Goal: Entertainment & Leisure: Browse casually

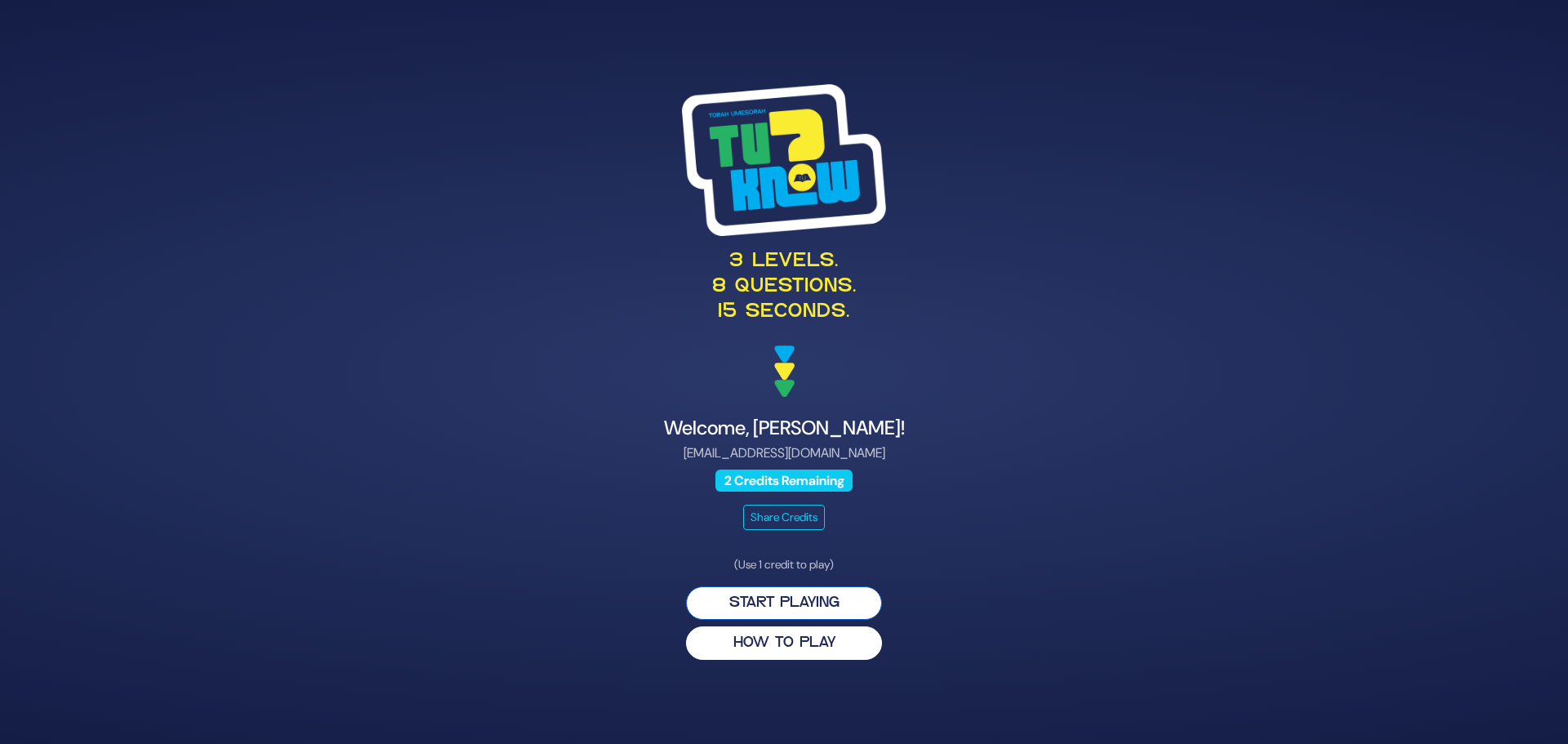
click at [829, 599] on button "Start Playing" at bounding box center [784, 604] width 196 height 34
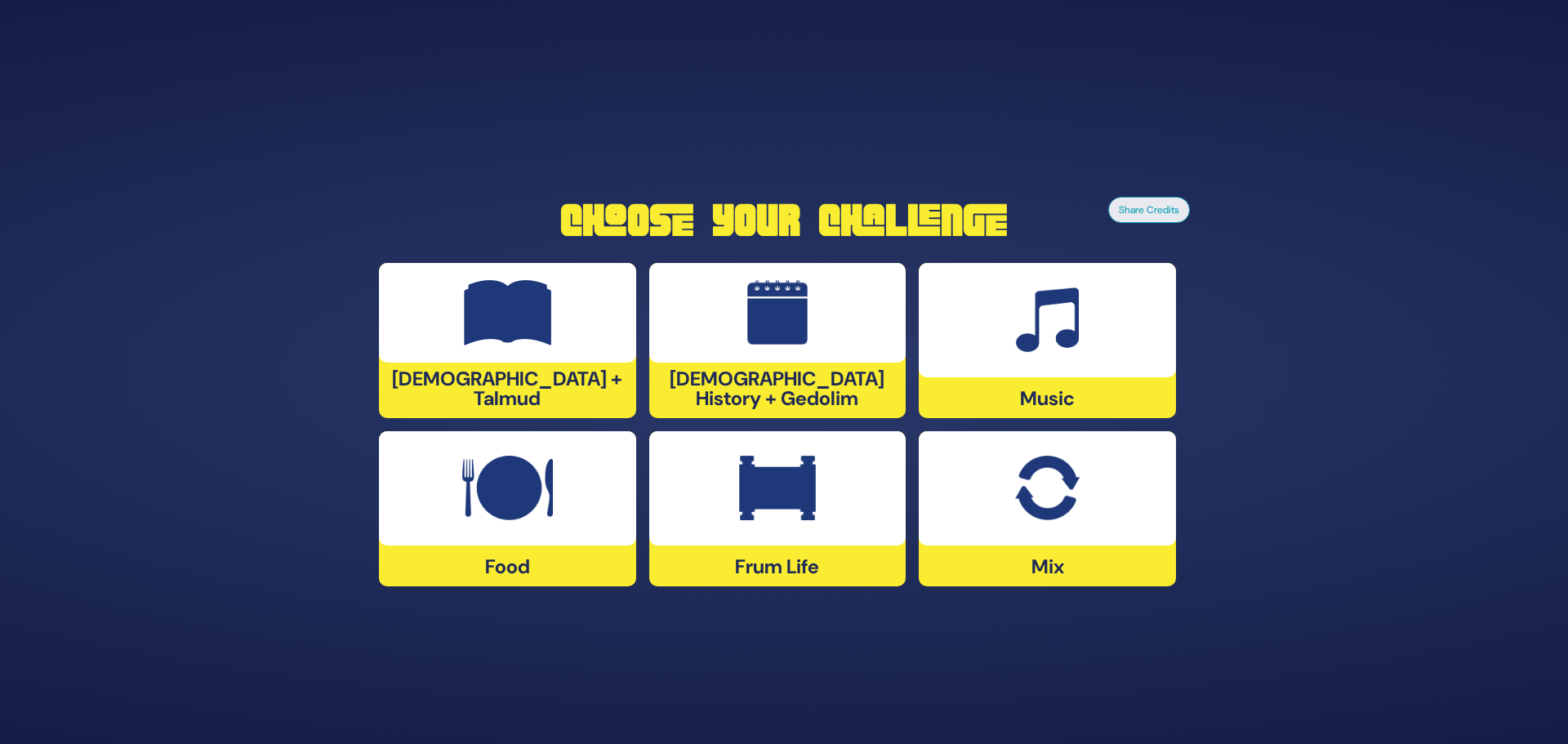
click at [1055, 337] on img at bounding box center [1047, 320] width 63 height 65
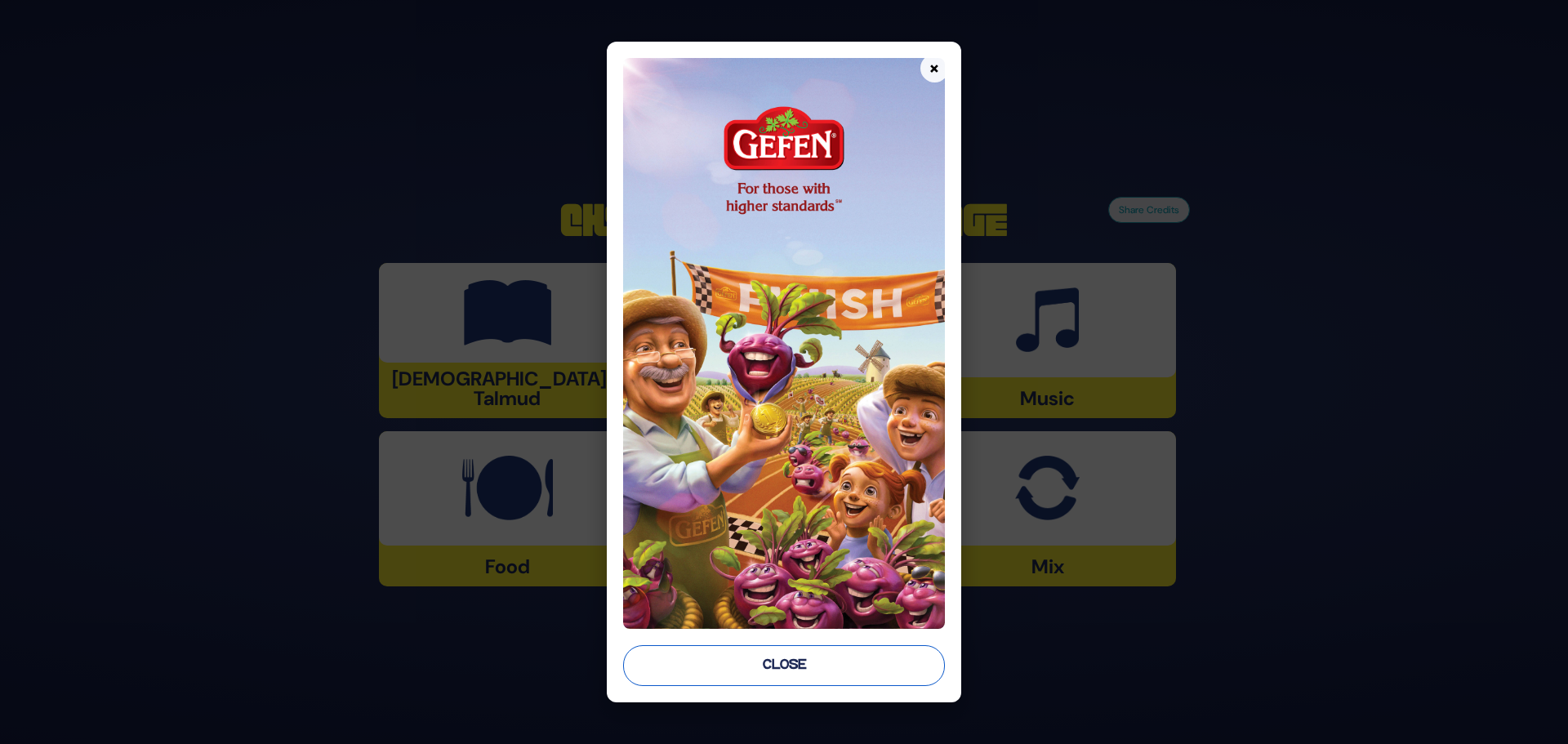
click at [810, 664] on button "Close" at bounding box center [784, 665] width 321 height 40
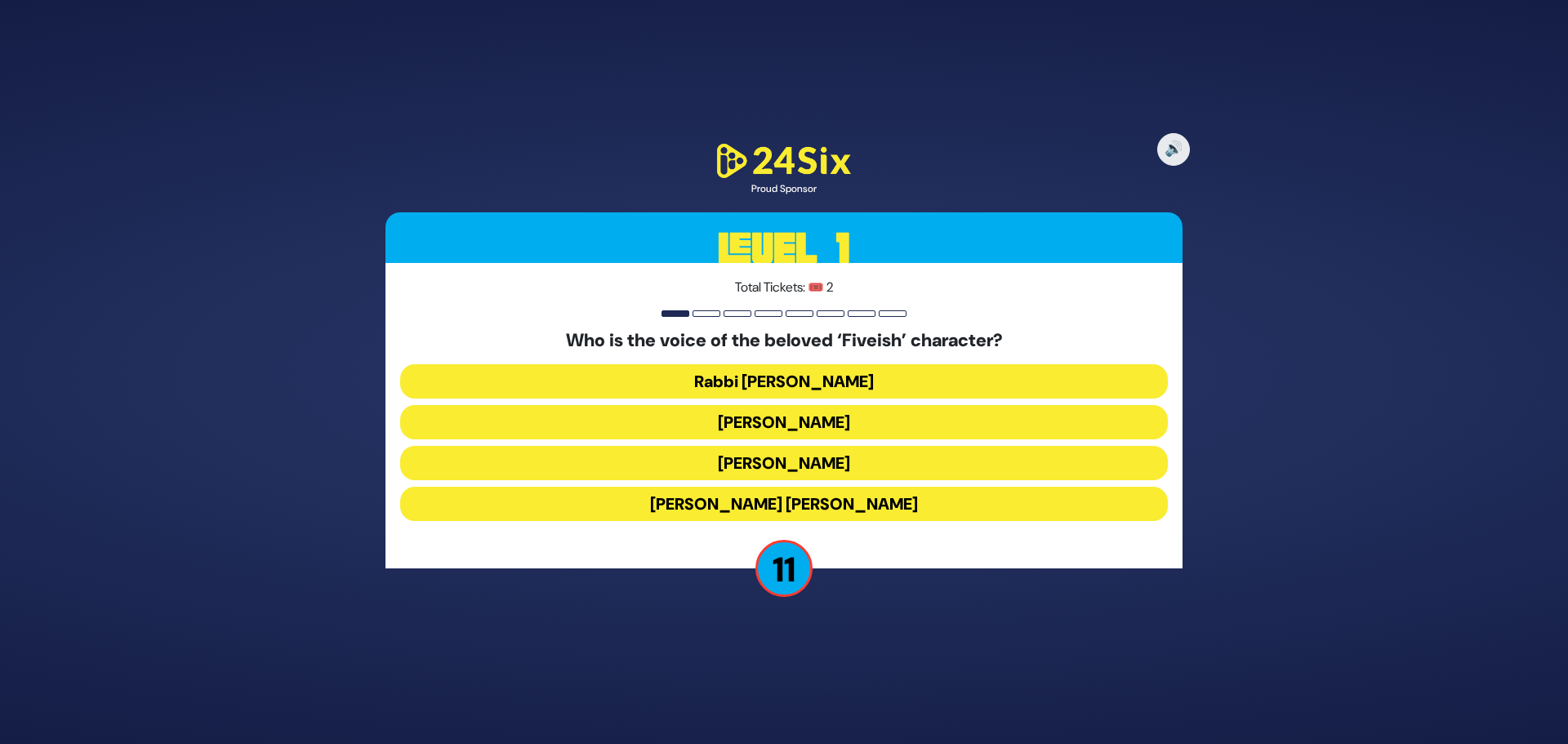
click at [829, 463] on button "Elchonon Schwartz" at bounding box center [784, 463] width 767 height 35
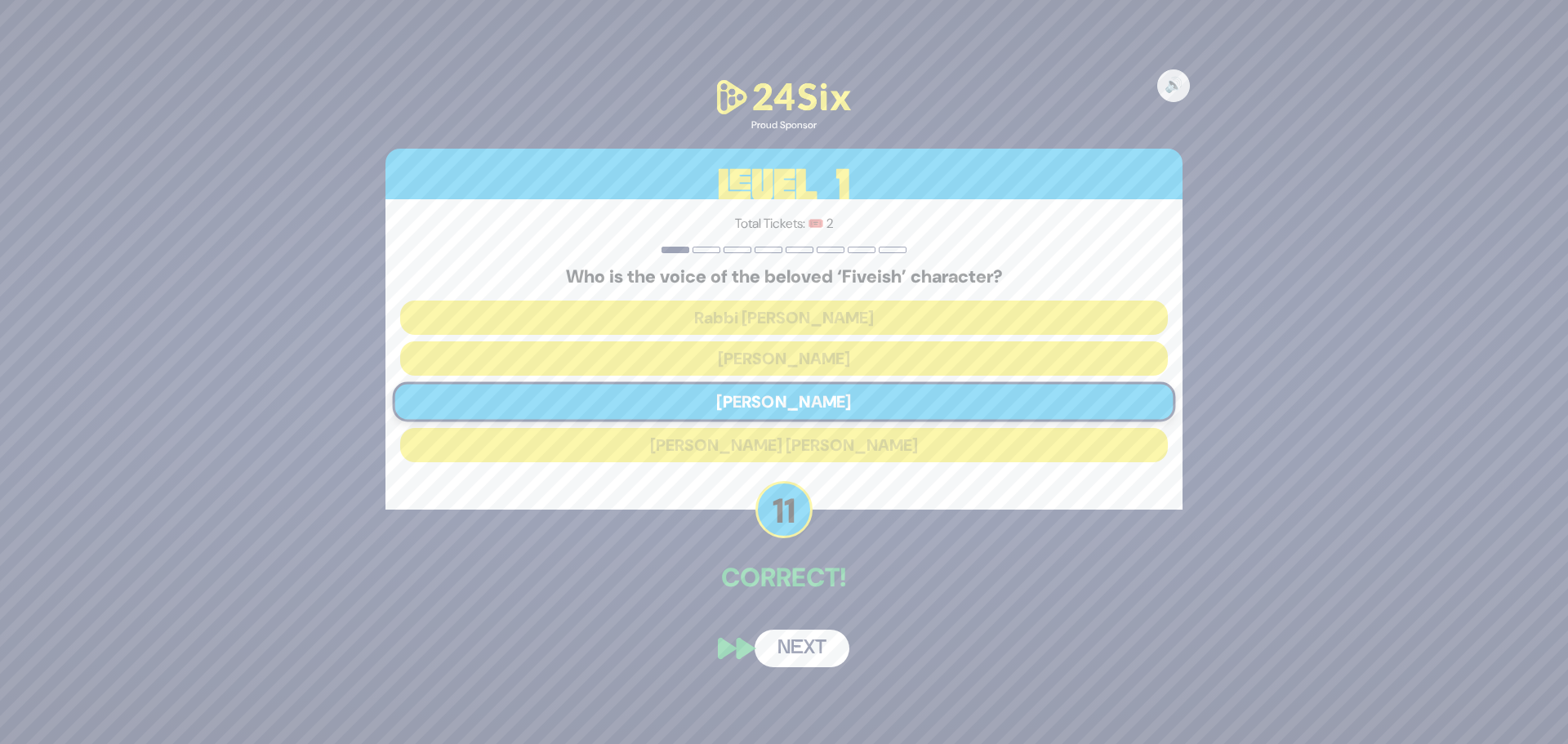
click at [818, 639] on button "Next" at bounding box center [802, 648] width 95 height 37
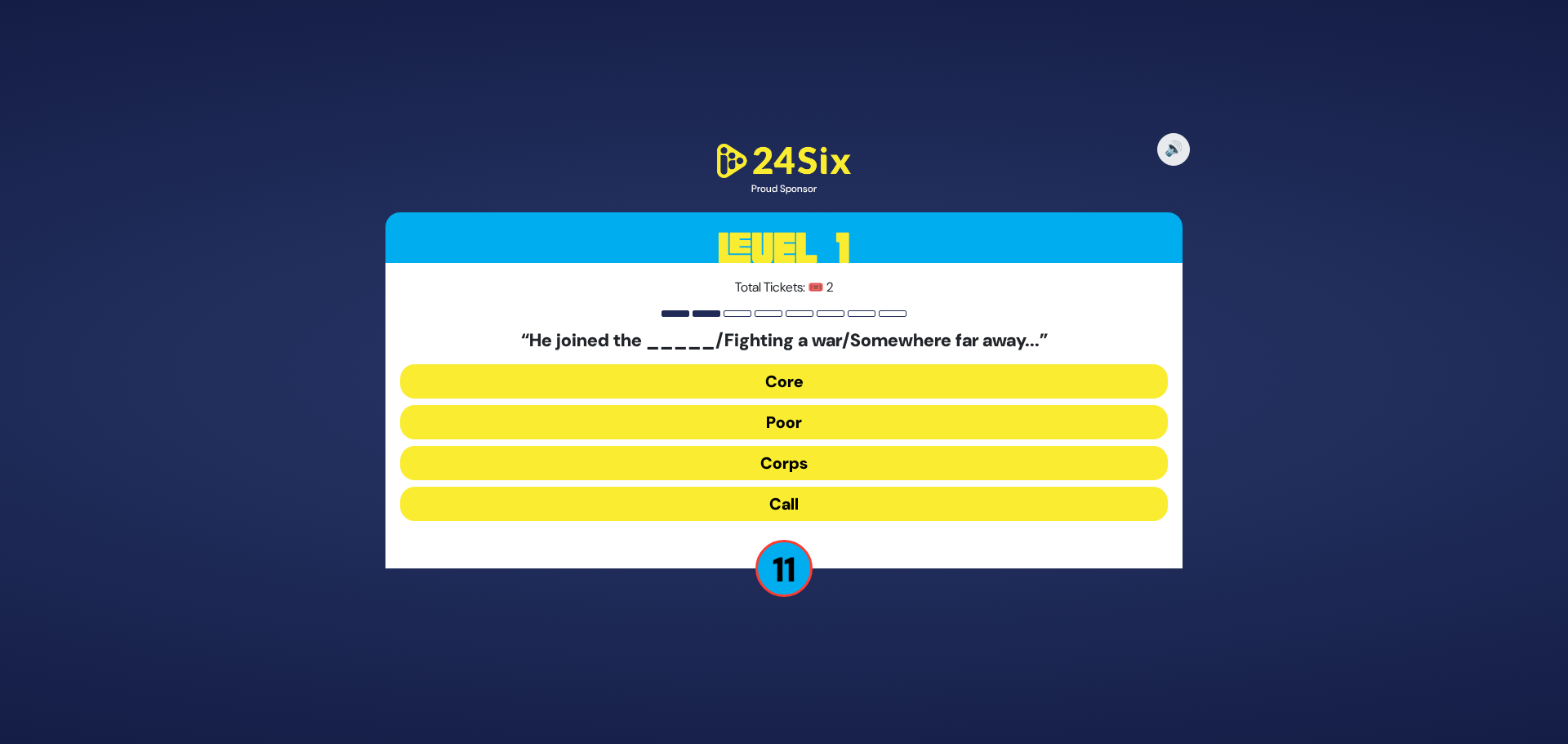
click at [841, 378] on button "Core" at bounding box center [784, 381] width 767 height 35
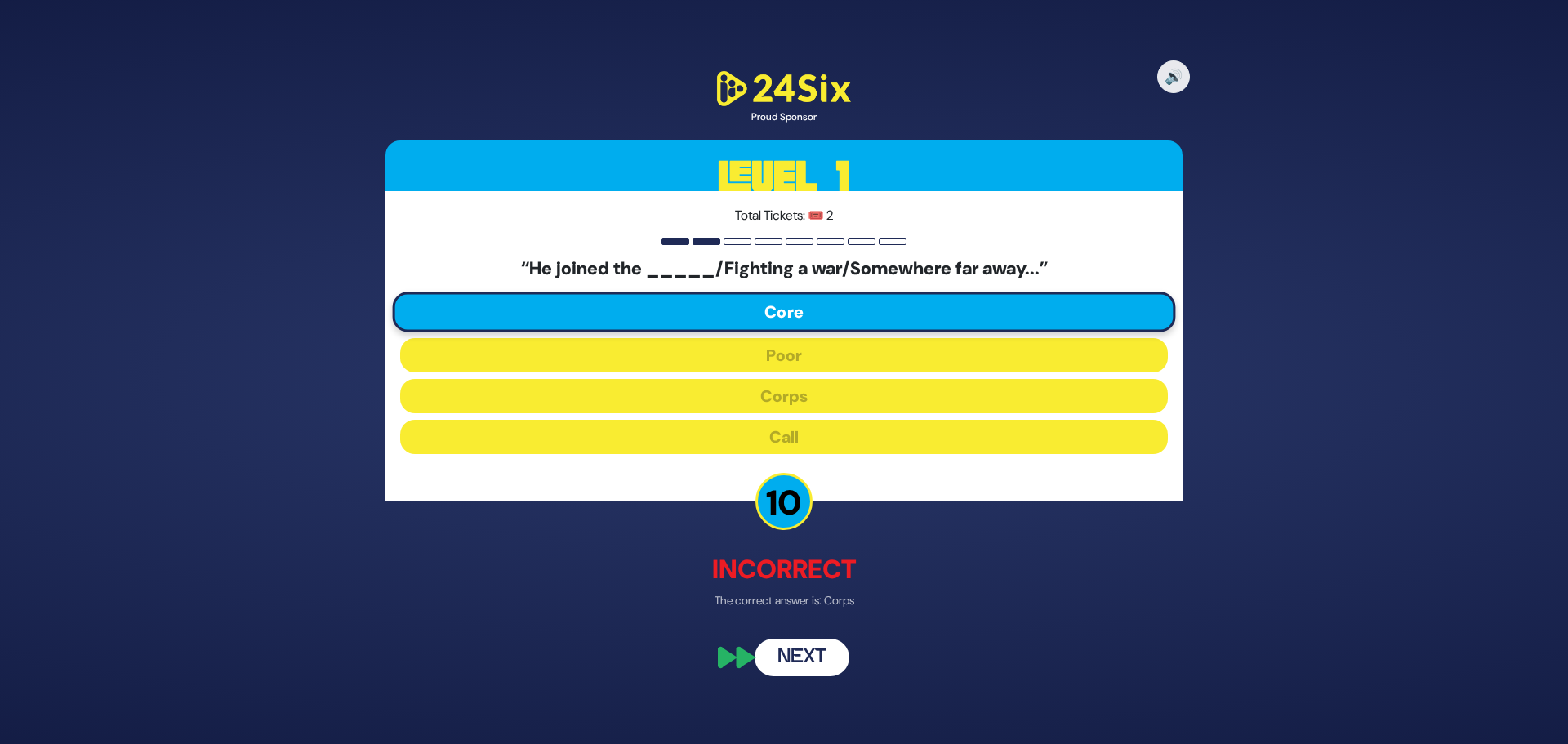
click at [812, 659] on button "Next" at bounding box center [802, 658] width 95 height 37
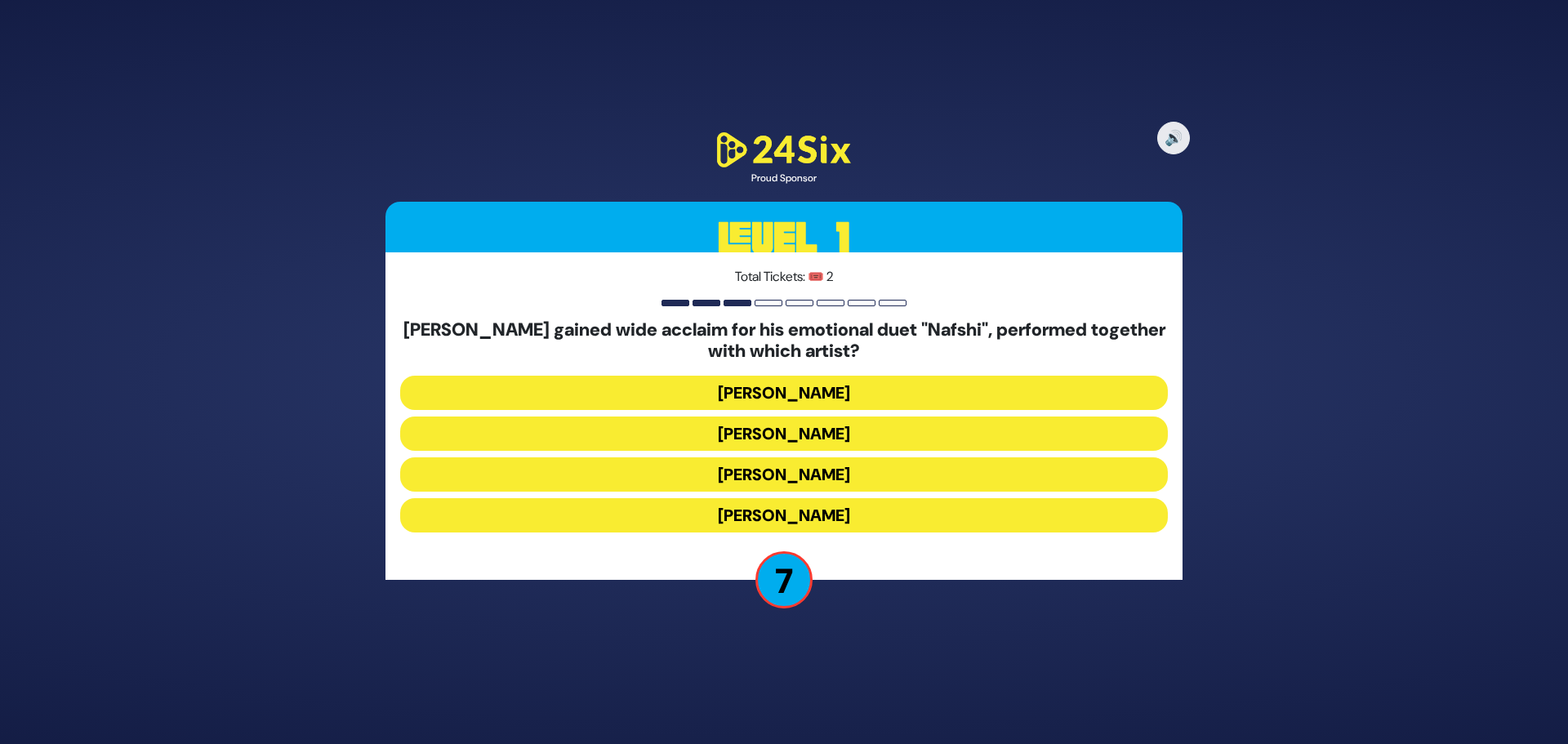
click at [870, 388] on button "Motty Ilowitz" at bounding box center [784, 393] width 767 height 35
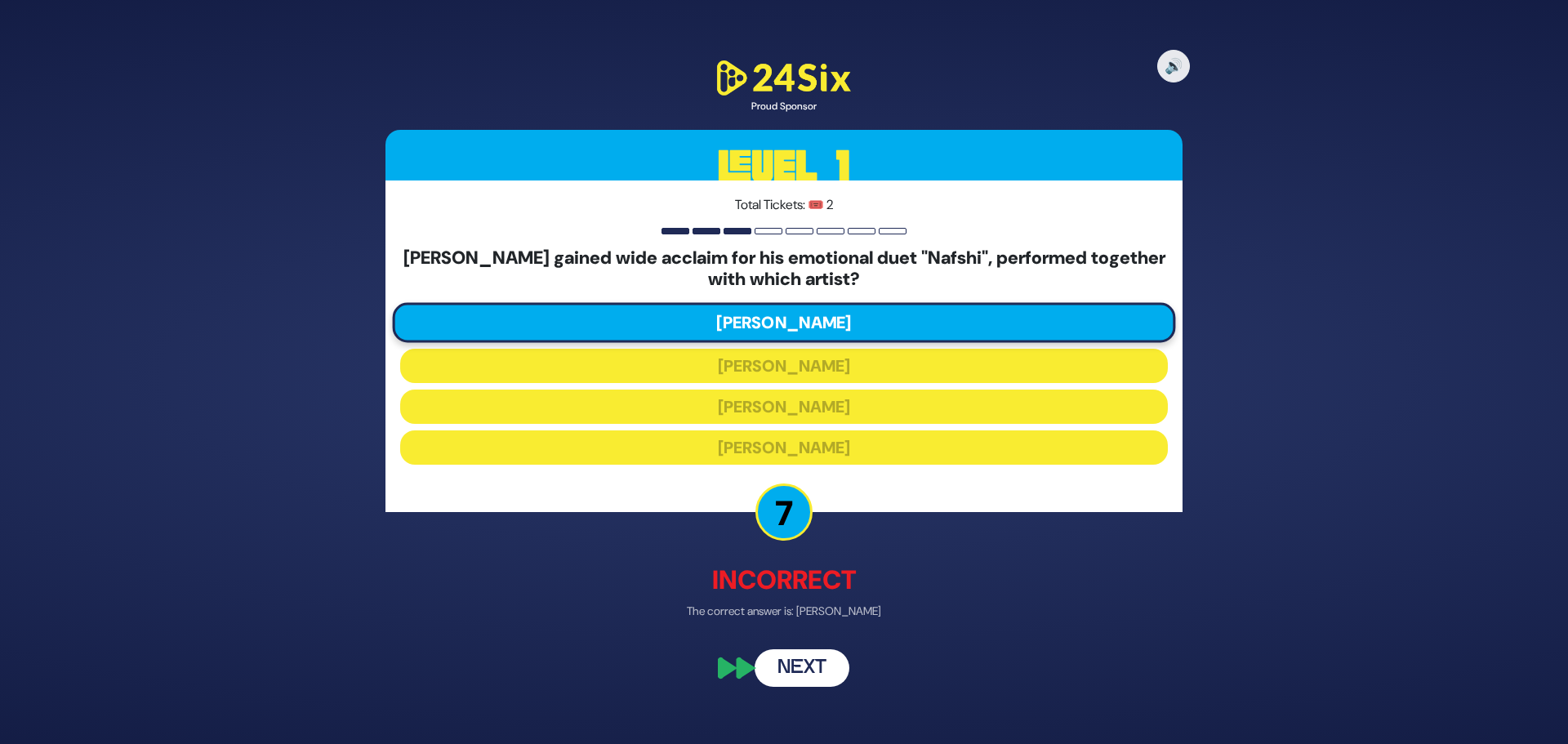
click at [810, 665] on button "Next" at bounding box center [802, 668] width 95 height 37
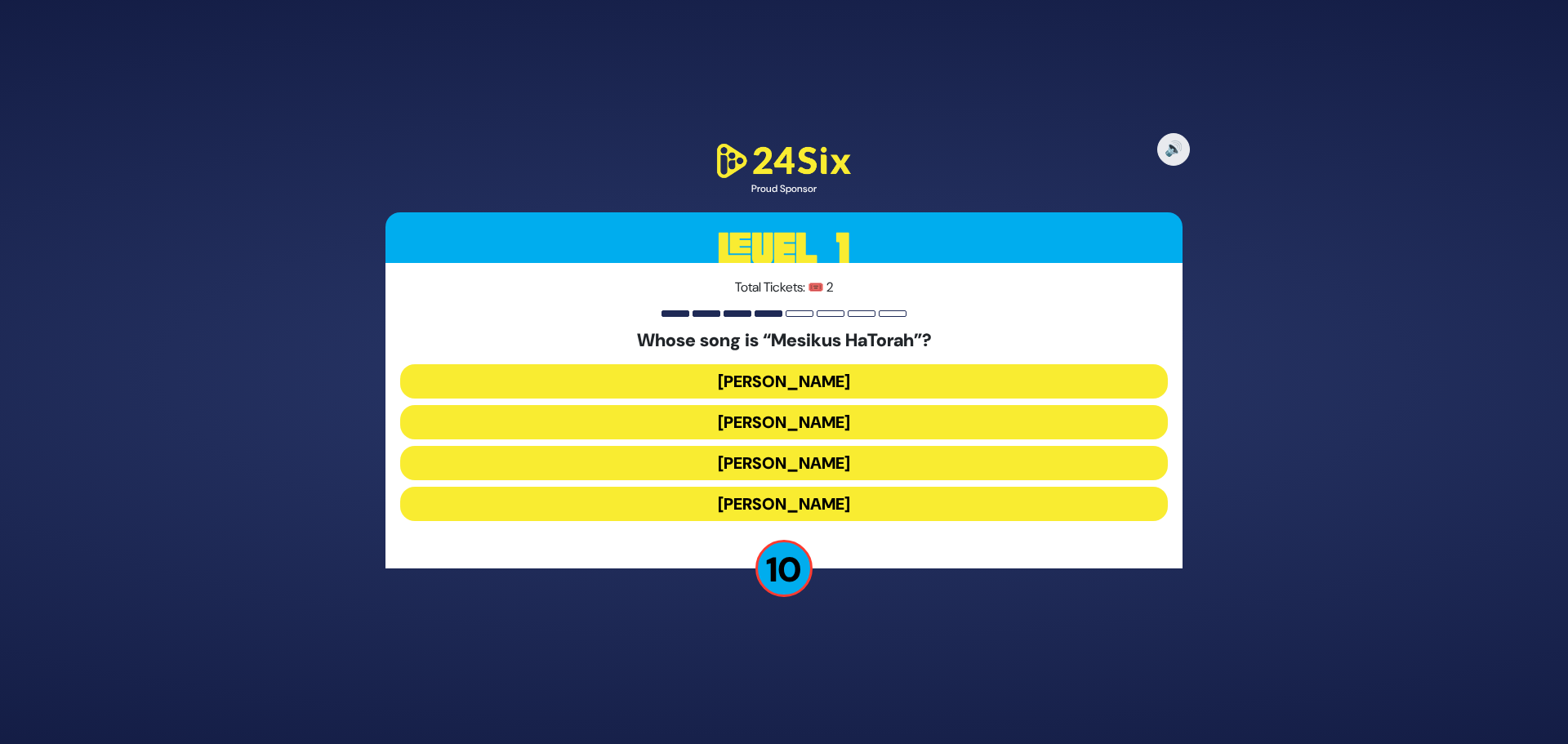
click at [853, 420] on button "Naftali Kempeh" at bounding box center [784, 422] width 767 height 35
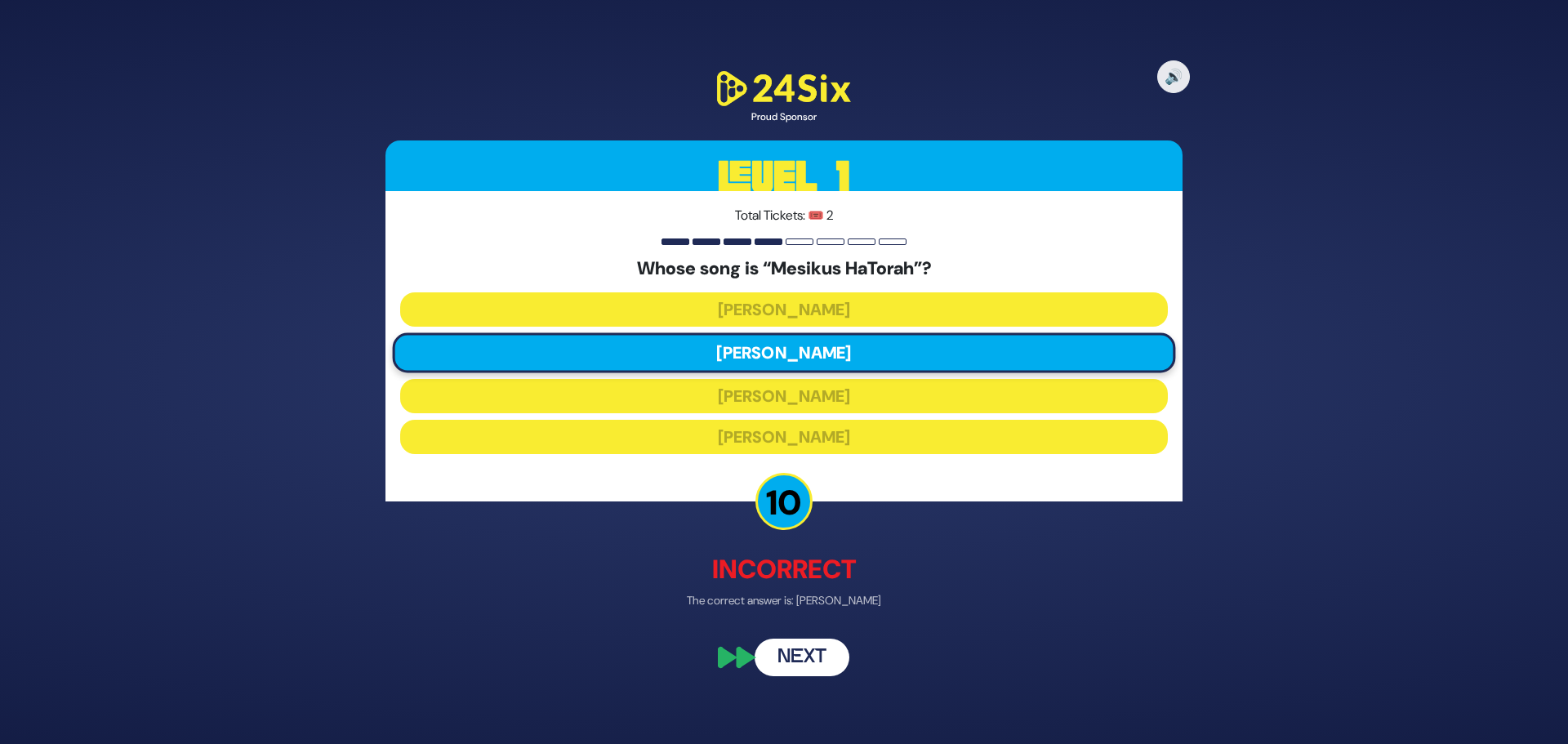
click at [826, 658] on button "Next" at bounding box center [802, 658] width 95 height 37
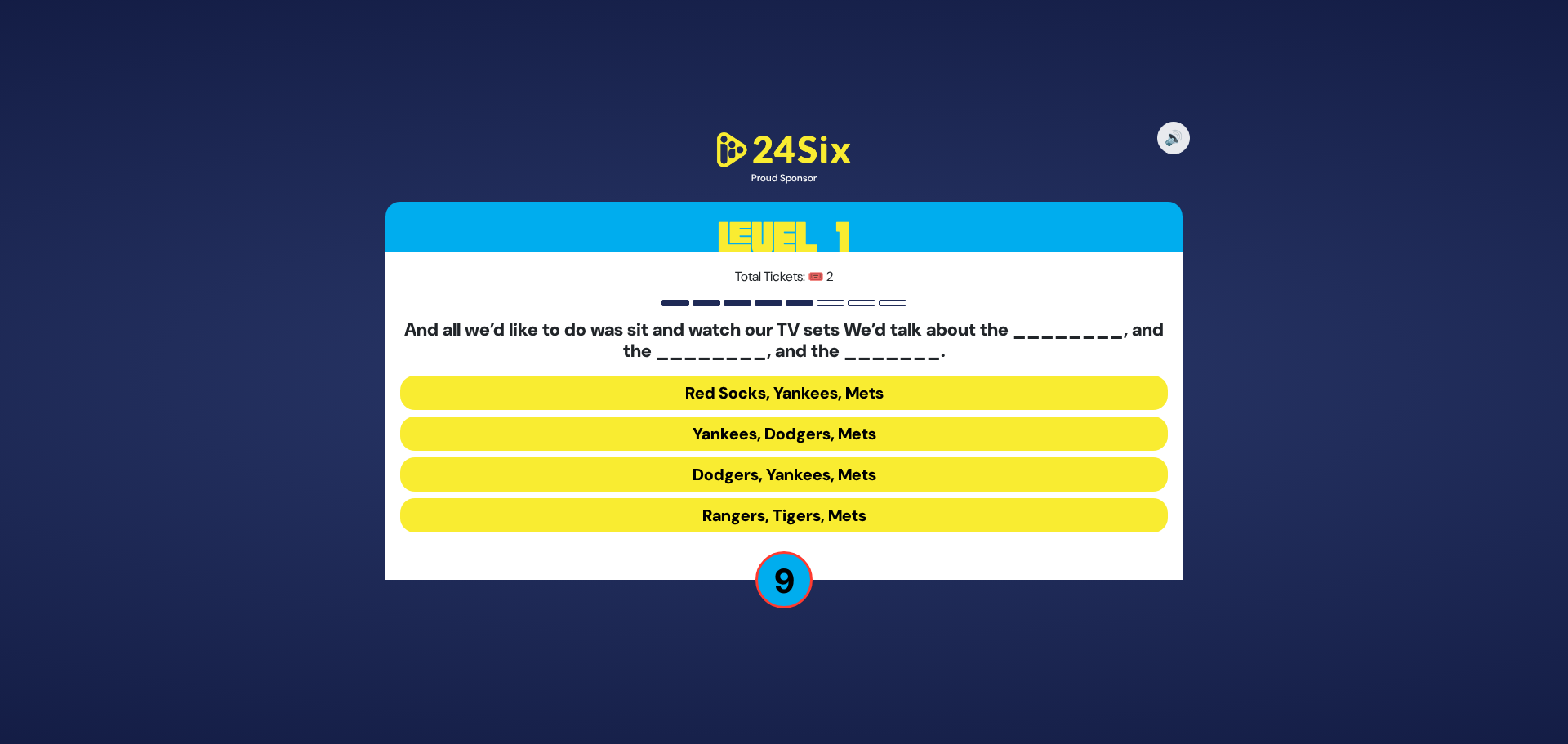
click at [862, 435] on button "Yankees, Dodgers, Mets" at bounding box center [784, 433] width 767 height 35
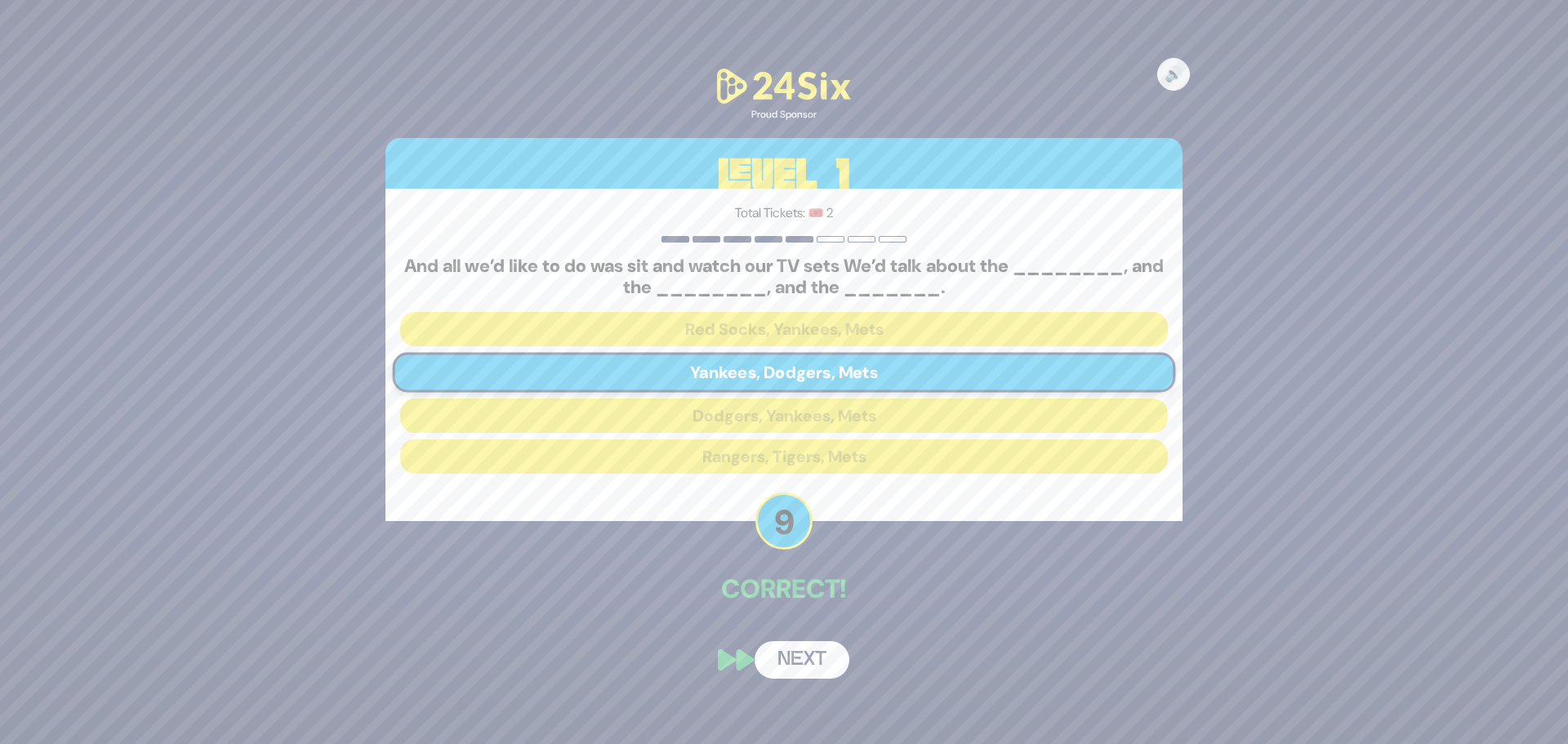
click at [813, 651] on button "Next" at bounding box center [802, 660] width 95 height 37
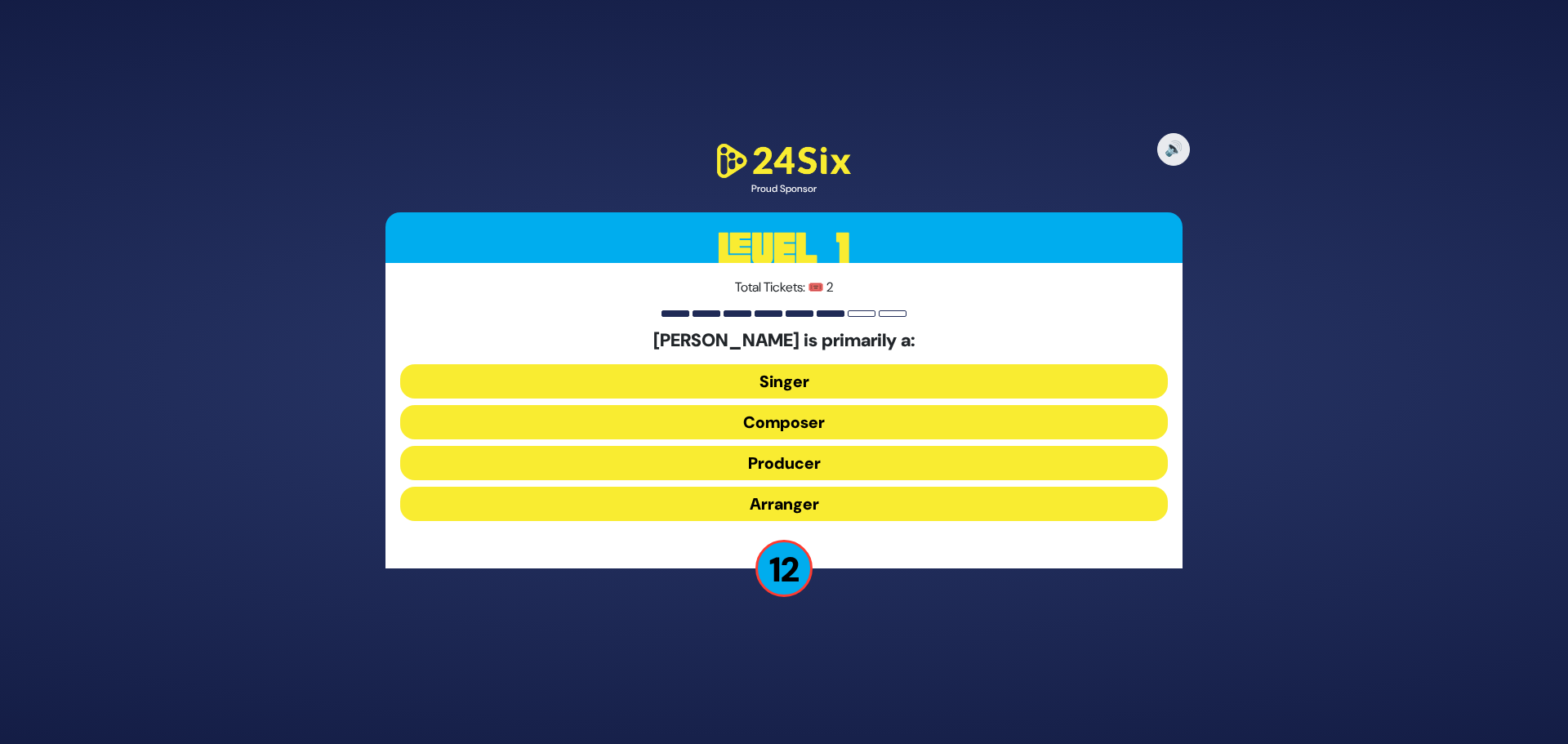
click at [789, 414] on button "Composer" at bounding box center [784, 422] width 767 height 35
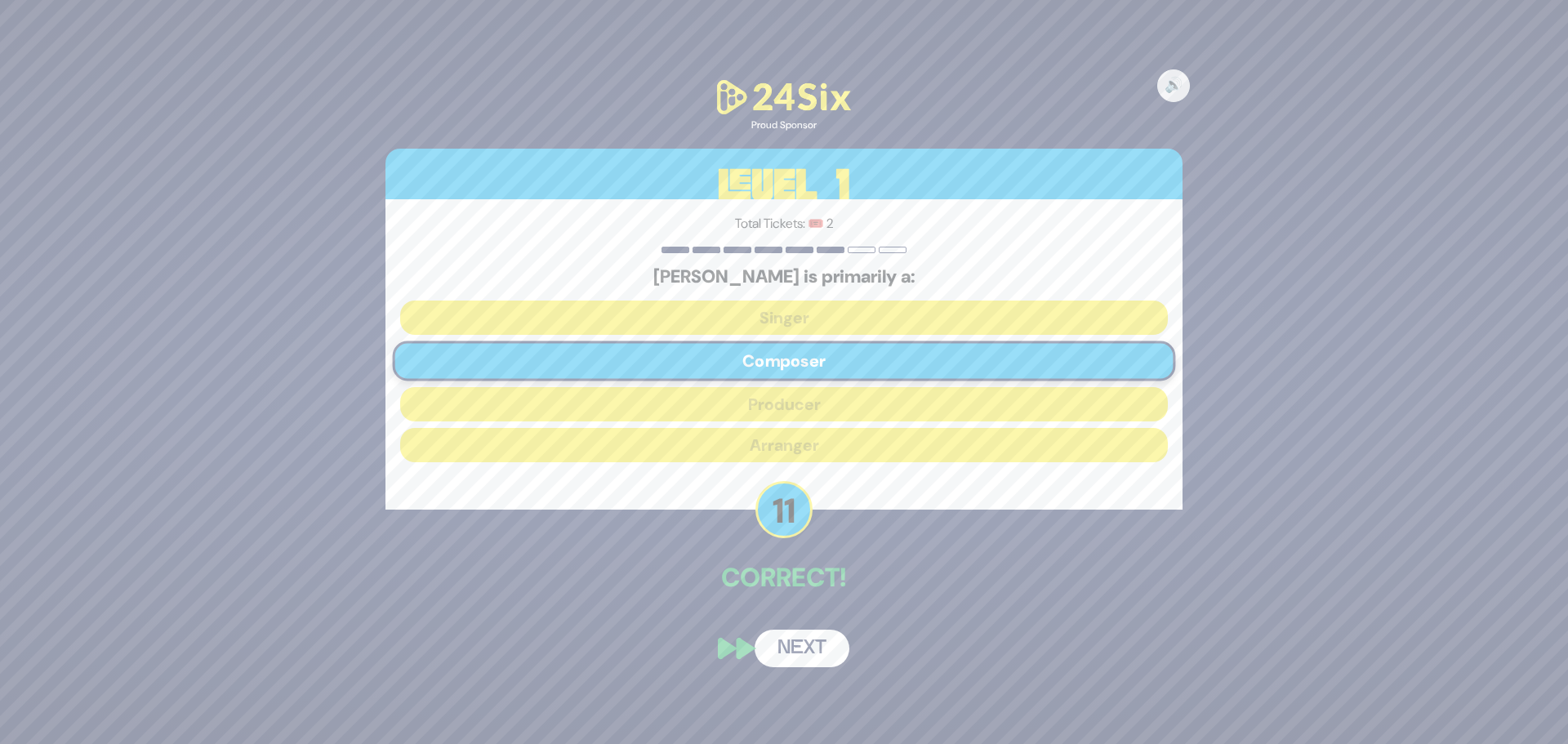
click at [810, 650] on button "Next" at bounding box center [802, 648] width 95 height 37
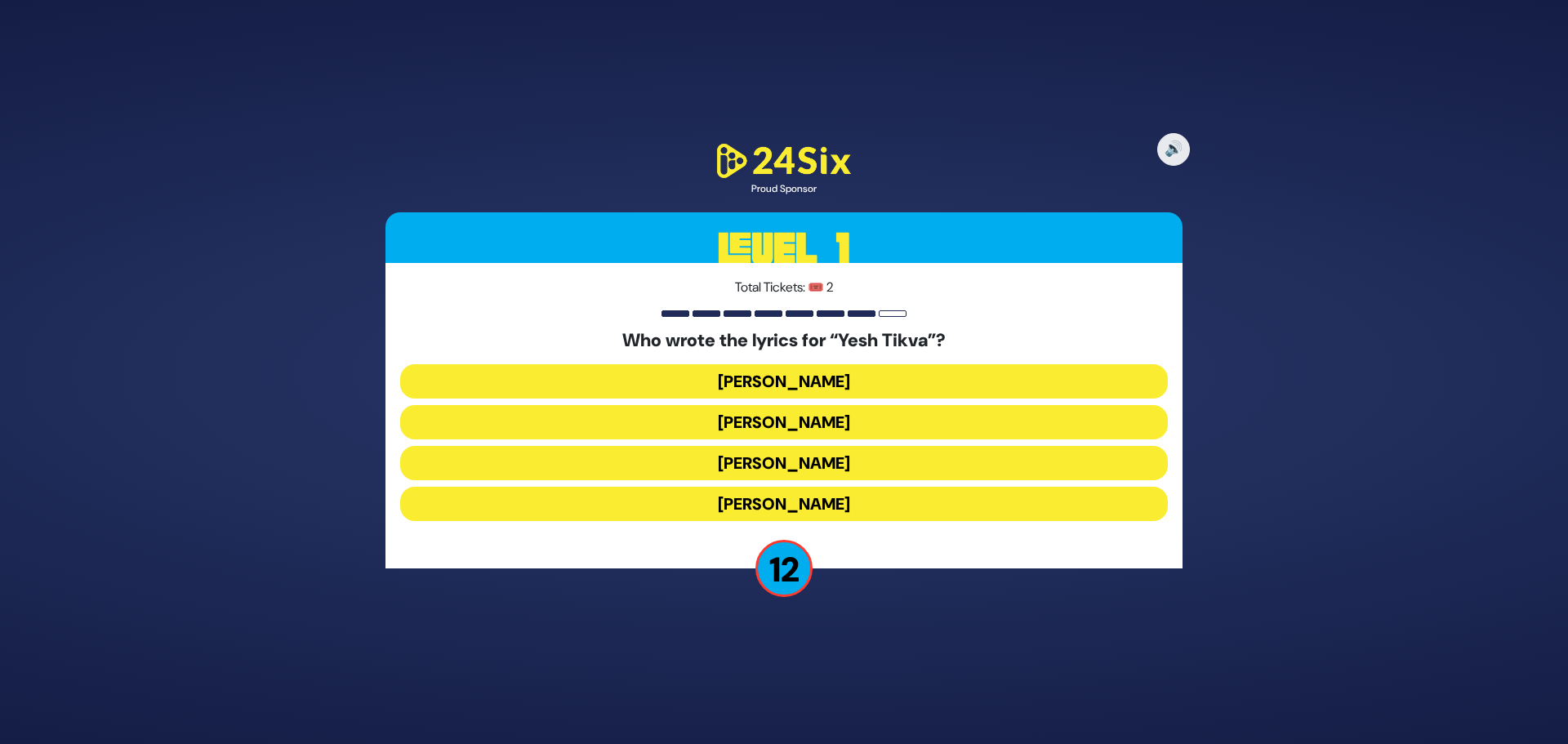
click at [846, 422] on button "Miriam Israeli" at bounding box center [784, 422] width 767 height 35
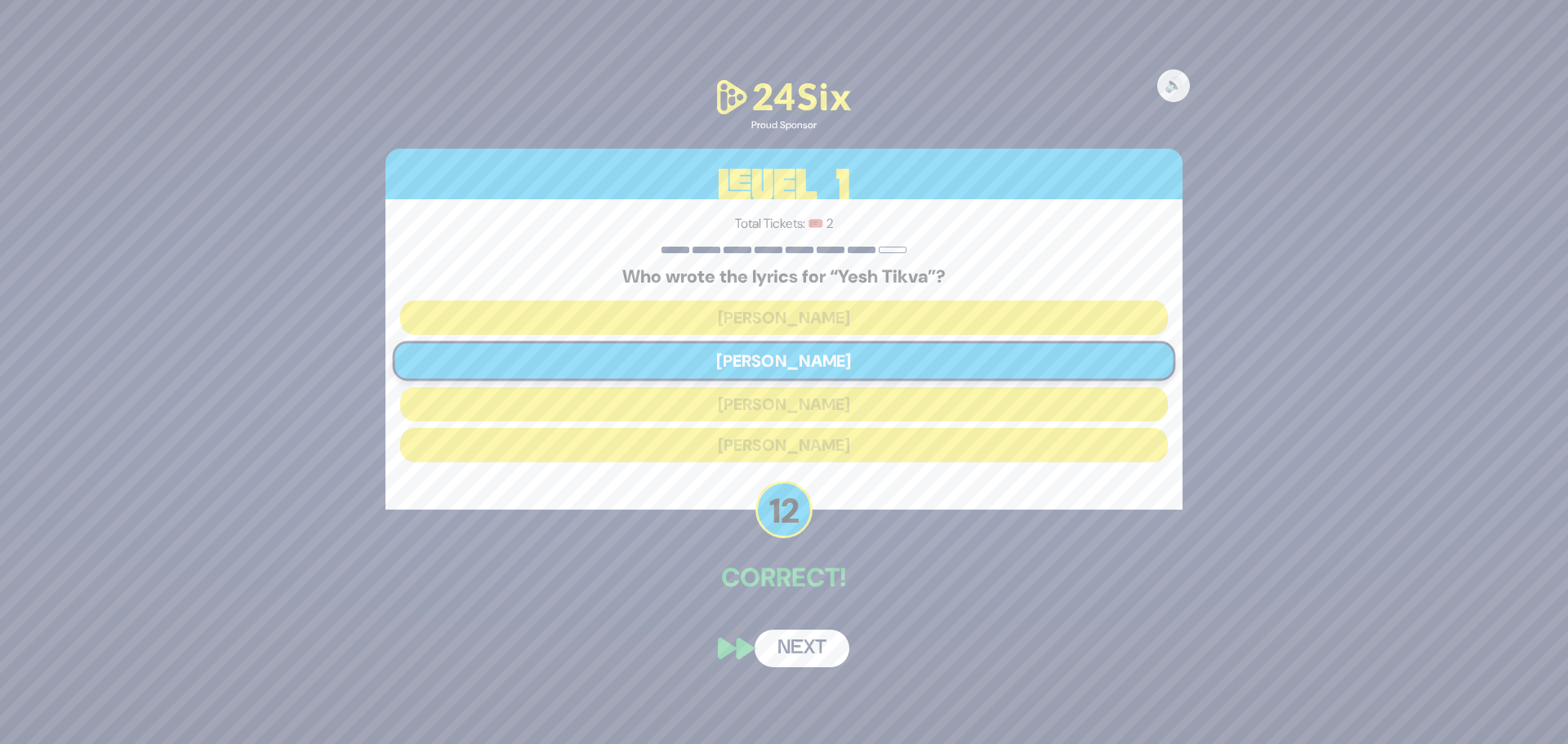
click at [804, 645] on button "Next" at bounding box center [802, 648] width 95 height 37
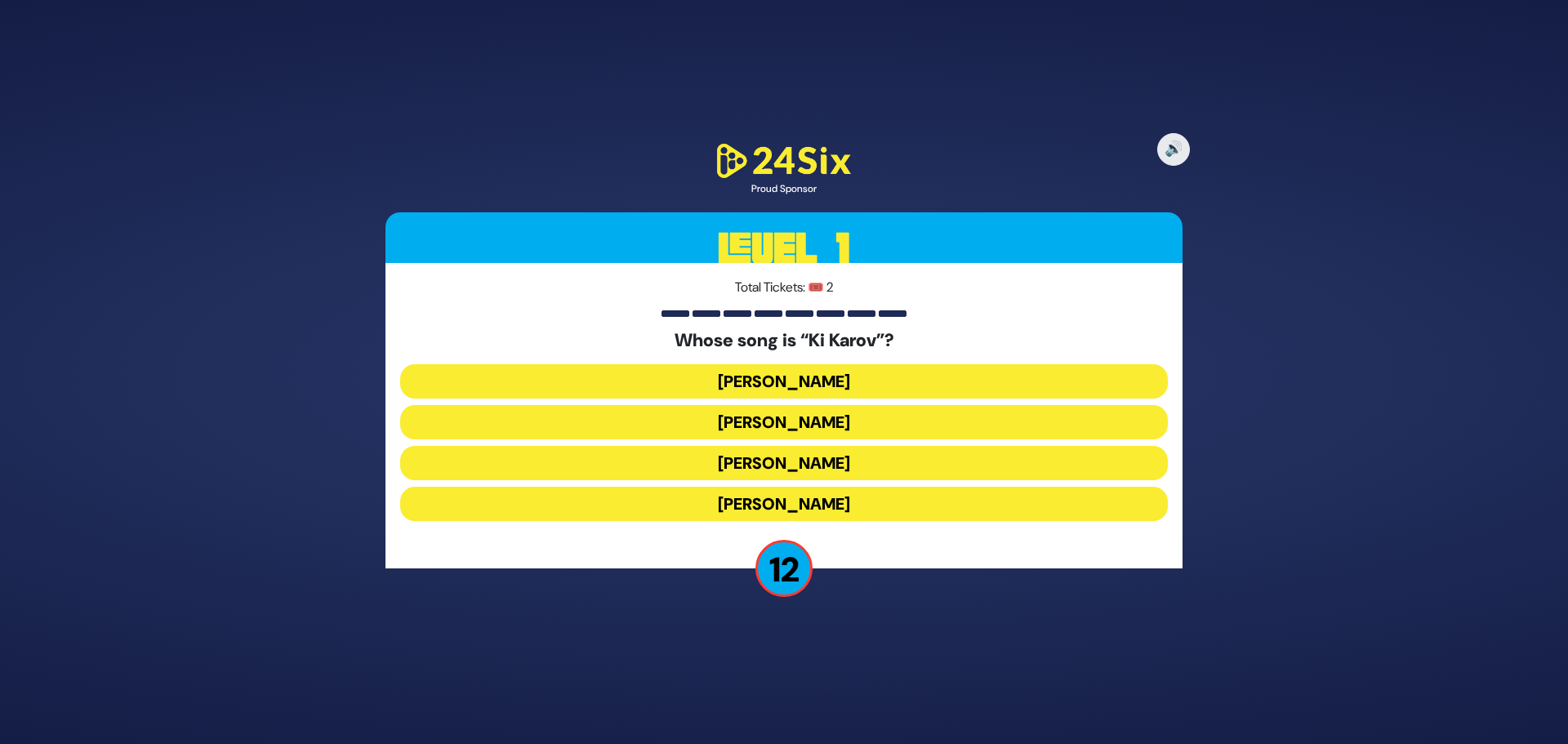
click at [835, 425] on button "Eitan Katz" at bounding box center [784, 422] width 767 height 35
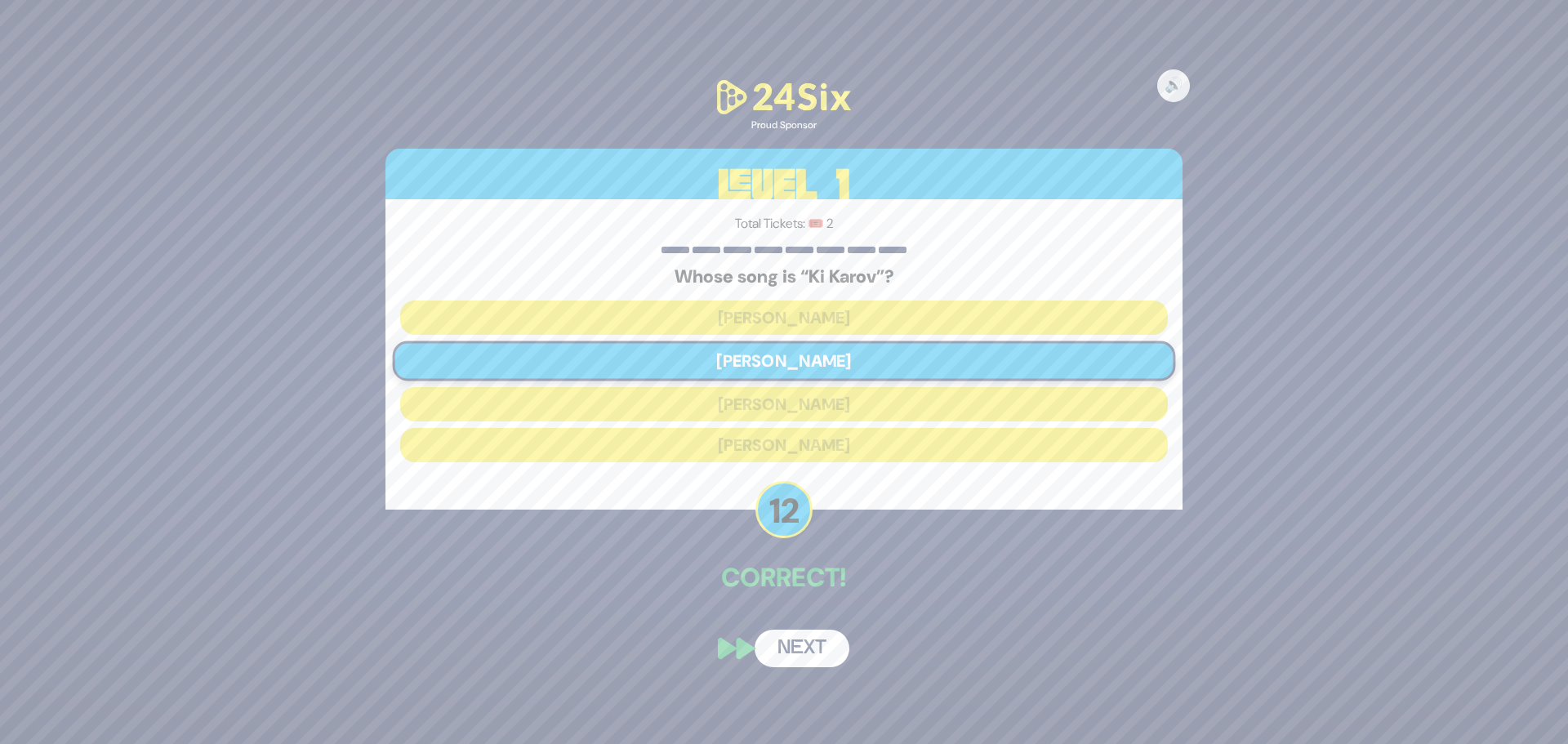
click at [819, 647] on button "Next" at bounding box center [802, 648] width 95 height 37
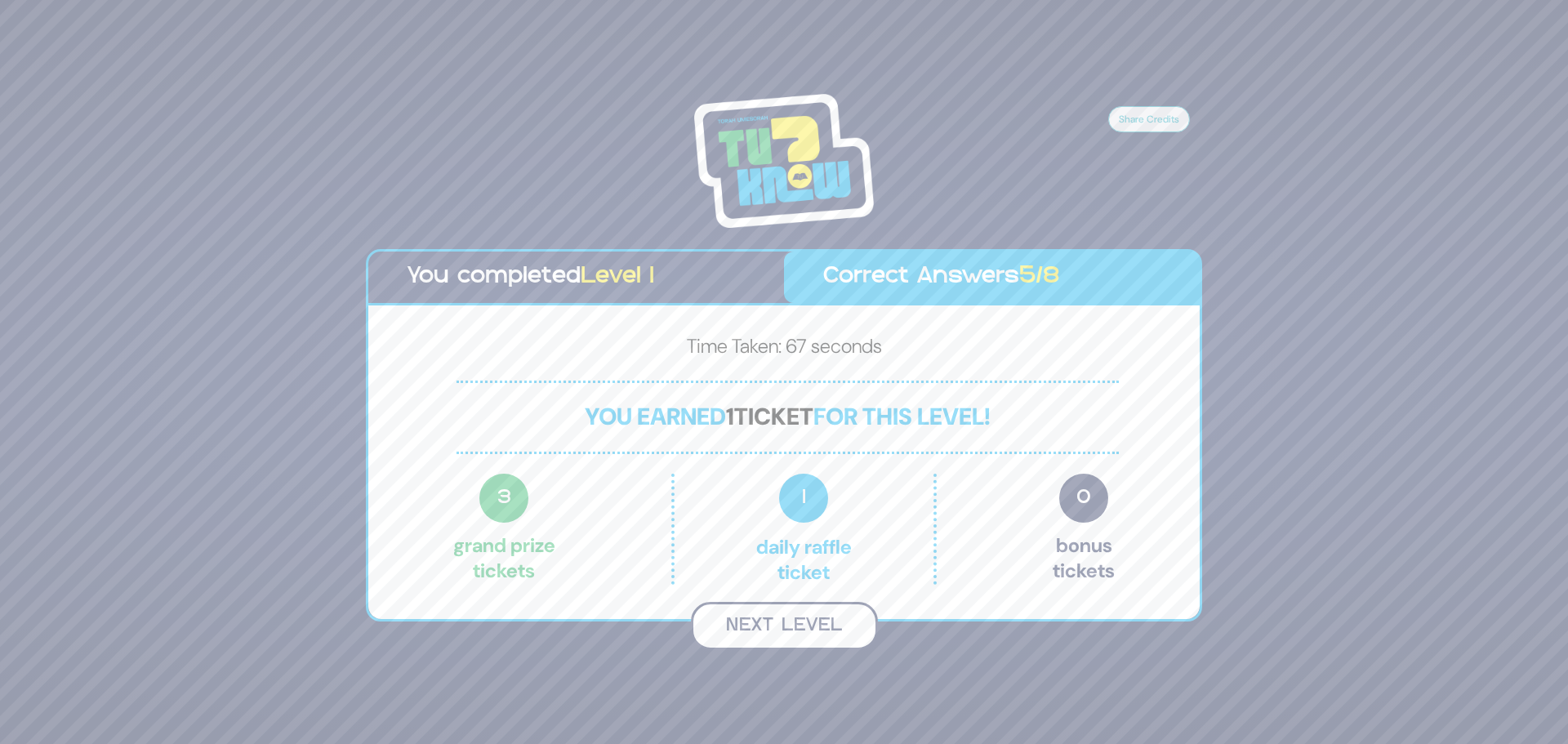
click at [793, 628] on button "Next Level" at bounding box center [785, 626] width 187 height 48
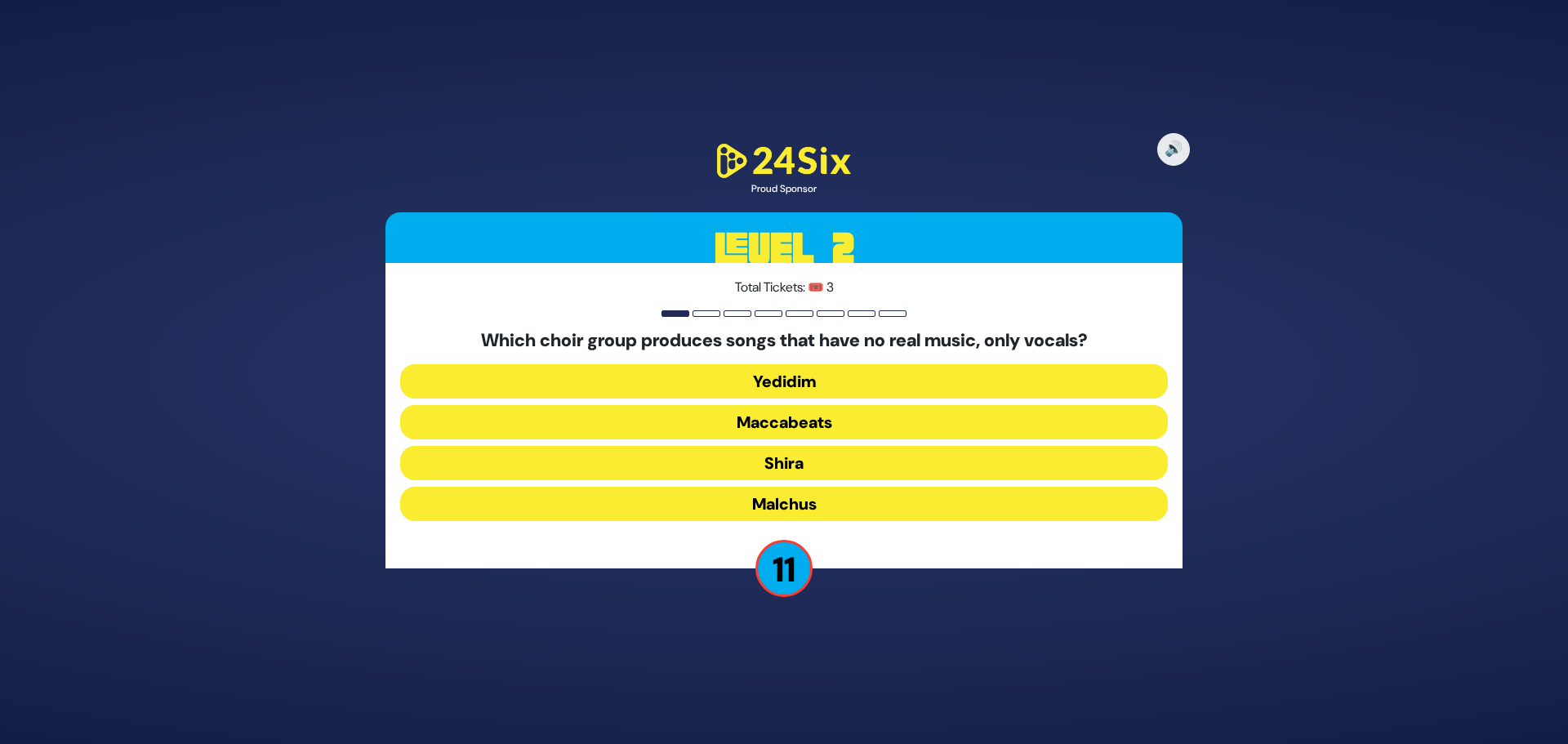
click at [843, 420] on button "Maccabeats" at bounding box center [784, 422] width 767 height 35
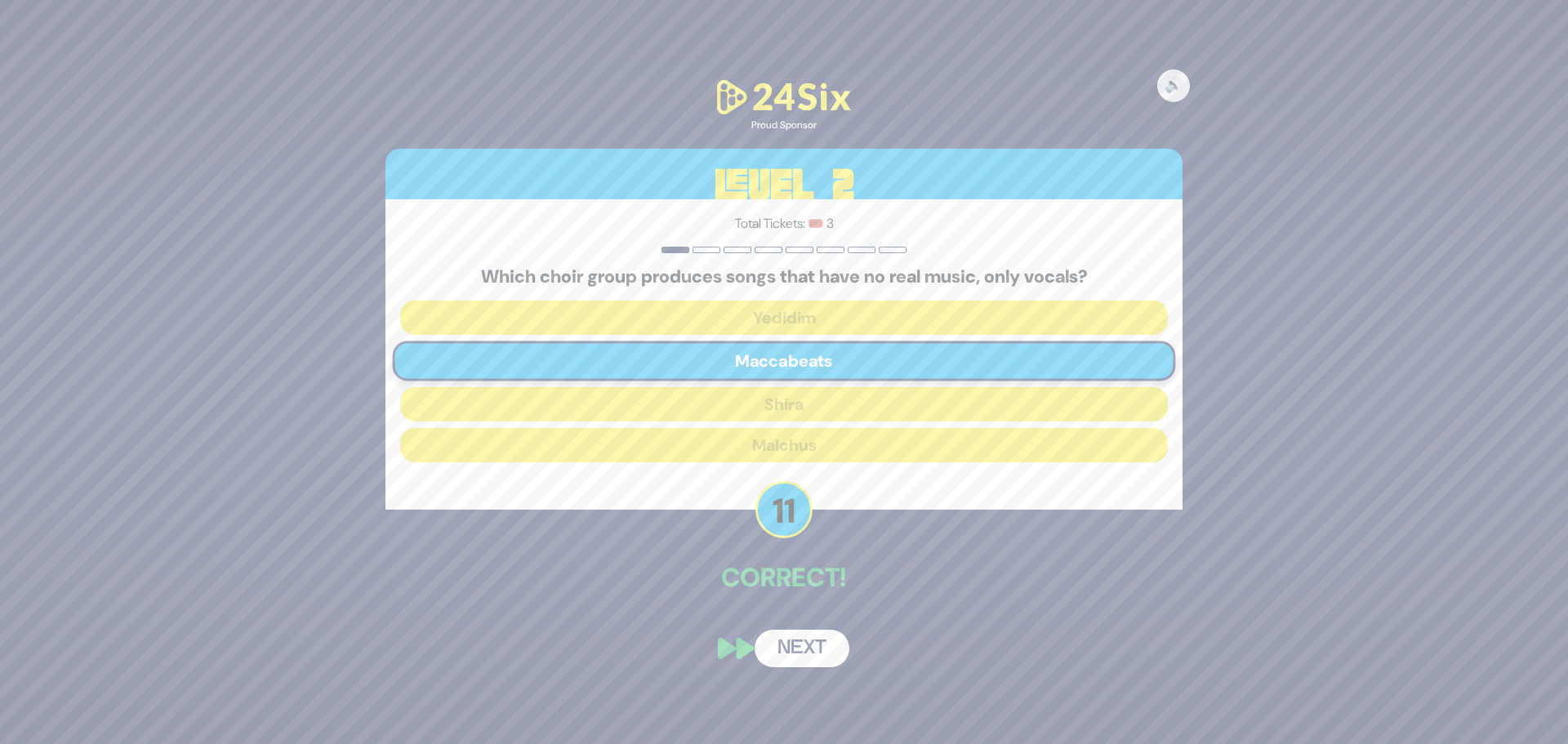
click at [817, 658] on button "Next" at bounding box center [802, 648] width 95 height 37
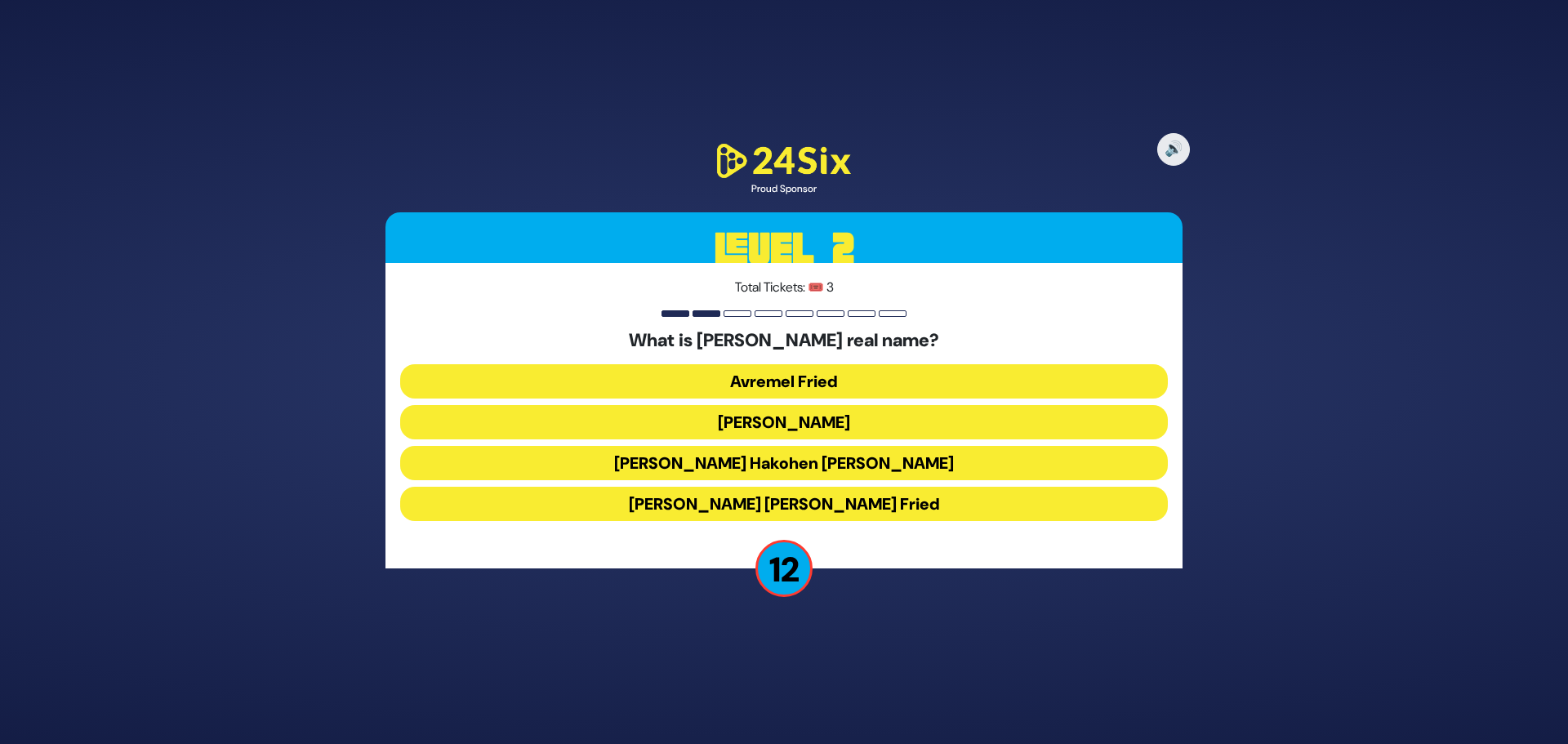
click at [862, 422] on button "Avraham Friedman" at bounding box center [784, 422] width 767 height 35
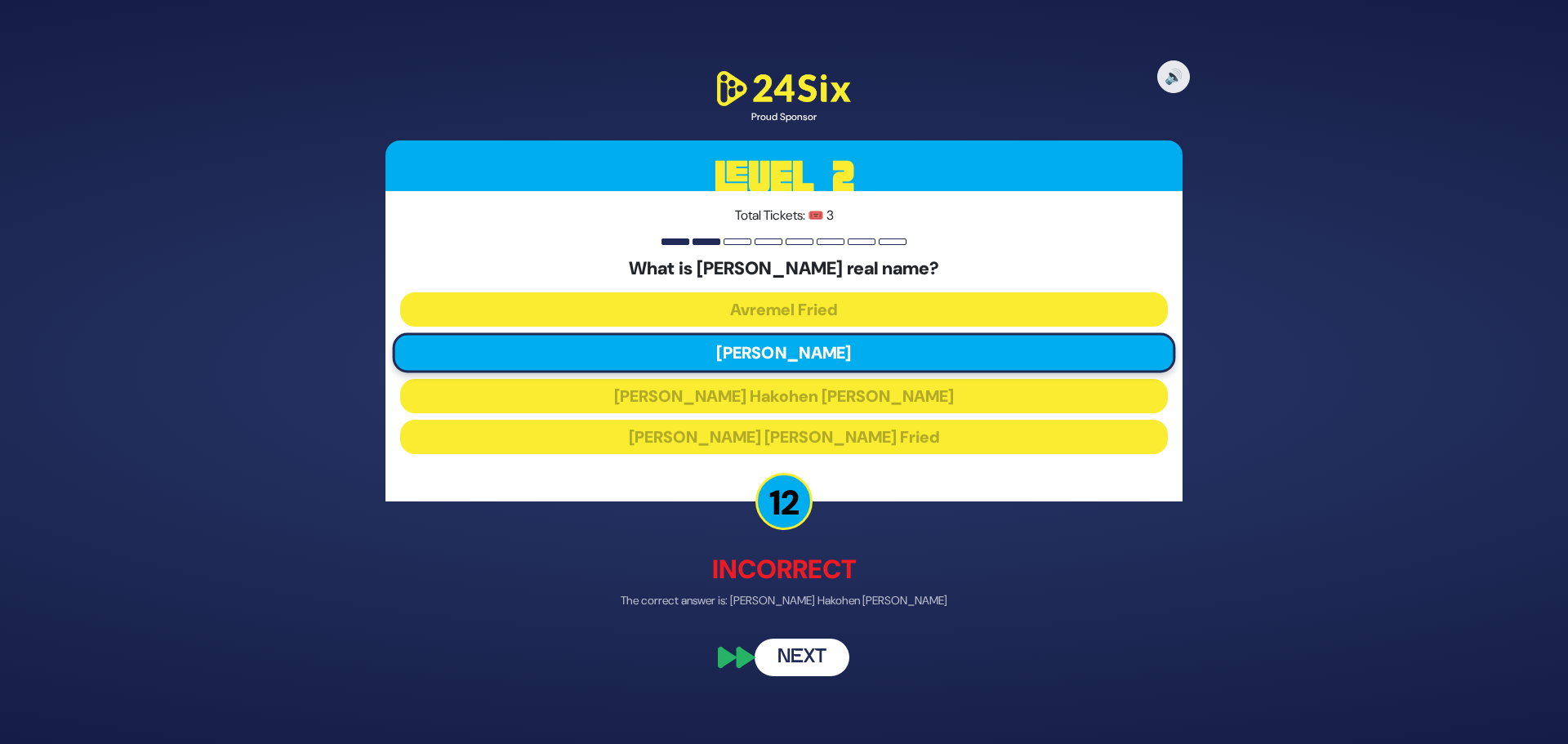
click at [819, 664] on button "Next" at bounding box center [802, 658] width 95 height 37
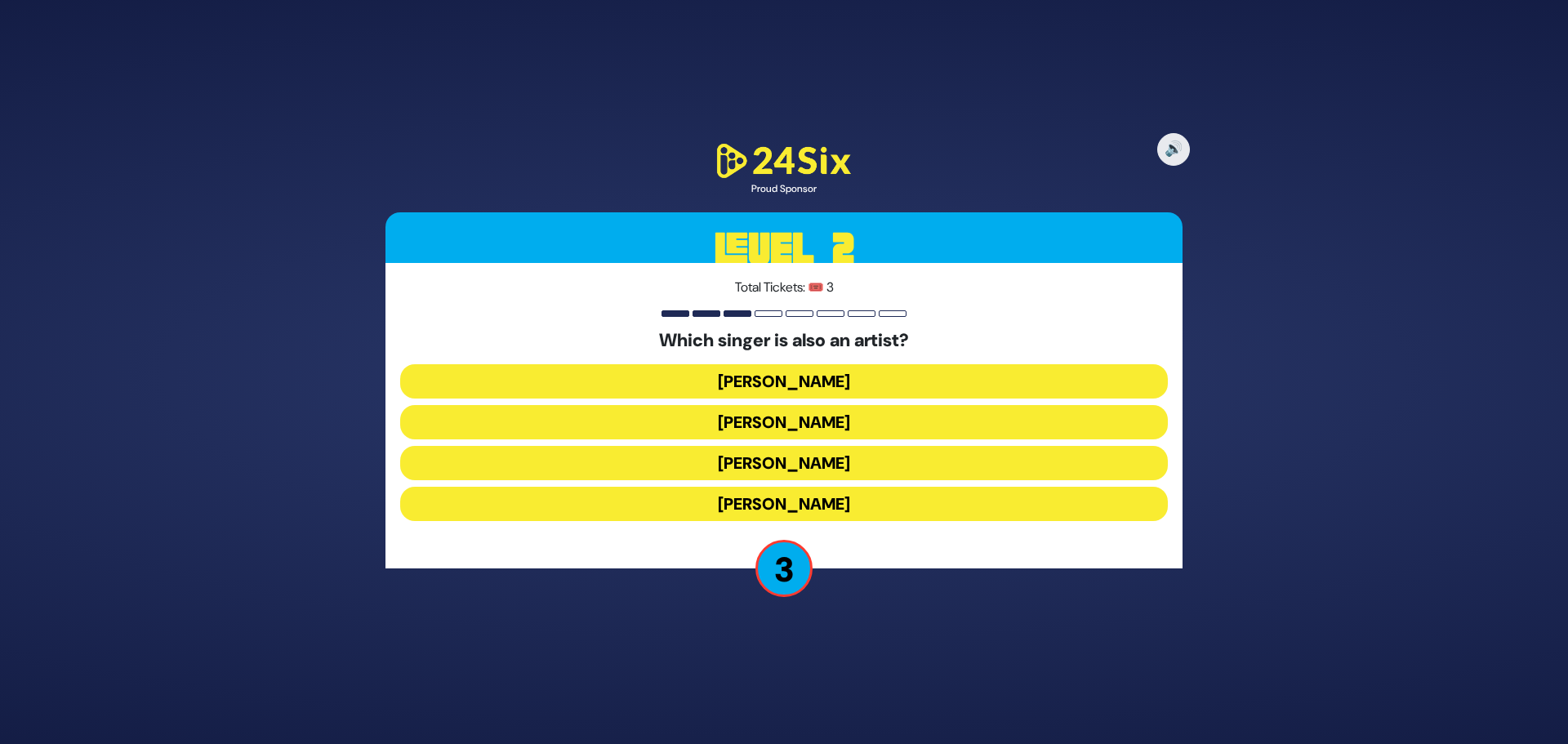
click at [838, 378] on button "Avraham Fried" at bounding box center [784, 381] width 767 height 35
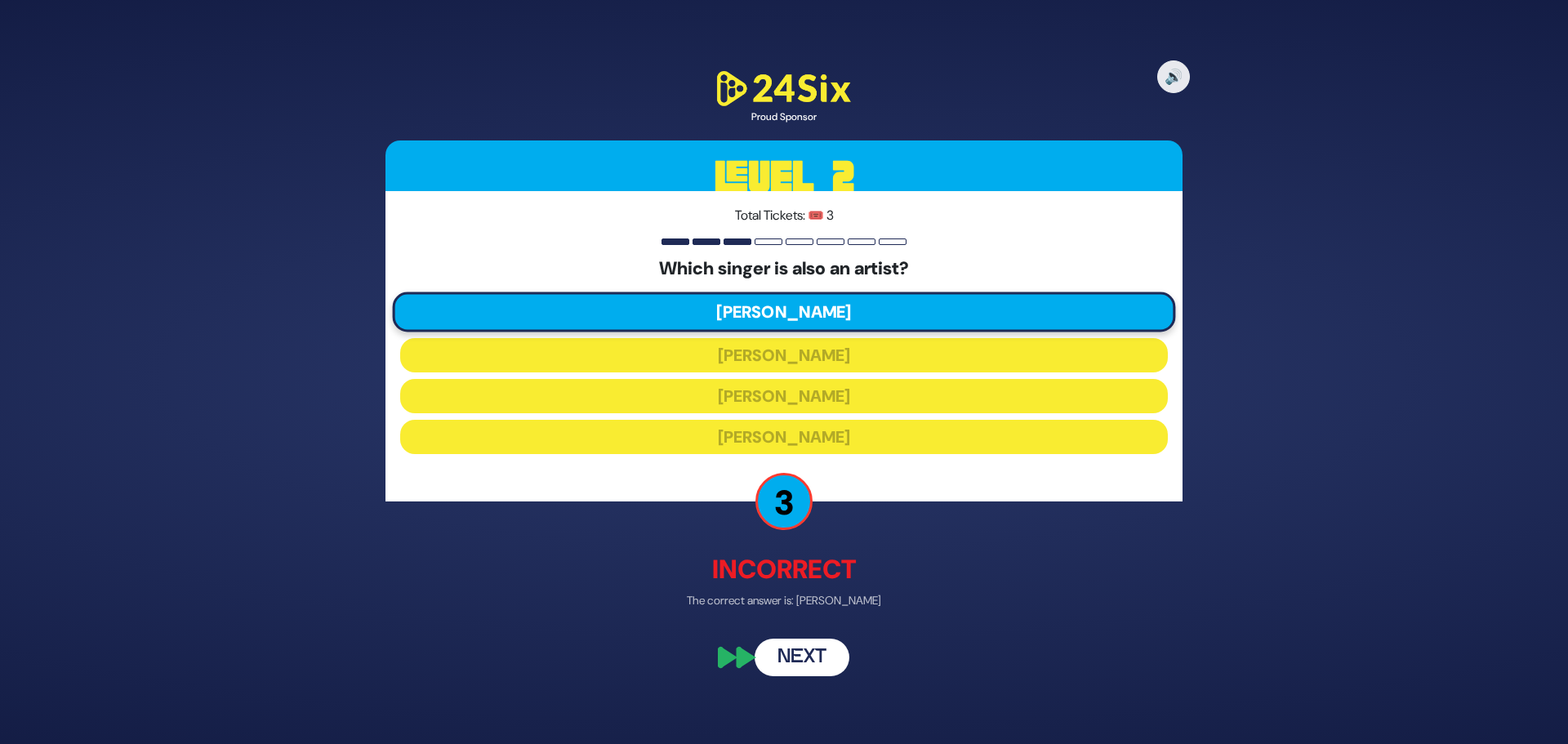
click at [820, 651] on button "Next" at bounding box center [802, 658] width 95 height 37
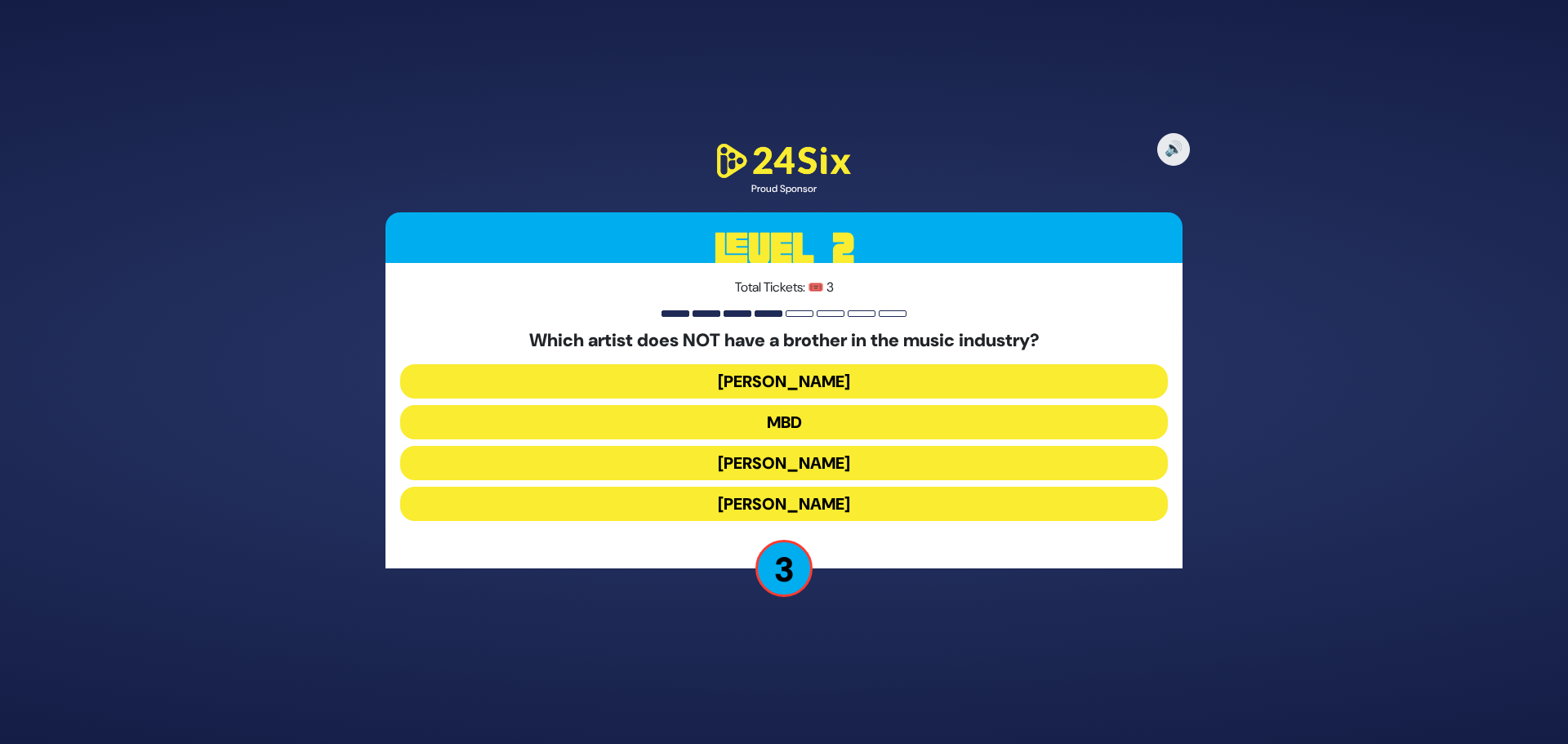
click at [824, 417] on button "MBD" at bounding box center [784, 422] width 767 height 35
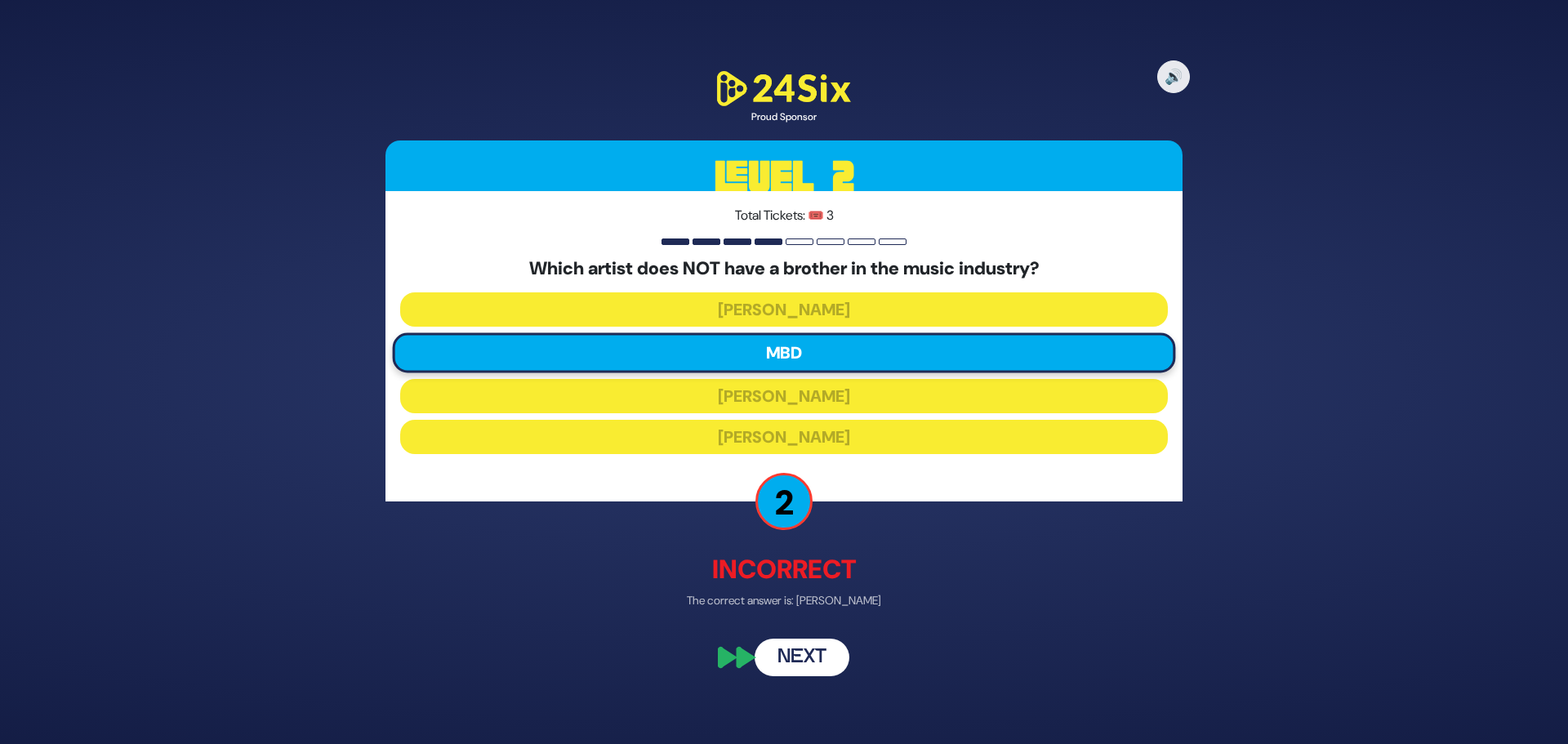
click at [802, 654] on button "Next" at bounding box center [802, 658] width 95 height 37
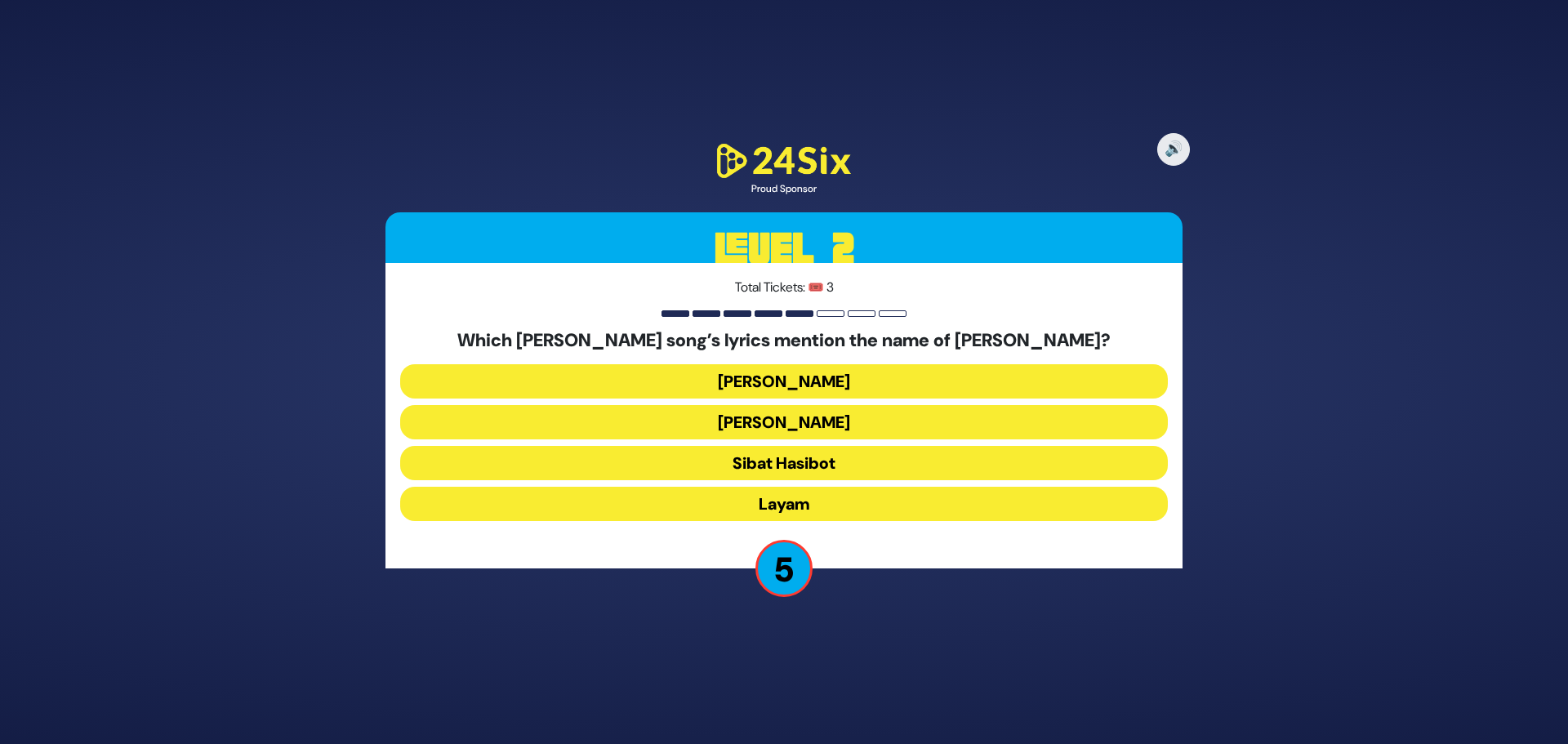
click at [855, 498] on button "Layam" at bounding box center [784, 504] width 767 height 35
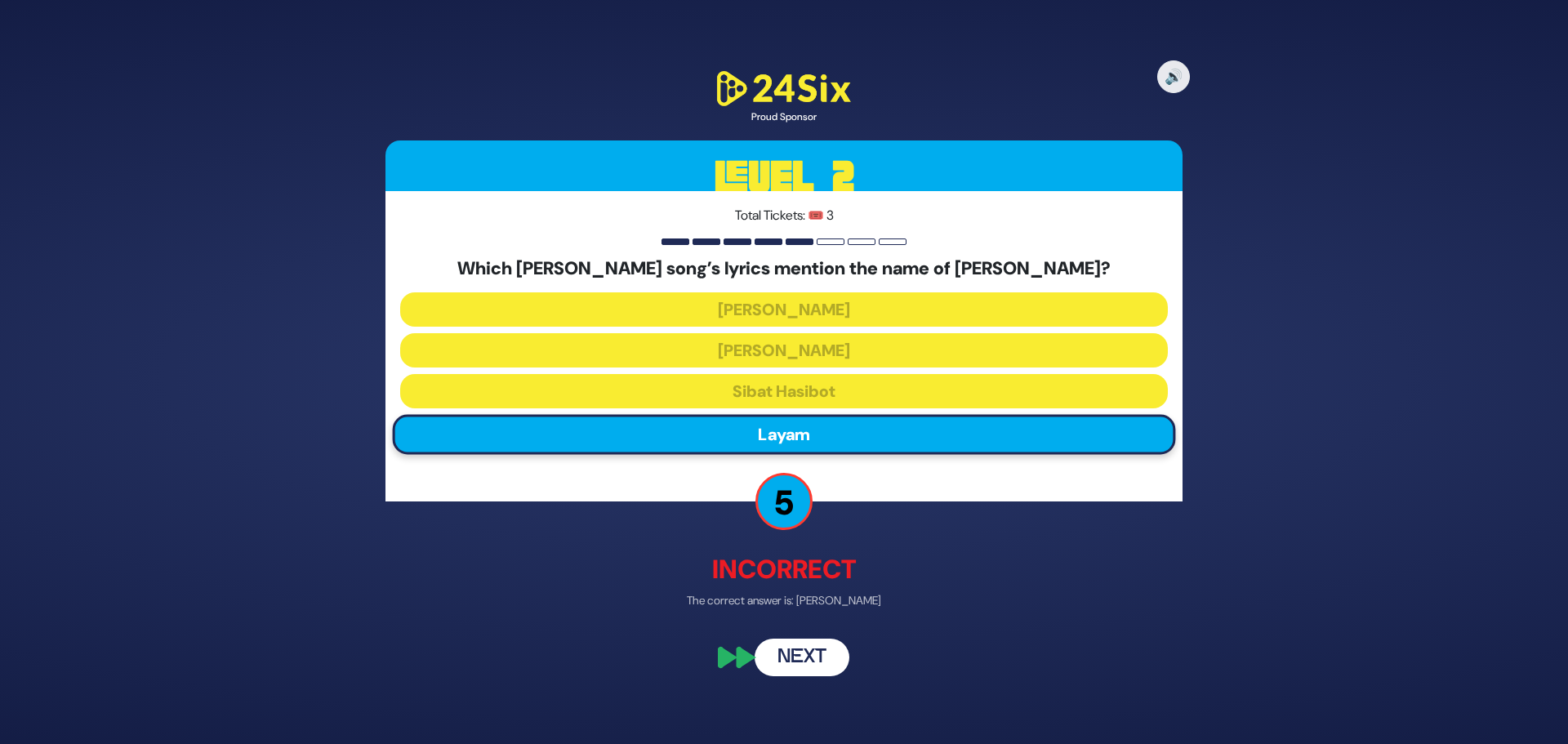
click at [820, 654] on button "Next" at bounding box center [802, 658] width 95 height 37
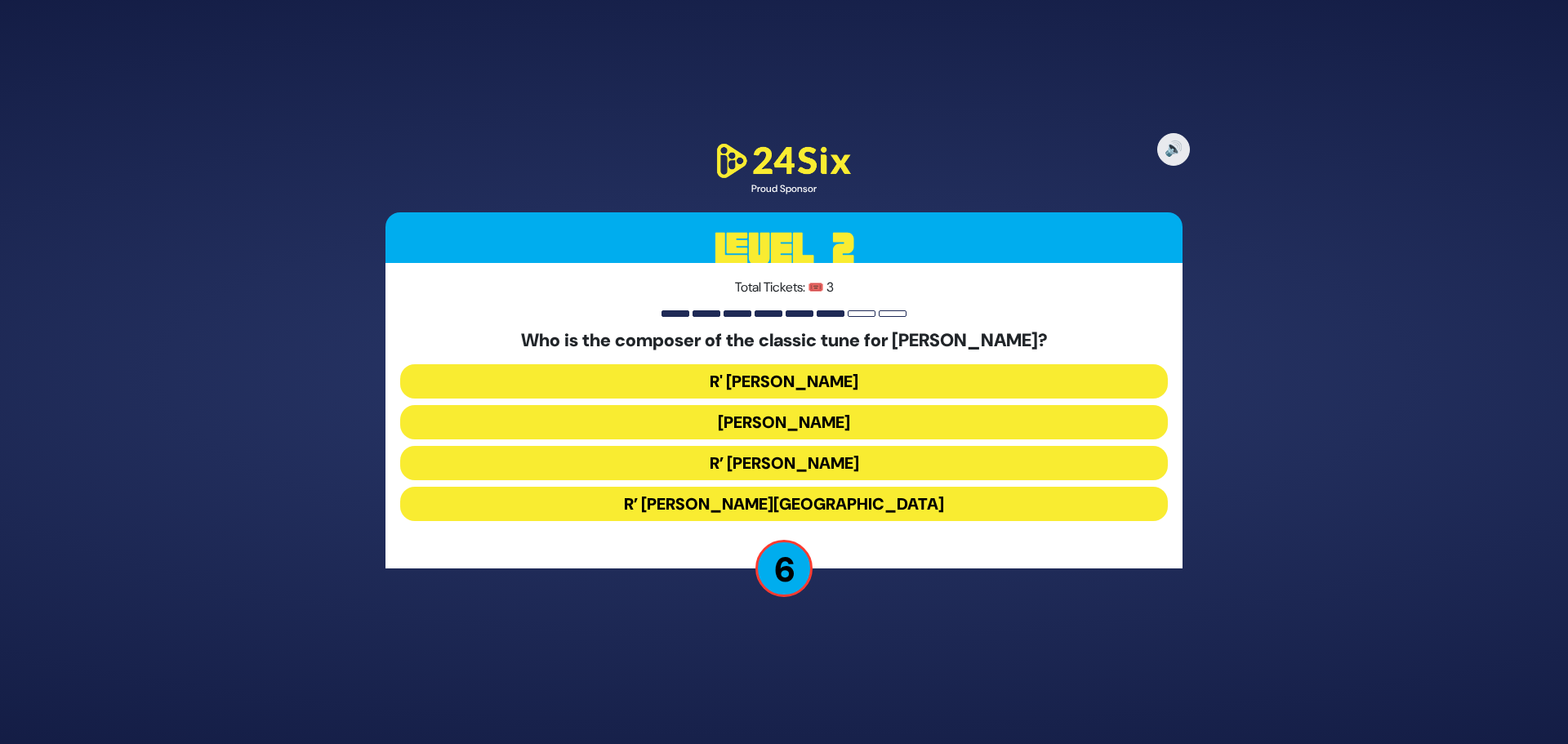
click at [866, 497] on button "R’ Shmuel Brazil" at bounding box center [784, 504] width 767 height 35
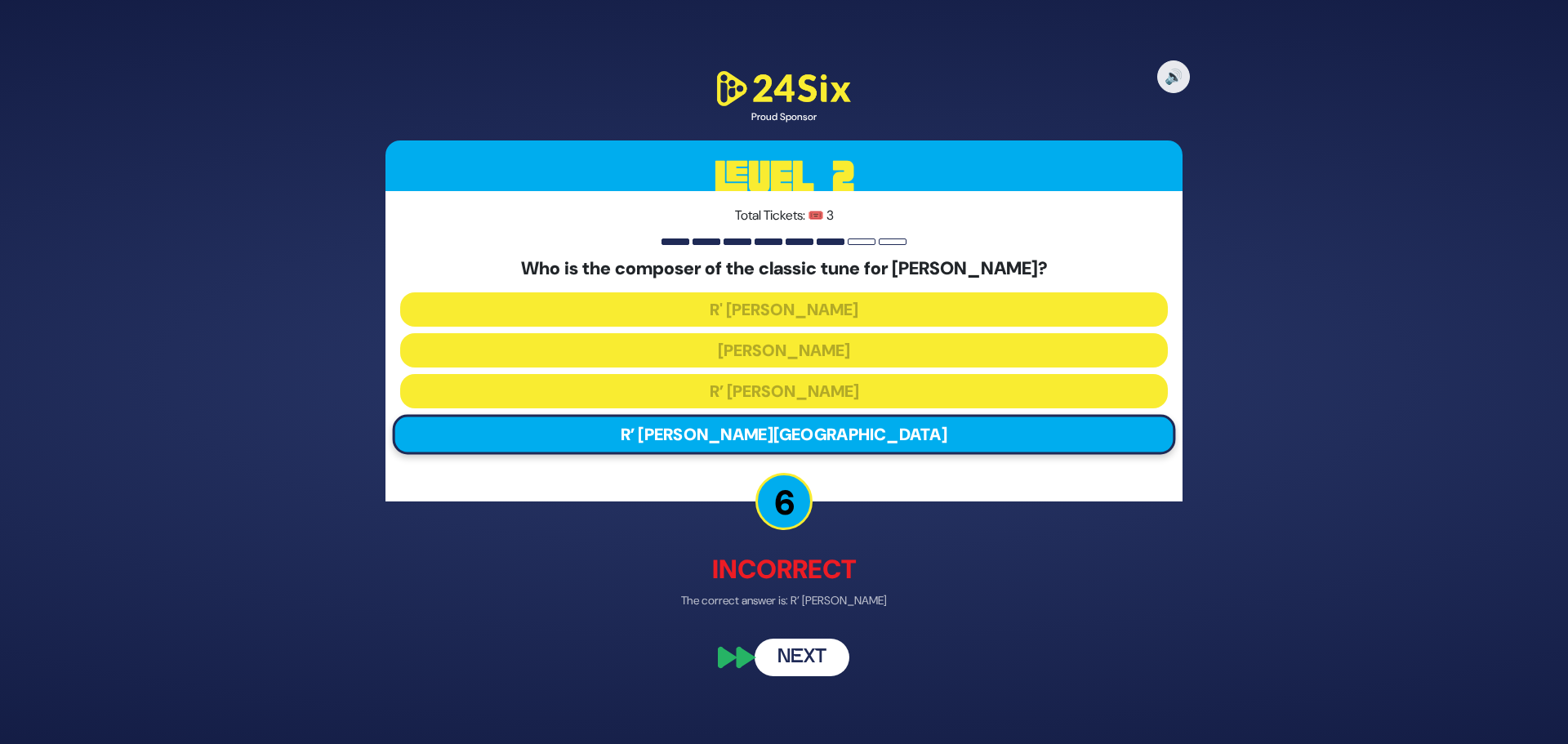
click at [812, 660] on button "Next" at bounding box center [802, 658] width 95 height 37
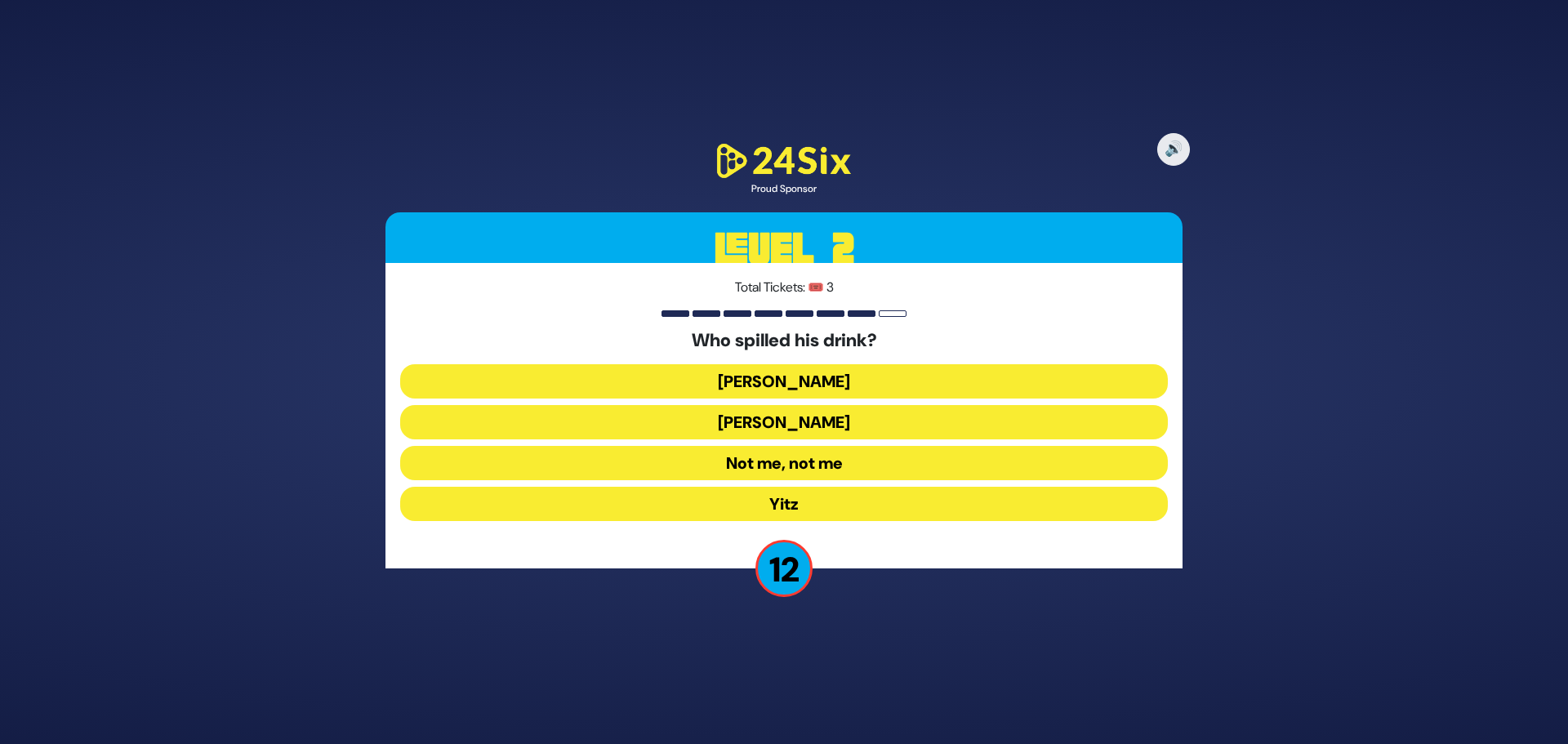
click at [858, 463] on button "Not me, not me" at bounding box center [784, 463] width 767 height 35
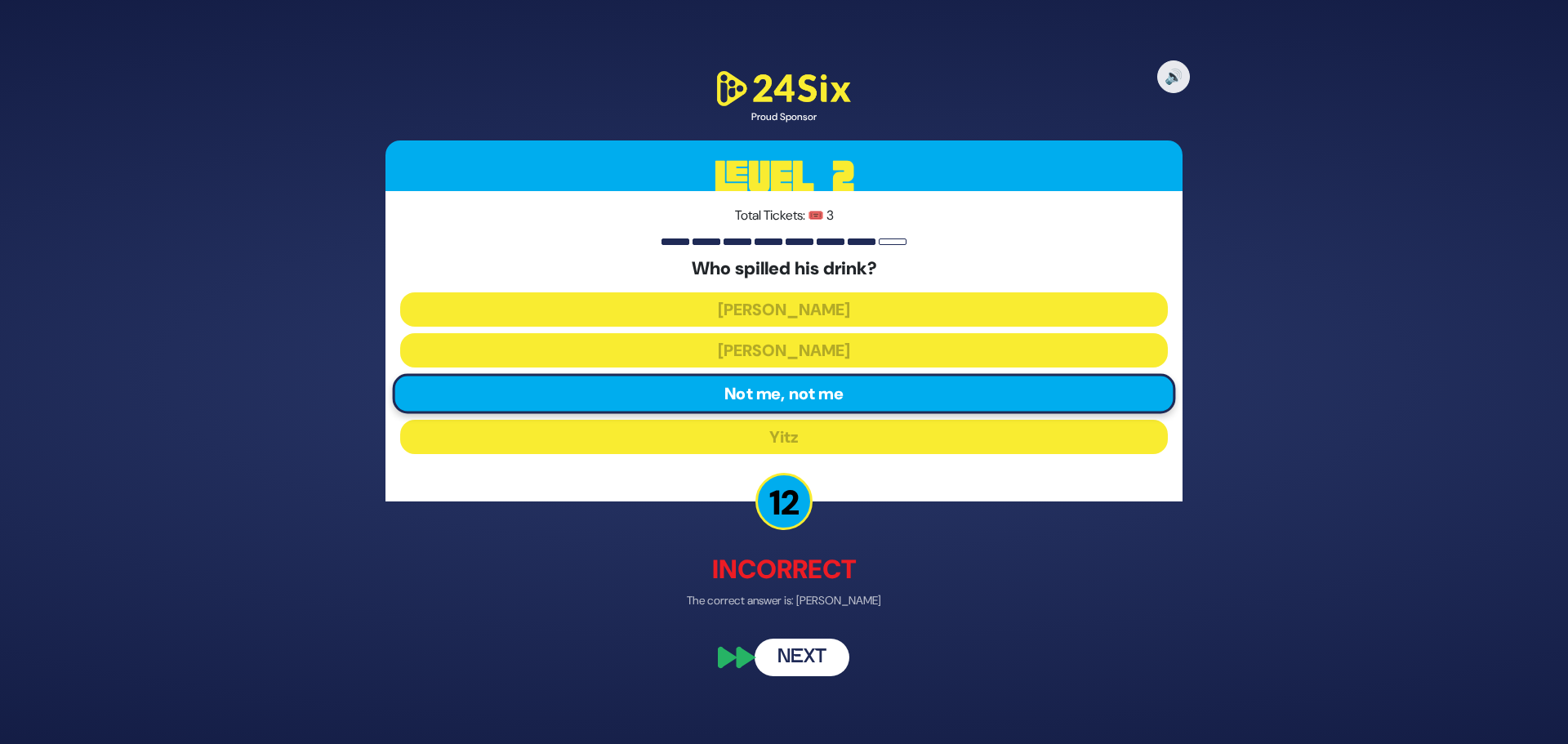
click at [804, 660] on button "Next" at bounding box center [802, 658] width 95 height 37
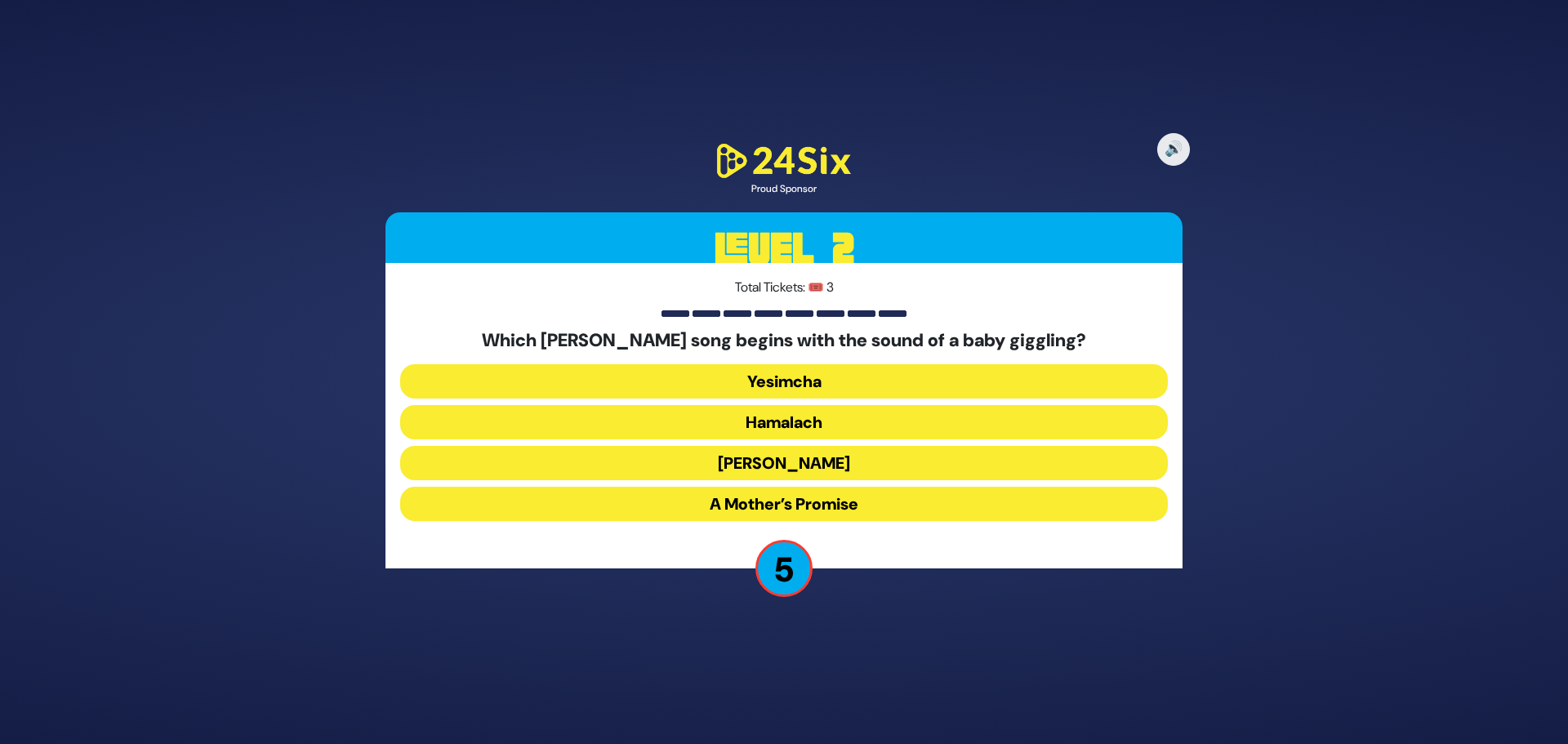
click at [869, 500] on button "A Mother’s Promise" at bounding box center [784, 504] width 767 height 35
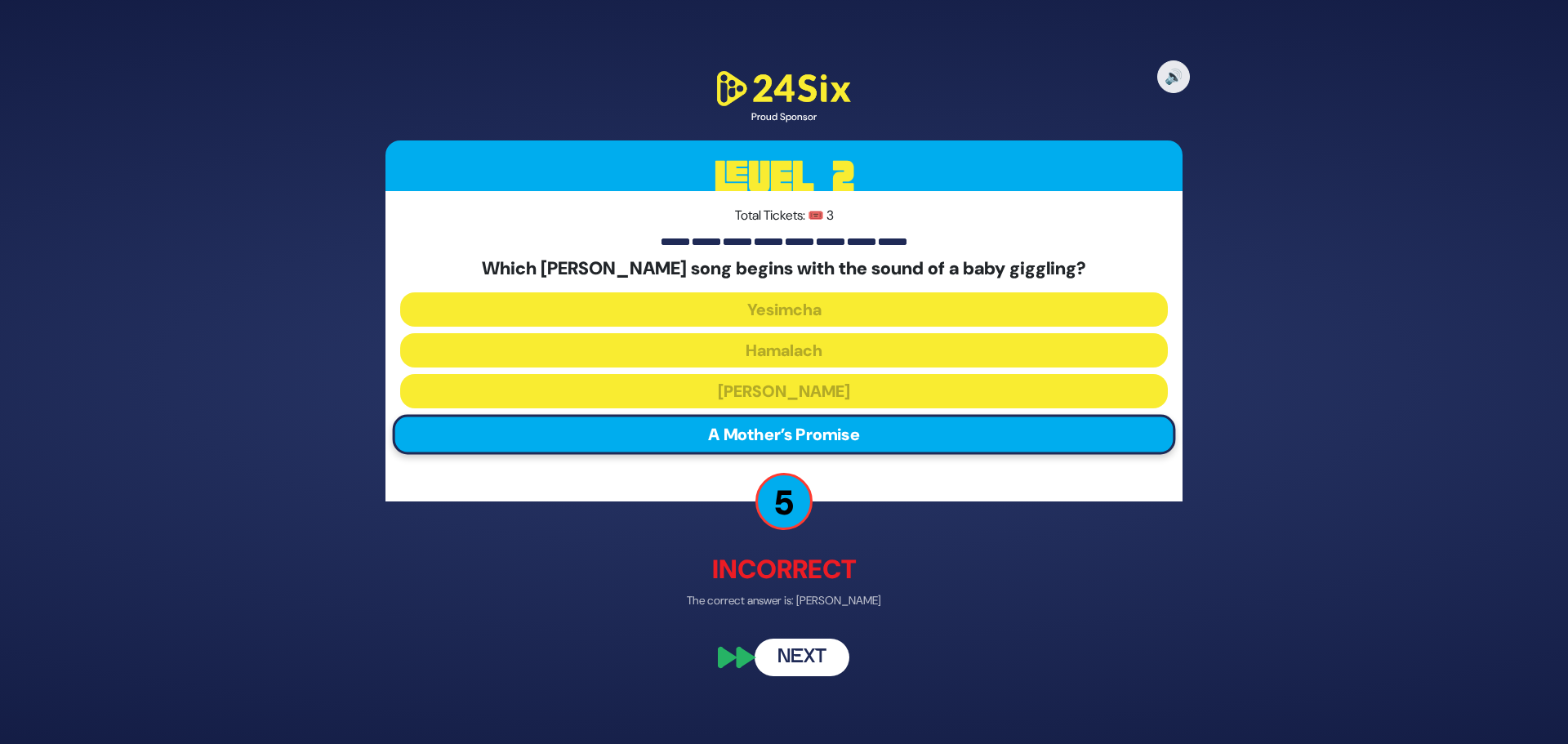
click at [823, 665] on button "Next" at bounding box center [802, 658] width 95 height 37
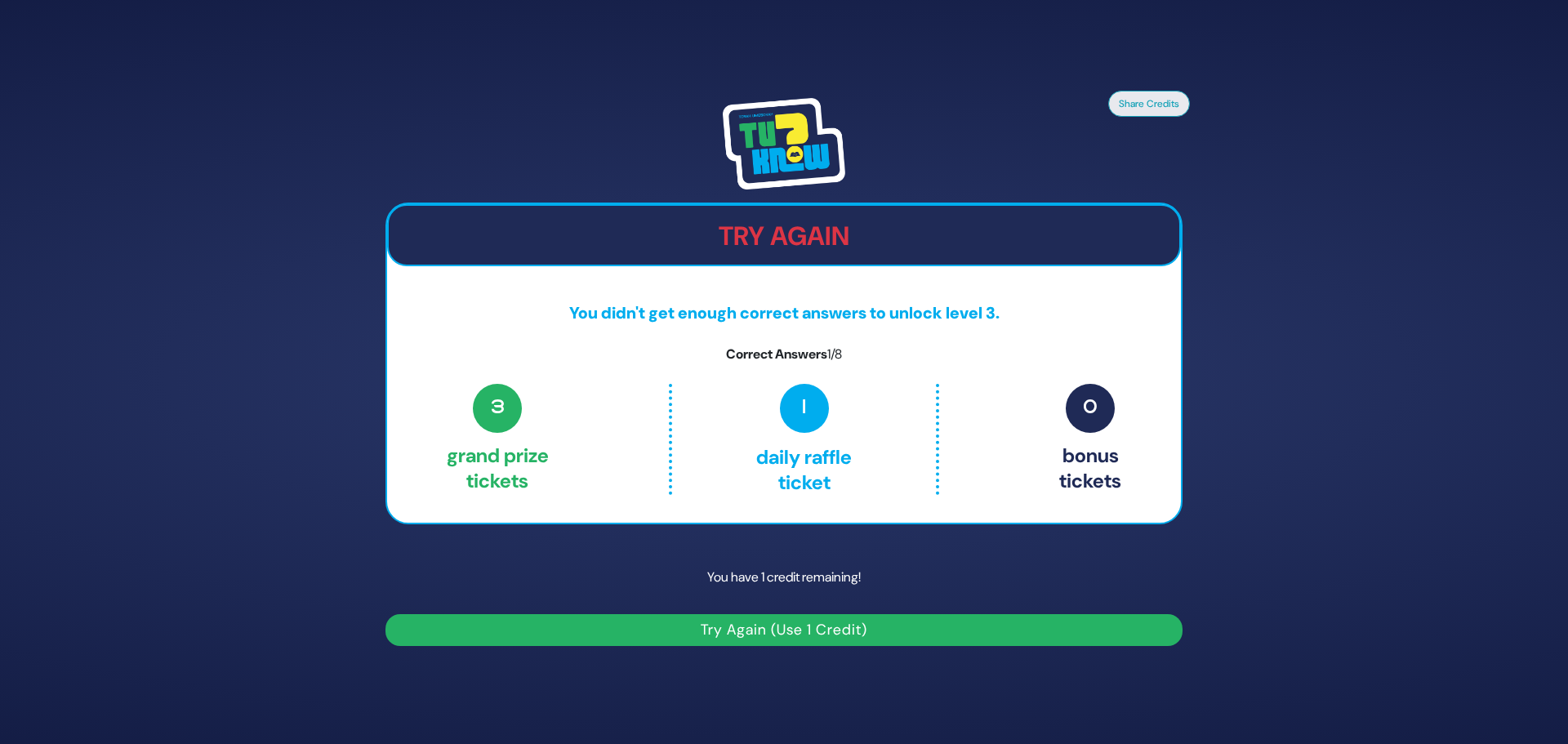
click at [828, 647] on div "Share Credits Try Again You didn't get enough correct answers to unlock level 3…" at bounding box center [784, 372] width 836 height 588
click at [819, 636] on button "Try Again (Use 1 Credit)" at bounding box center [784, 631] width 797 height 32
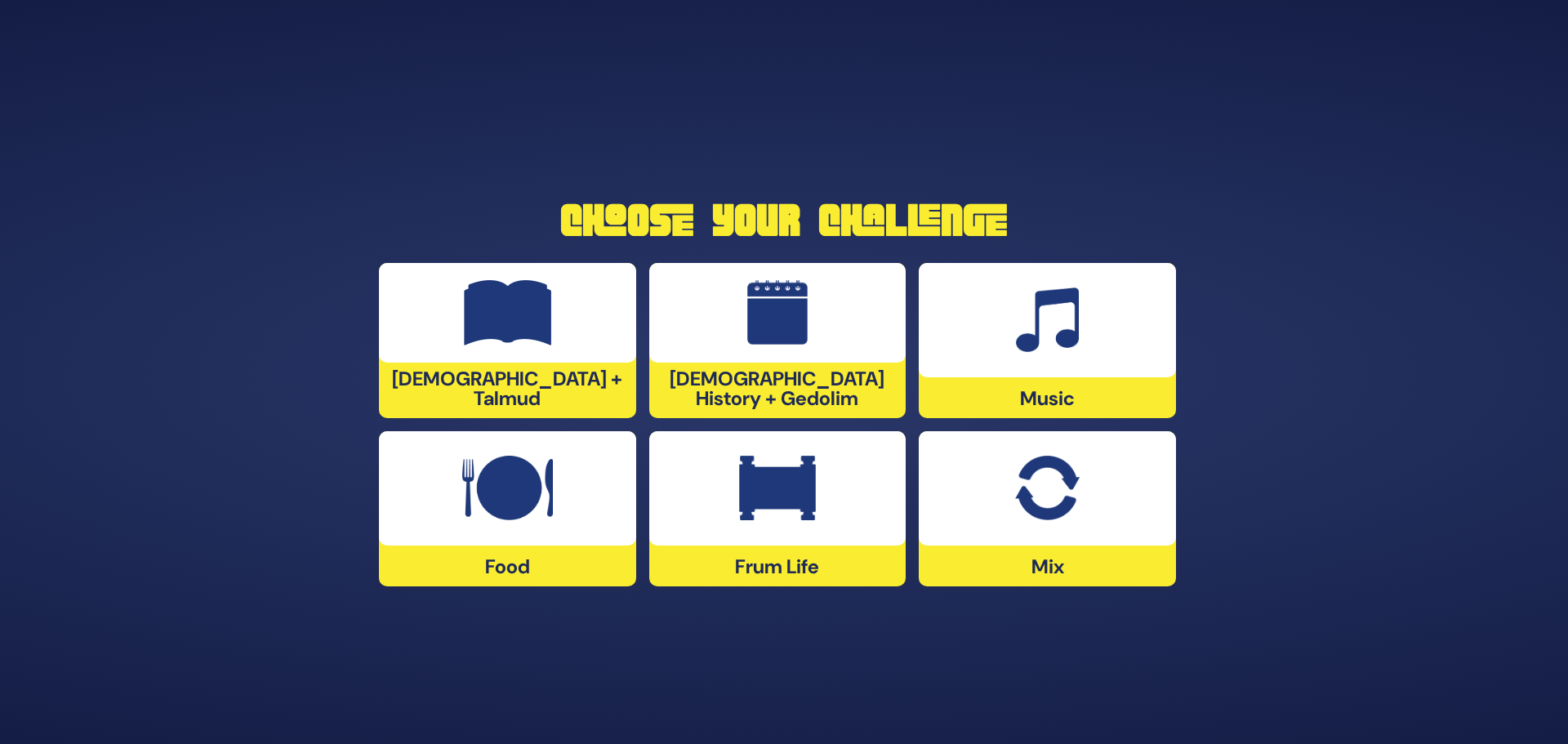
click at [1053, 501] on img at bounding box center [1046, 488] width 64 height 65
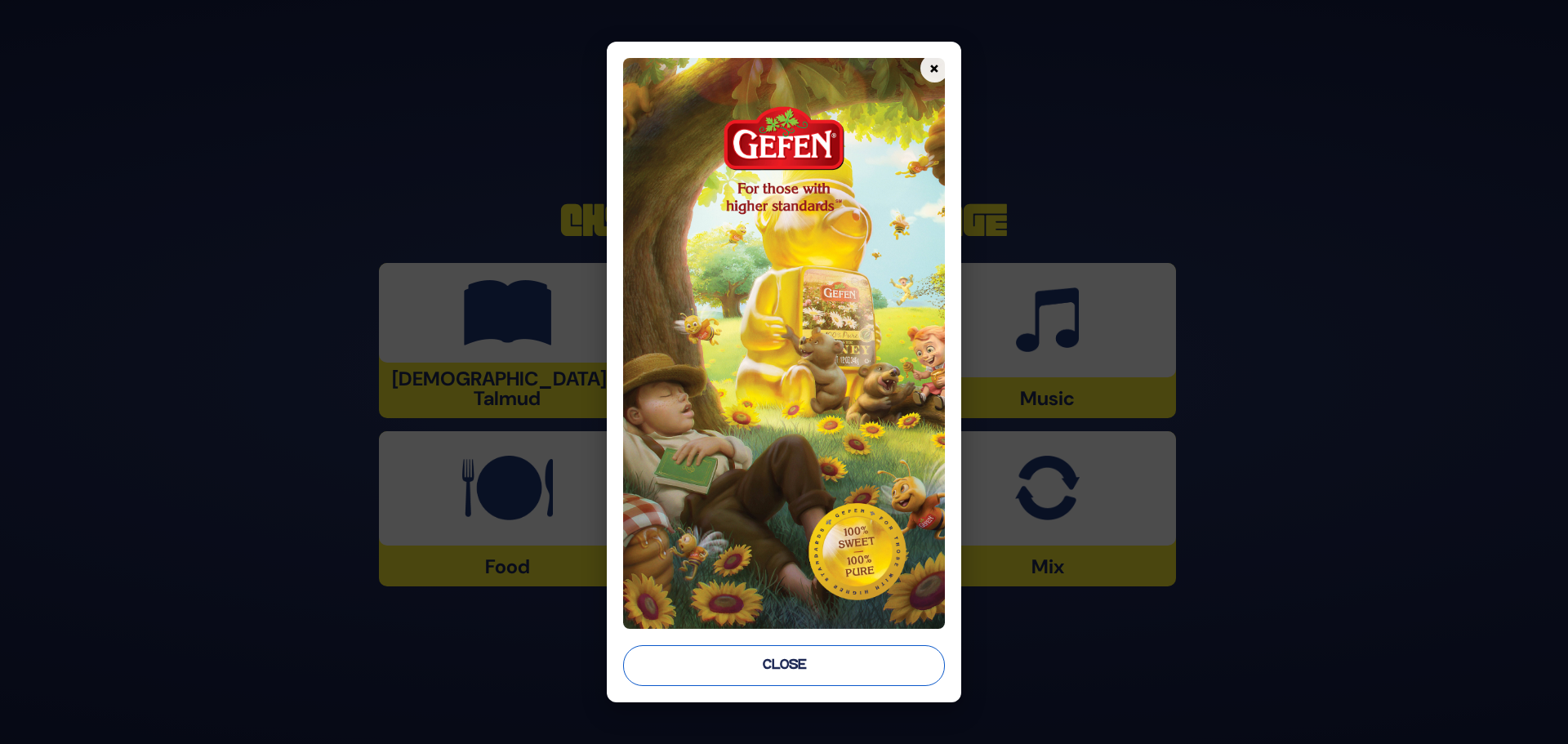
click at [802, 674] on button "Close" at bounding box center [784, 665] width 321 height 40
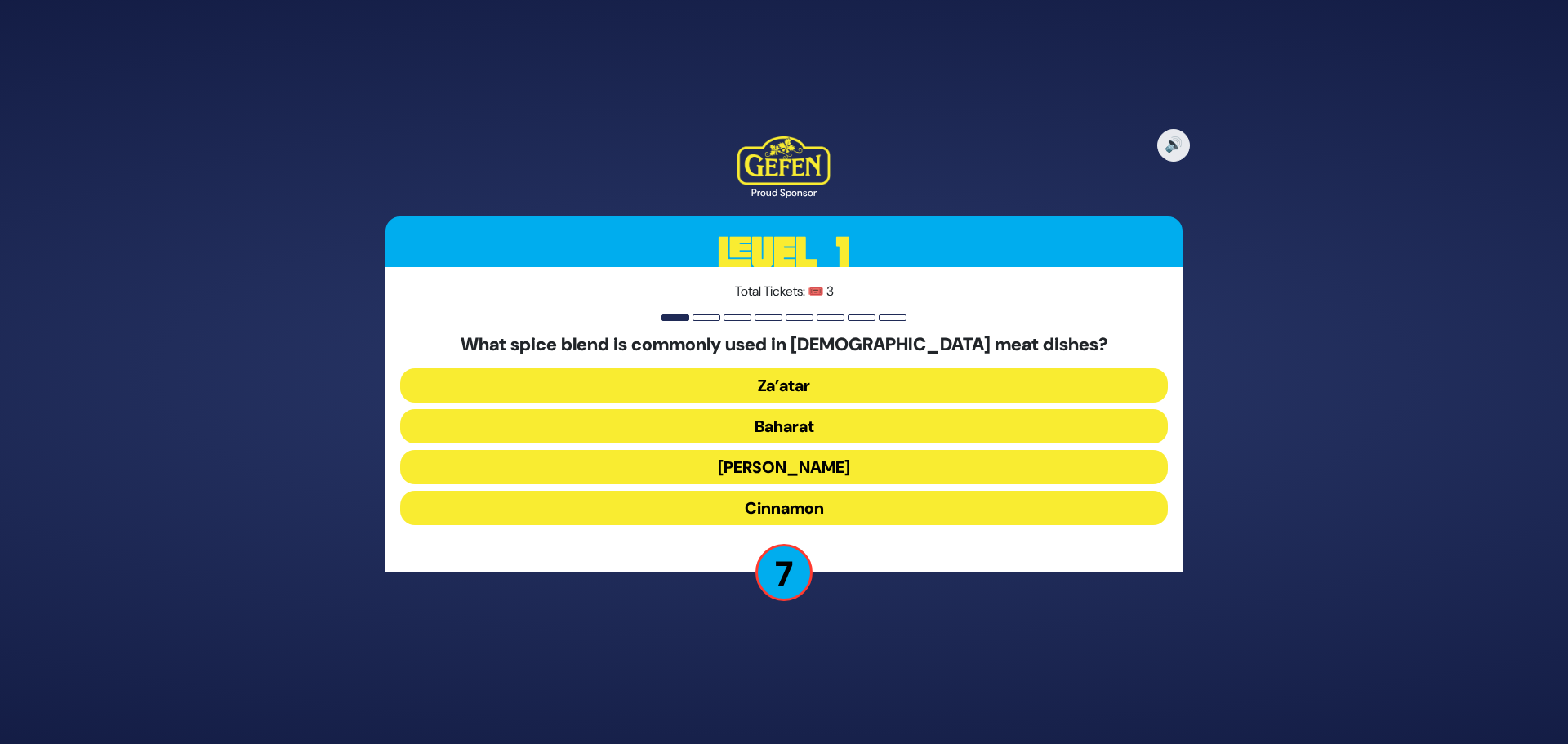
click at [829, 389] on button "Za’atar" at bounding box center [784, 385] width 767 height 35
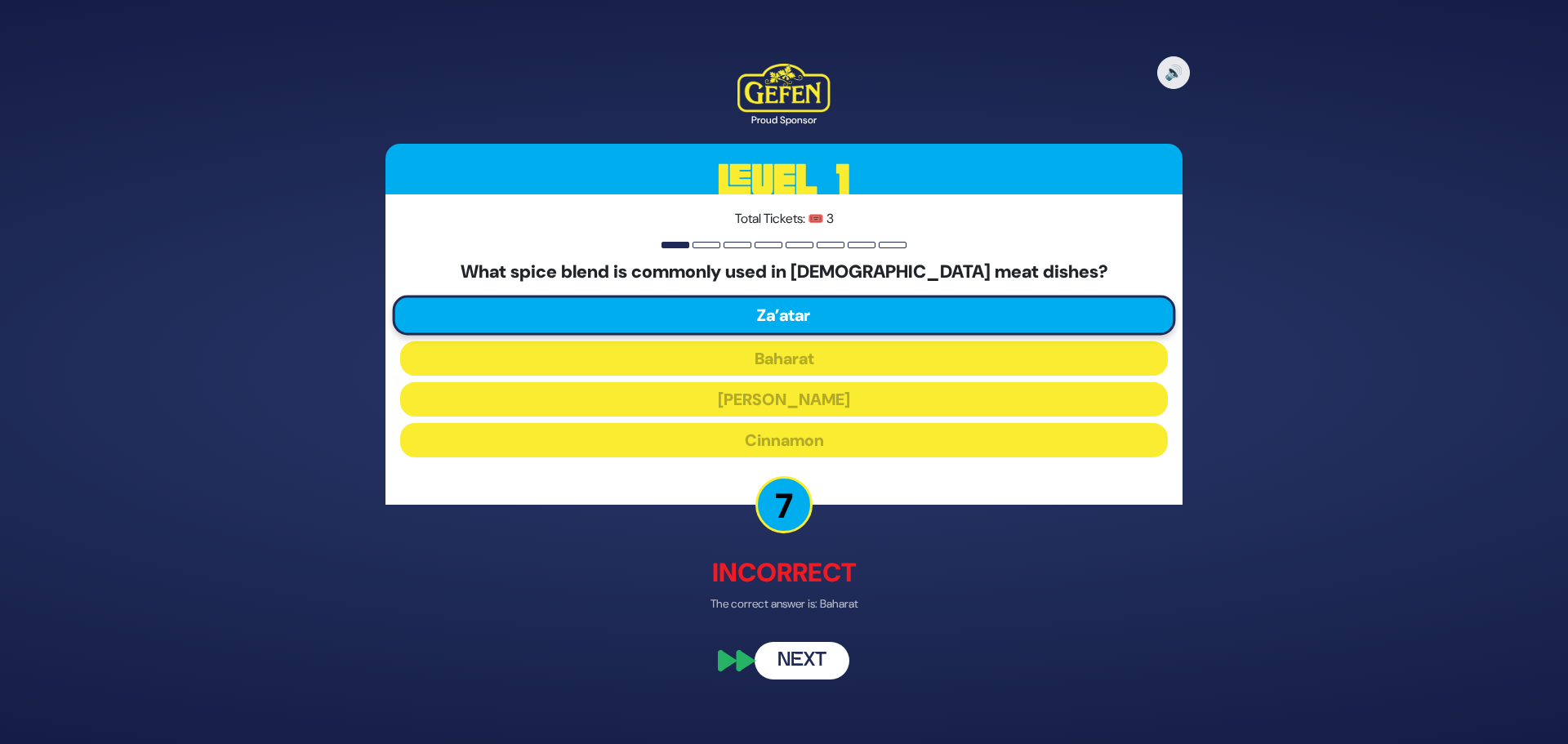
click at [816, 661] on button "Next" at bounding box center [802, 662] width 95 height 37
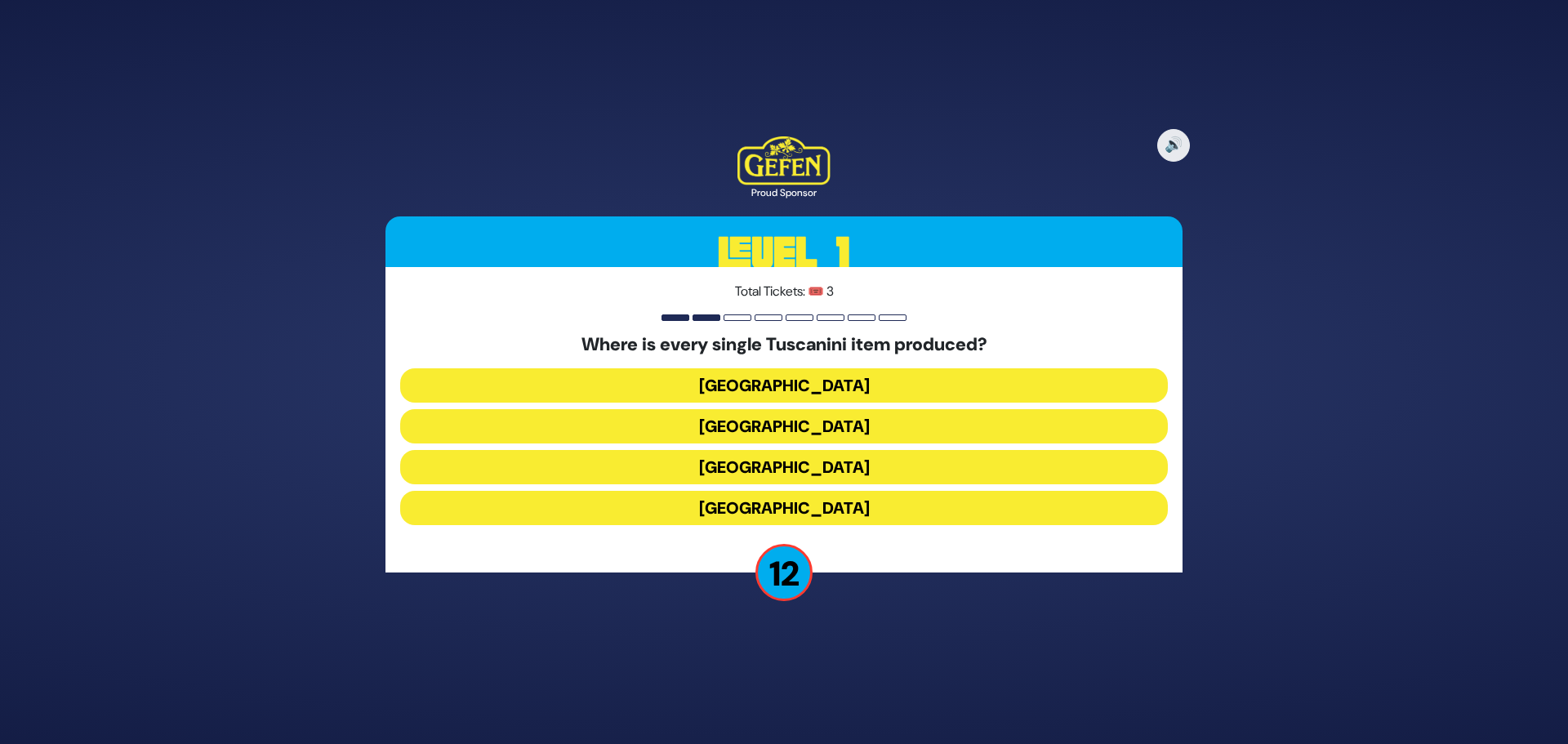
click at [834, 462] on button "[GEOGRAPHIC_DATA]" at bounding box center [784, 467] width 767 height 35
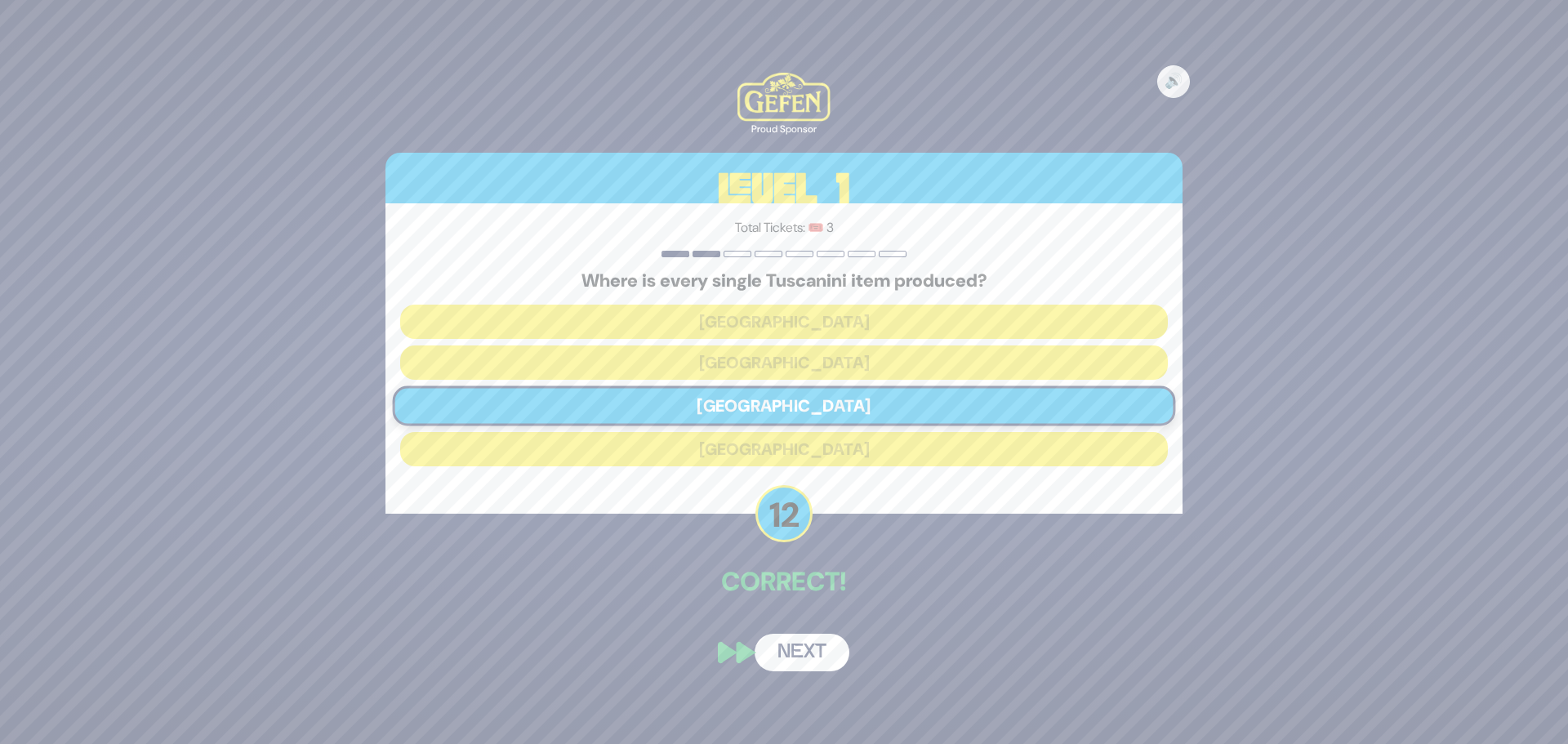
click at [817, 639] on button "Next" at bounding box center [802, 653] width 95 height 37
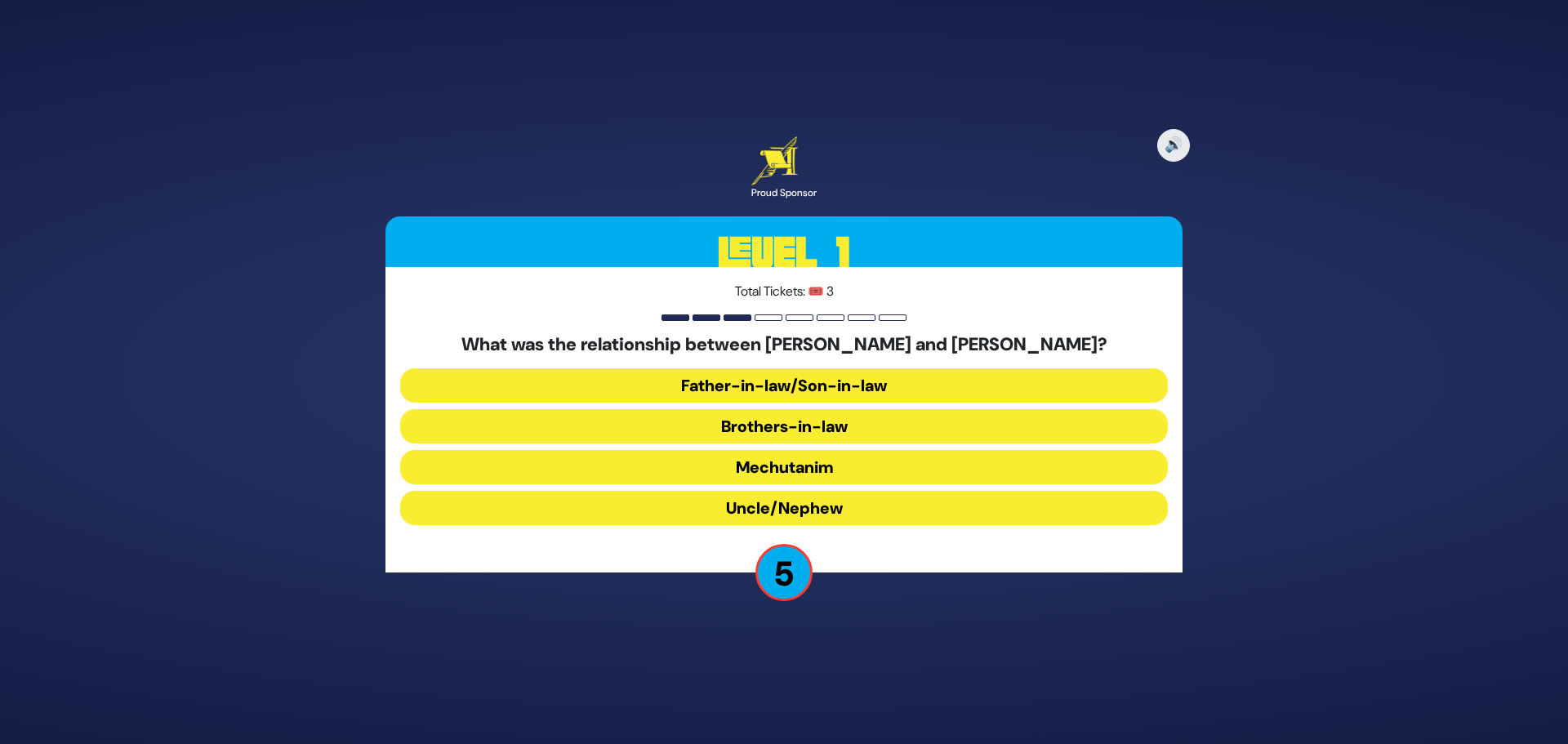
click at [850, 427] on button "Brothers-in-law" at bounding box center [784, 426] width 767 height 35
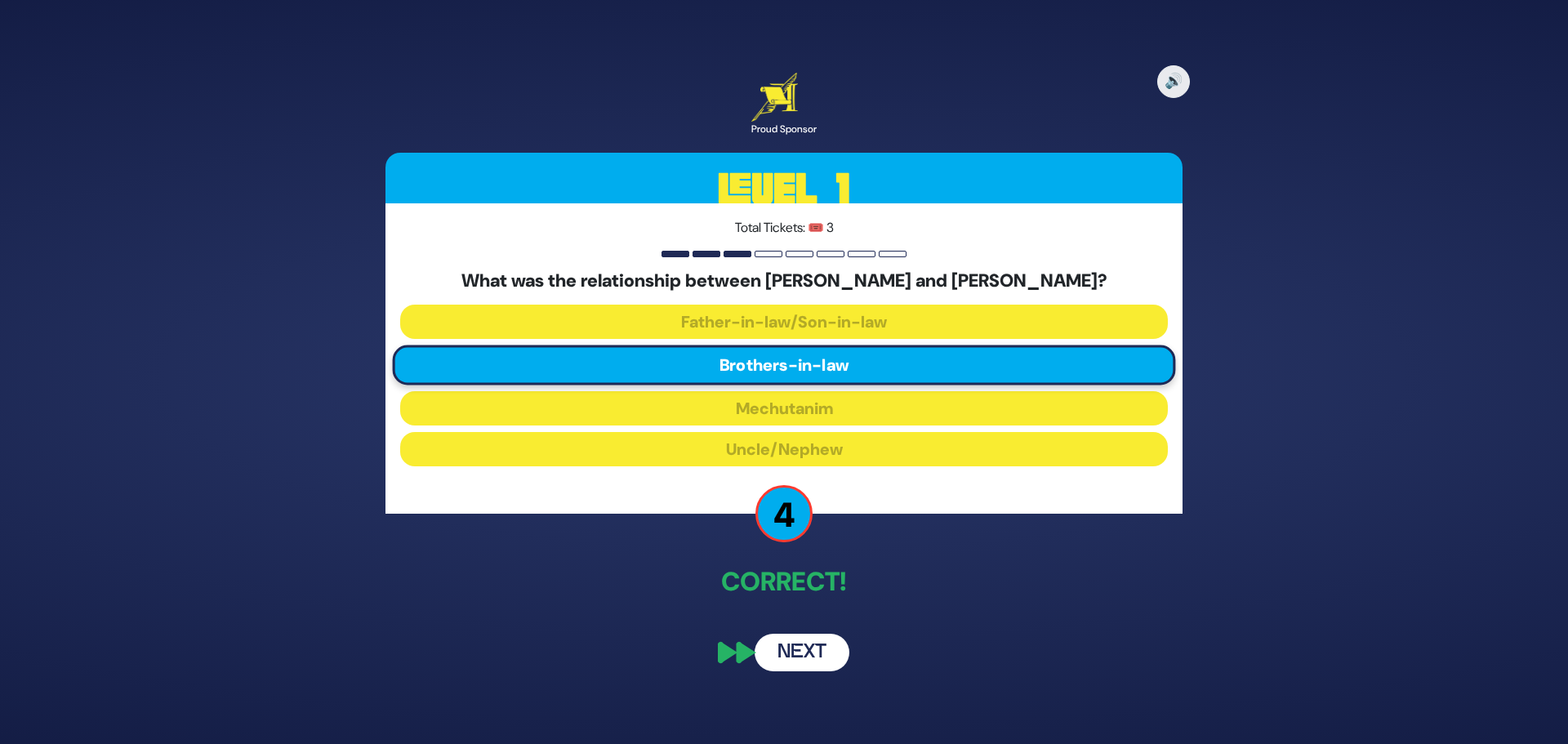
click at [832, 656] on button "Next" at bounding box center [802, 653] width 95 height 37
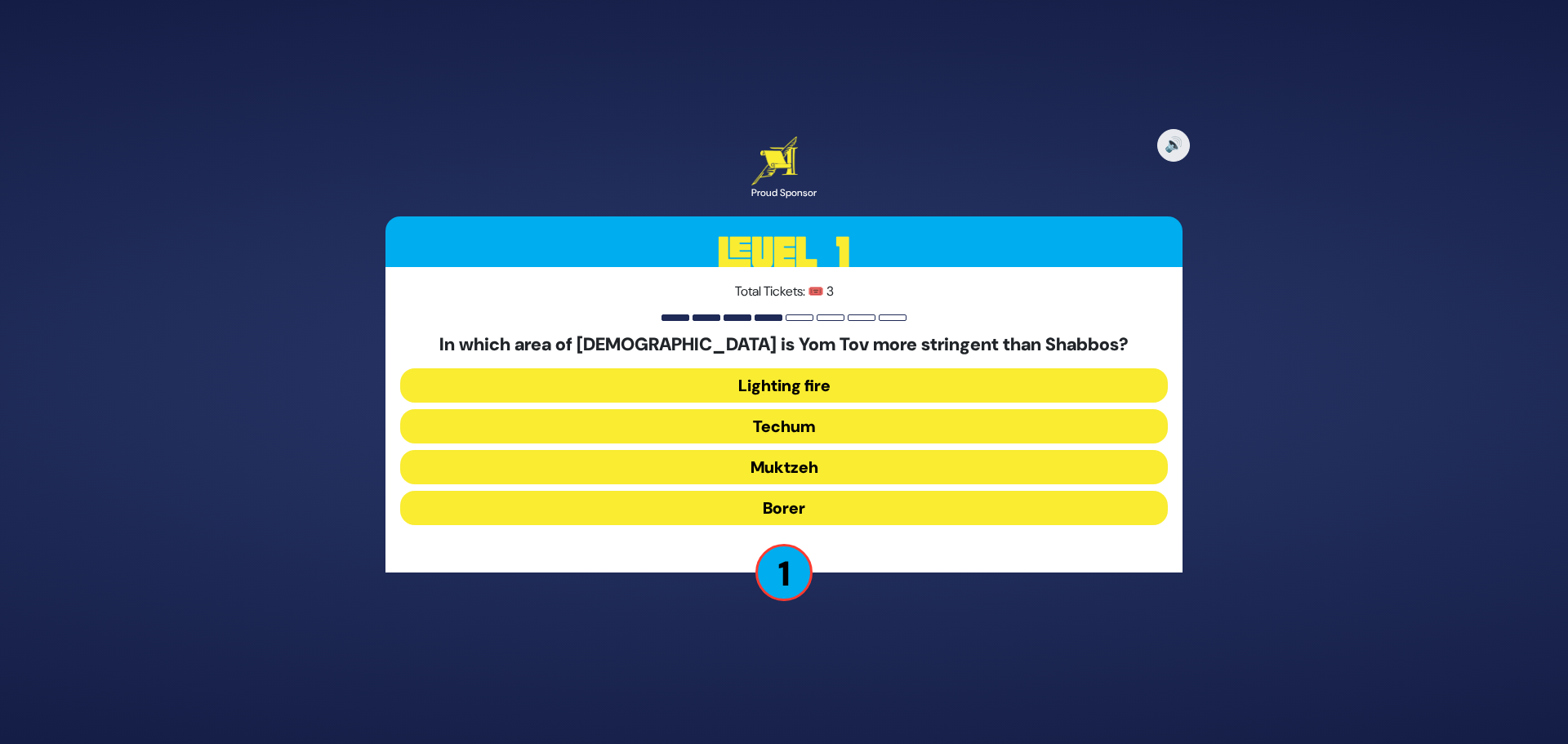
click at [829, 428] on button "Techum" at bounding box center [784, 426] width 767 height 35
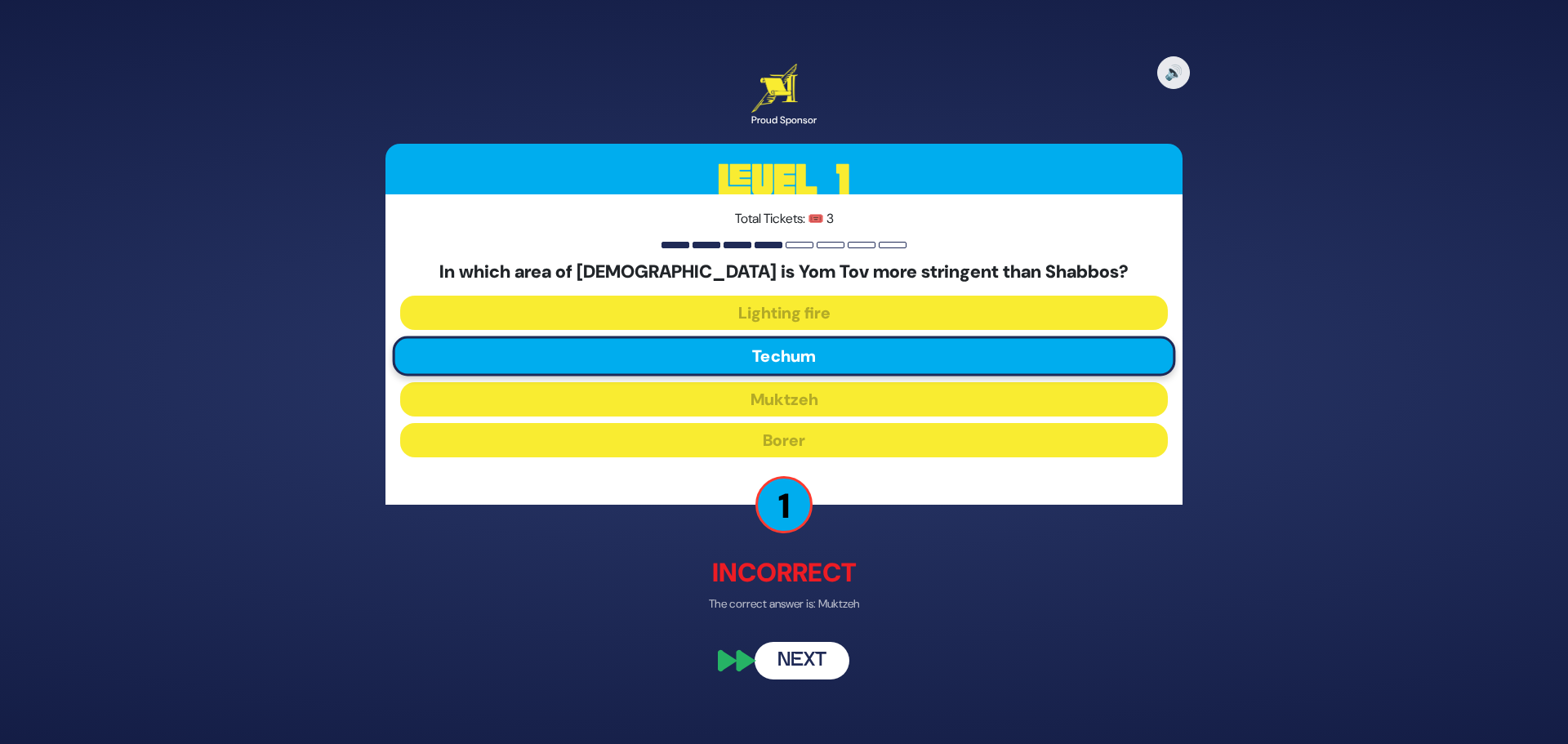
click at [799, 665] on button "Next" at bounding box center [802, 662] width 95 height 37
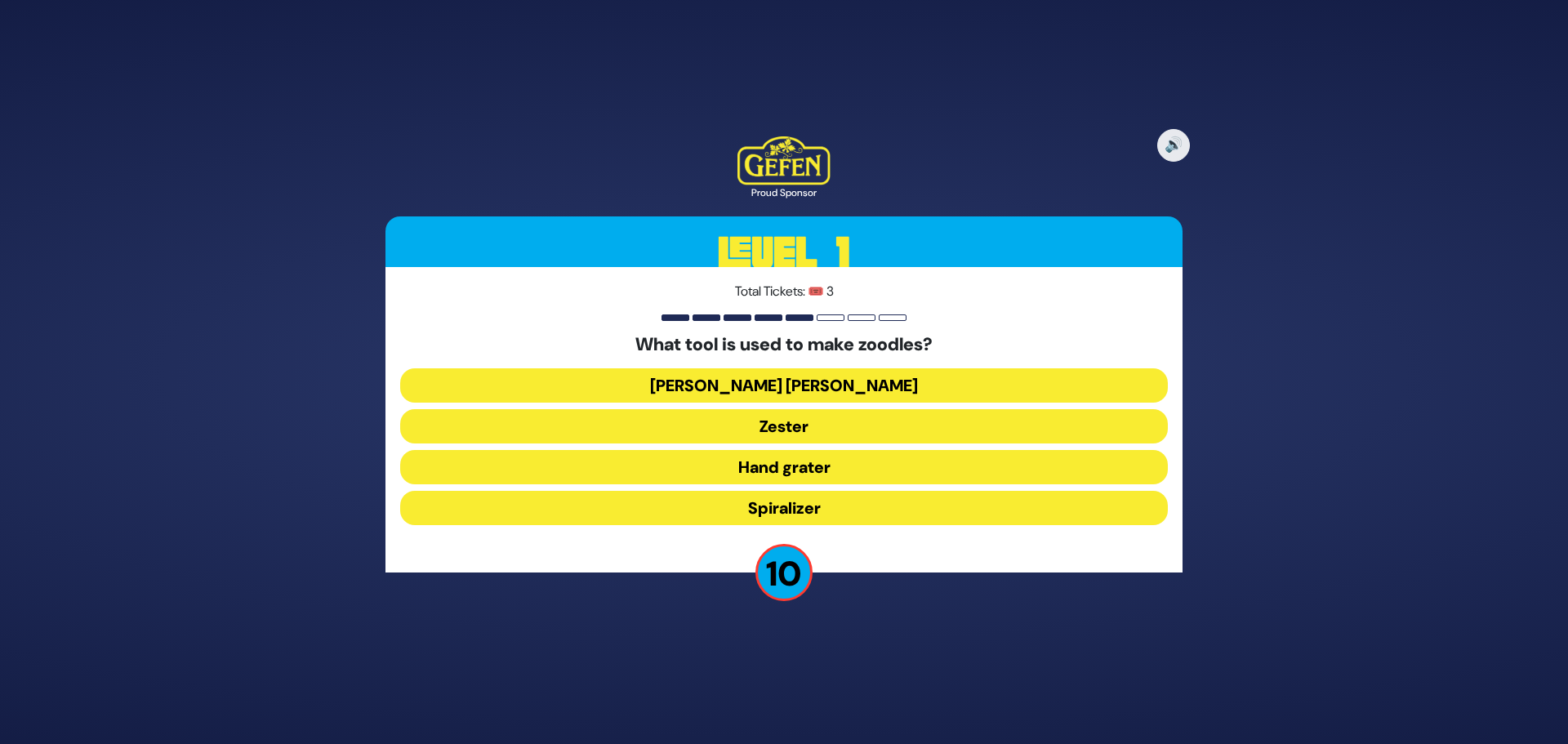
click at [868, 506] on button "Spiralizer" at bounding box center [784, 508] width 767 height 35
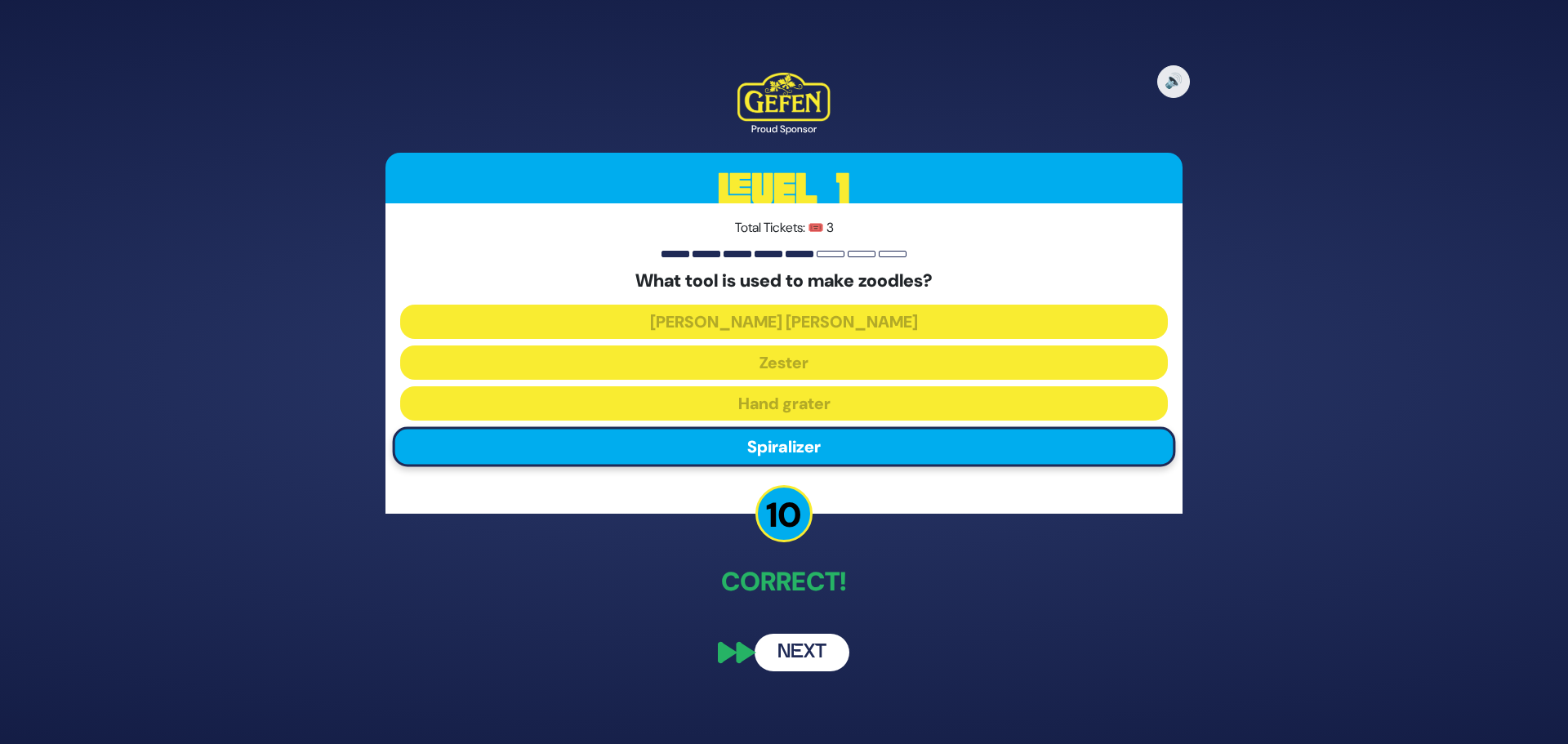
click at [812, 658] on button "Next" at bounding box center [802, 653] width 95 height 37
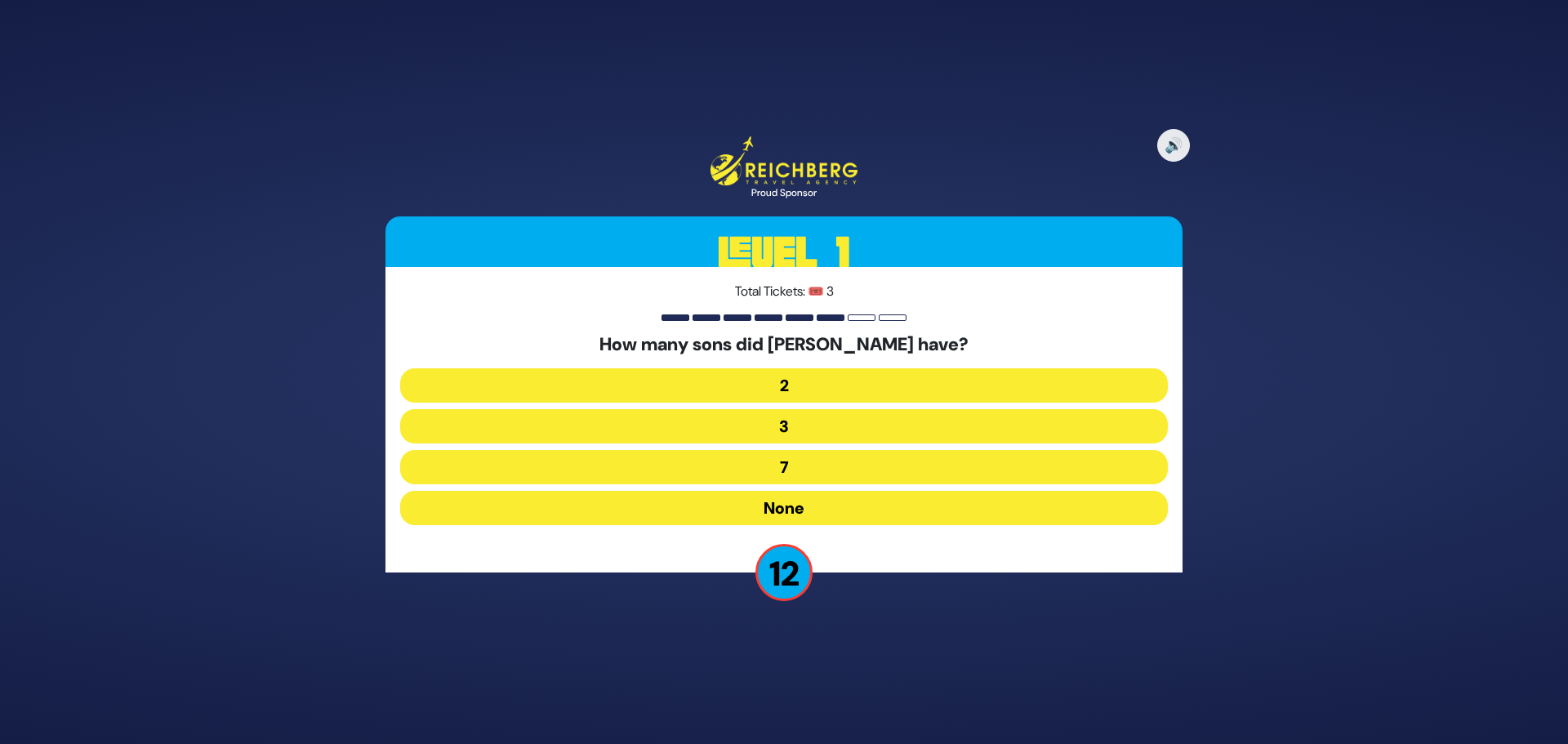
click at [833, 511] on button "None" at bounding box center [784, 508] width 767 height 35
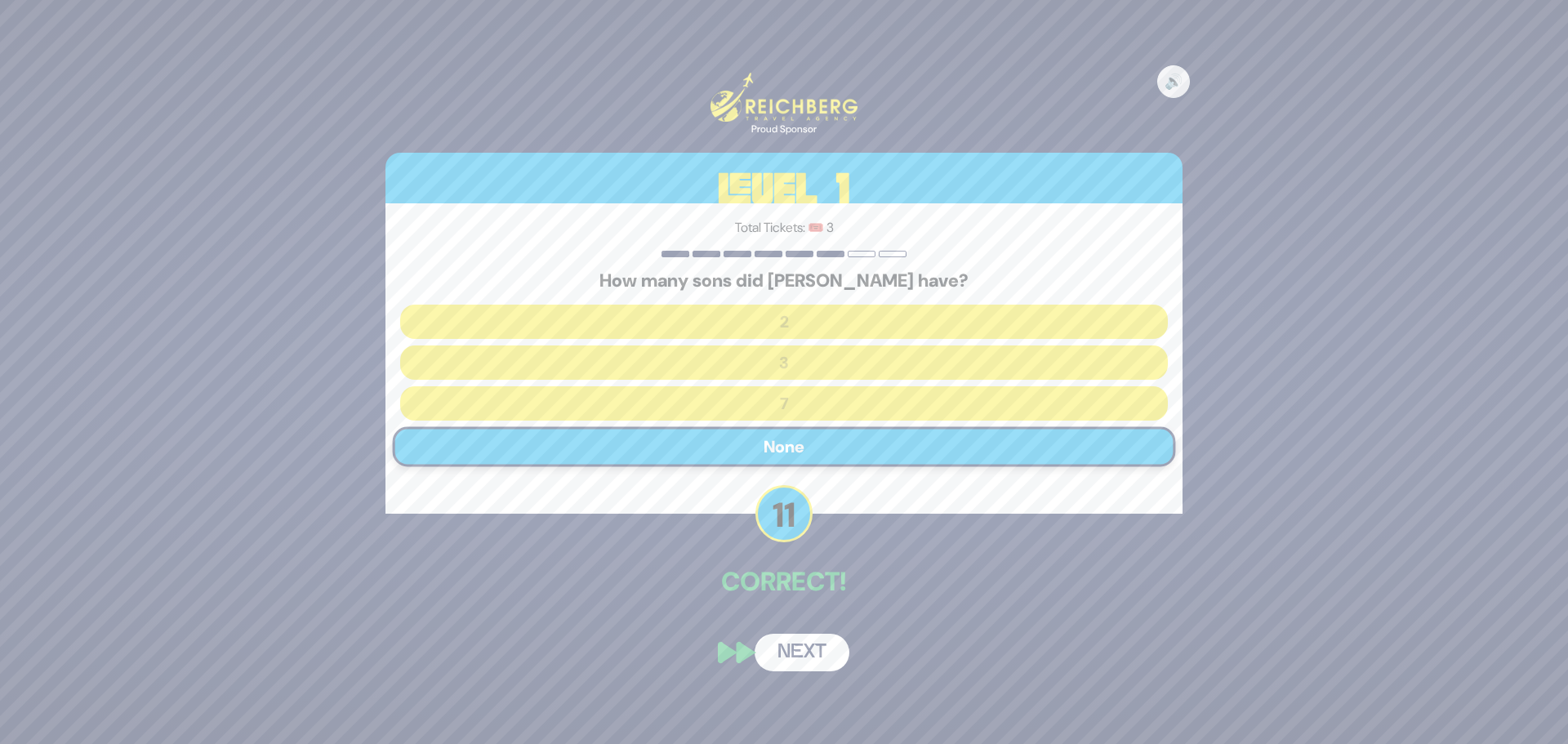
click at [821, 658] on button "Next" at bounding box center [802, 653] width 95 height 37
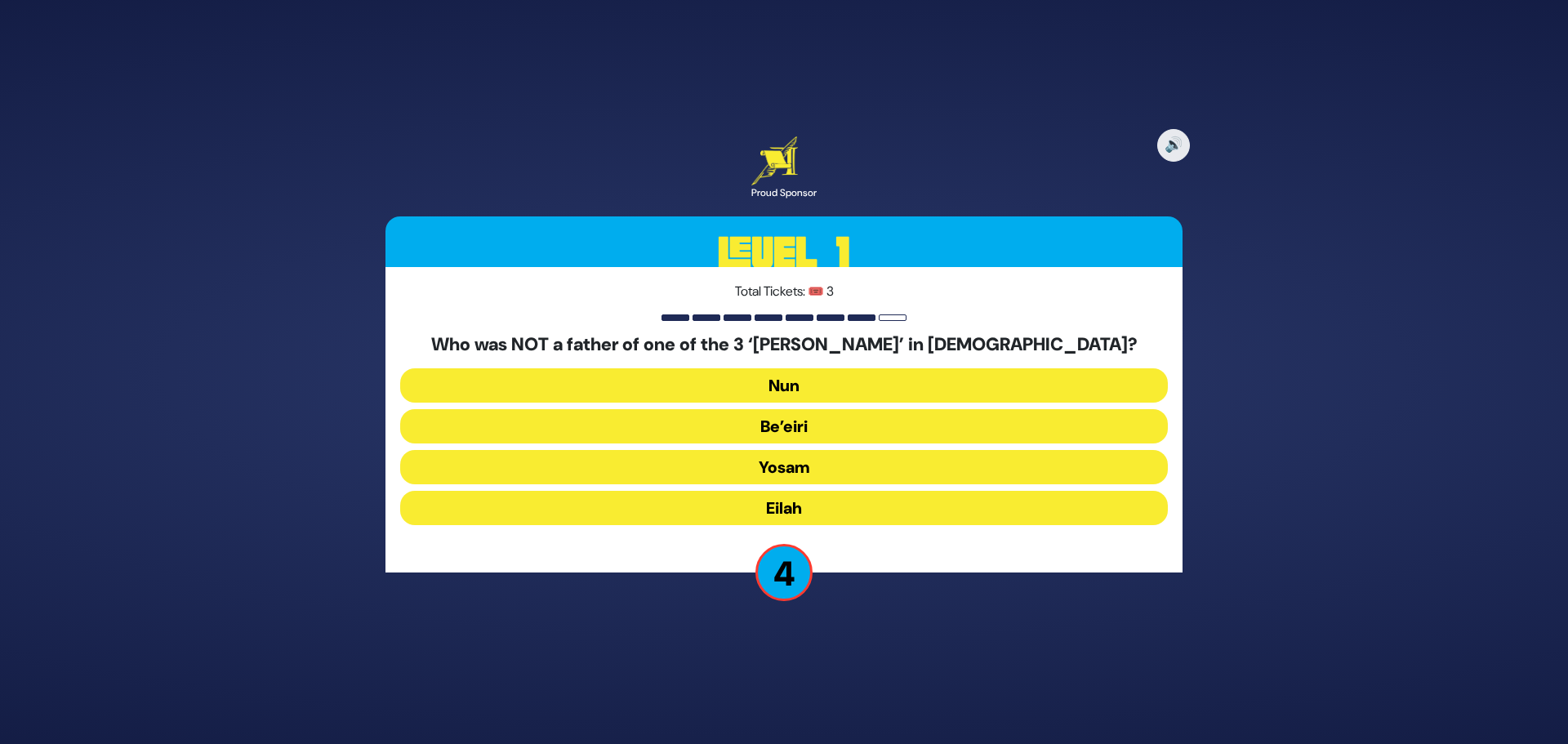
click at [837, 474] on button "Yosam" at bounding box center [784, 467] width 767 height 35
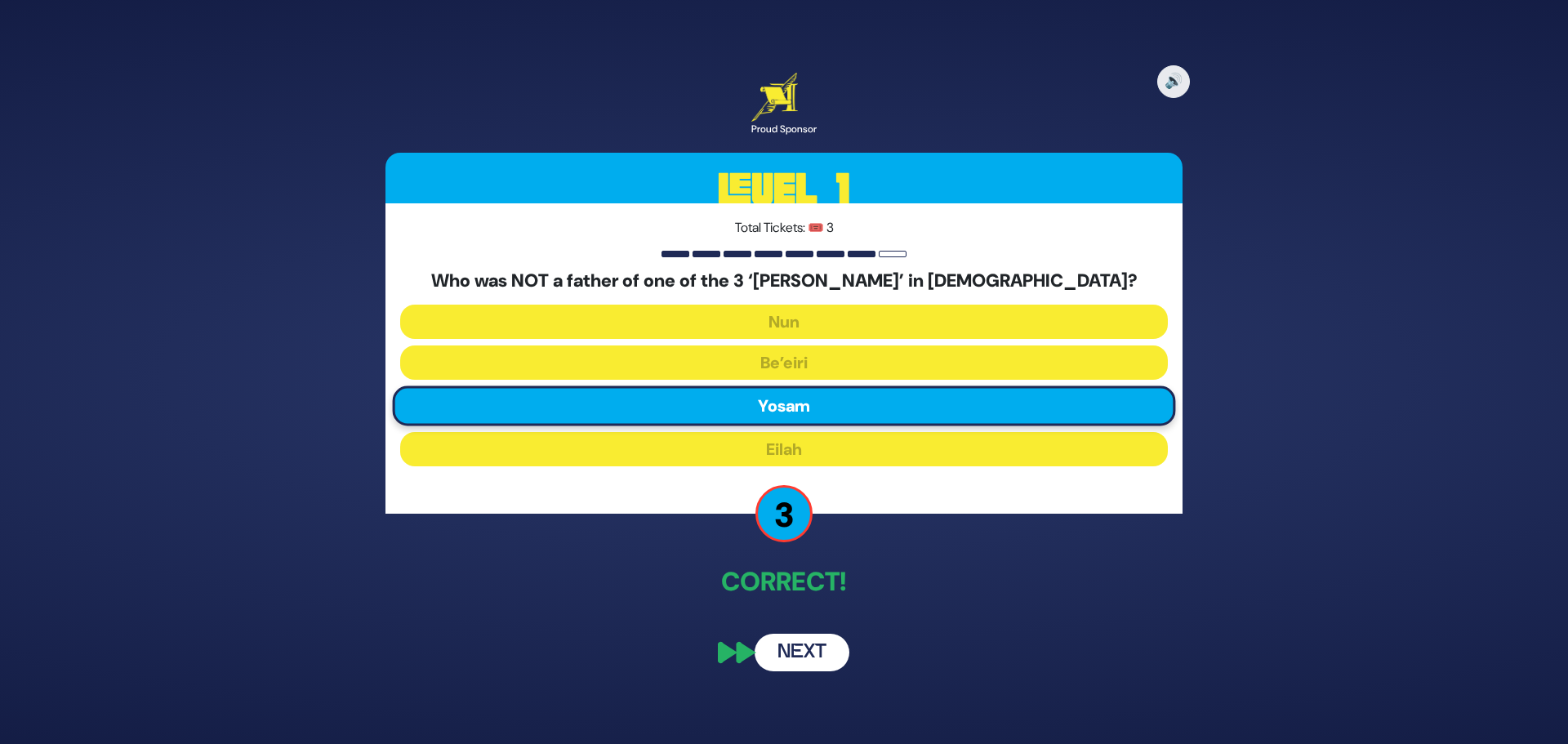
click at [820, 664] on button "Next" at bounding box center [802, 653] width 95 height 37
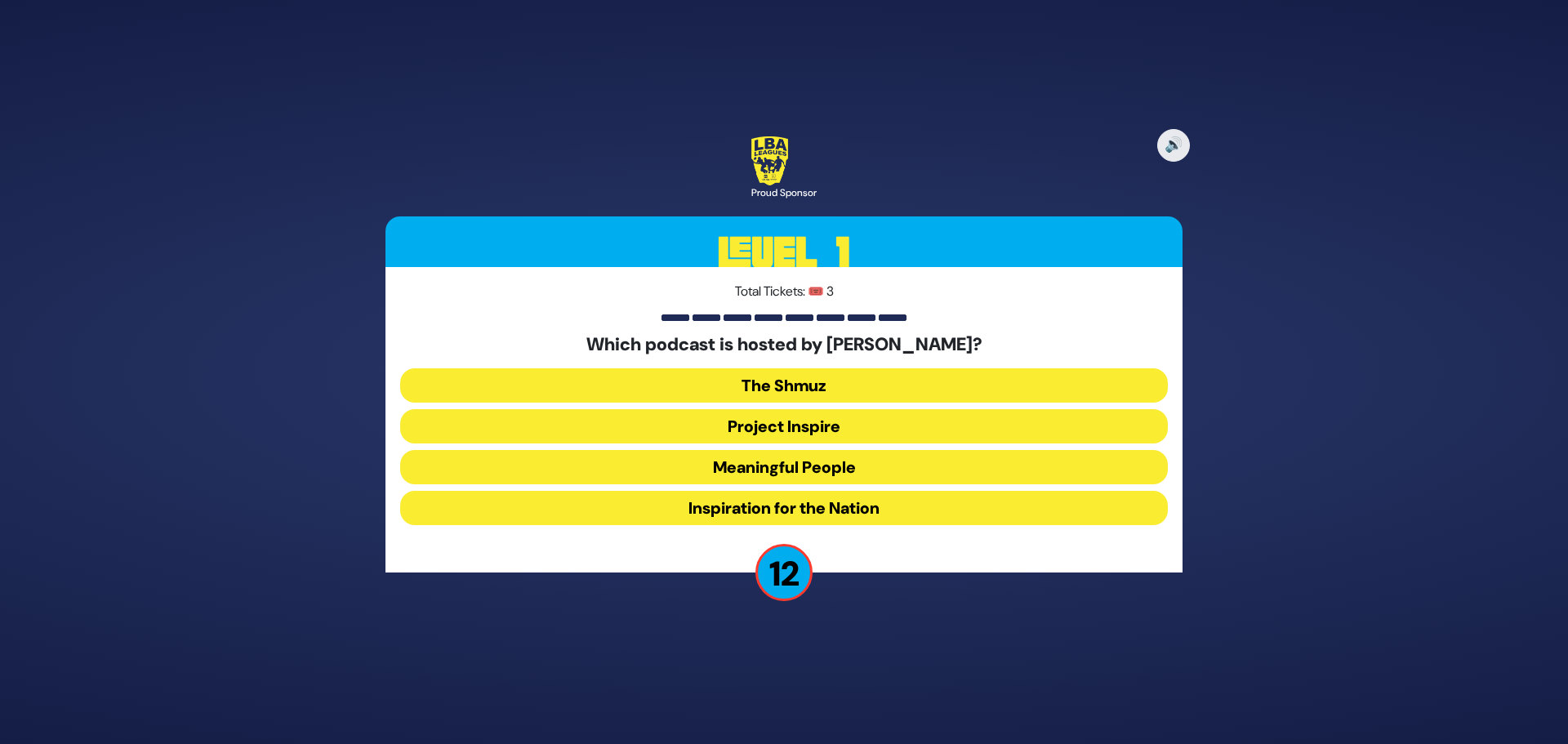
click at [820, 461] on button "Meaningful People" at bounding box center [784, 467] width 767 height 35
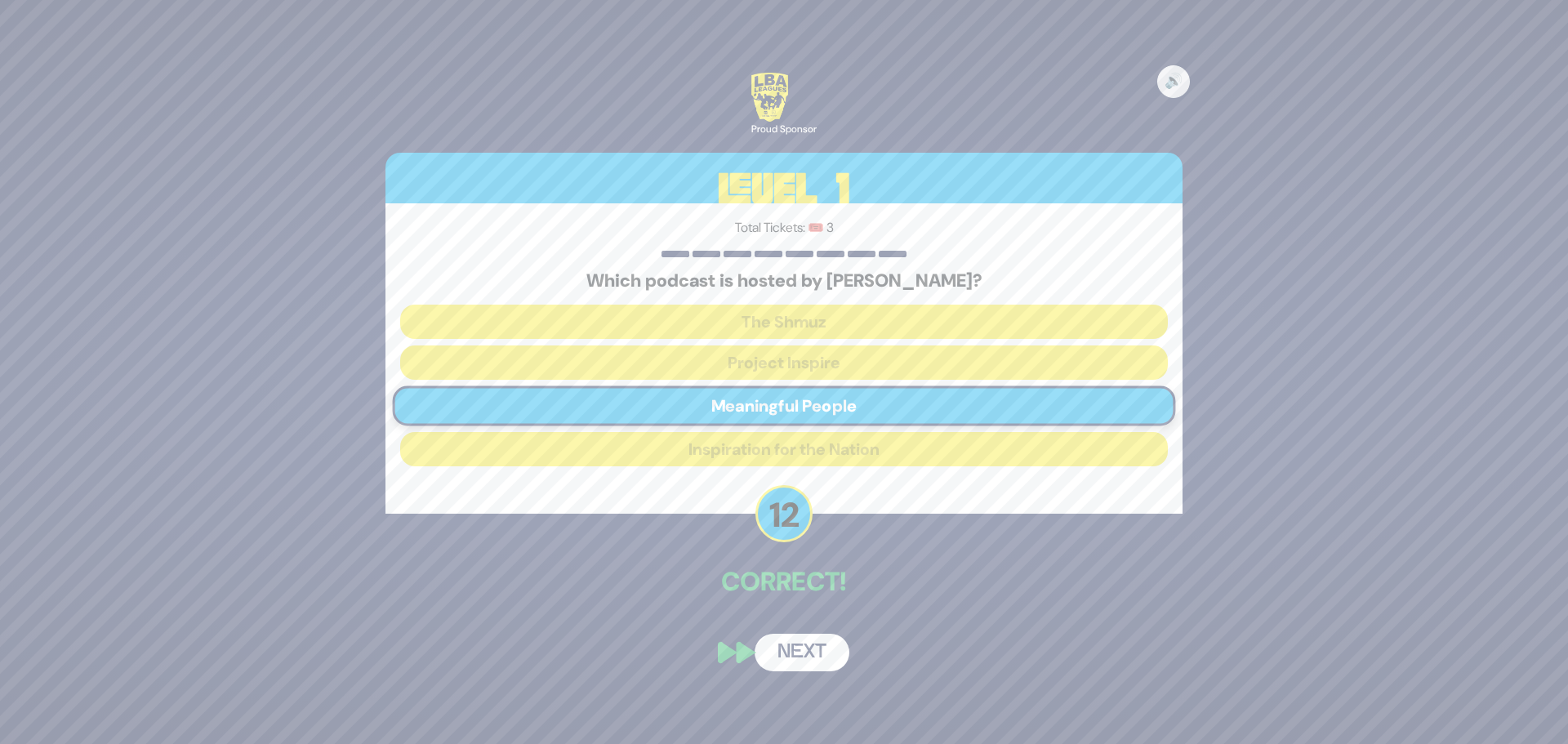
click at [829, 642] on button "Next" at bounding box center [802, 653] width 95 height 37
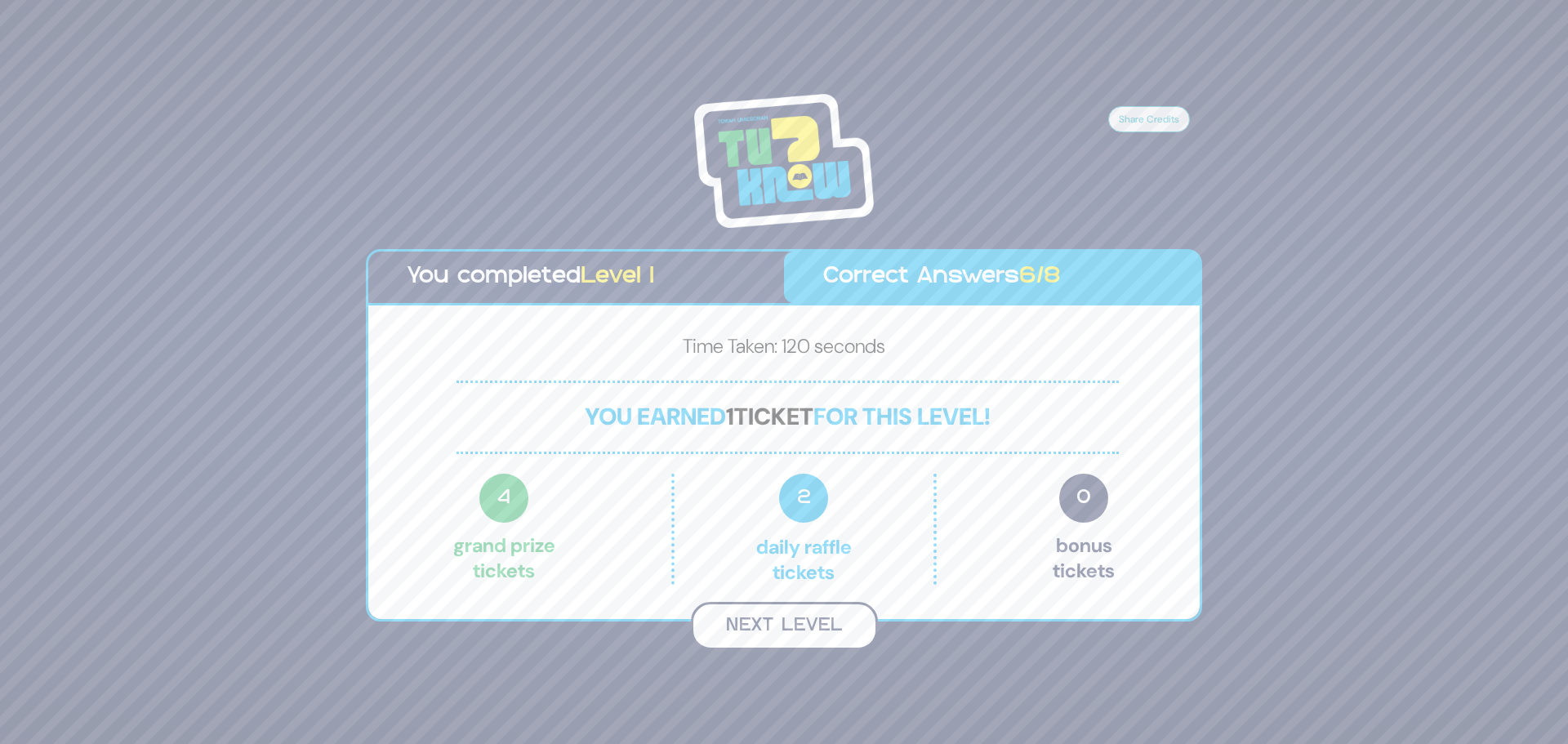
click at [805, 624] on button "Next Level" at bounding box center [785, 626] width 187 height 48
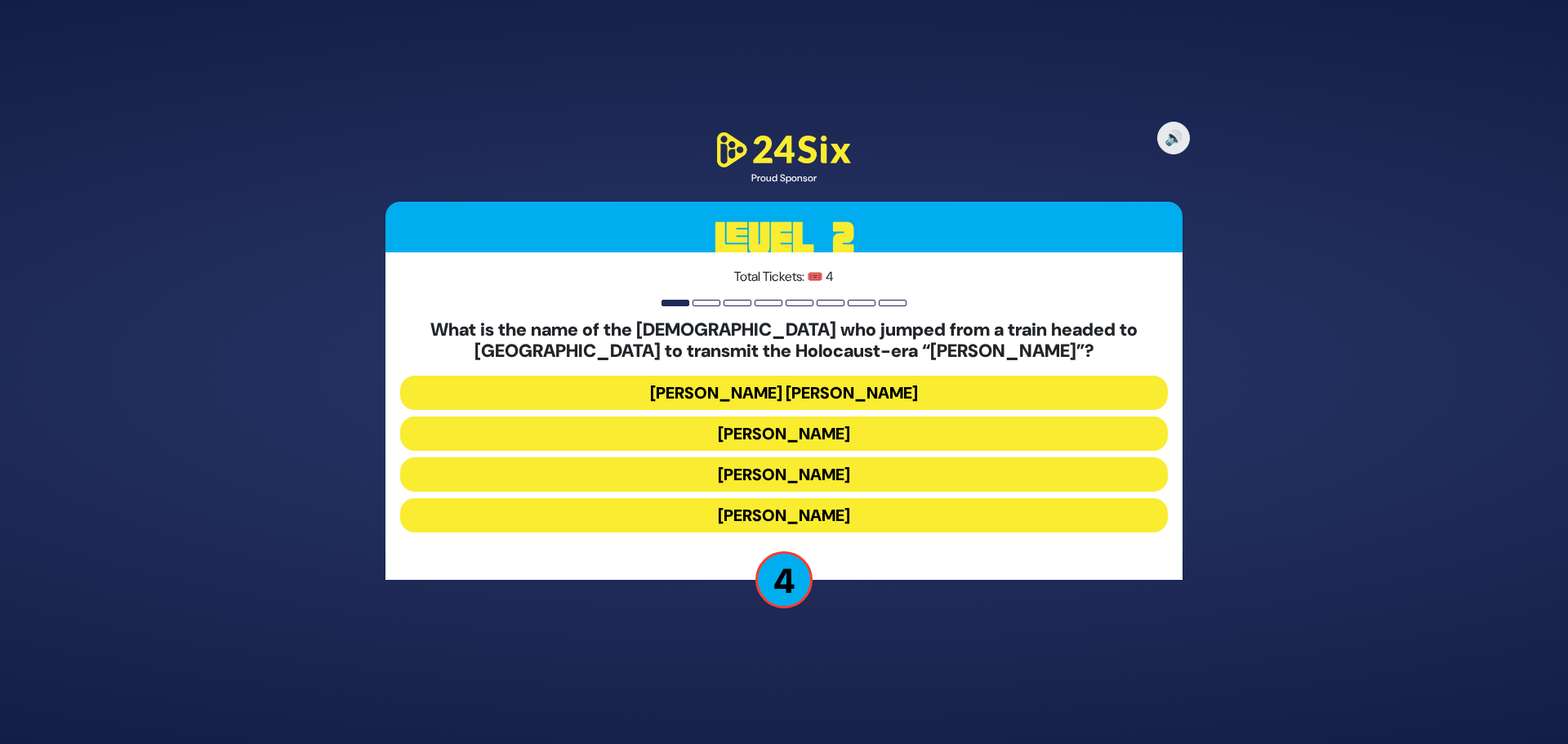
click at [856, 392] on button "[PERSON_NAME] [PERSON_NAME]" at bounding box center [784, 393] width 767 height 35
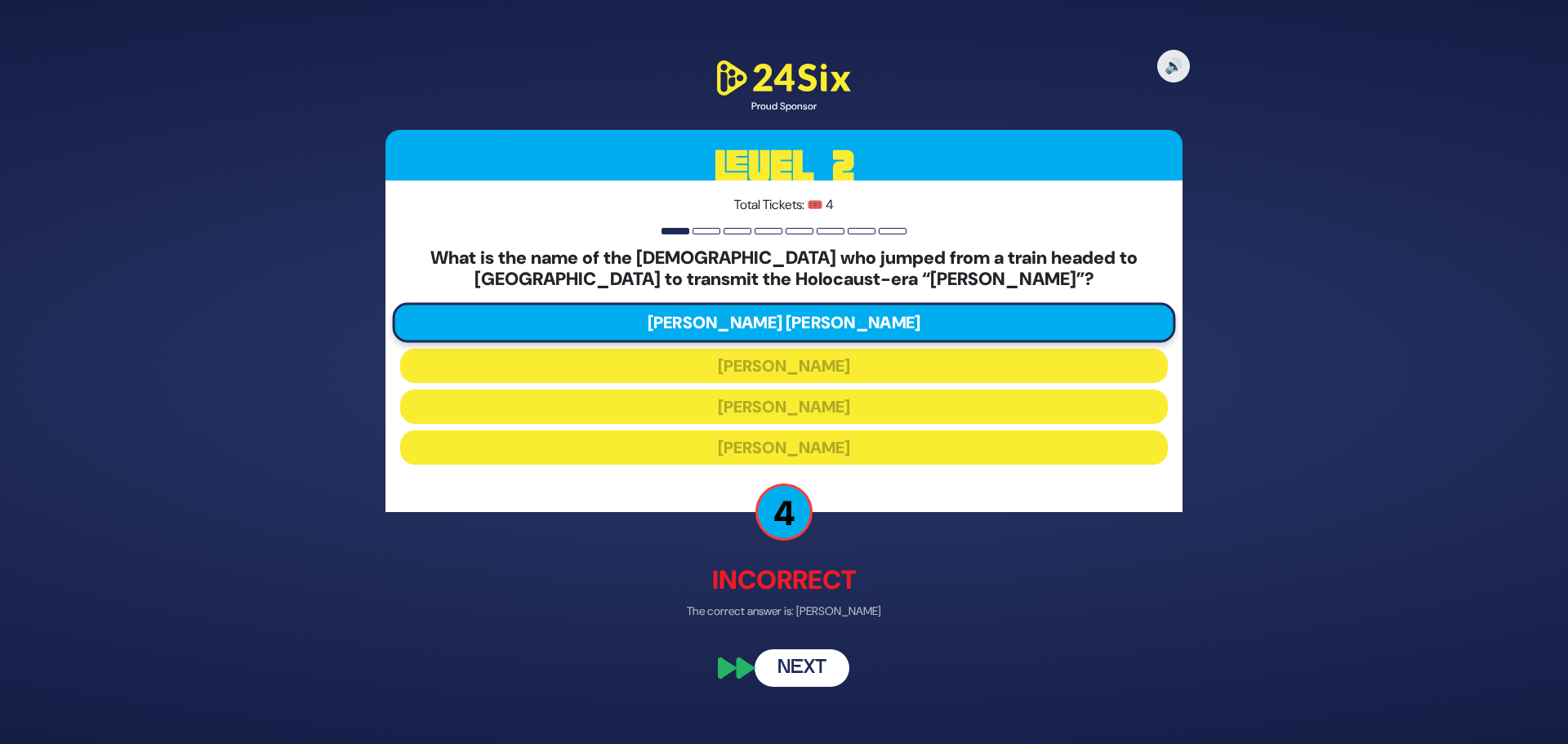
click at [819, 666] on button "Next" at bounding box center [802, 668] width 95 height 37
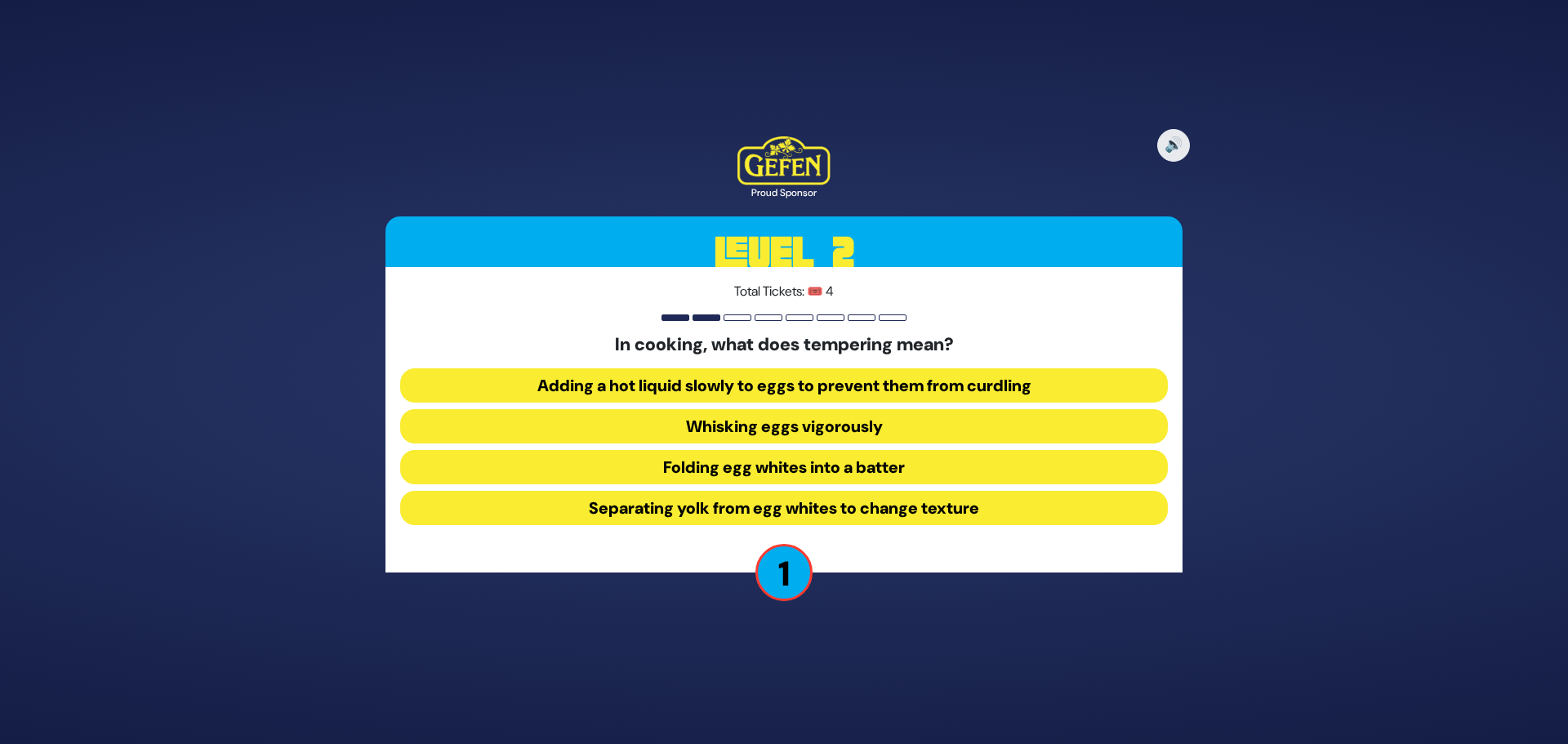
click at [837, 392] on button "Adding a hot liquid slowly to eggs to prevent them from curdling" at bounding box center [784, 385] width 767 height 35
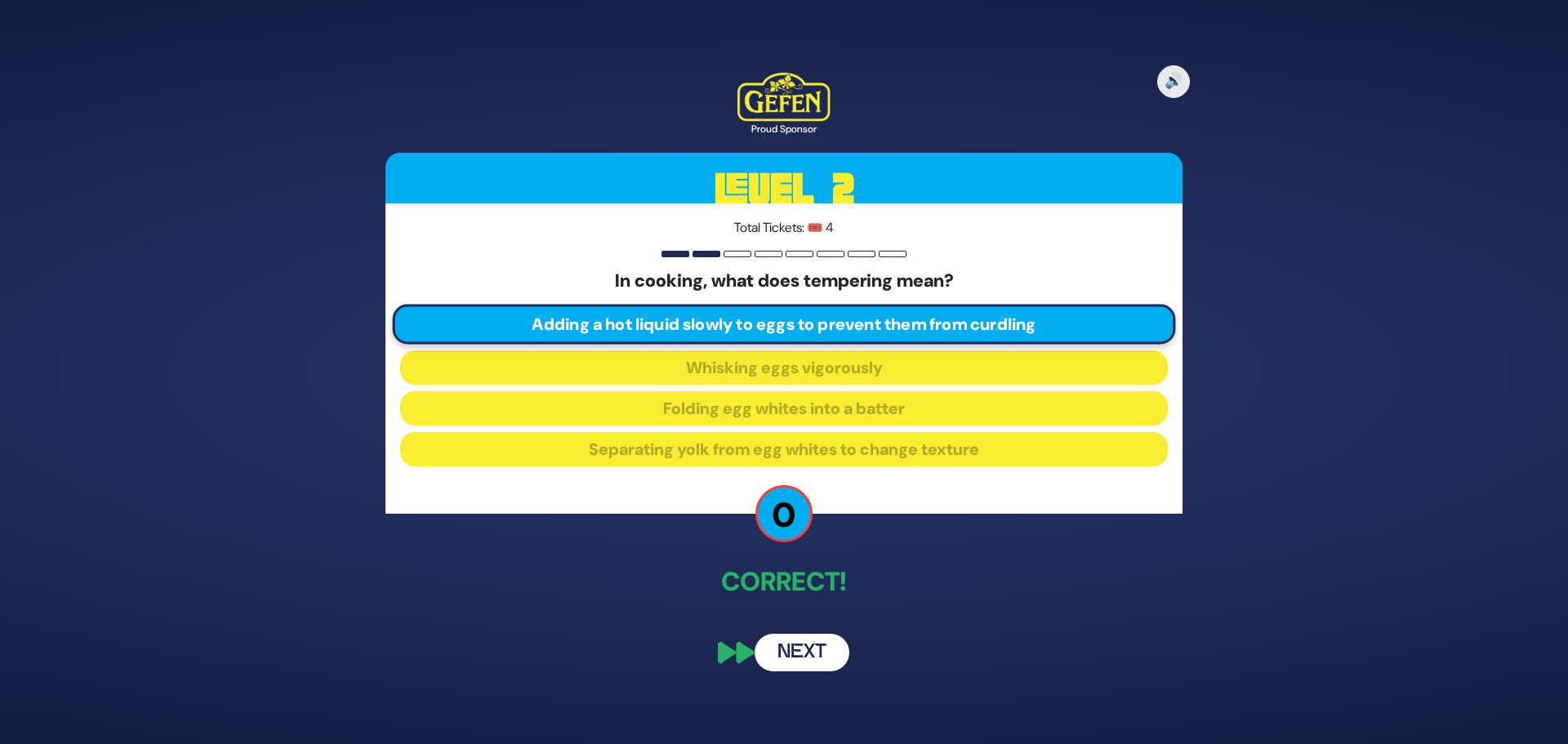
click at [812, 655] on button "Next" at bounding box center [802, 653] width 95 height 37
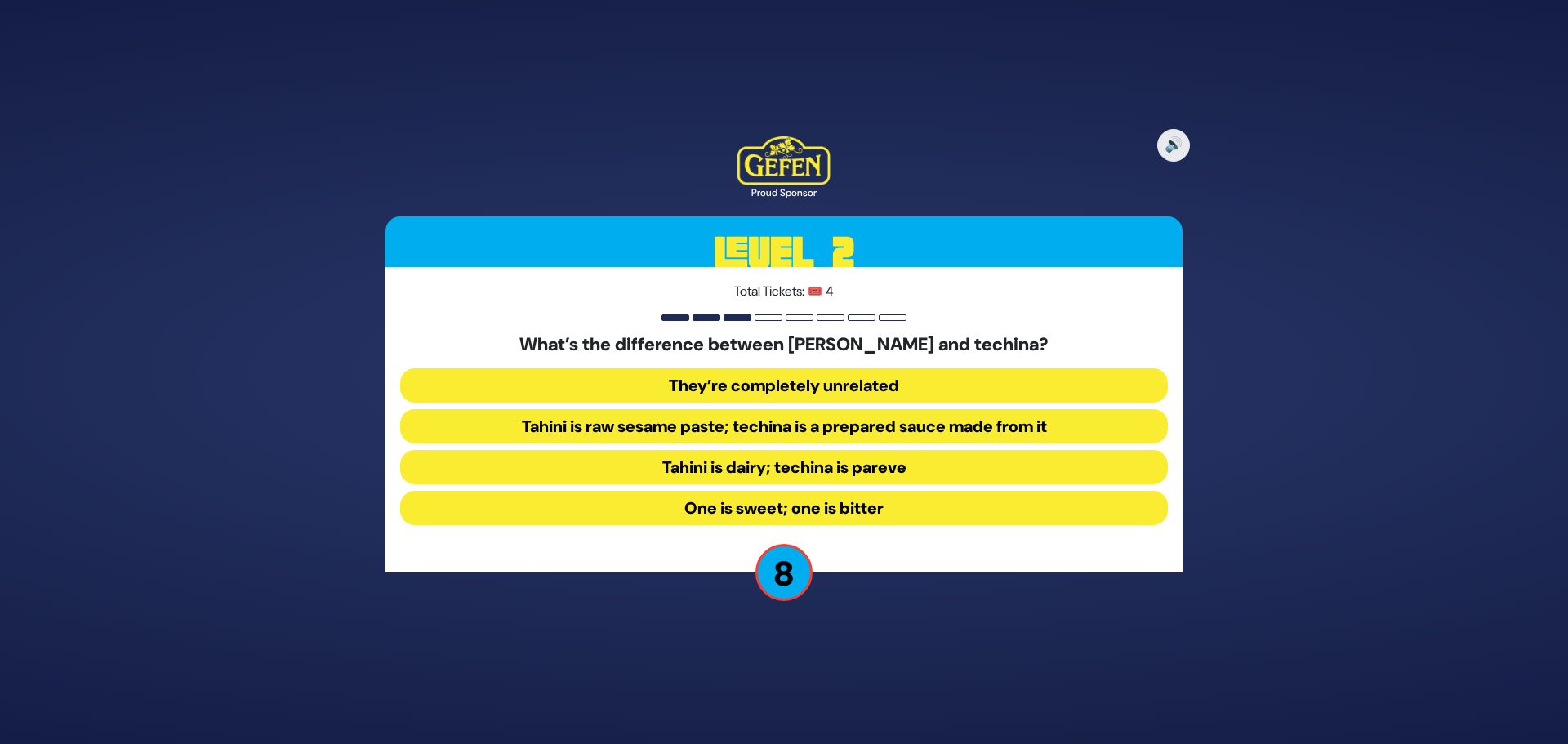
click at [956, 426] on button "Tahini is raw sesame paste; techina is a prepared sauce made from it" at bounding box center [784, 426] width 767 height 35
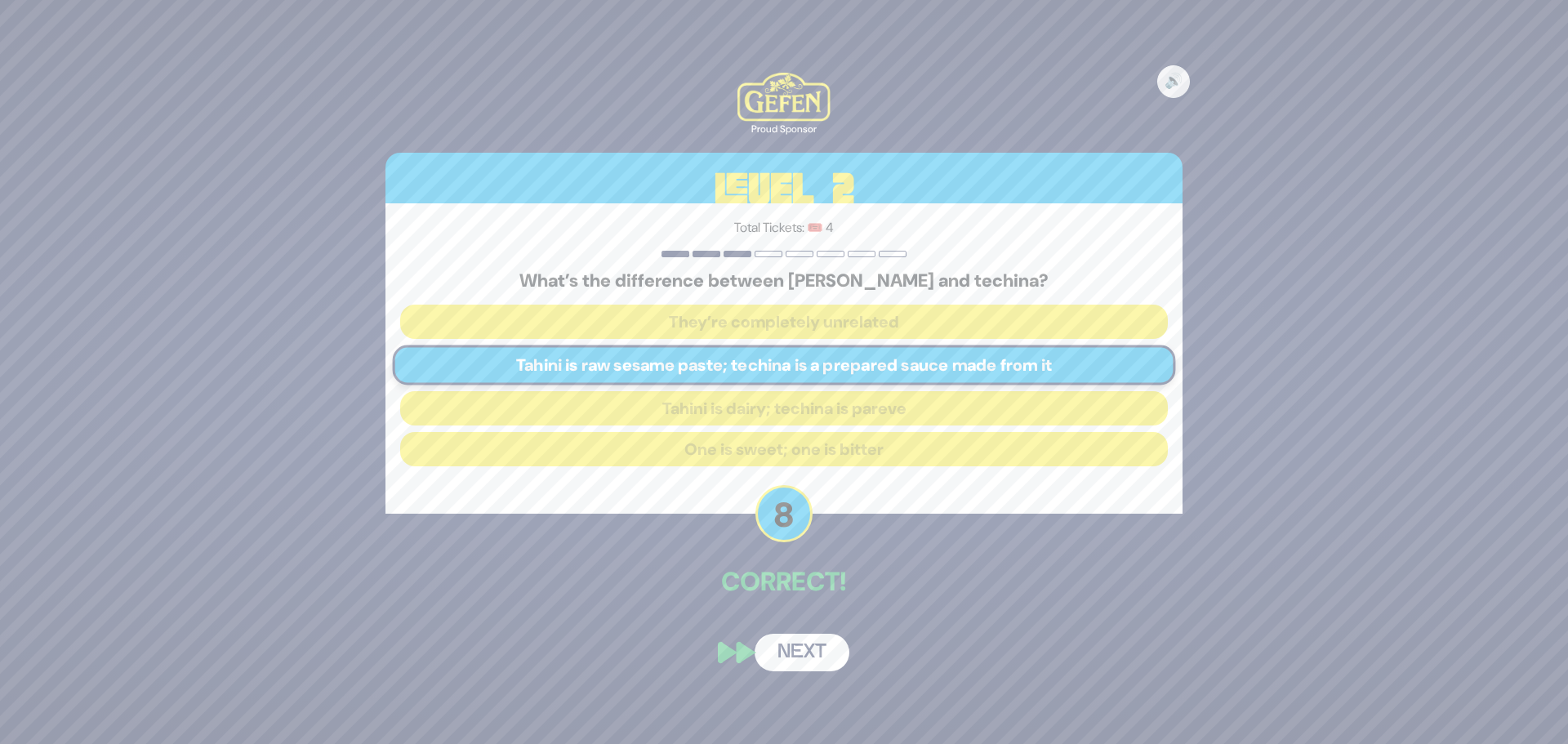
click at [811, 648] on button "Next" at bounding box center [802, 653] width 95 height 37
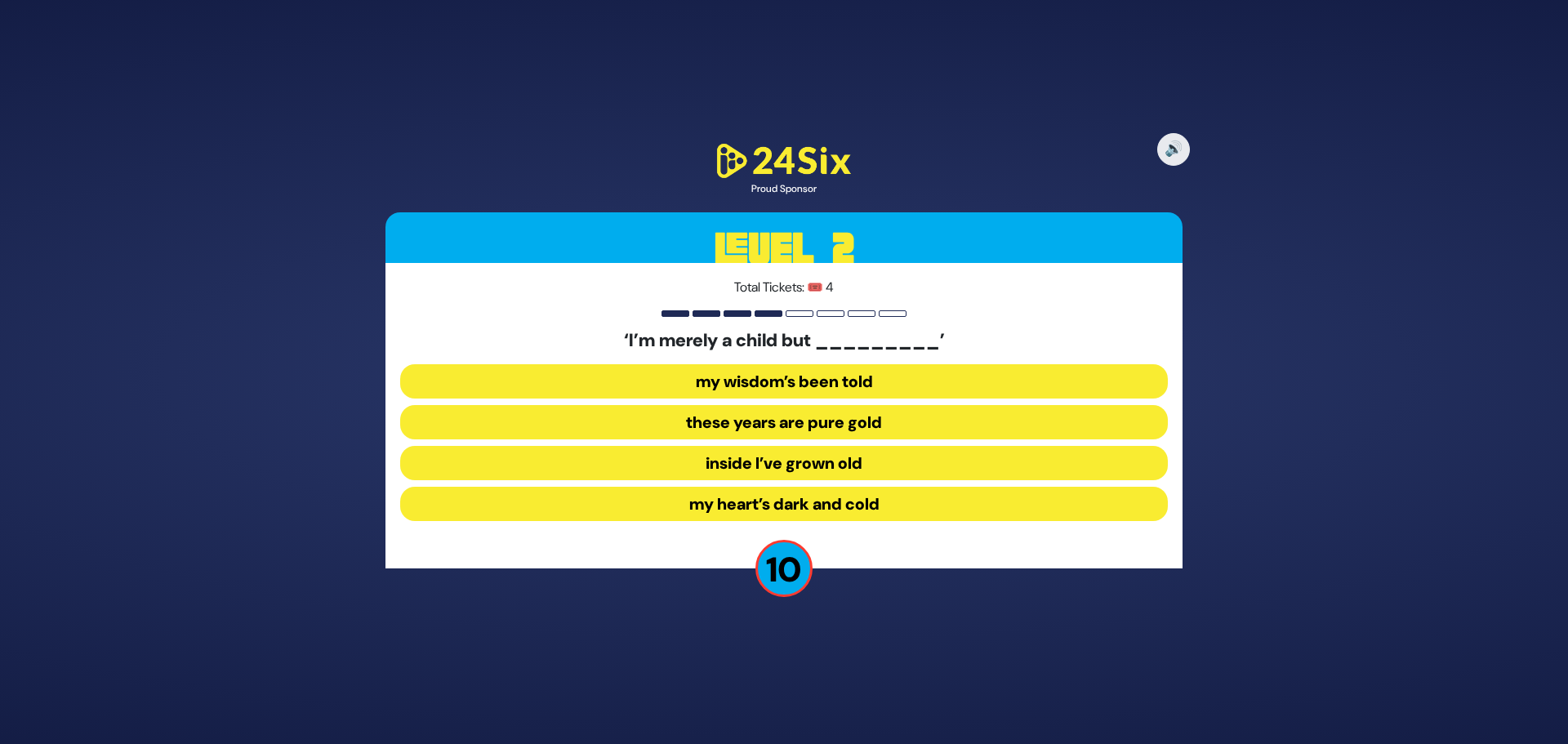
click at [852, 466] on button "inside I’ve grown old" at bounding box center [784, 463] width 767 height 35
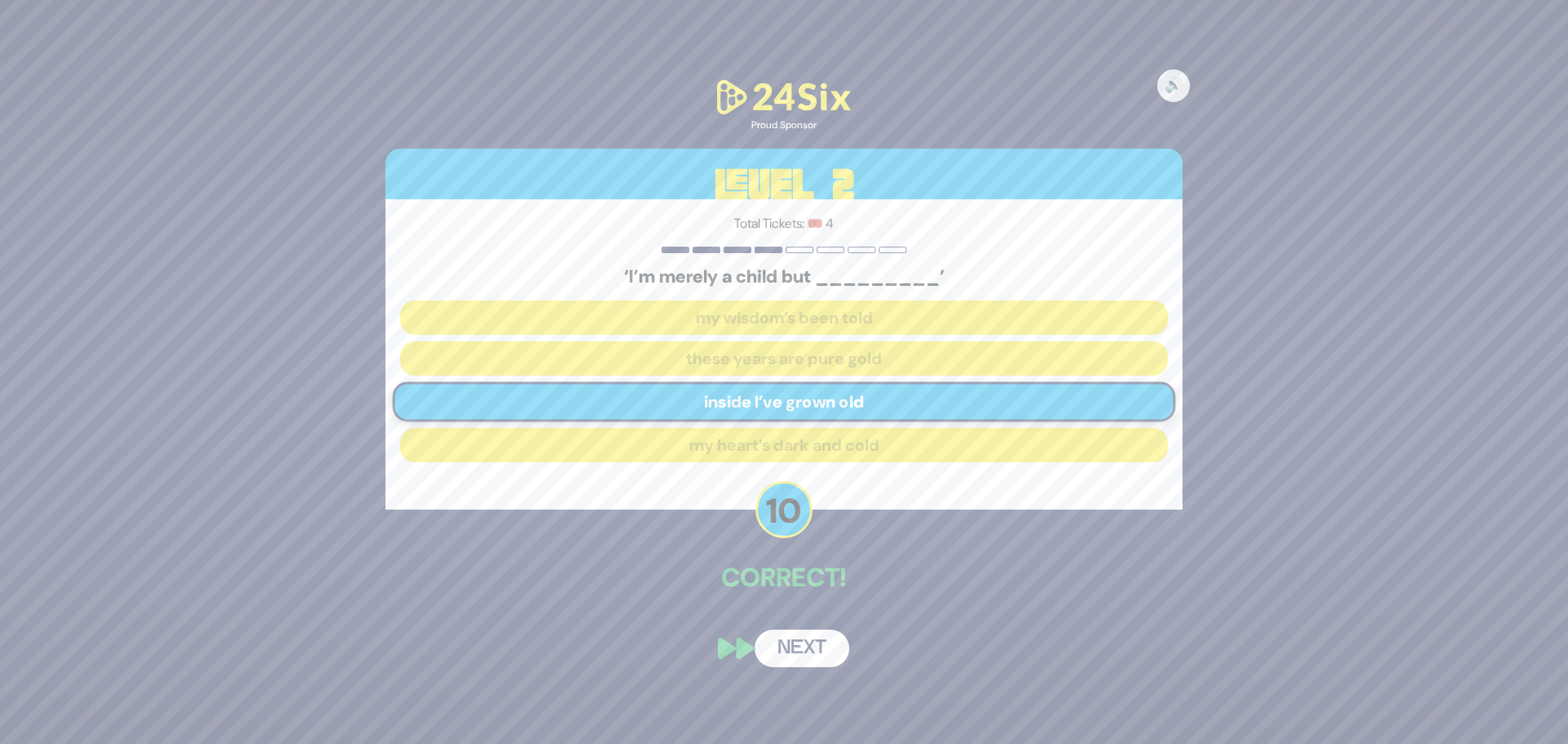
click at [825, 648] on button "Next" at bounding box center [802, 648] width 95 height 37
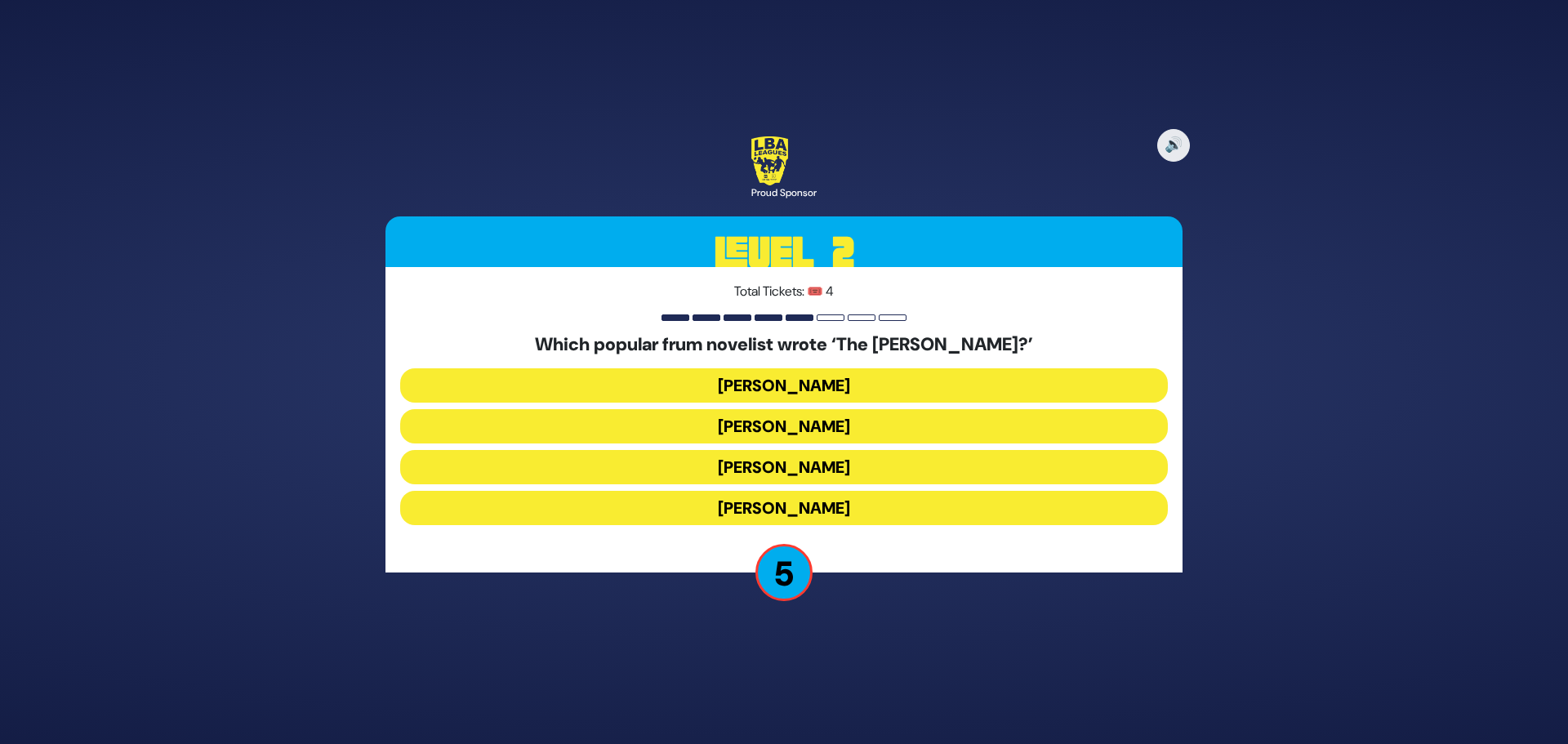
click at [867, 424] on button "[PERSON_NAME]" at bounding box center [784, 426] width 767 height 35
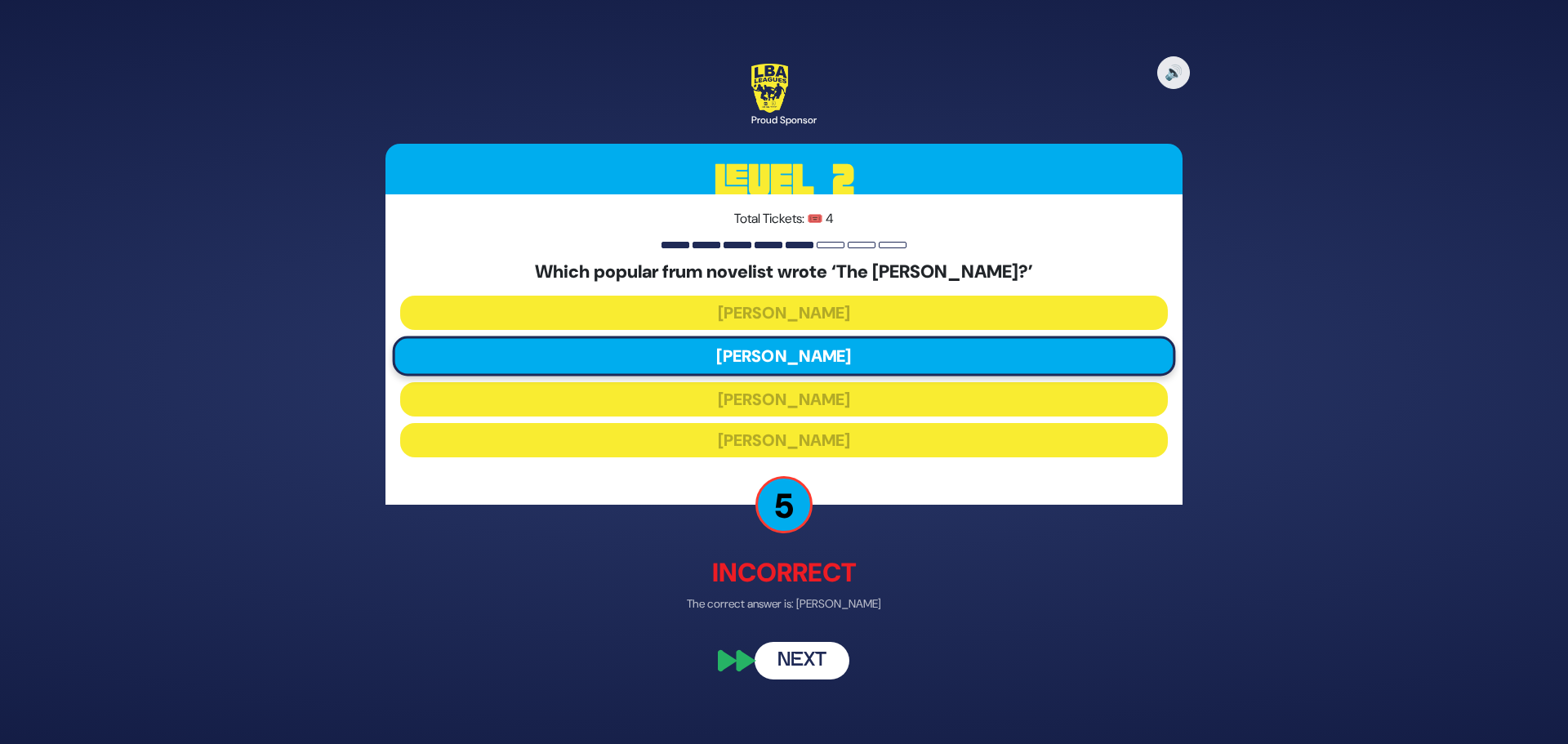
click at [824, 659] on button "Next" at bounding box center [802, 662] width 95 height 37
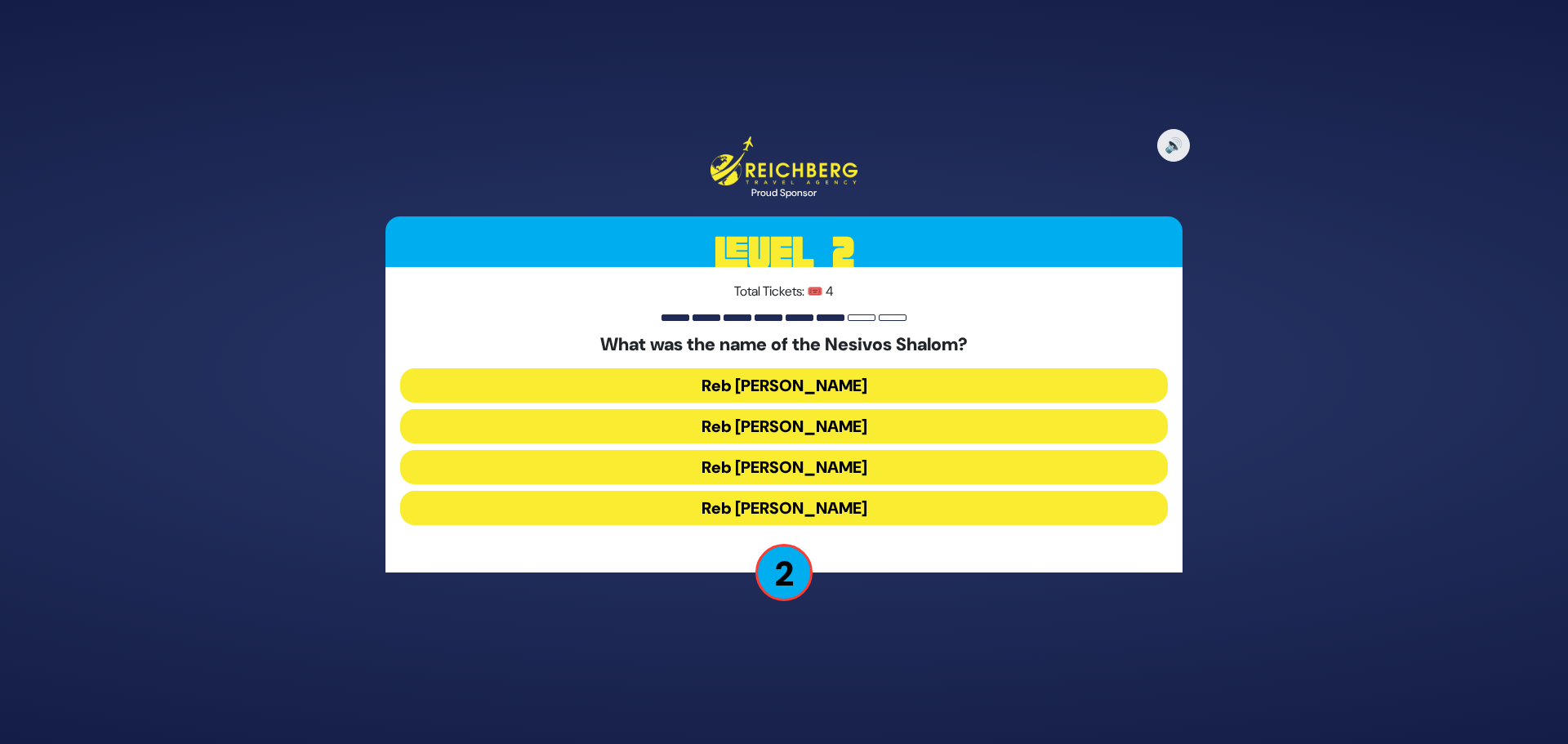
click at [853, 410] on button "Reb [PERSON_NAME]" at bounding box center [784, 426] width 767 height 35
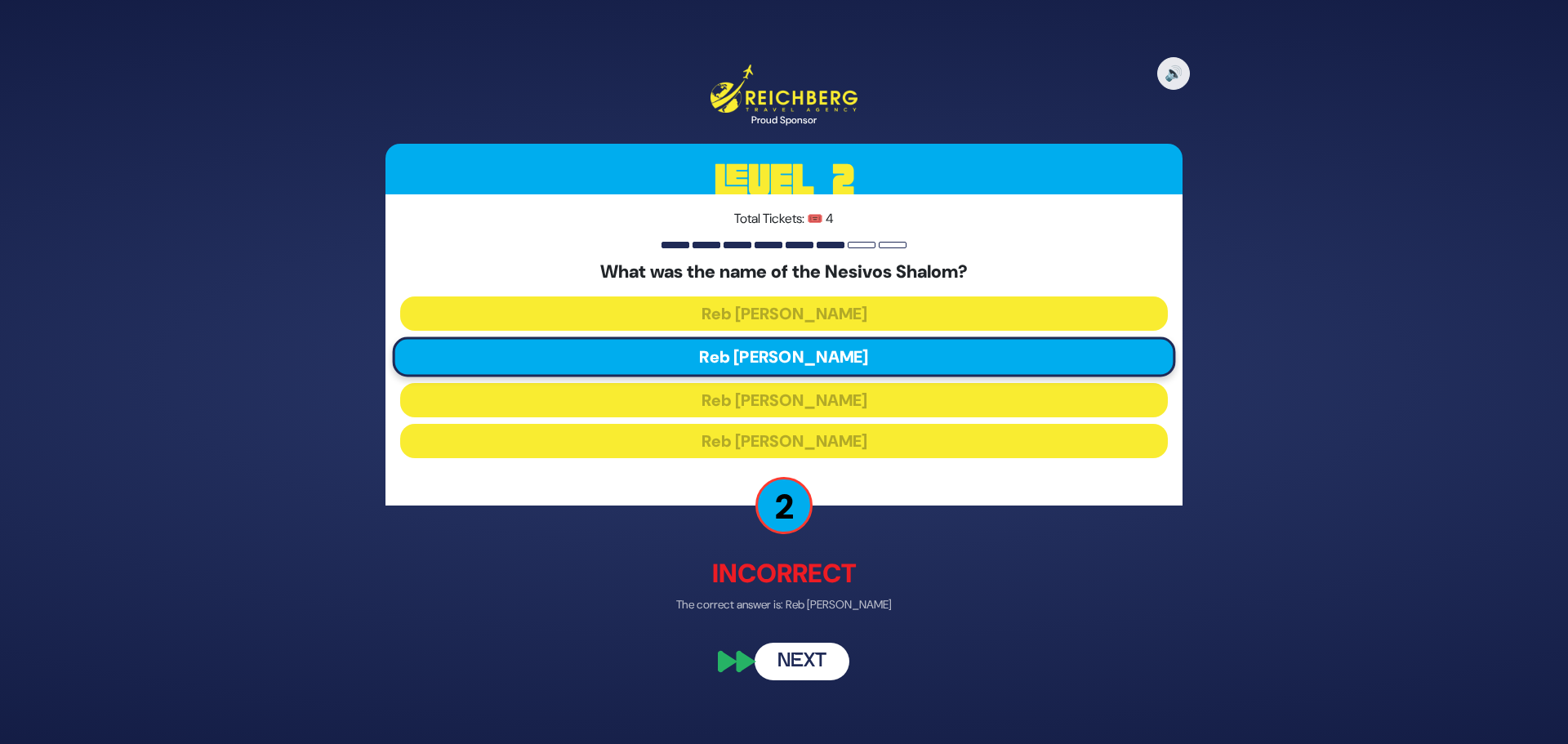
click at [822, 642] on button "Next" at bounding box center [802, 661] width 95 height 37
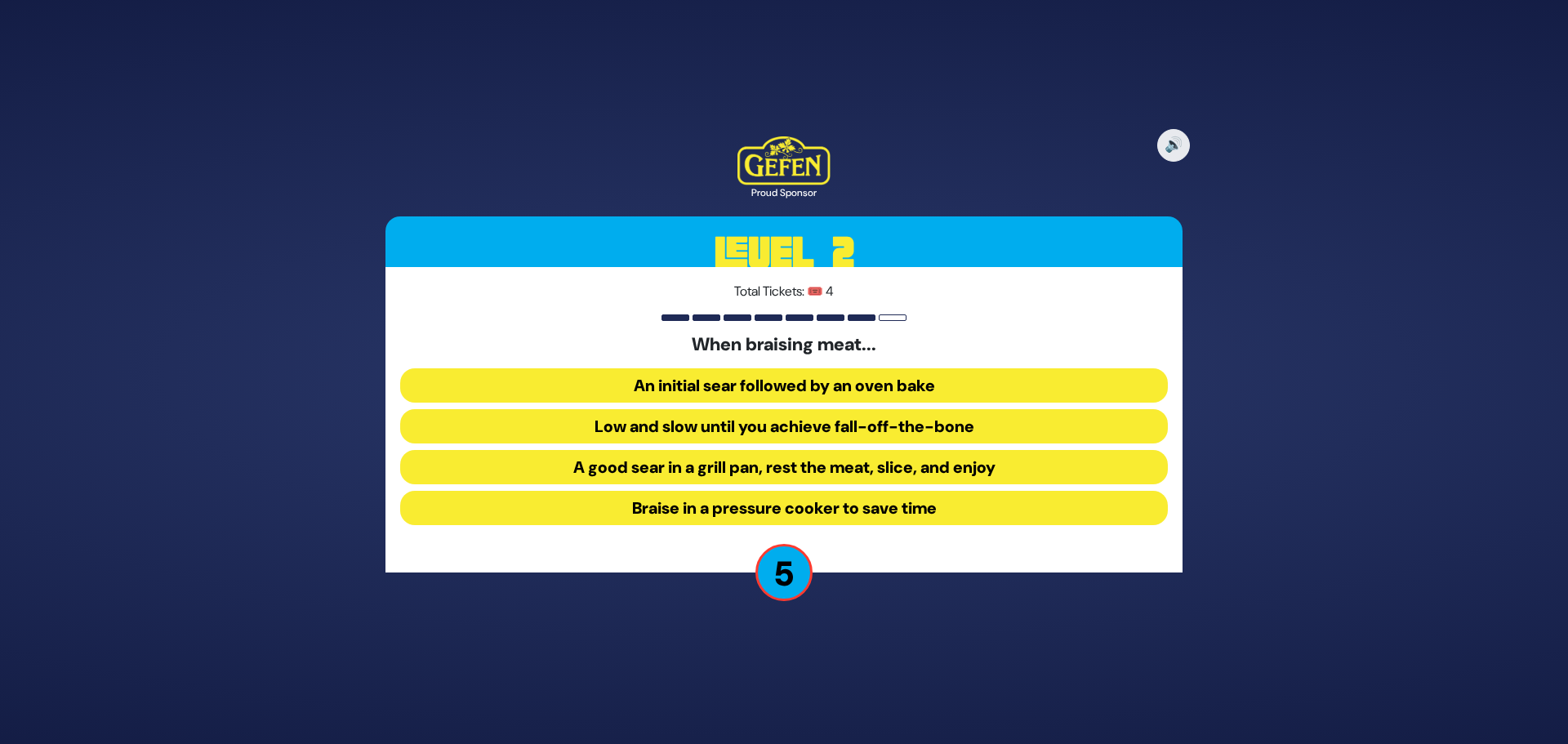
click at [716, 429] on button "Low and slow until you achieve fall-off-the-bone" at bounding box center [784, 426] width 767 height 35
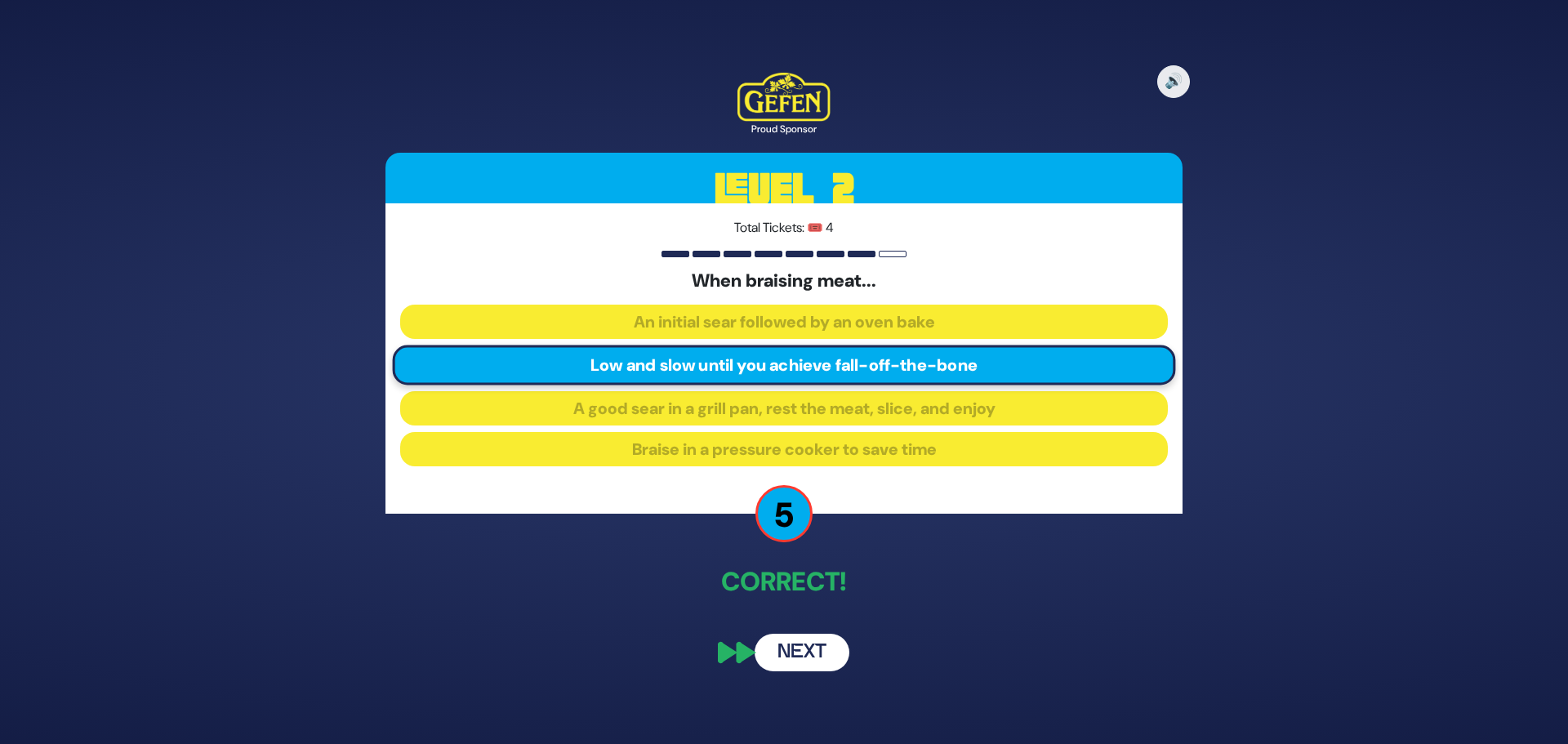
click at [815, 663] on button "Next" at bounding box center [802, 653] width 95 height 37
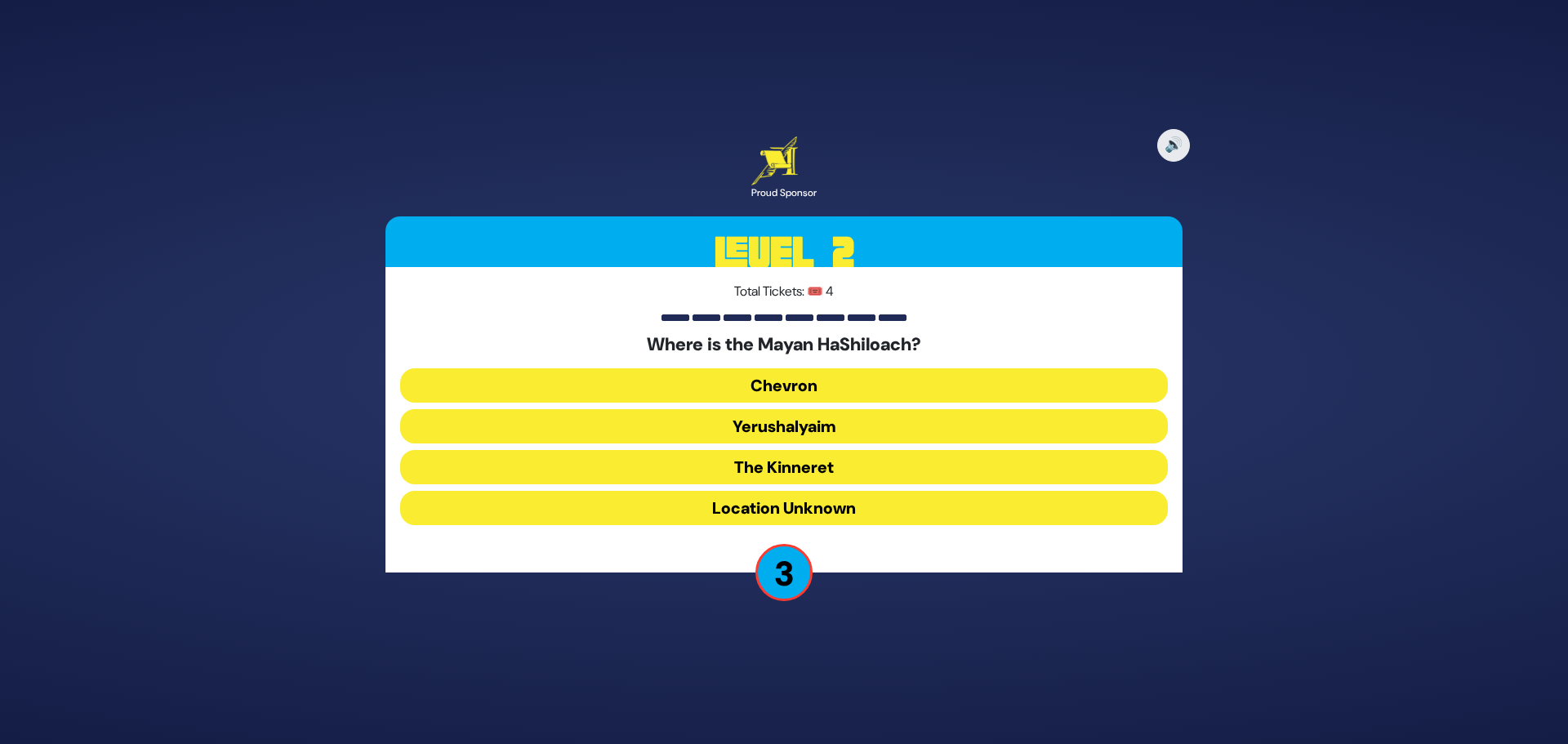
click at [838, 426] on button "Yerushalyaim" at bounding box center [784, 426] width 767 height 35
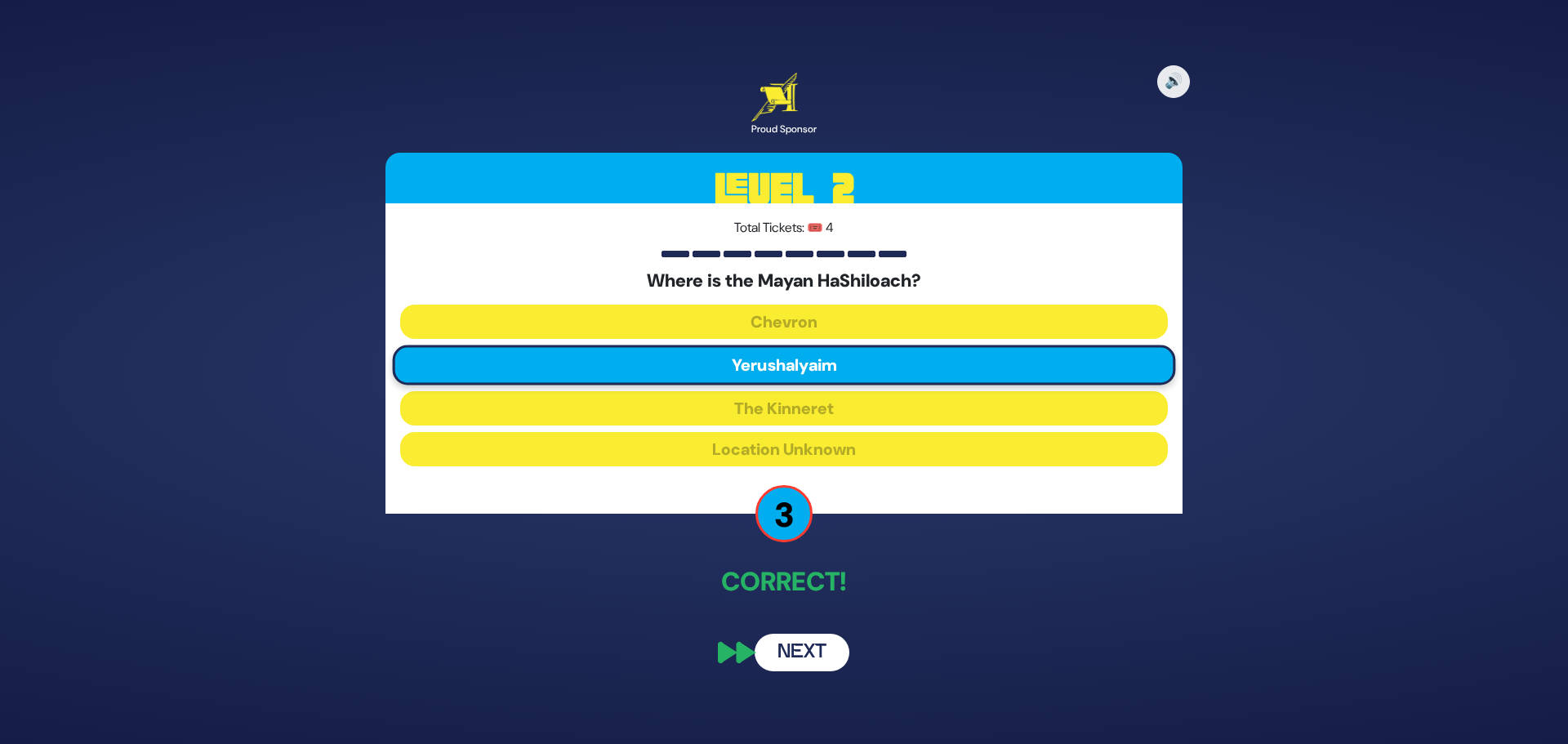
click at [825, 637] on button "Next" at bounding box center [802, 653] width 95 height 37
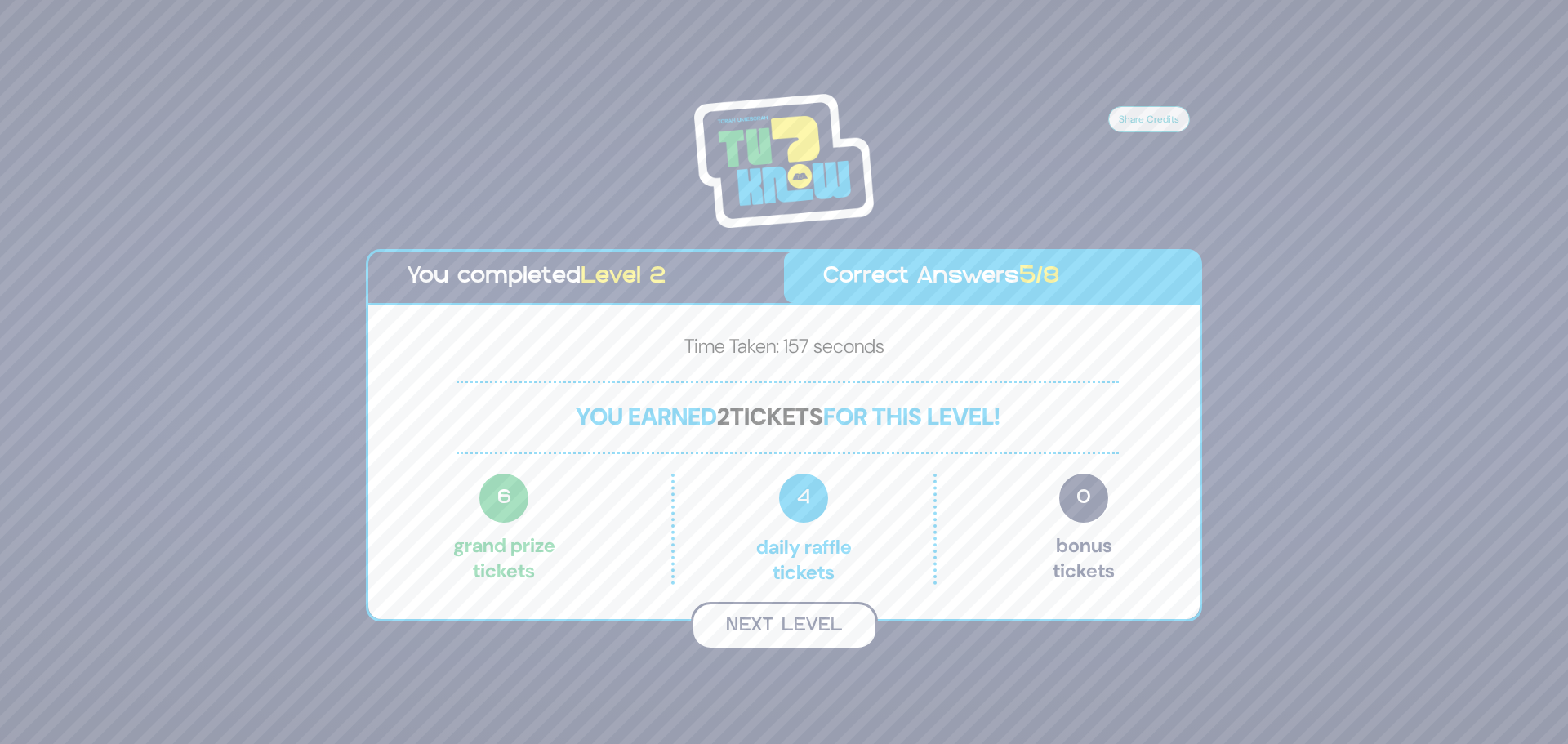
click at [796, 626] on button "Next Level" at bounding box center [785, 626] width 187 height 48
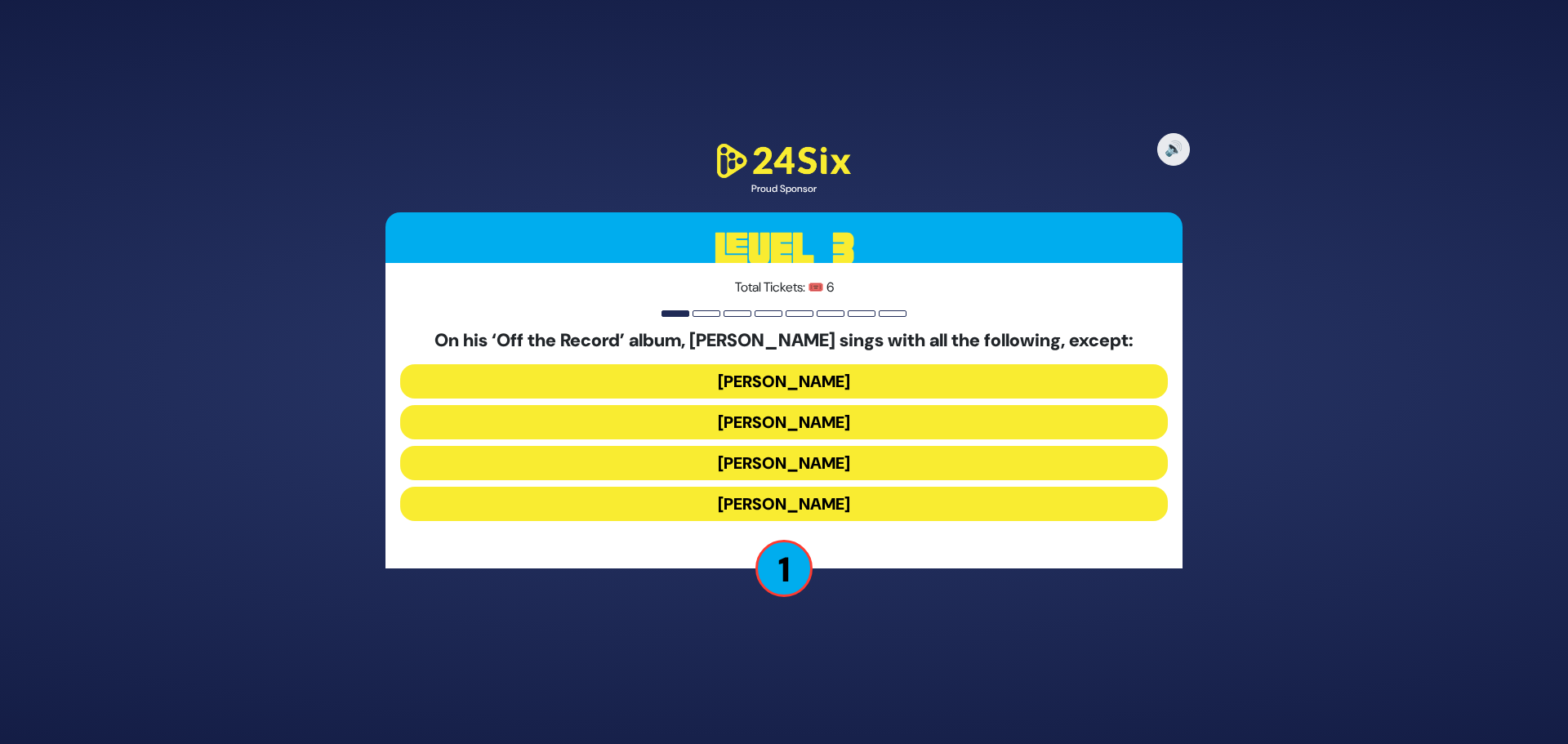
click at [769, 388] on button "[PERSON_NAME]" at bounding box center [784, 381] width 767 height 35
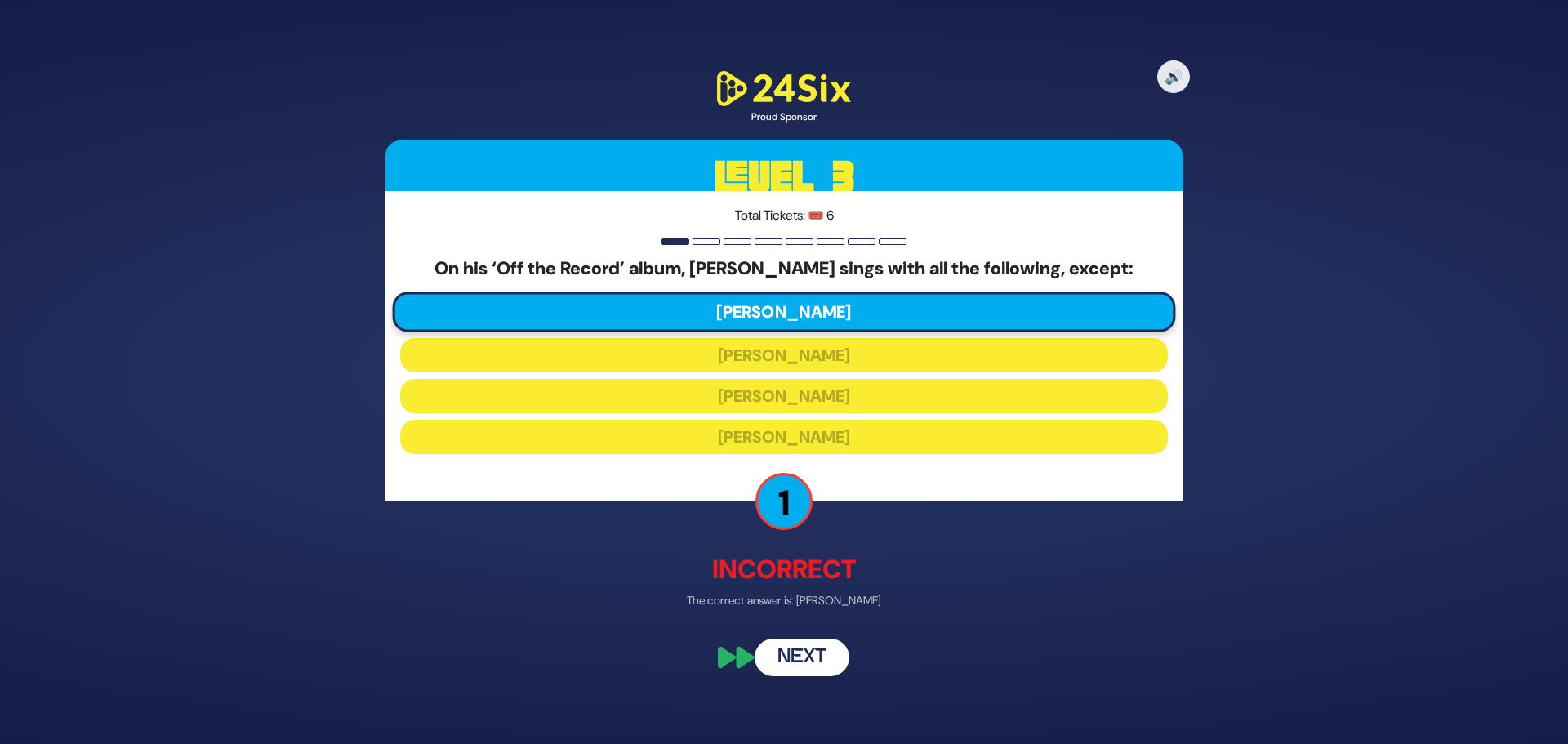
click at [823, 654] on button "Next" at bounding box center [802, 658] width 95 height 37
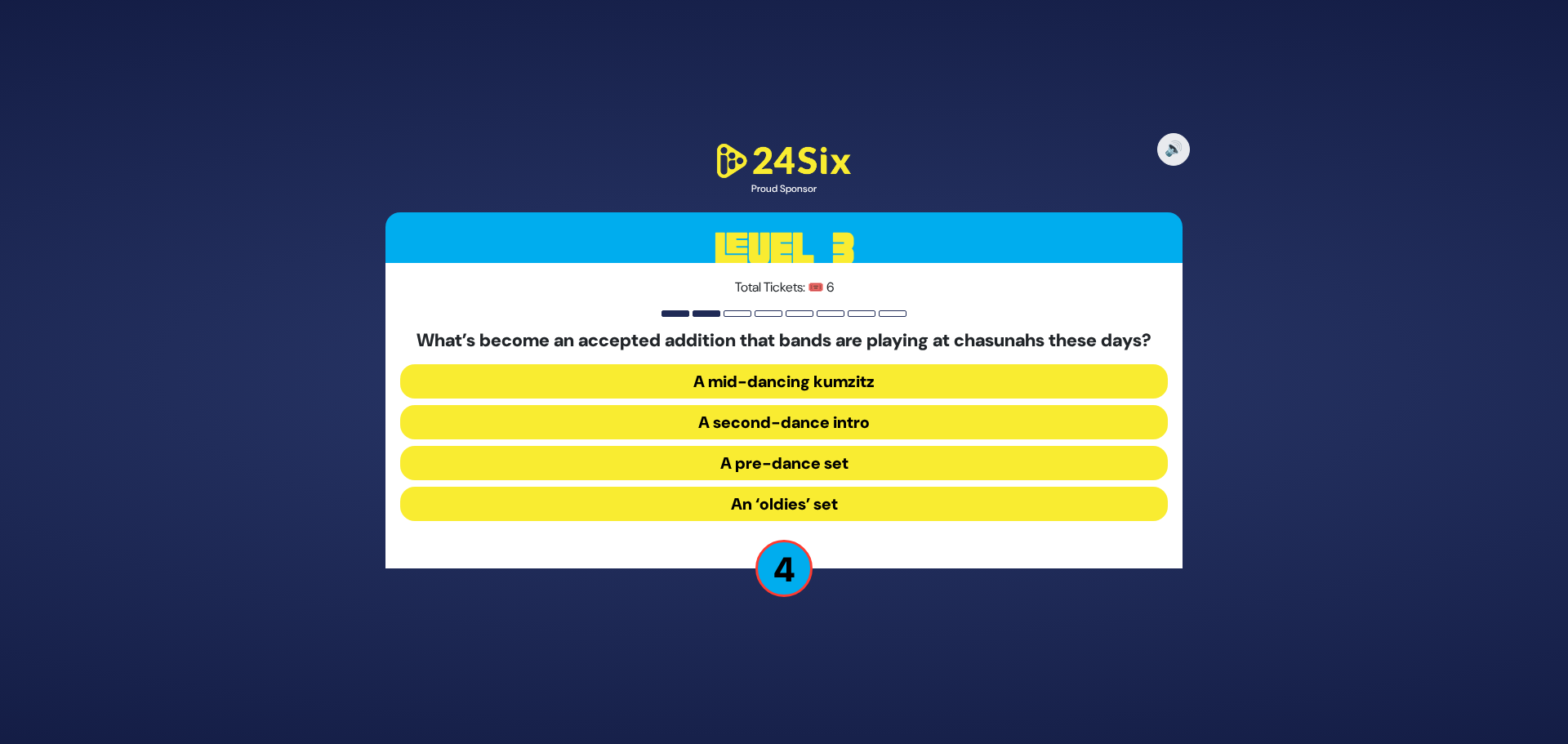
click at [737, 398] on button "A mid-dancing kumzitz" at bounding box center [784, 381] width 767 height 35
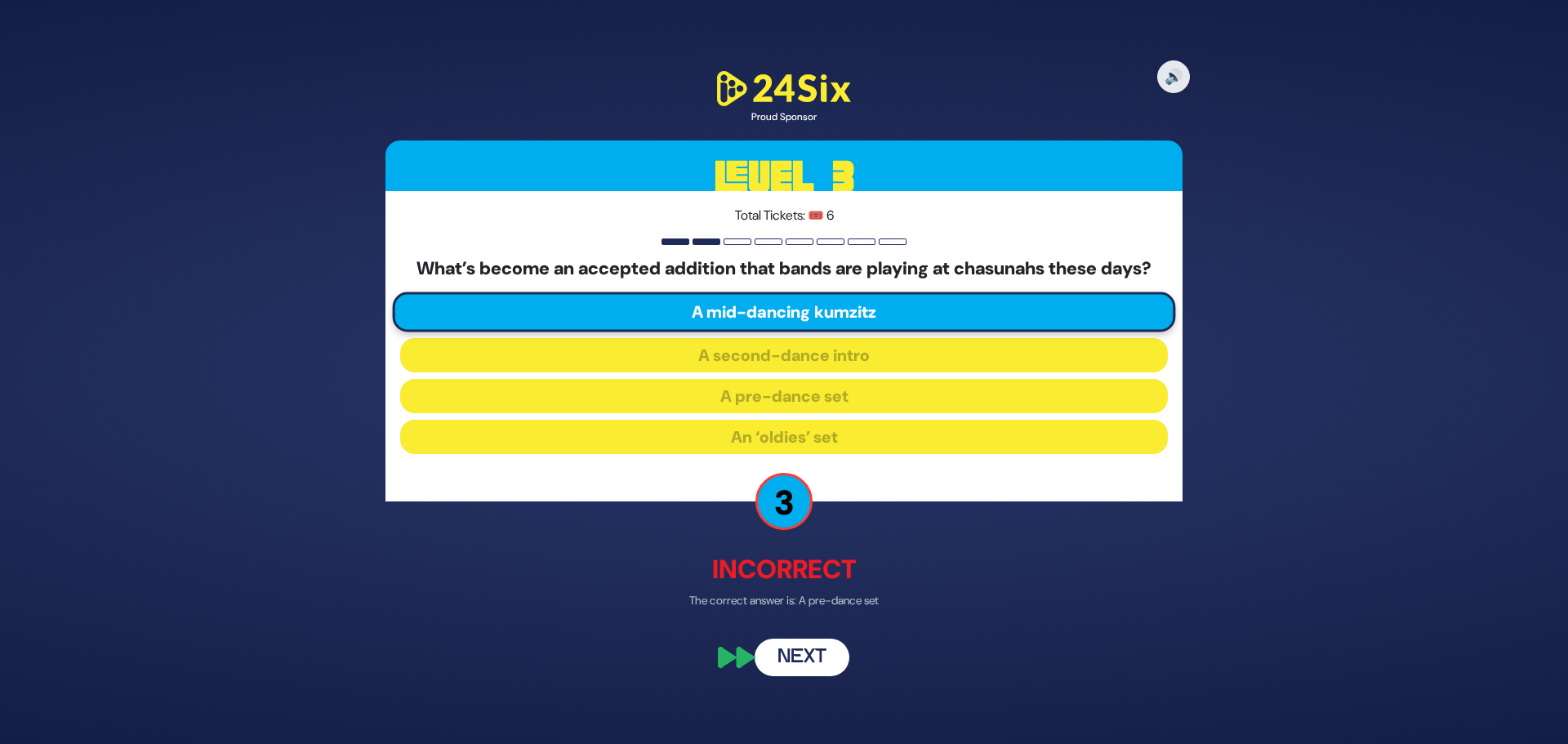
click at [812, 669] on button "Next" at bounding box center [802, 658] width 95 height 37
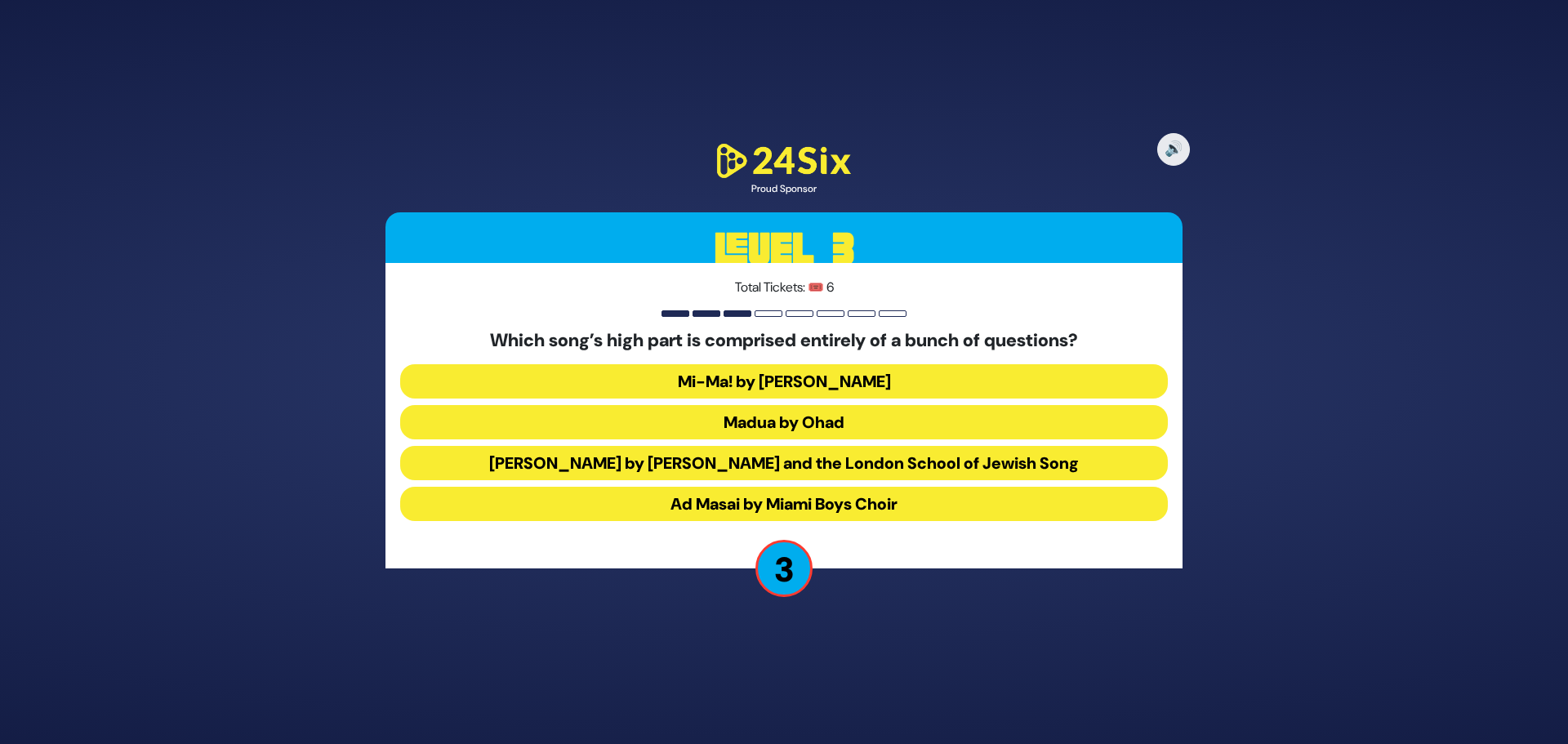
click at [754, 431] on button "Madua by Ohad" at bounding box center [784, 422] width 767 height 35
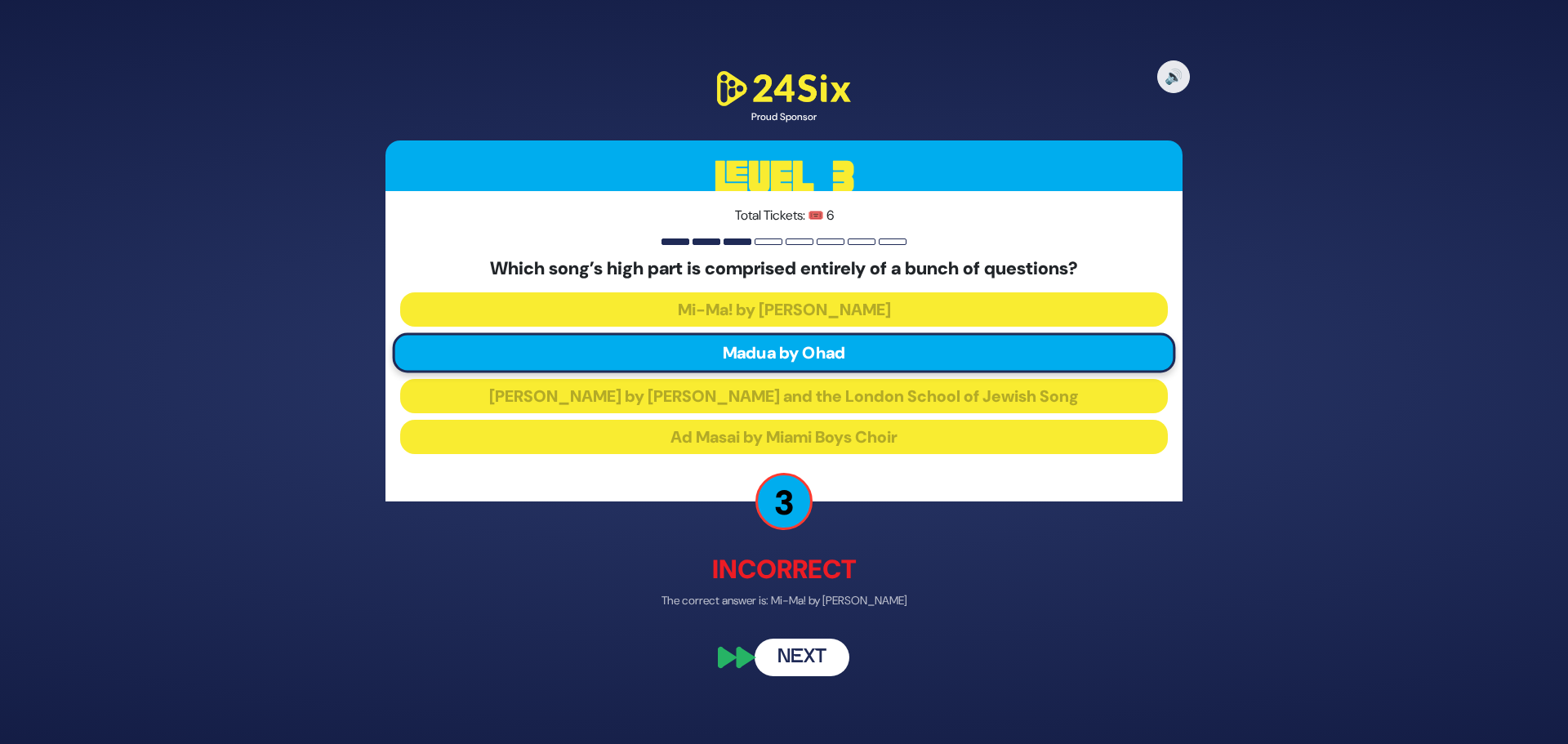
click at [803, 649] on button "Next" at bounding box center [802, 658] width 95 height 37
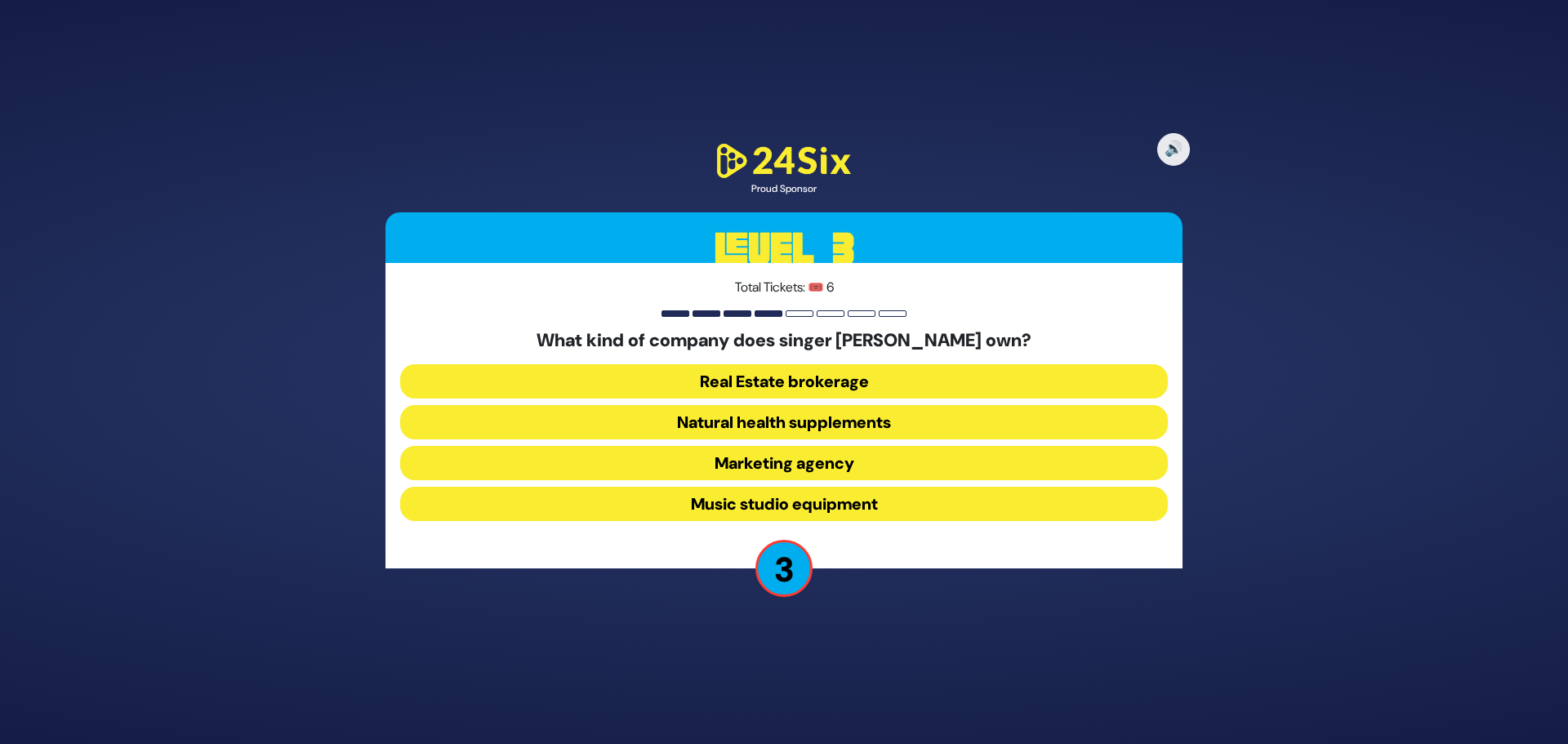
click at [801, 416] on button "Natural health supplements" at bounding box center [784, 422] width 767 height 35
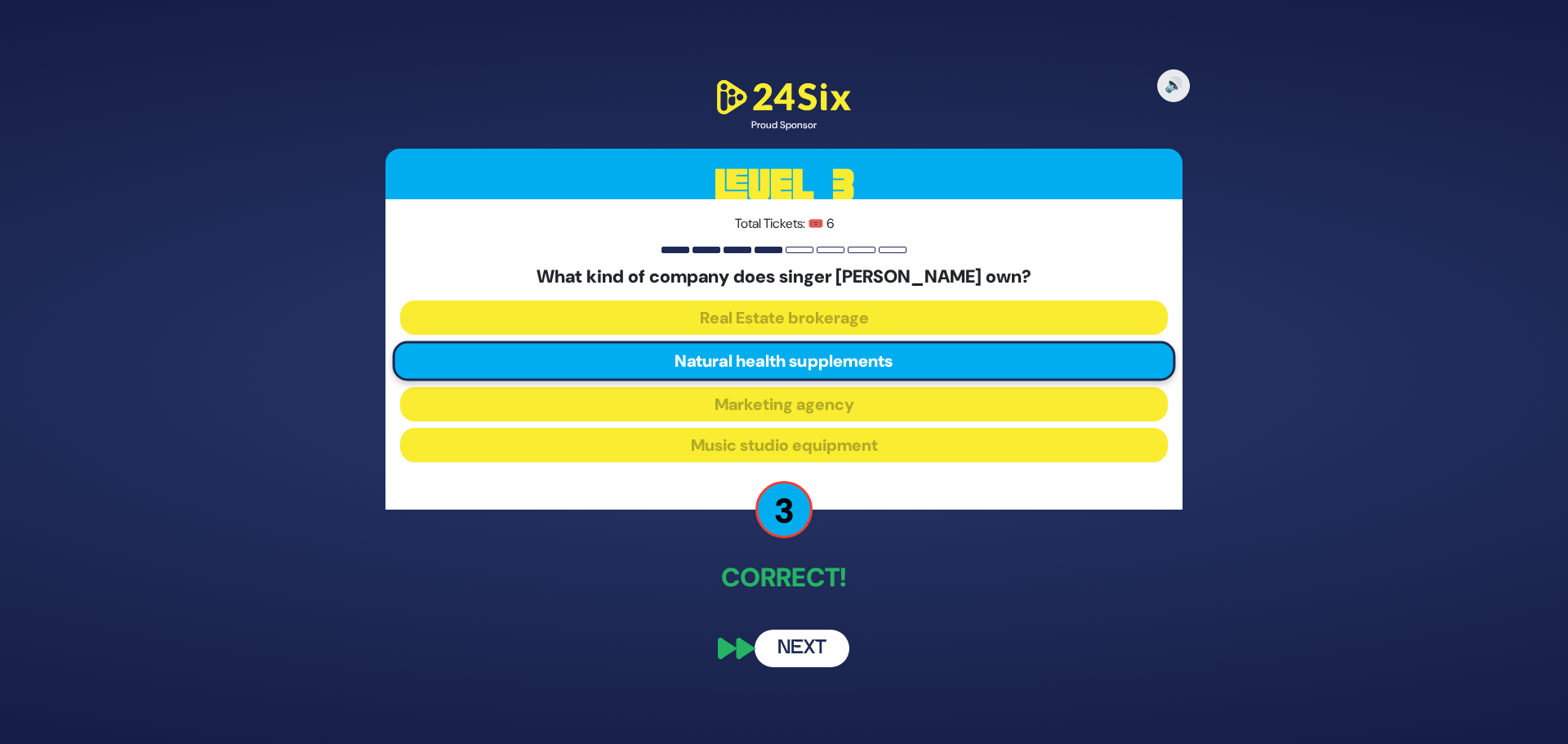
click at [820, 646] on button "Next" at bounding box center [802, 648] width 95 height 37
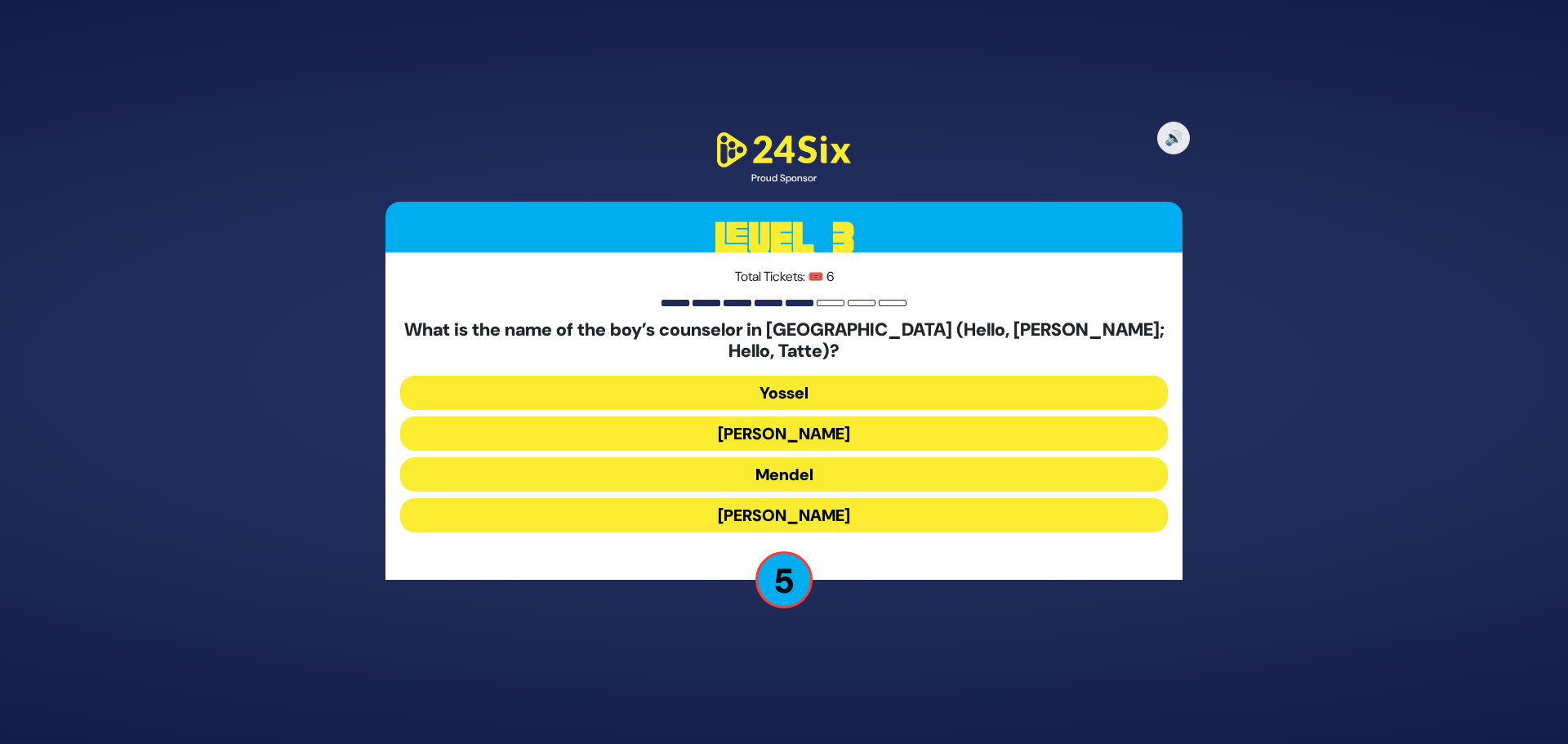
click at [770, 376] on button "Yossel" at bounding box center [784, 393] width 767 height 35
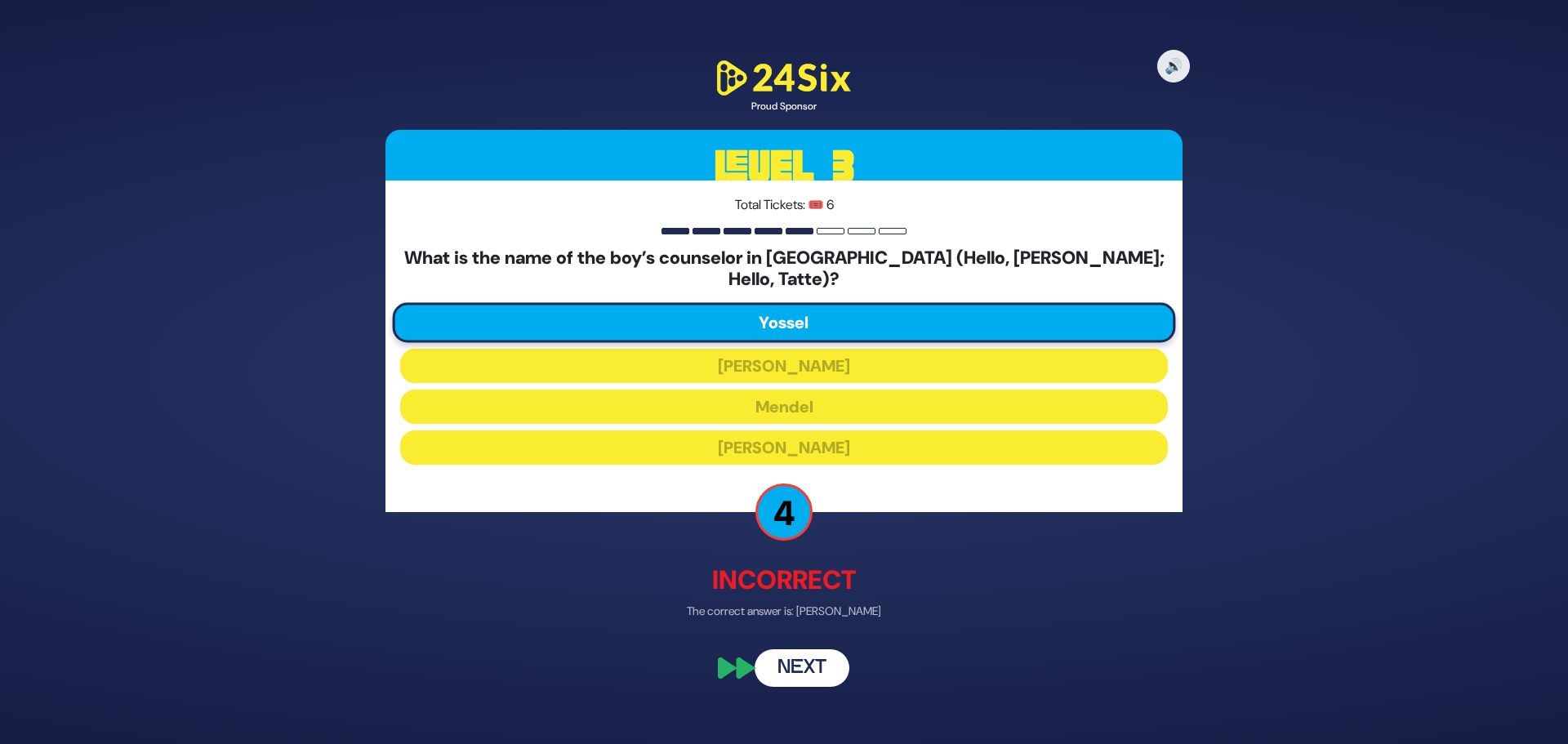
click at [799, 655] on button "Next" at bounding box center [802, 668] width 95 height 37
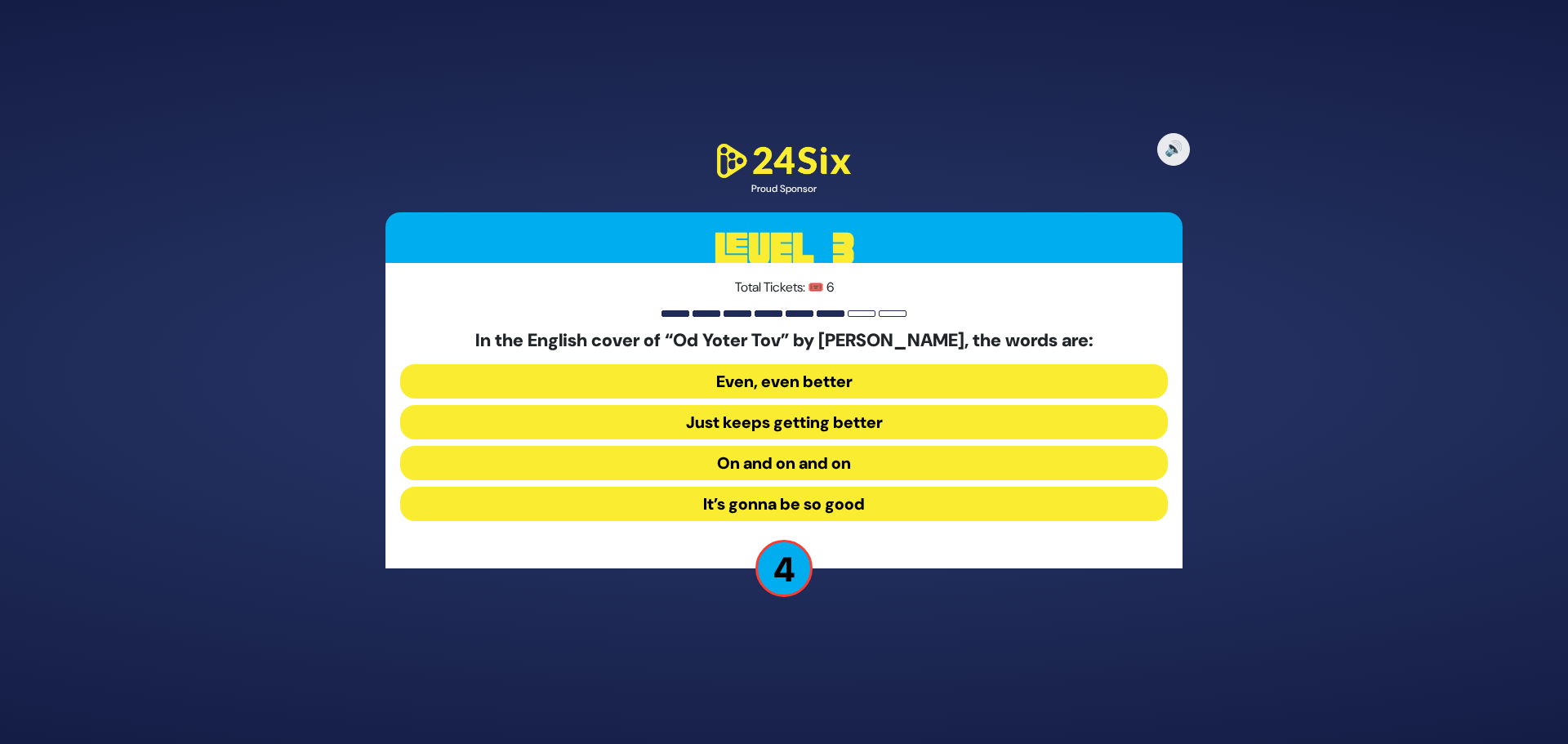
click at [740, 431] on button "Just keeps getting better" at bounding box center [784, 422] width 767 height 35
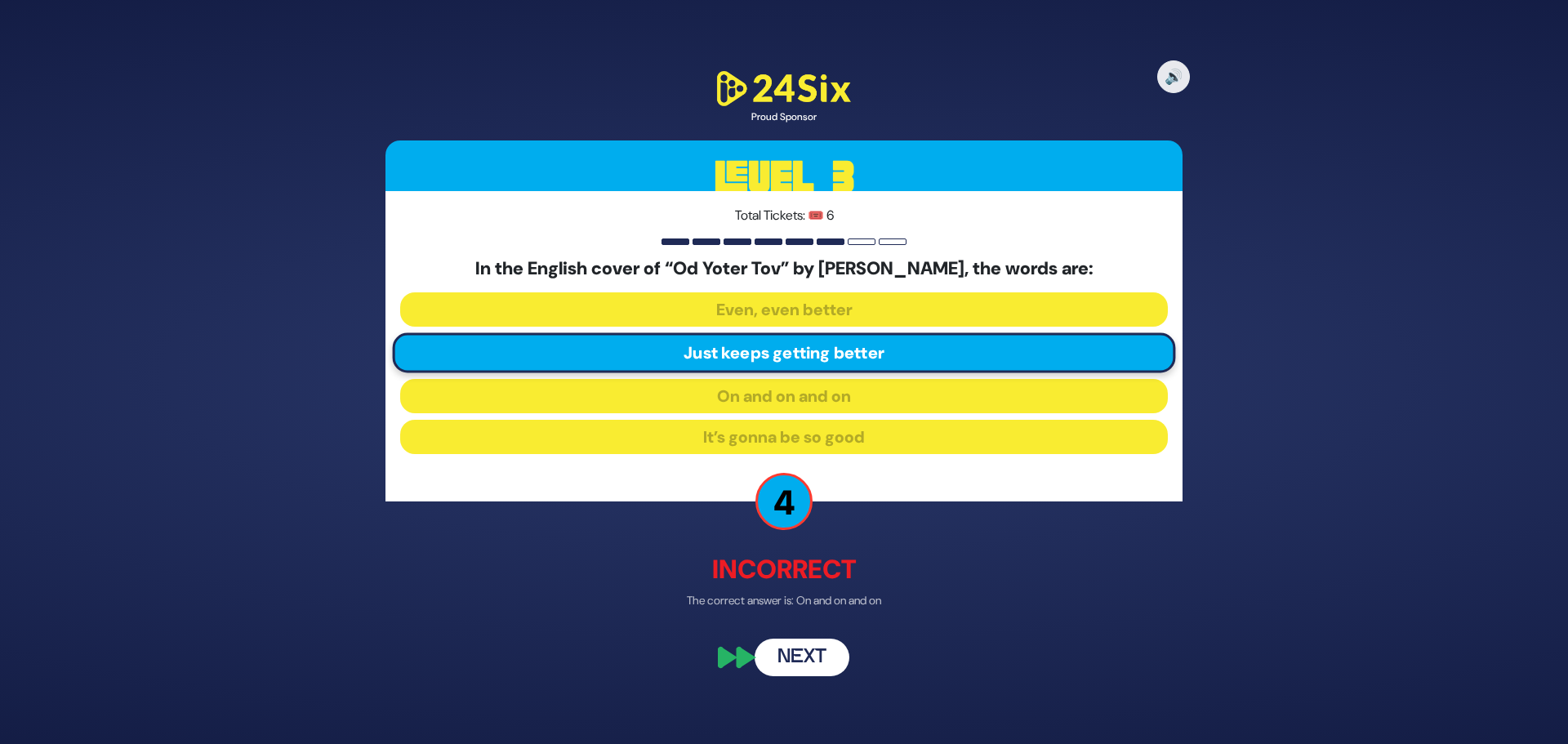
click at [777, 648] on button "Next" at bounding box center [802, 658] width 95 height 37
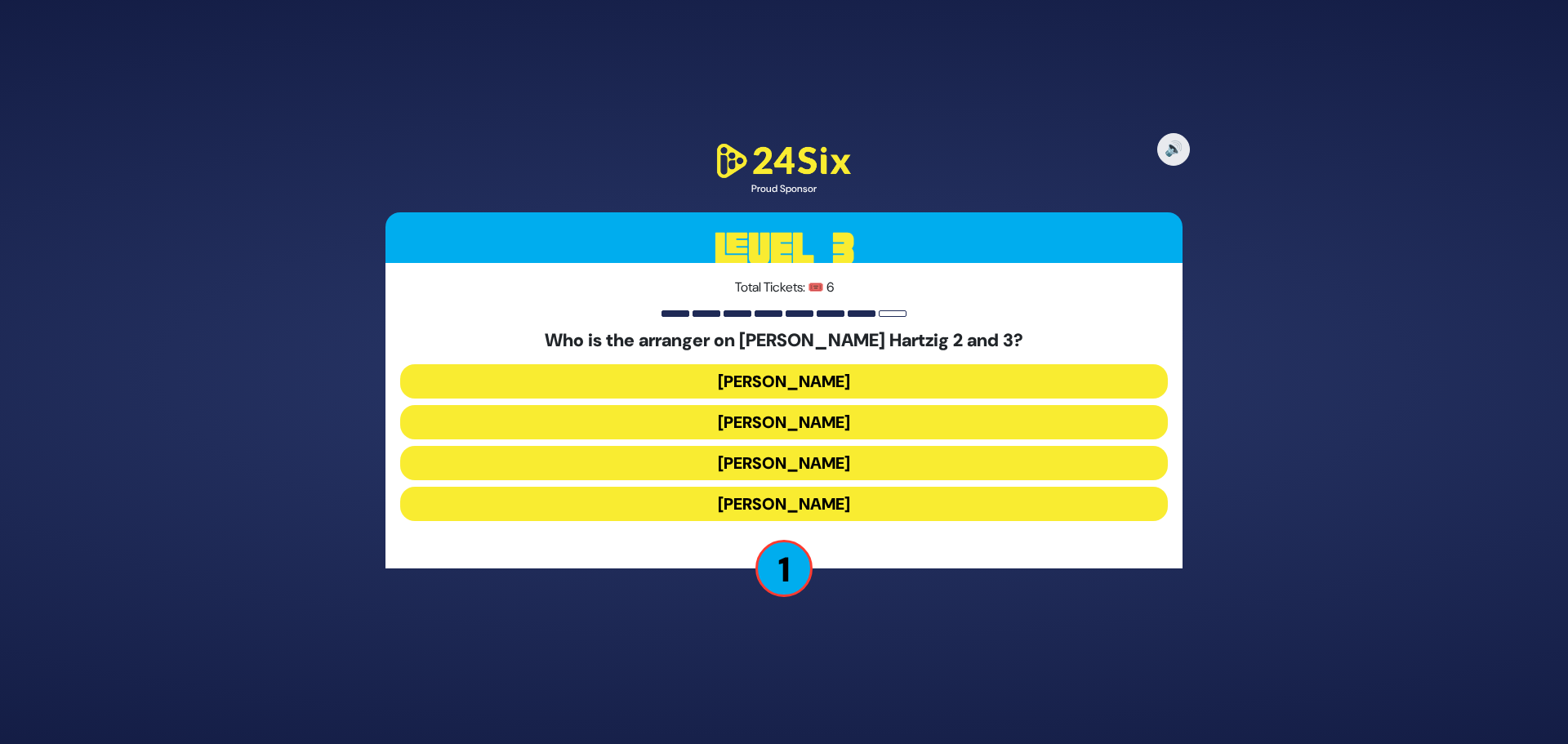
click at [751, 425] on button "[PERSON_NAME]" at bounding box center [784, 422] width 767 height 35
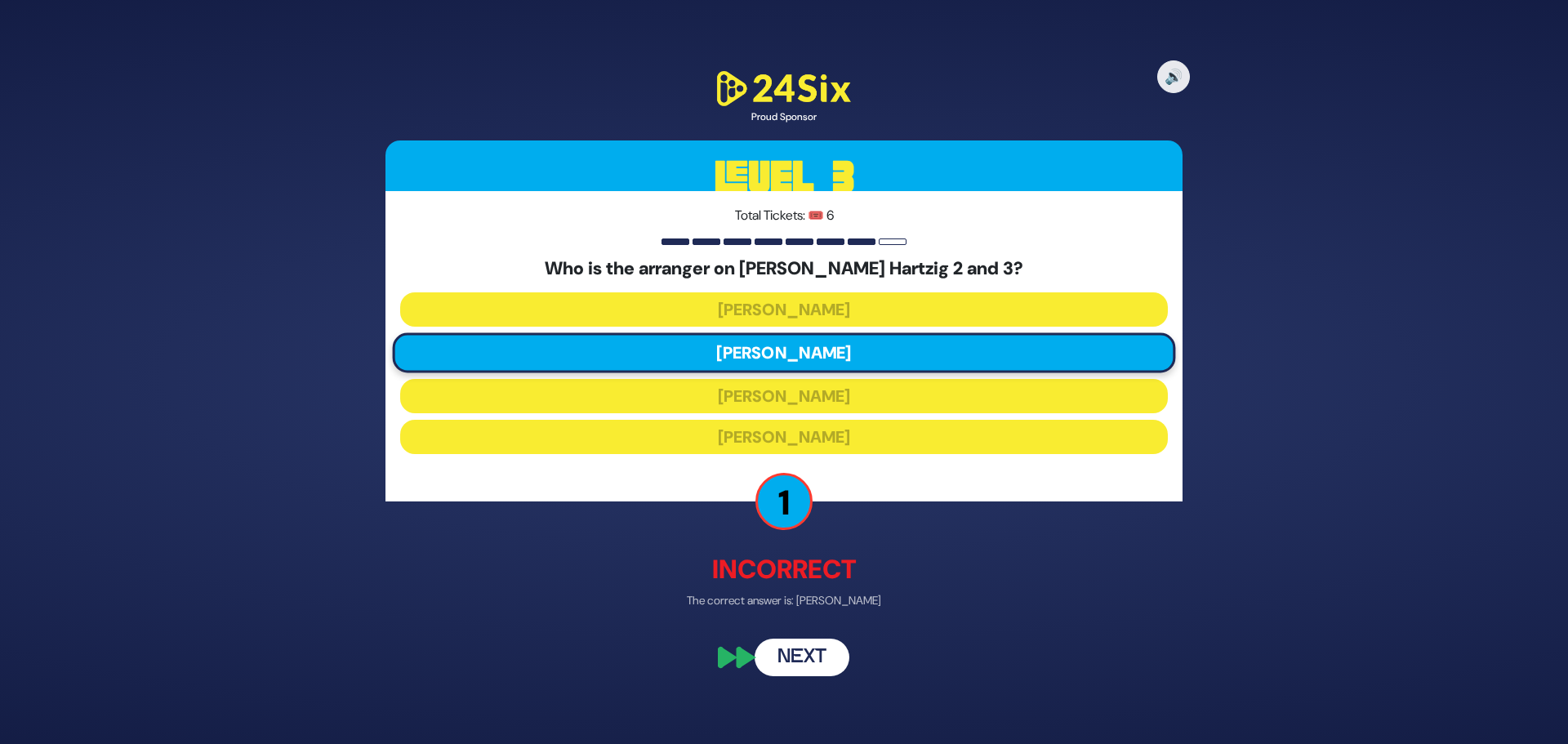
click at [813, 655] on button "Next" at bounding box center [802, 658] width 95 height 37
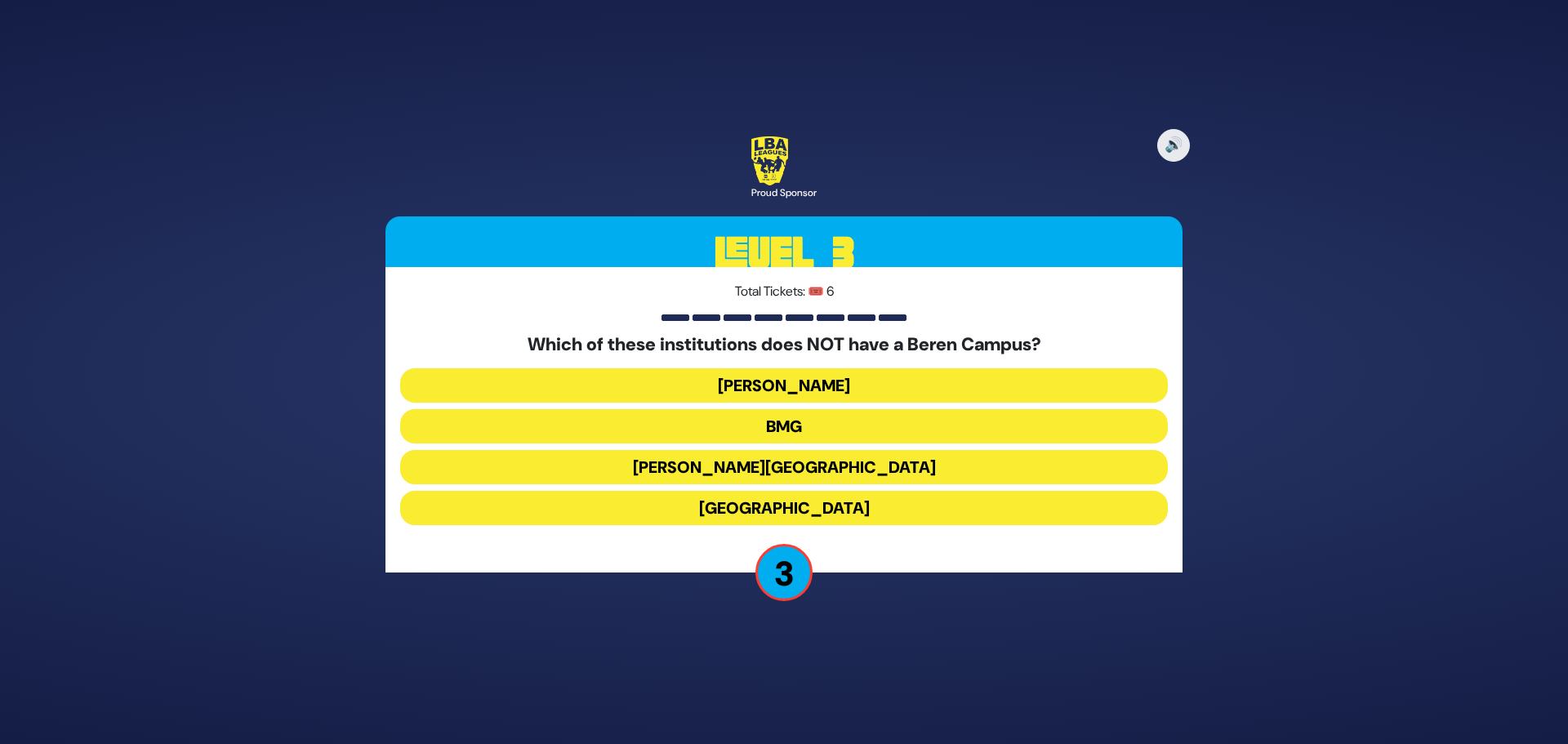
click at [720, 423] on button "BMG" at bounding box center [784, 426] width 767 height 35
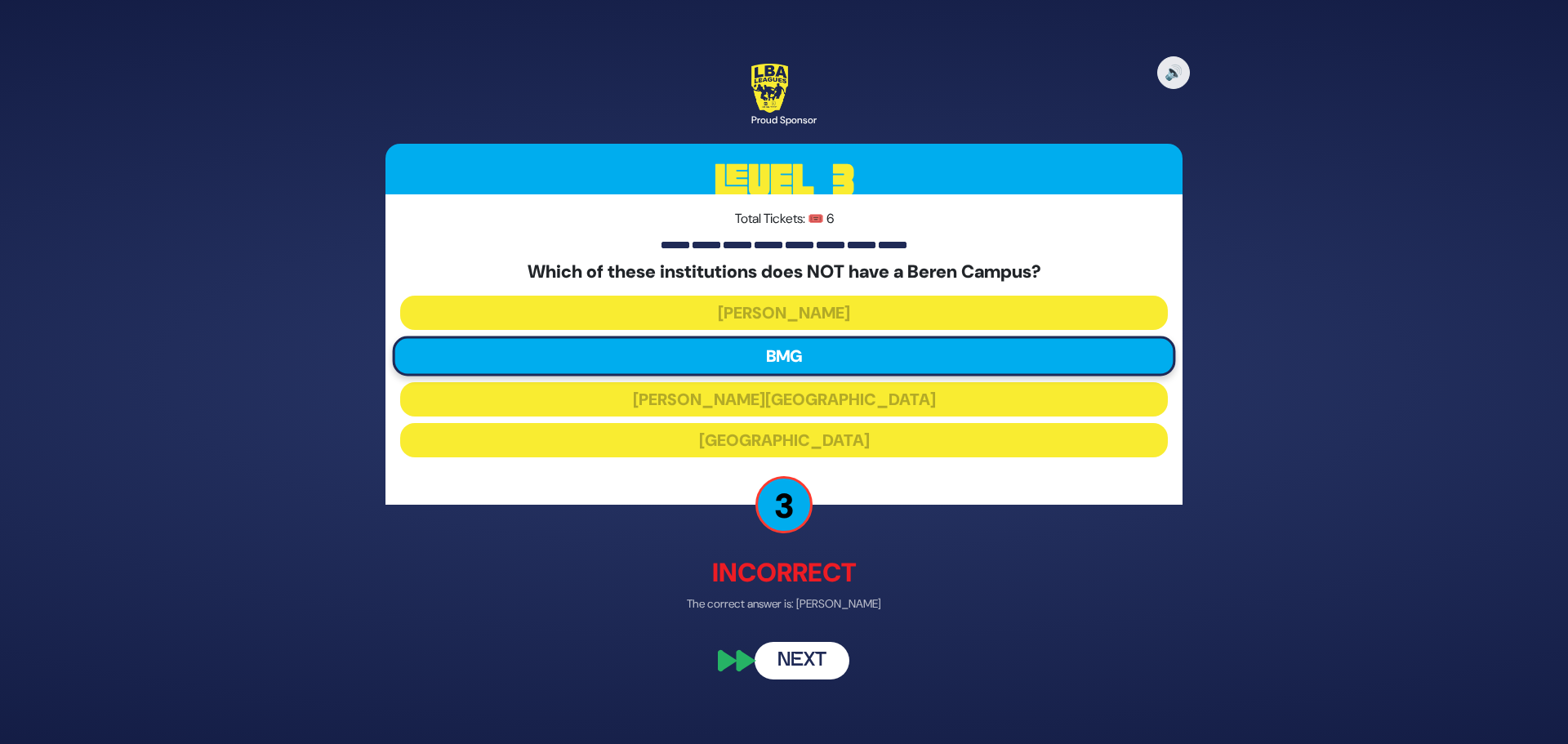
click at [829, 678] on button "Next" at bounding box center [802, 662] width 95 height 37
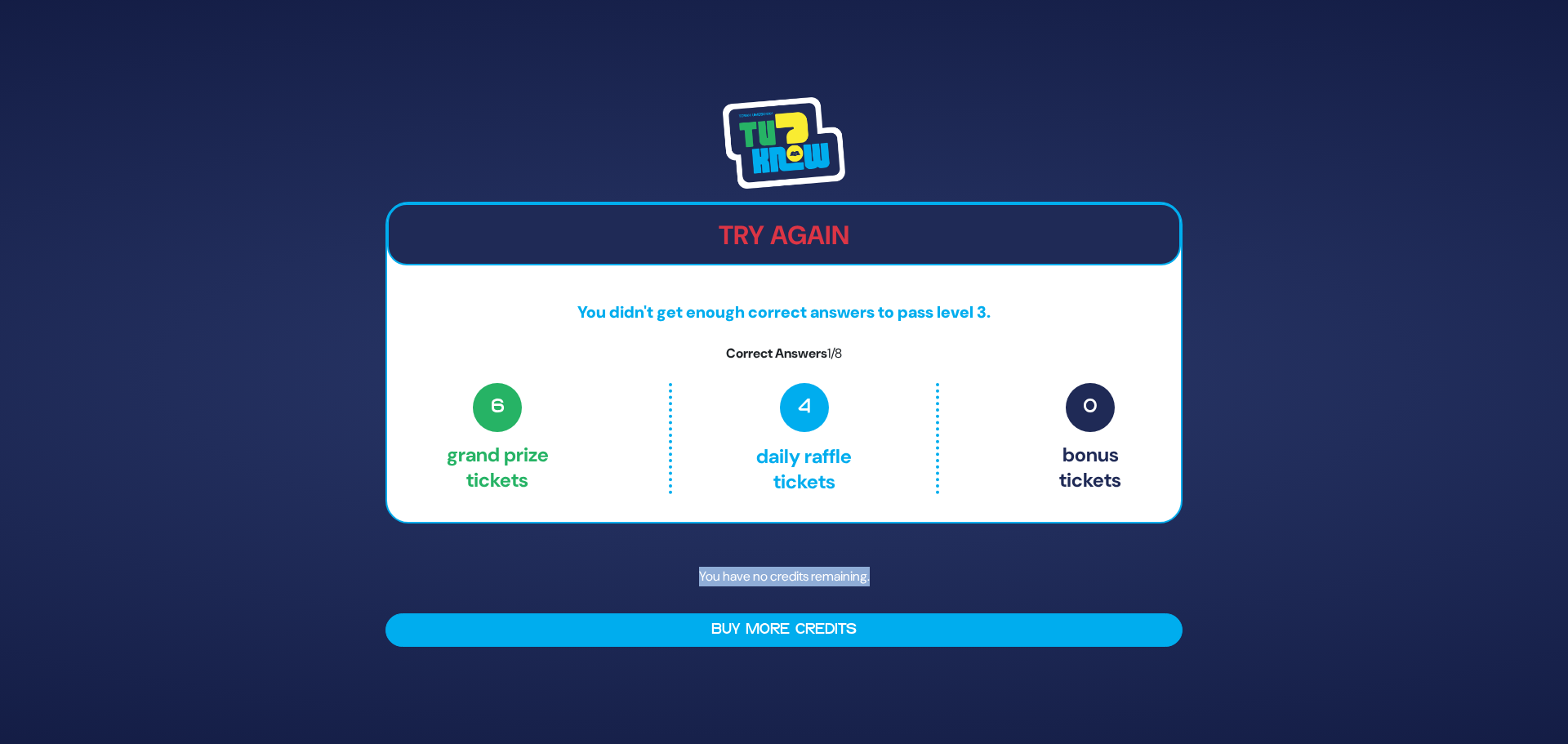
drag, startPoint x: 891, startPoint y: 575, endPoint x: 658, endPoint y: 579, distance: 233.0
click at [658, 579] on p "You have no credits remaining." at bounding box center [784, 577] width 797 height 47
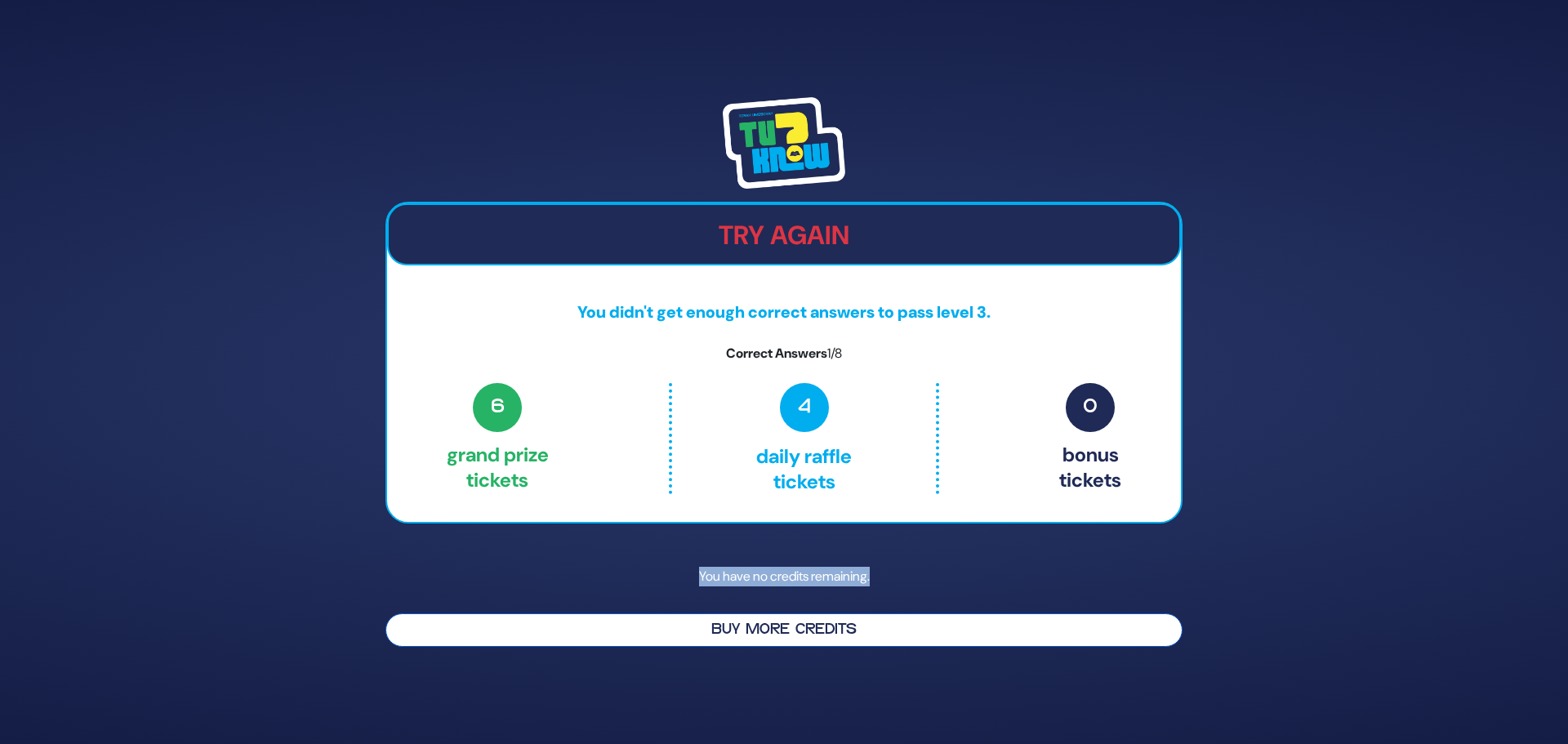
click at [853, 632] on button "Buy More Credits" at bounding box center [784, 631] width 797 height 34
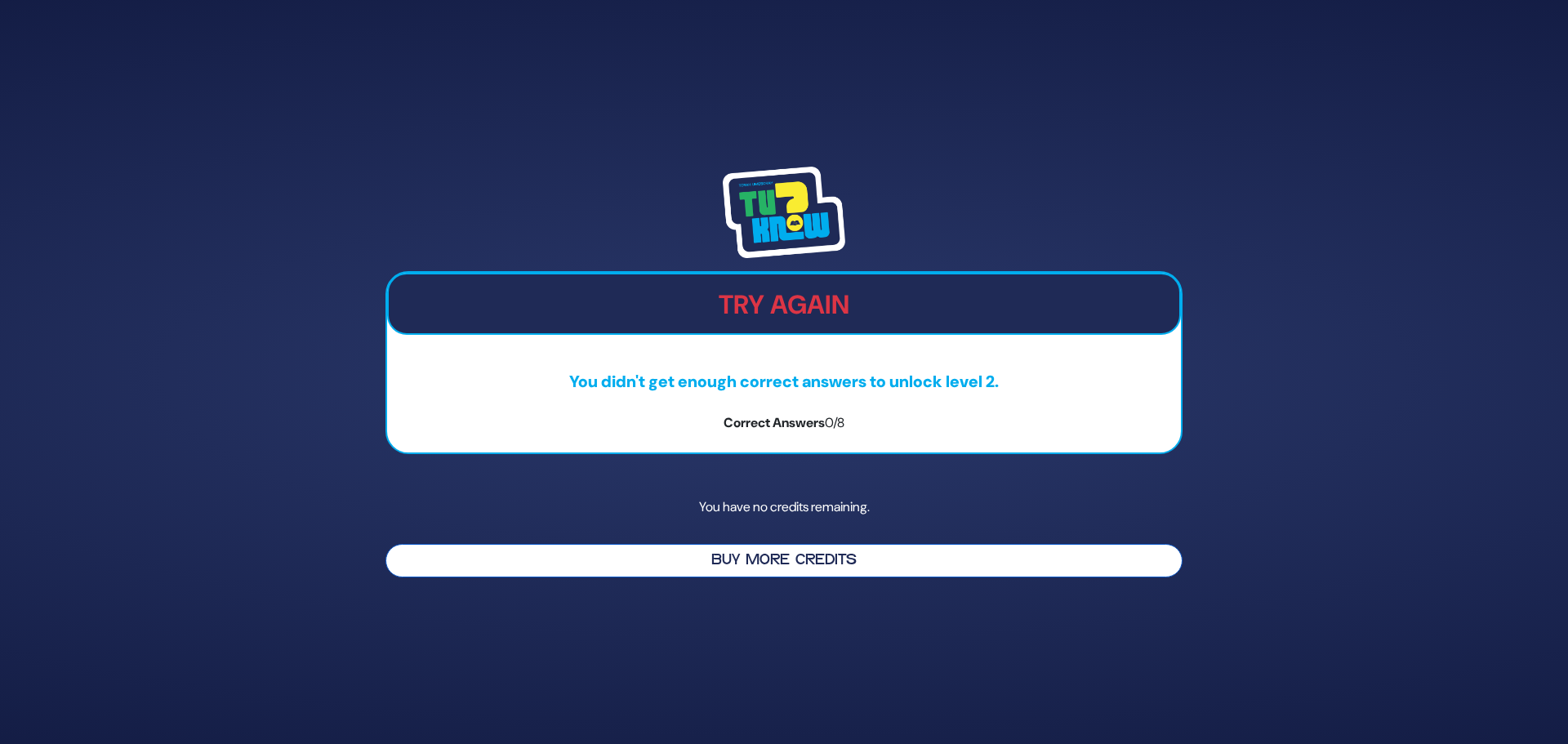
click at [832, 564] on button "Buy More Credits" at bounding box center [784, 561] width 797 height 34
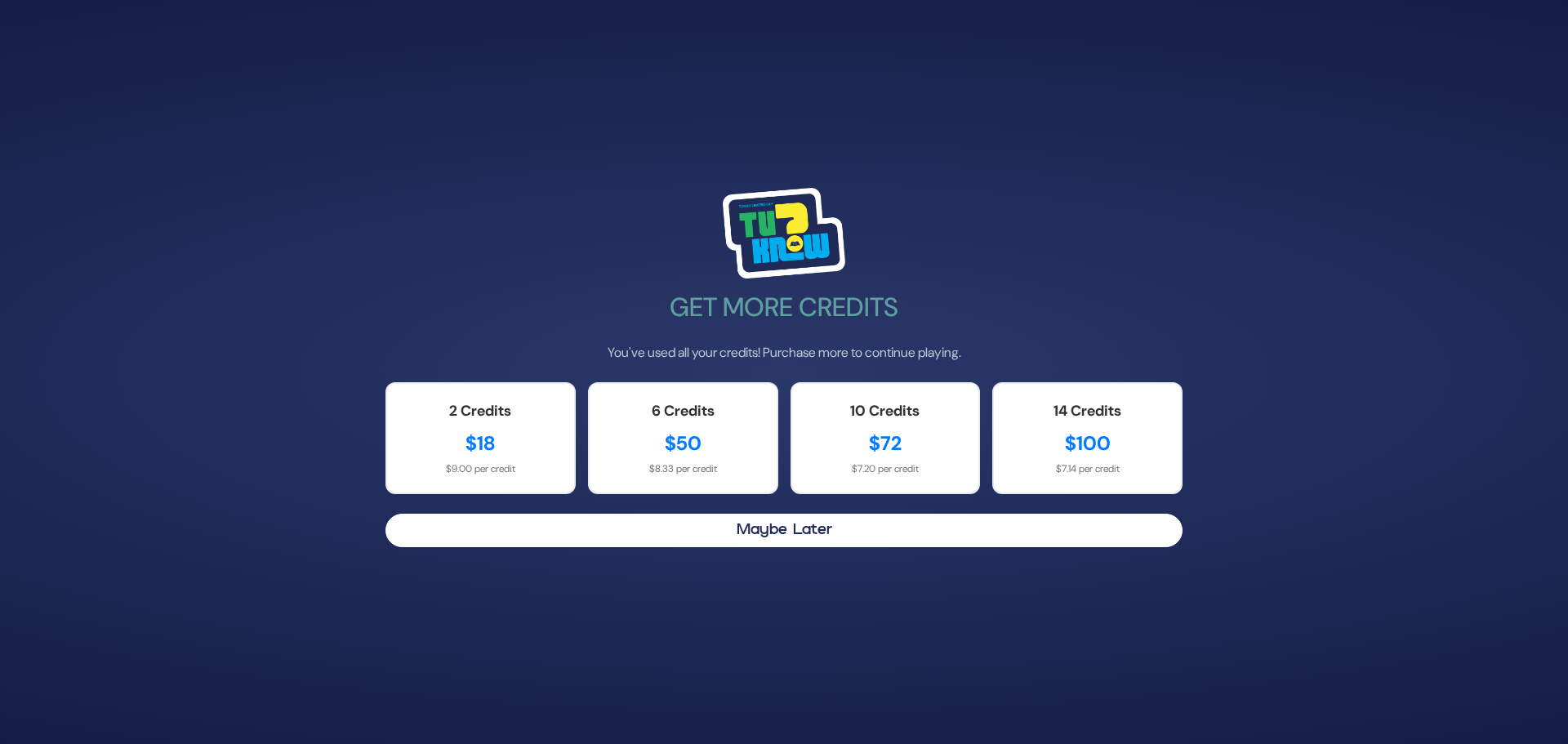
click at [1207, 658] on div "Get More Credits You've used all your credits! Purchase more to continue playin…" at bounding box center [784, 372] width 1568 height 744
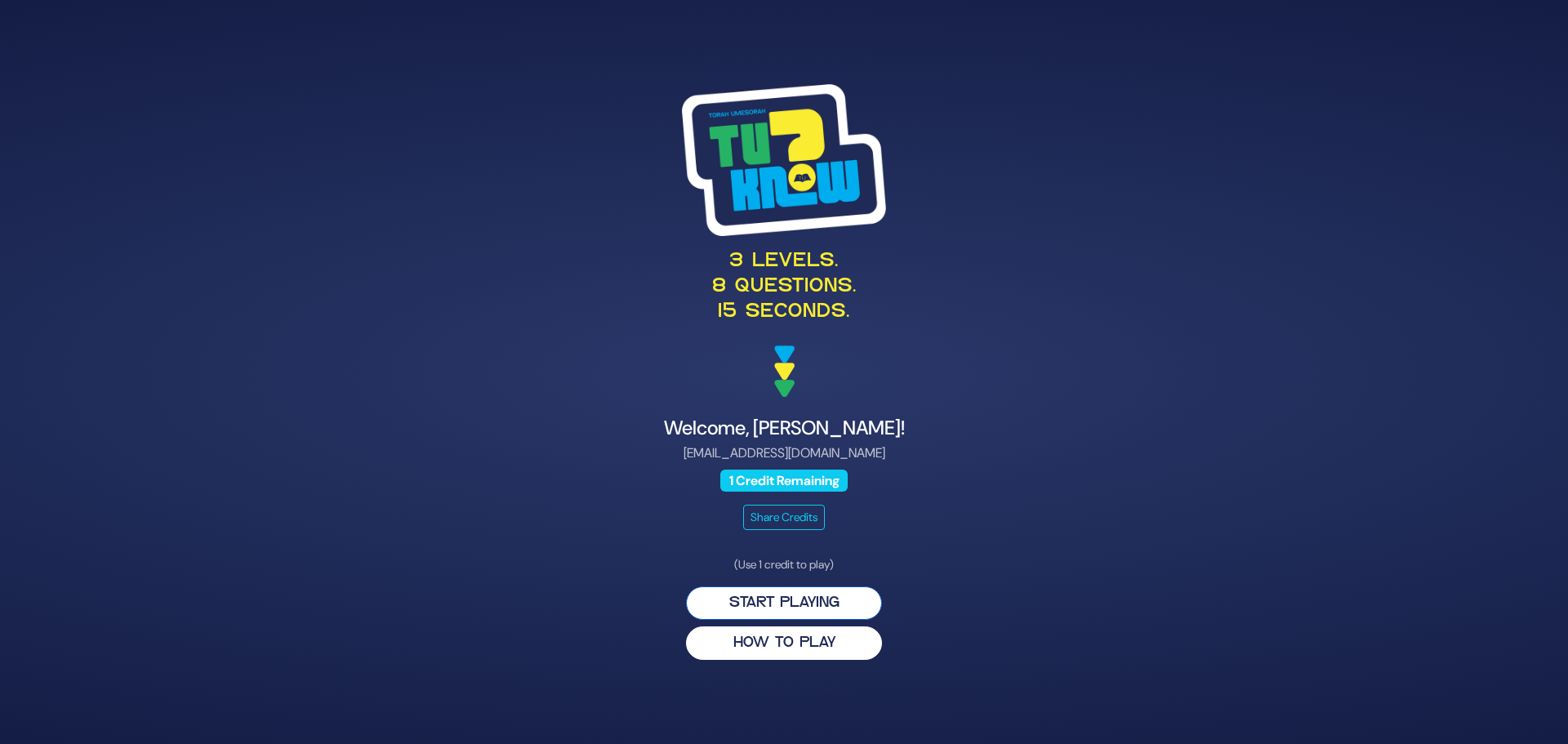
click at [839, 605] on button "Start Playing" at bounding box center [784, 604] width 196 height 34
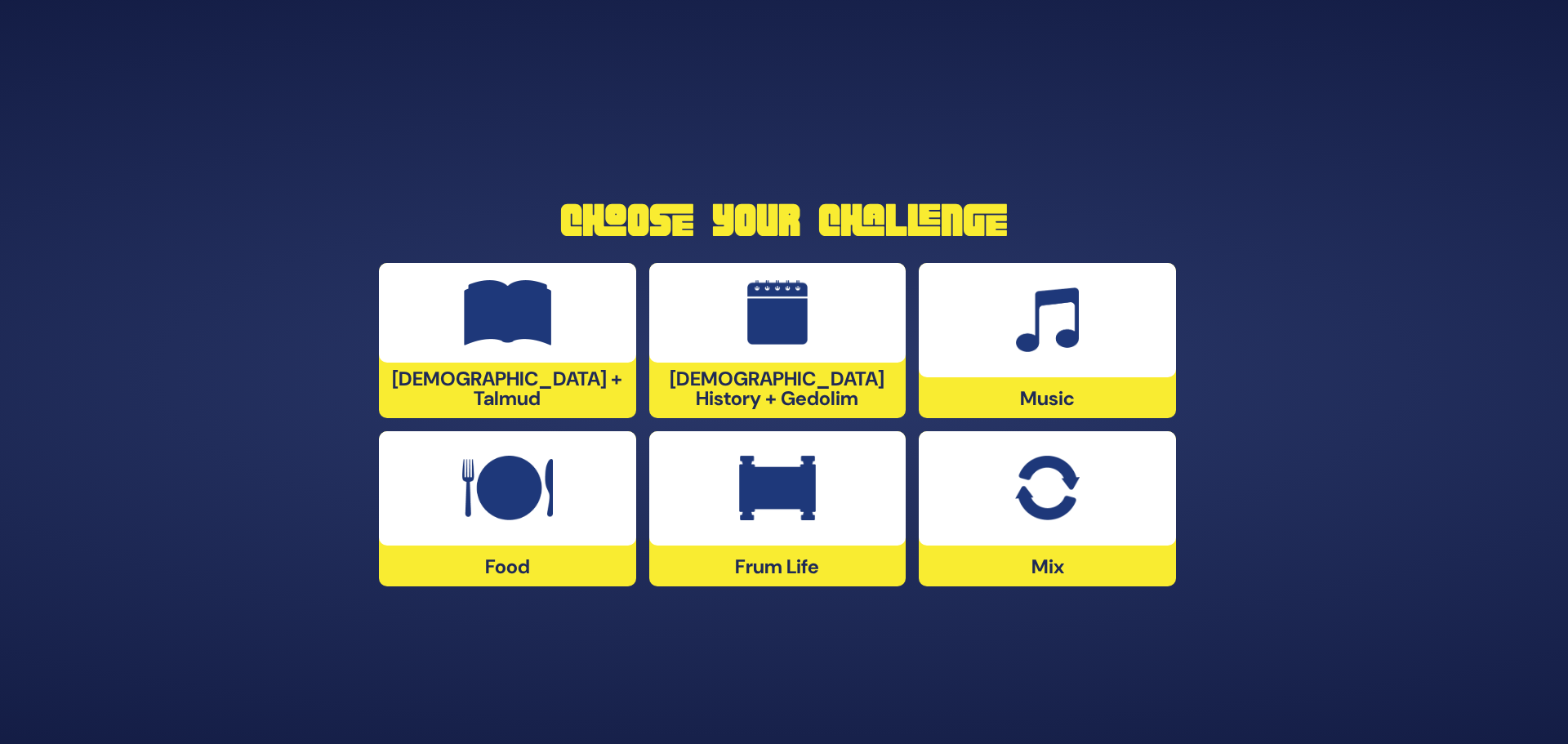
click at [1114, 508] on div at bounding box center [1047, 488] width 257 height 114
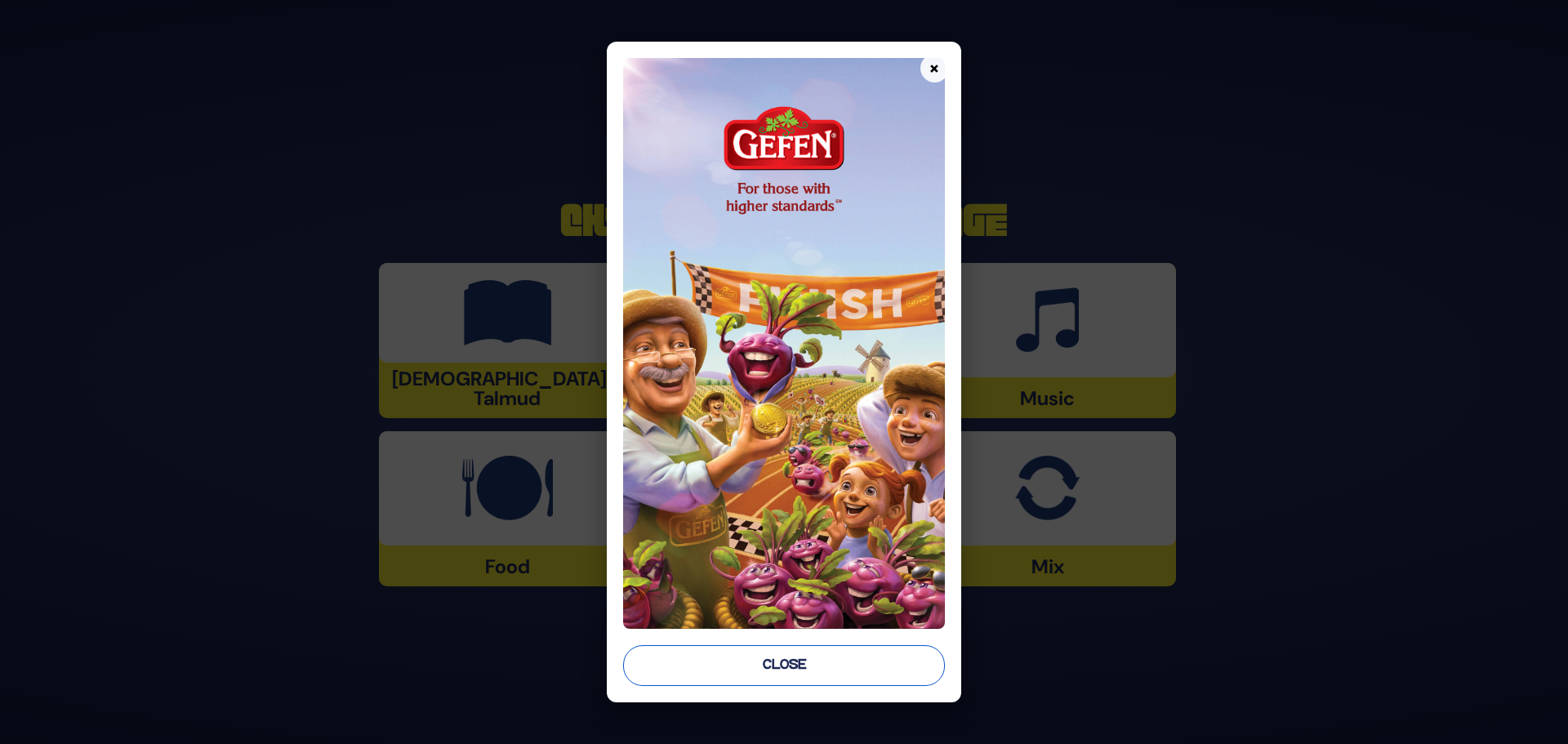
click at [751, 665] on button "Close" at bounding box center [784, 665] width 321 height 40
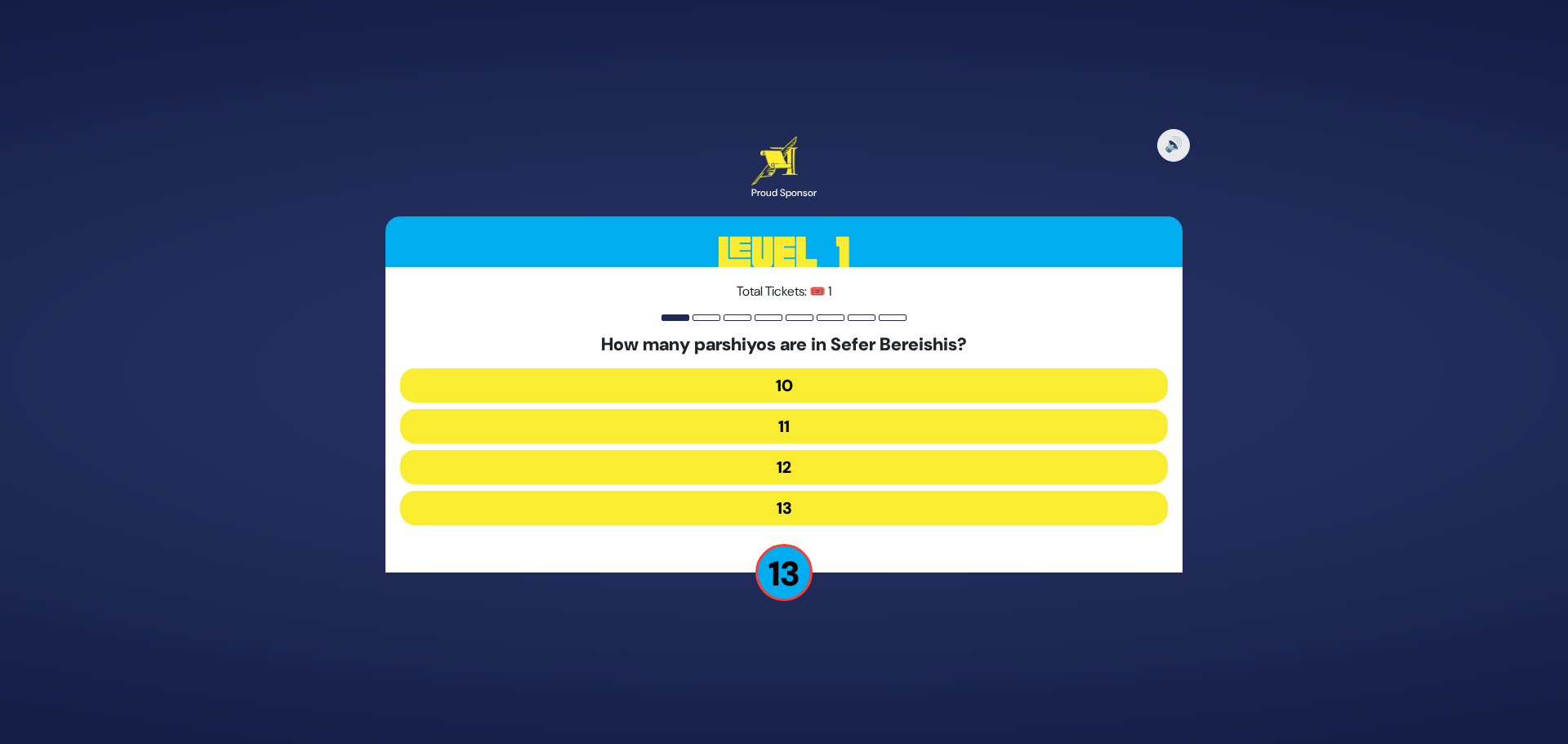
click at [809, 466] on button "12" at bounding box center [784, 467] width 767 height 35
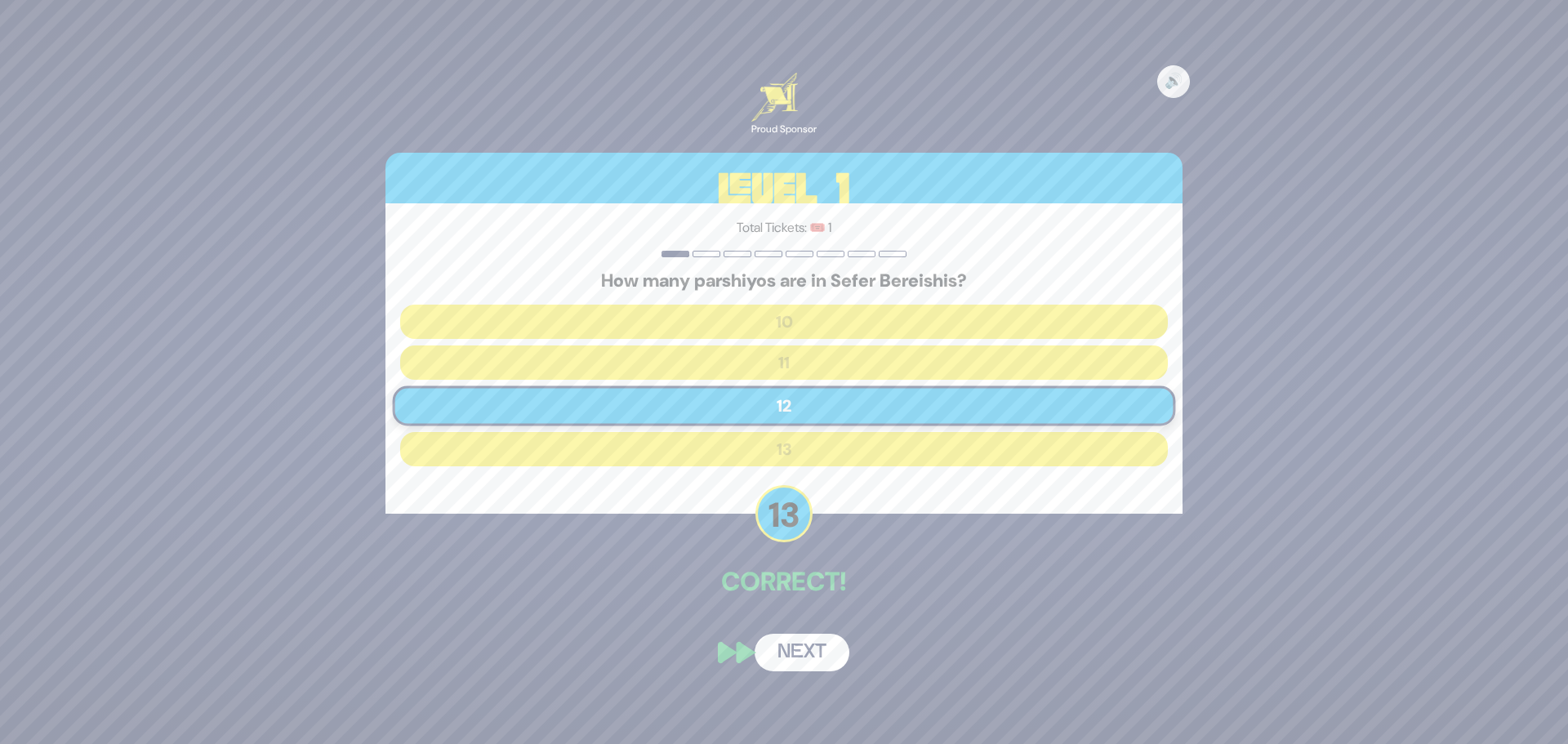
click at [810, 646] on button "Next" at bounding box center [802, 653] width 95 height 37
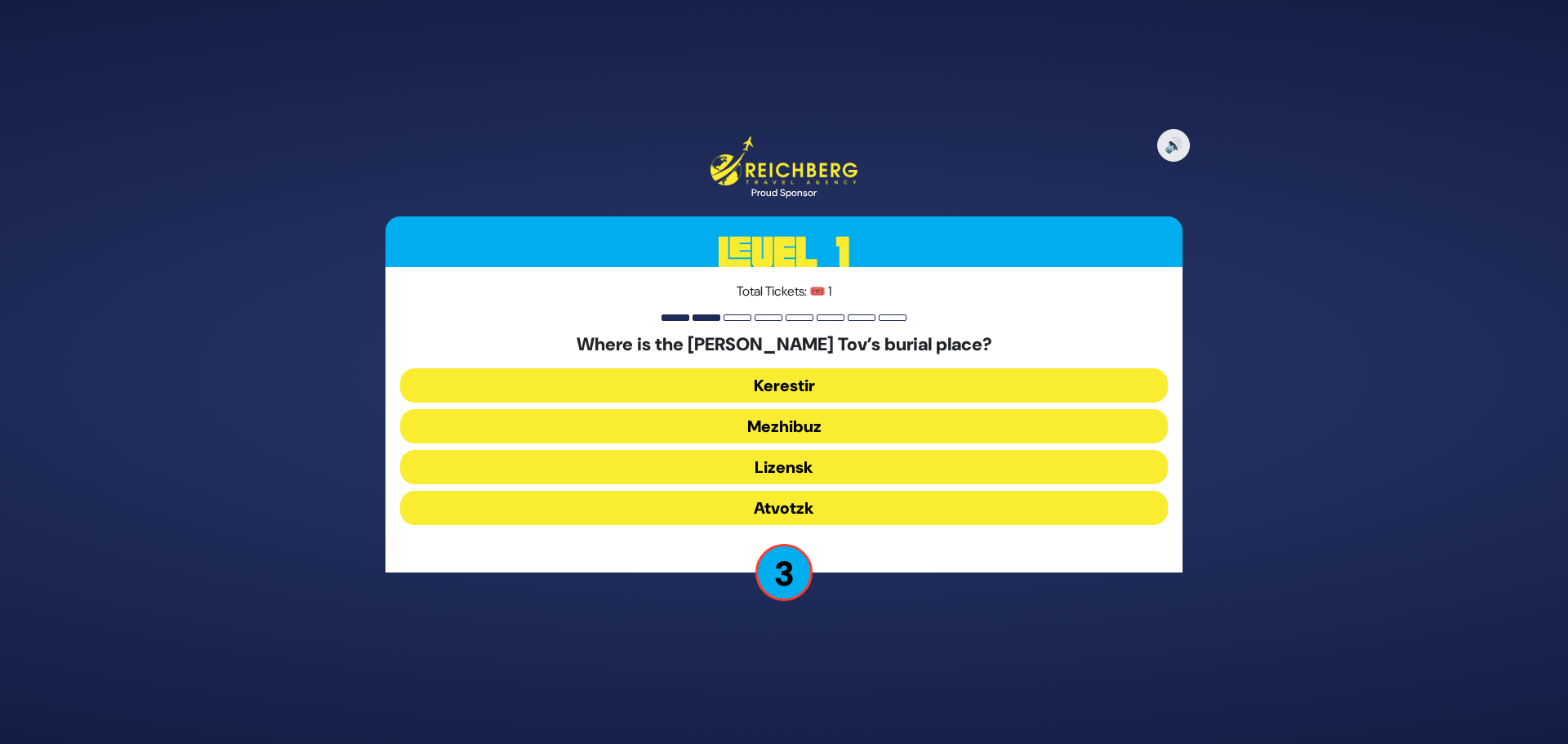
click at [863, 423] on button "Mezhibuz" at bounding box center [784, 426] width 767 height 35
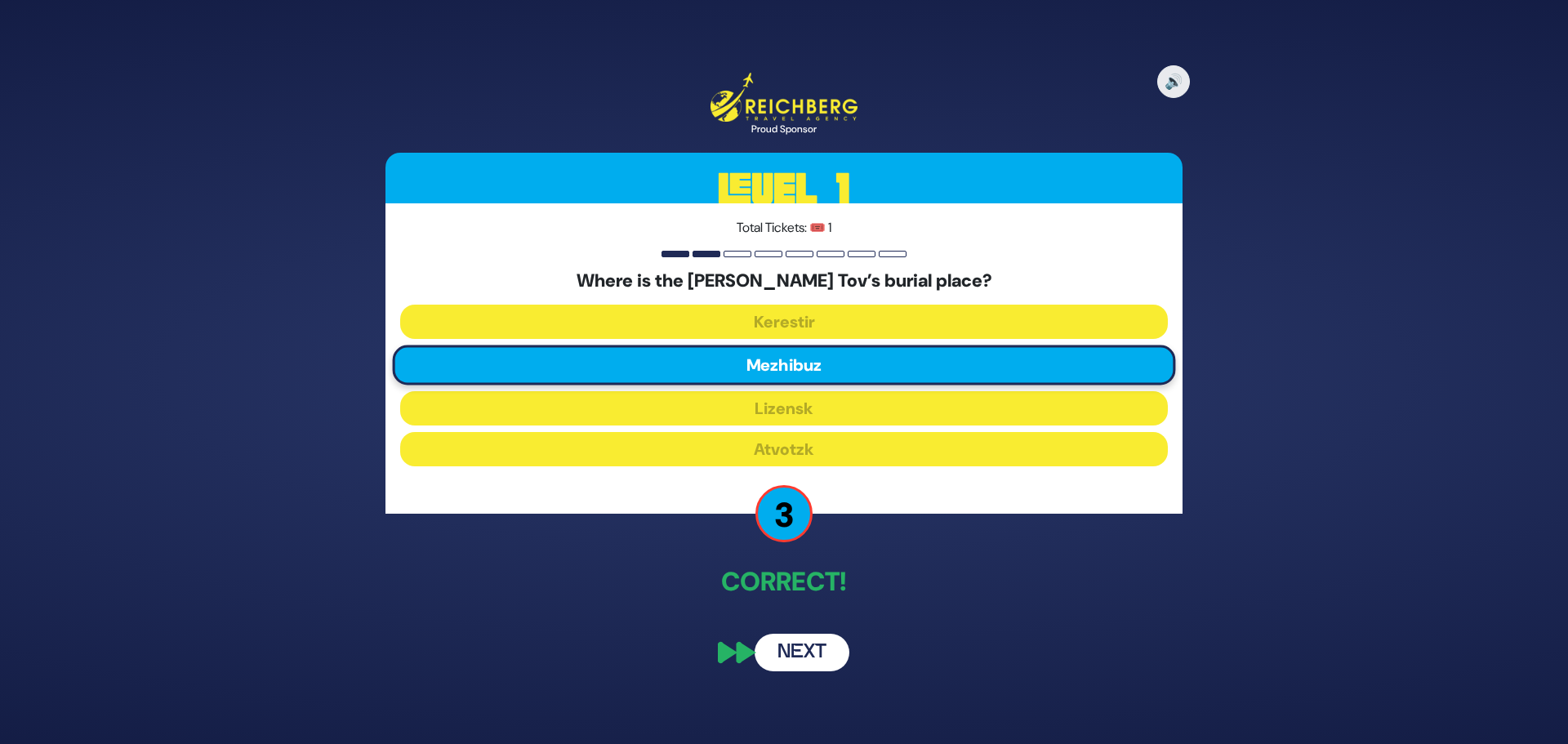
click at [829, 649] on button "Next" at bounding box center [802, 653] width 95 height 37
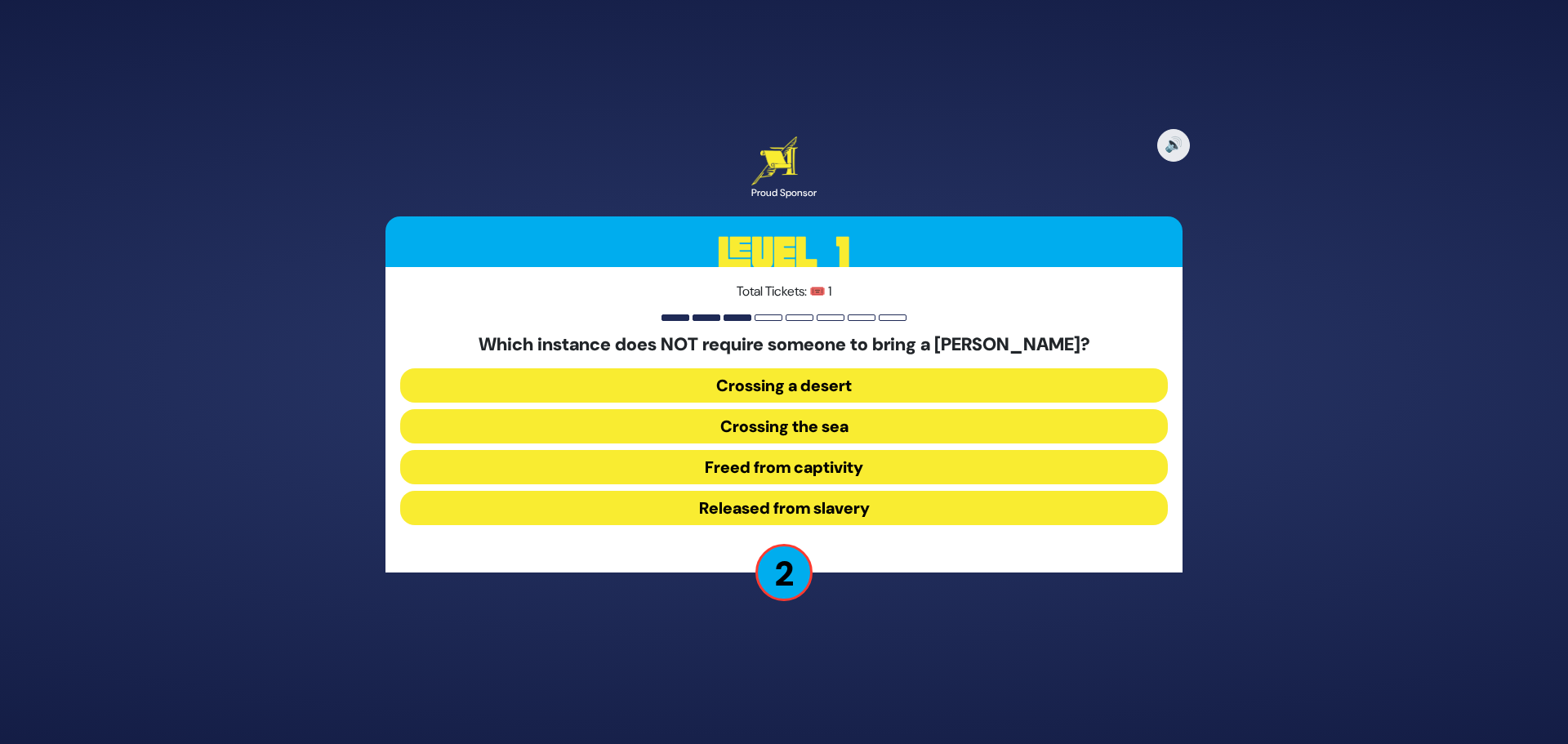
click at [853, 461] on button "Freed from captivity" at bounding box center [784, 467] width 767 height 35
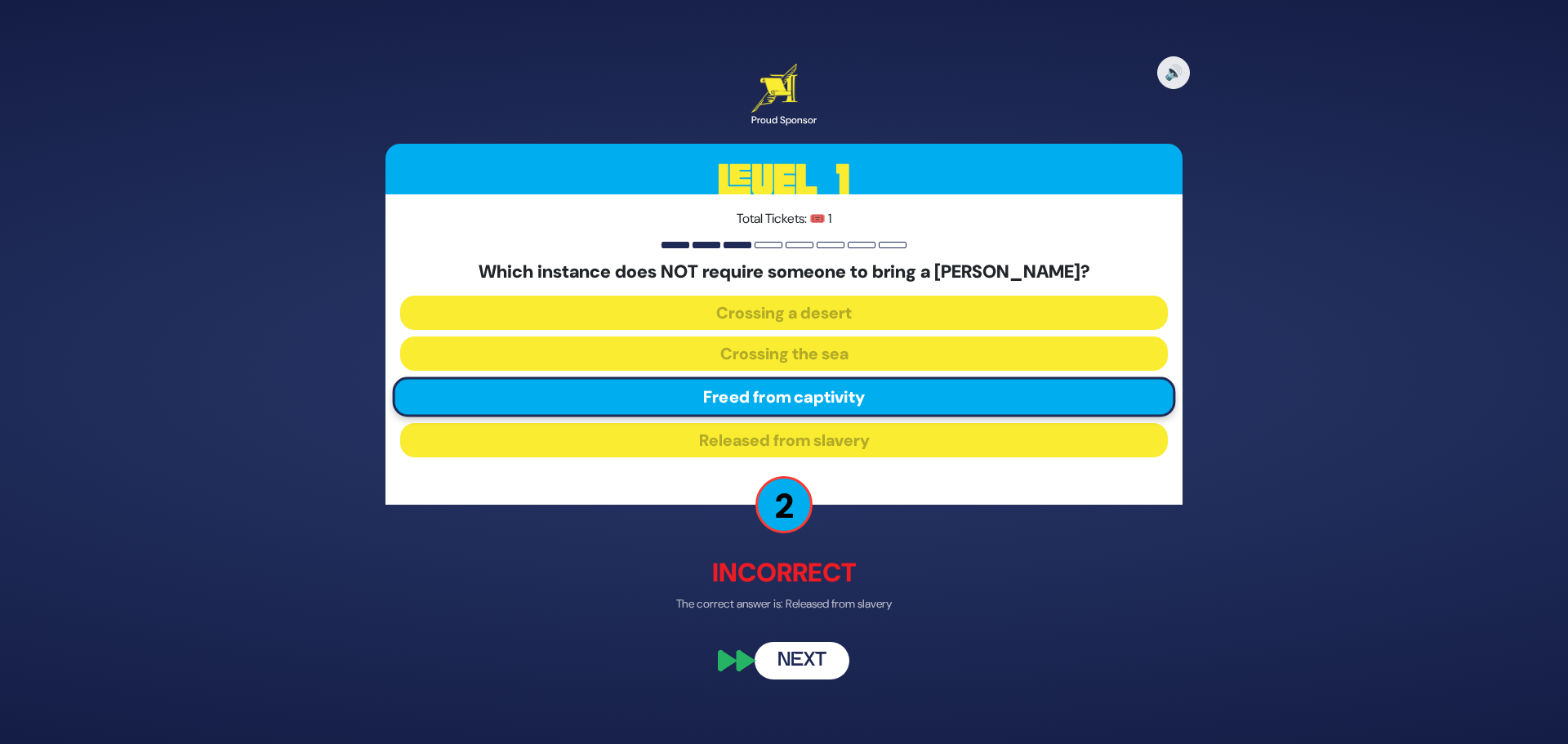
click at [797, 674] on button "Next" at bounding box center [802, 662] width 95 height 37
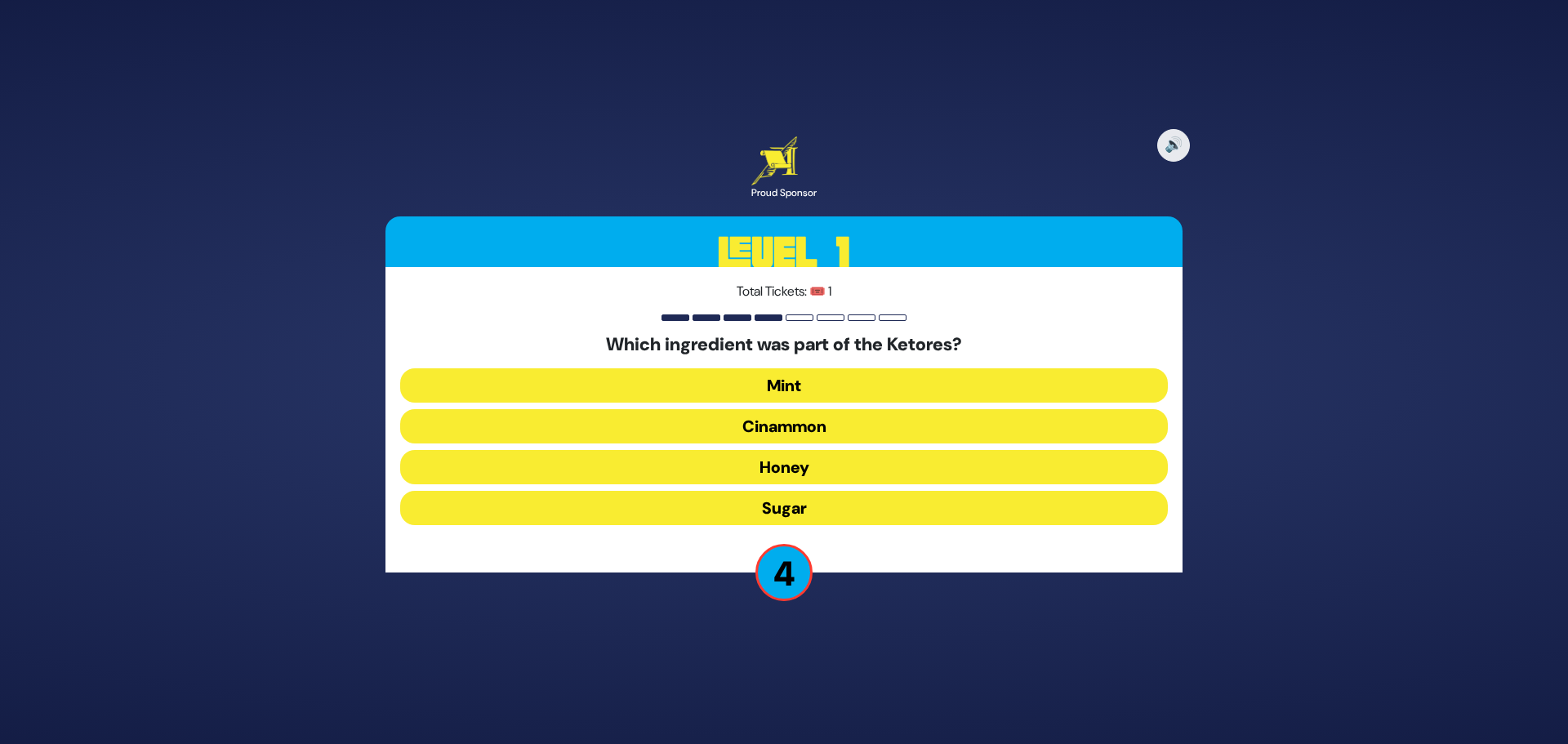
click at [823, 425] on button "Cinammon" at bounding box center [784, 426] width 767 height 35
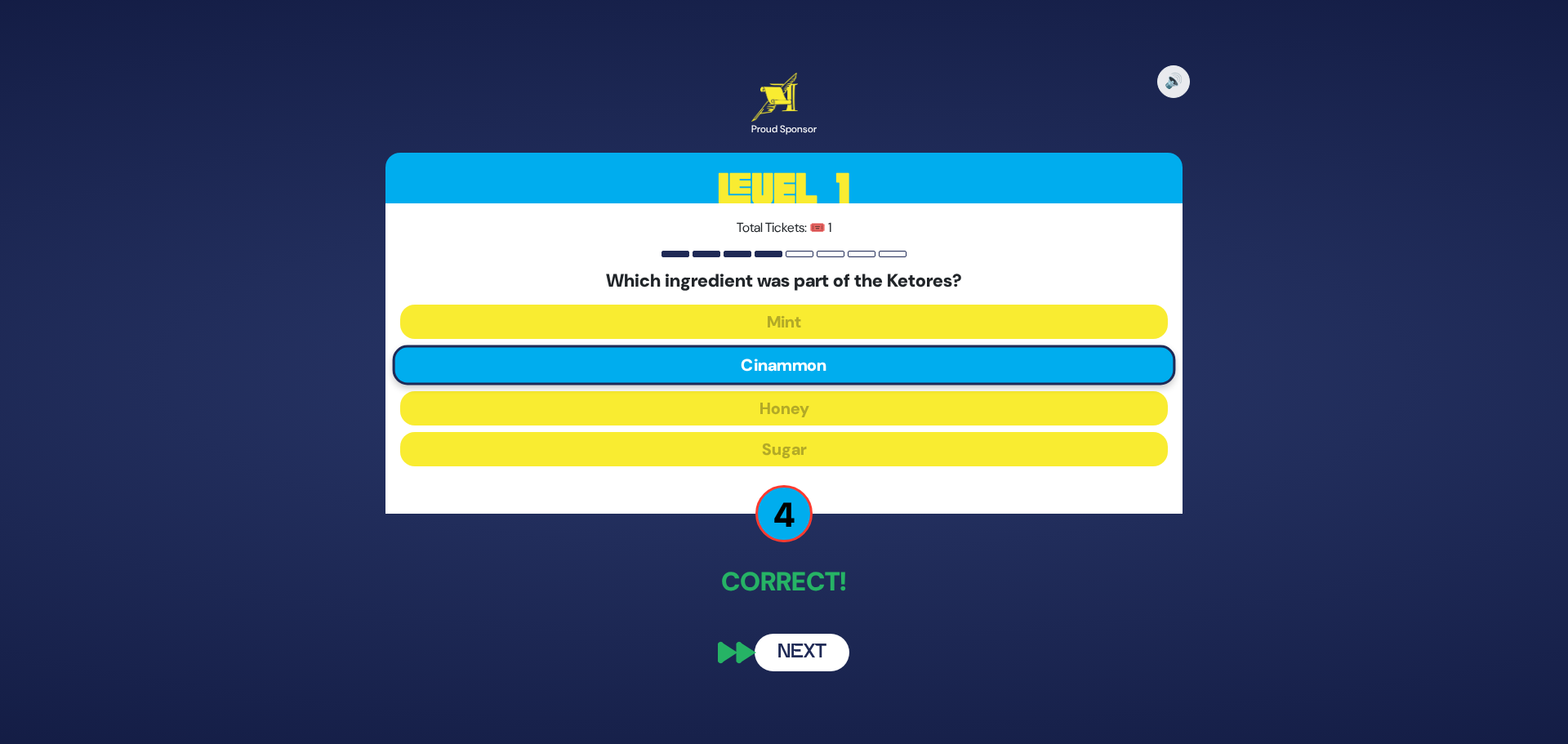
click at [788, 653] on button "Next" at bounding box center [802, 653] width 95 height 37
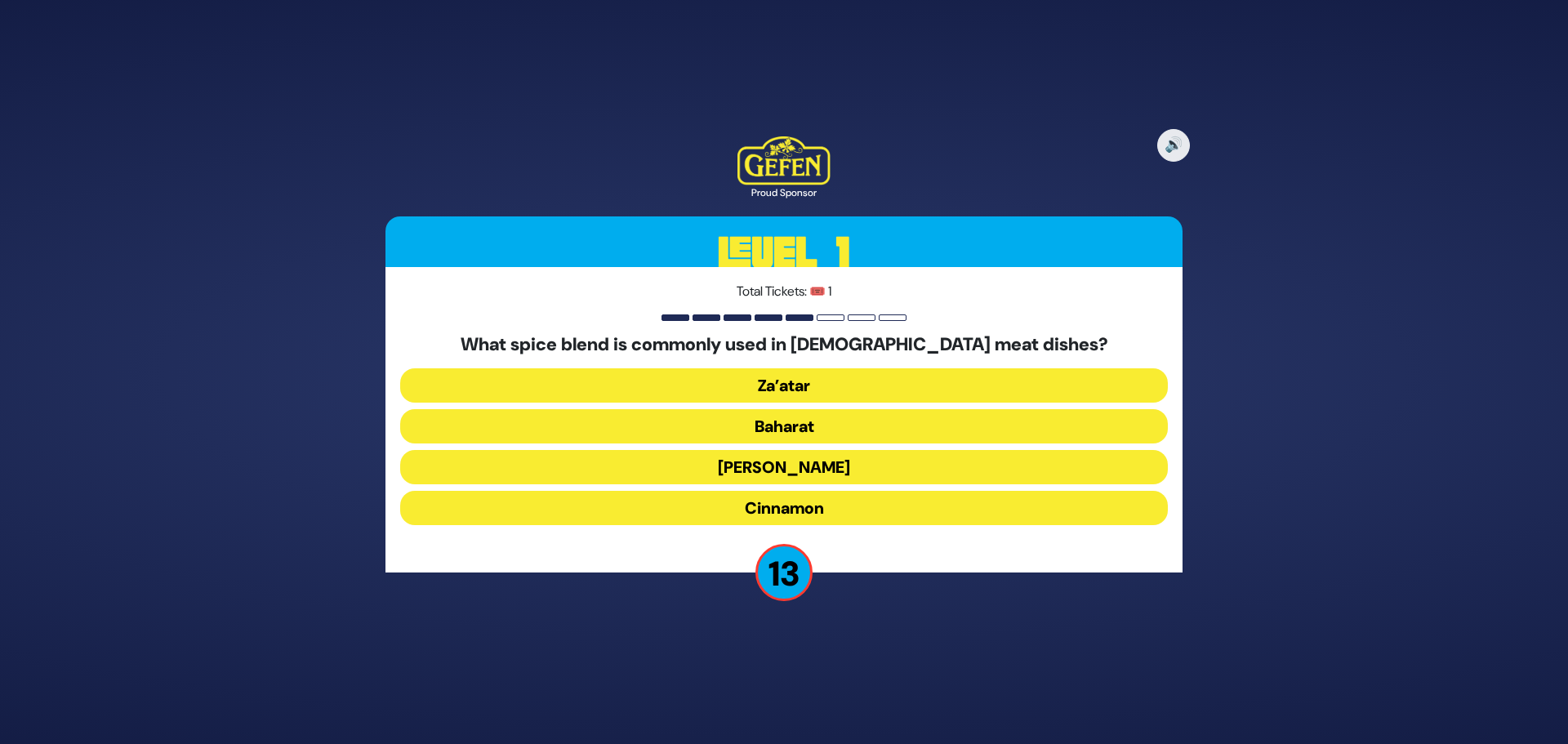
click at [806, 434] on button "Baharat" at bounding box center [784, 426] width 767 height 35
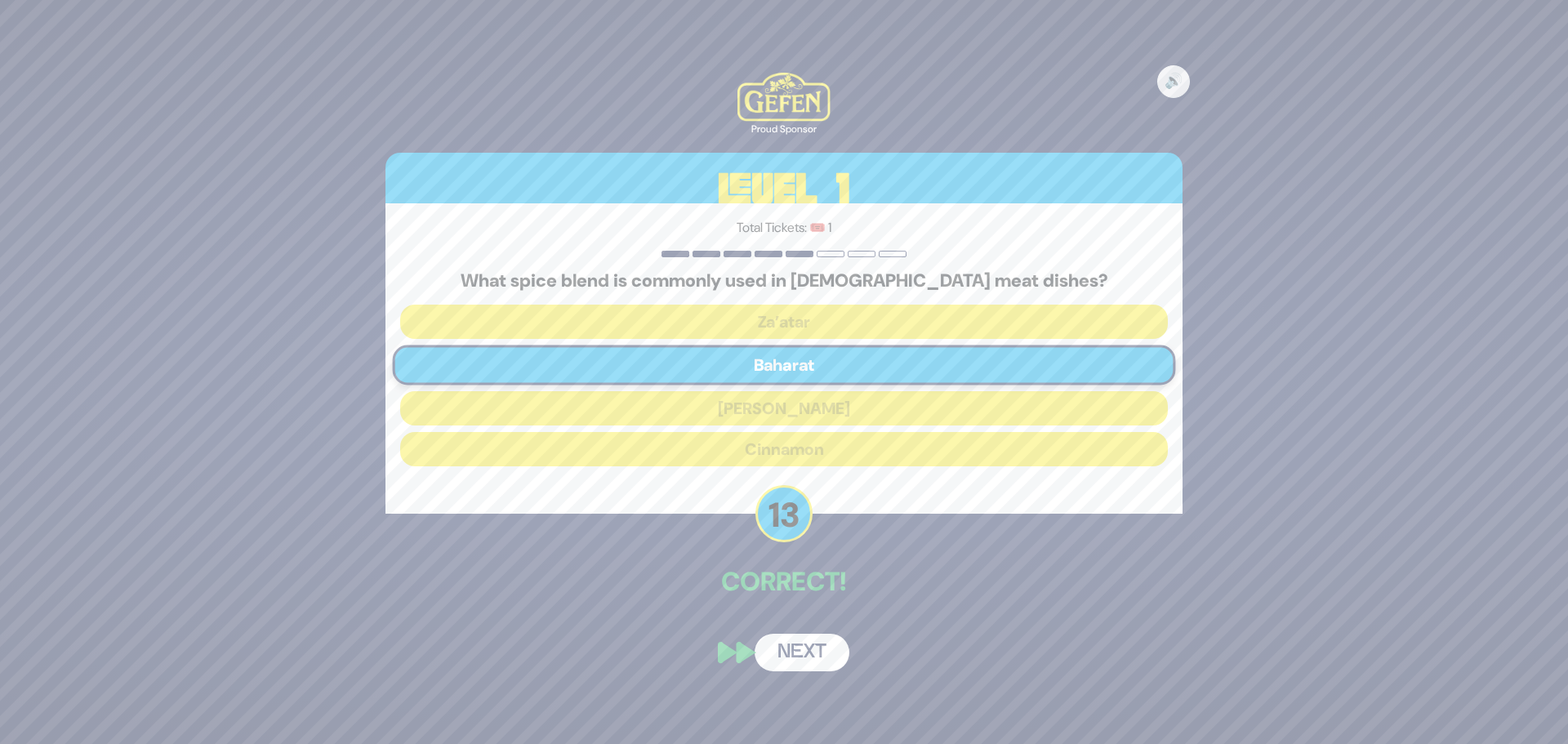
click at [791, 647] on button "Next" at bounding box center [802, 653] width 95 height 37
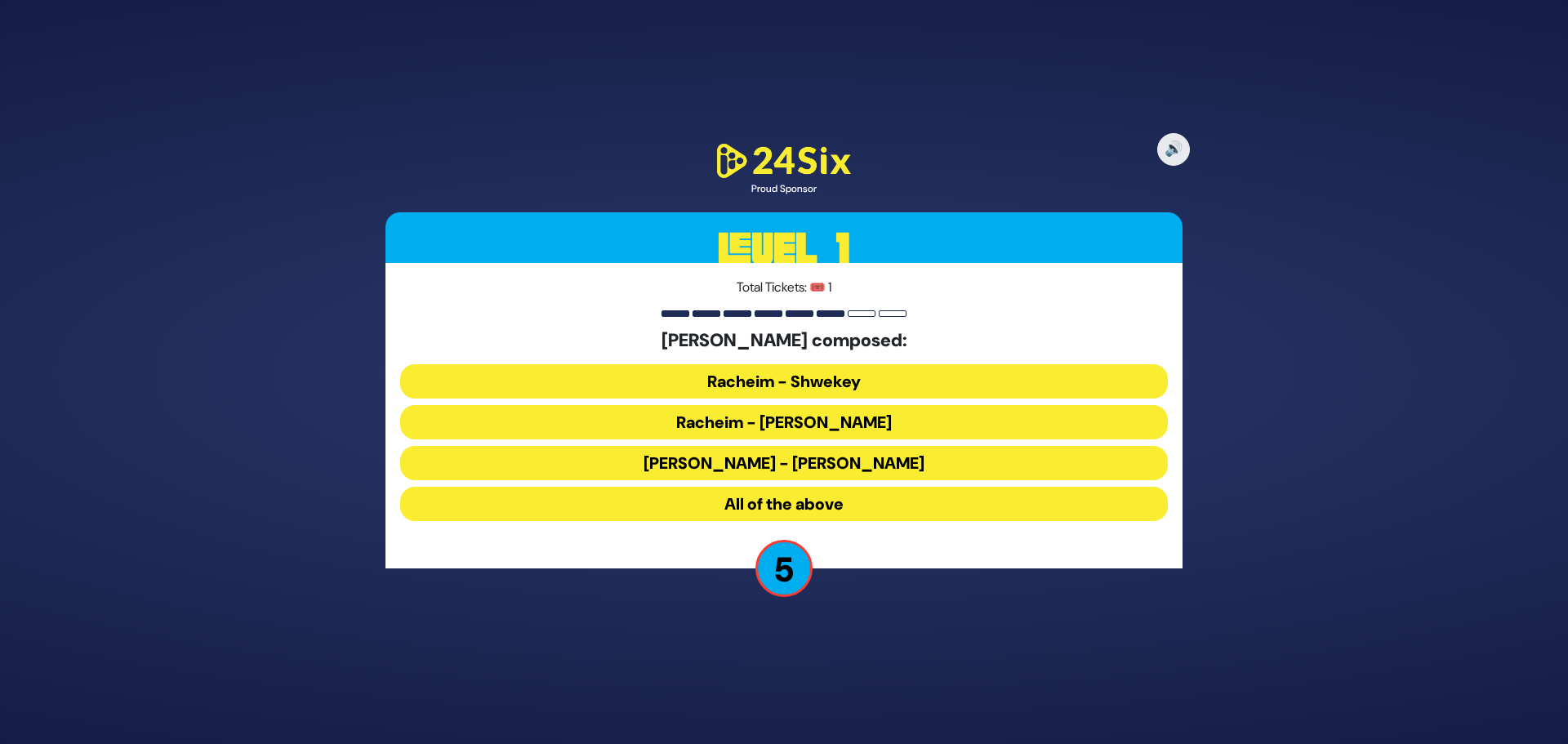
click at [843, 506] on button "All of the above" at bounding box center [784, 504] width 767 height 35
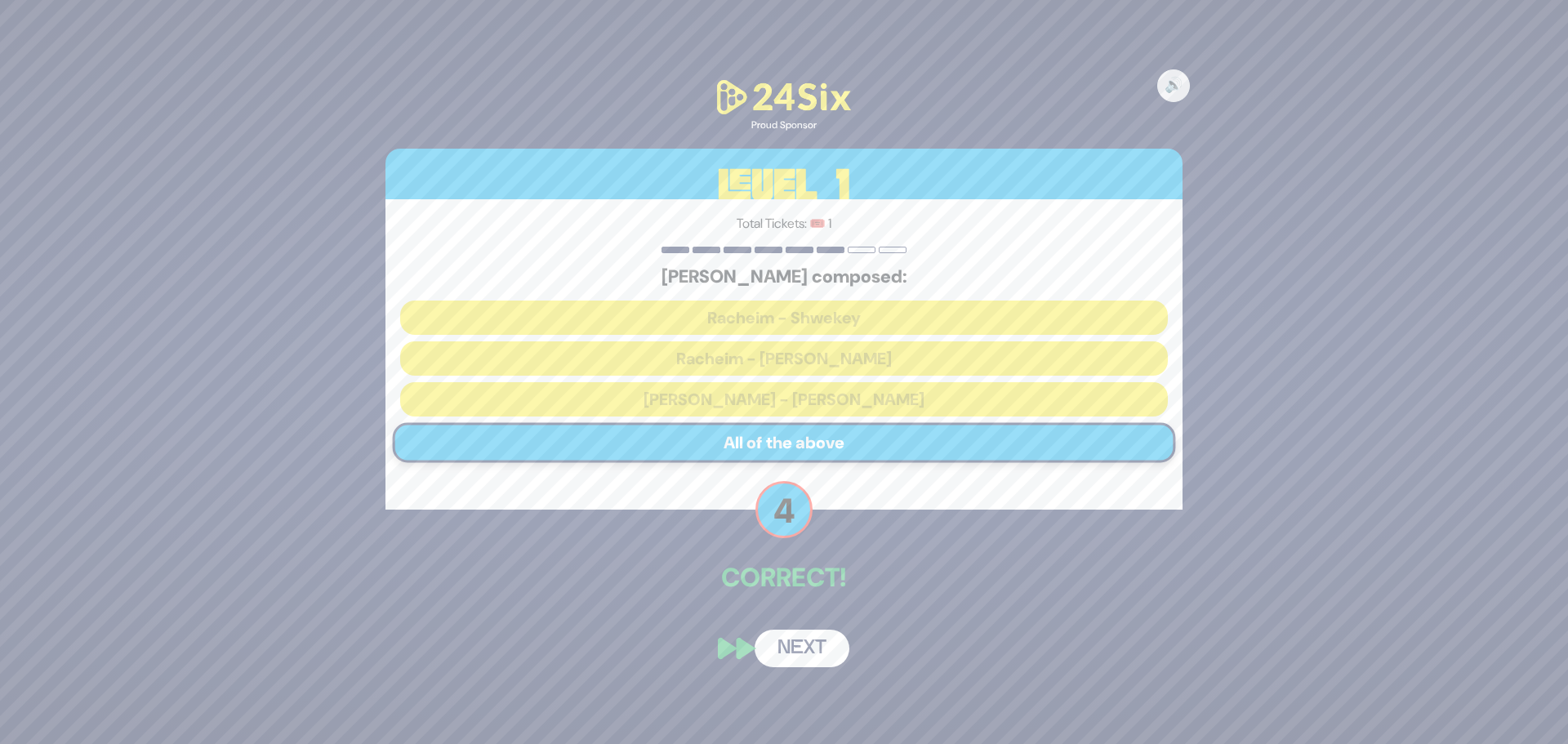
click at [824, 652] on button "Next" at bounding box center [802, 648] width 95 height 37
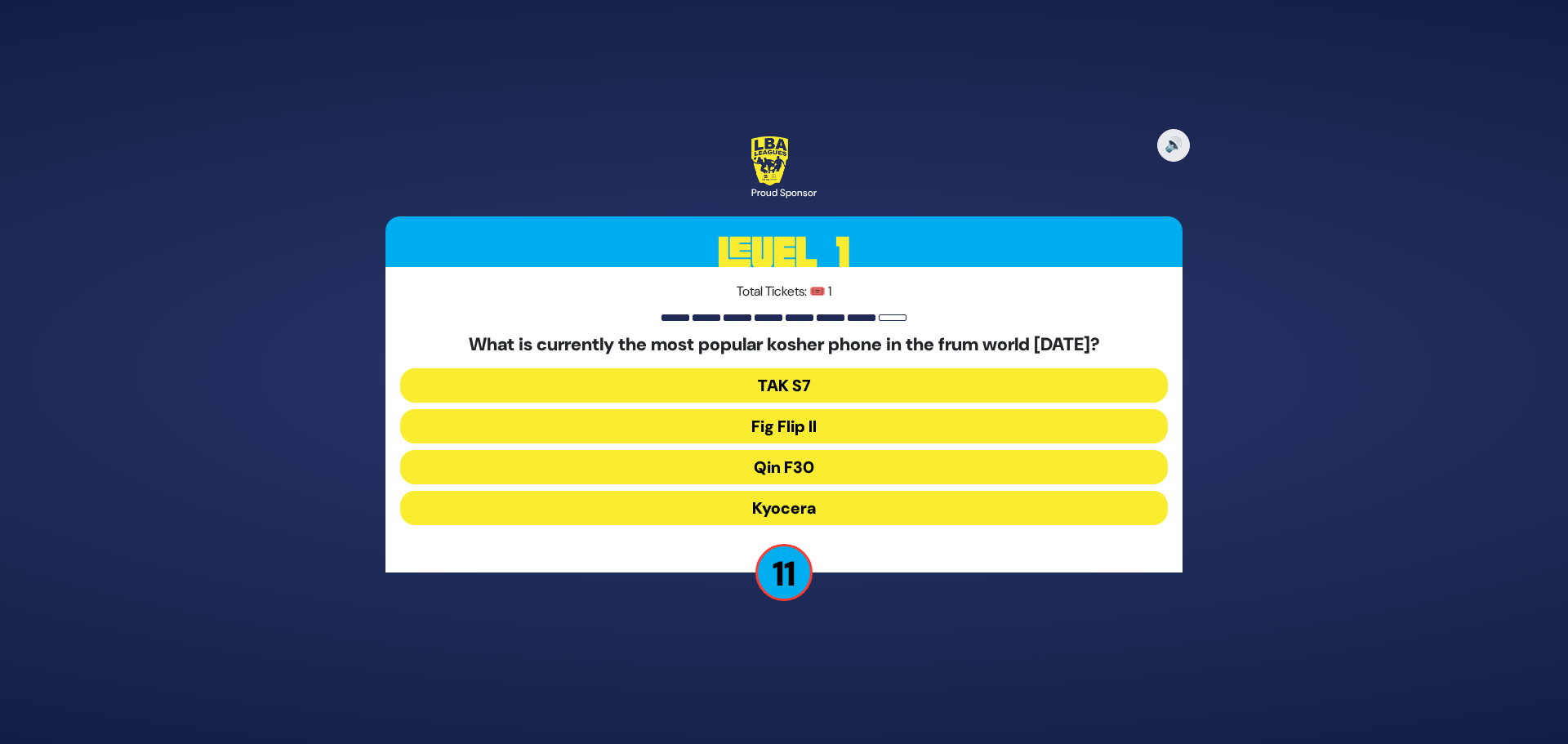
click at [862, 424] on button "Fig Flip II" at bounding box center [784, 426] width 767 height 35
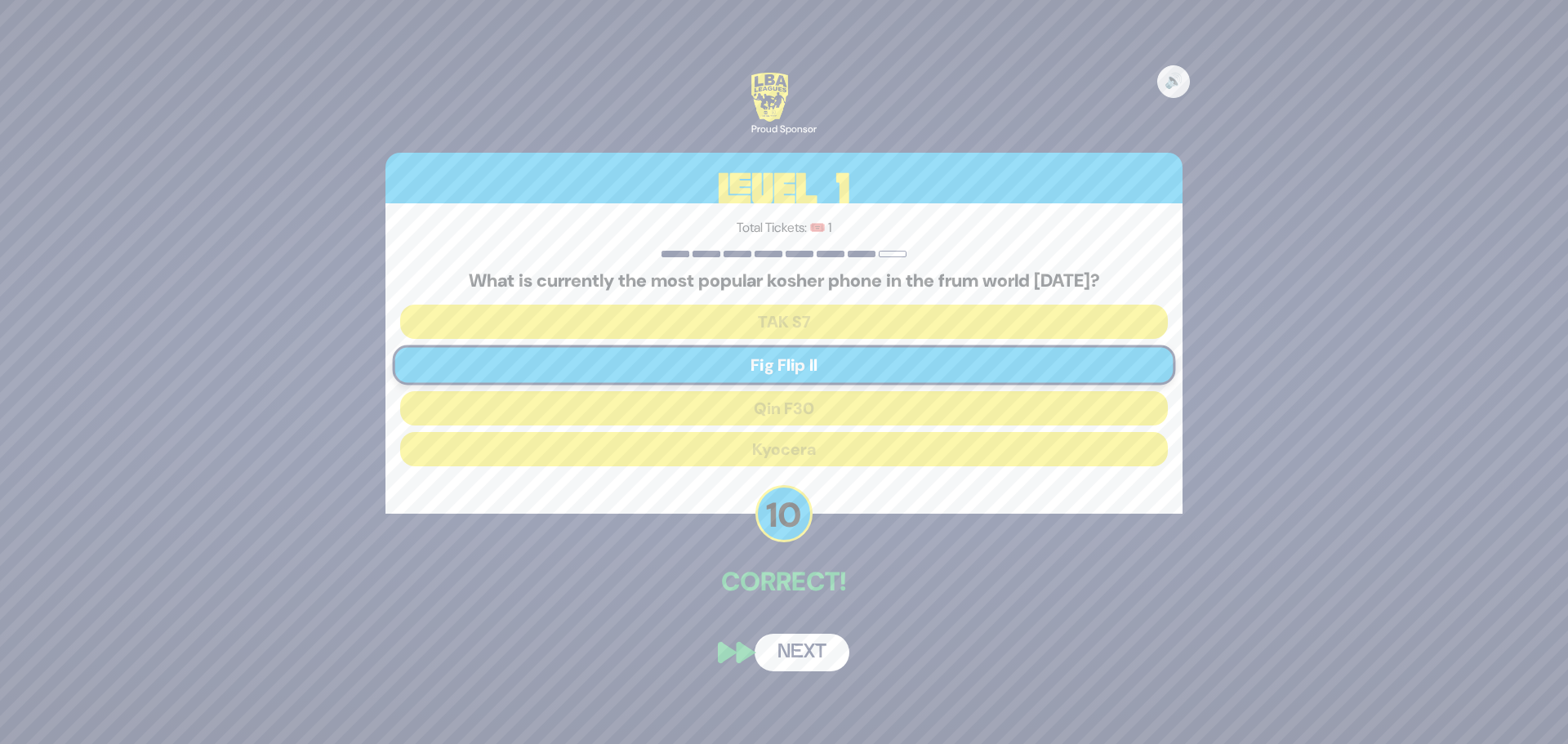
click at [804, 663] on button "Next" at bounding box center [802, 653] width 95 height 37
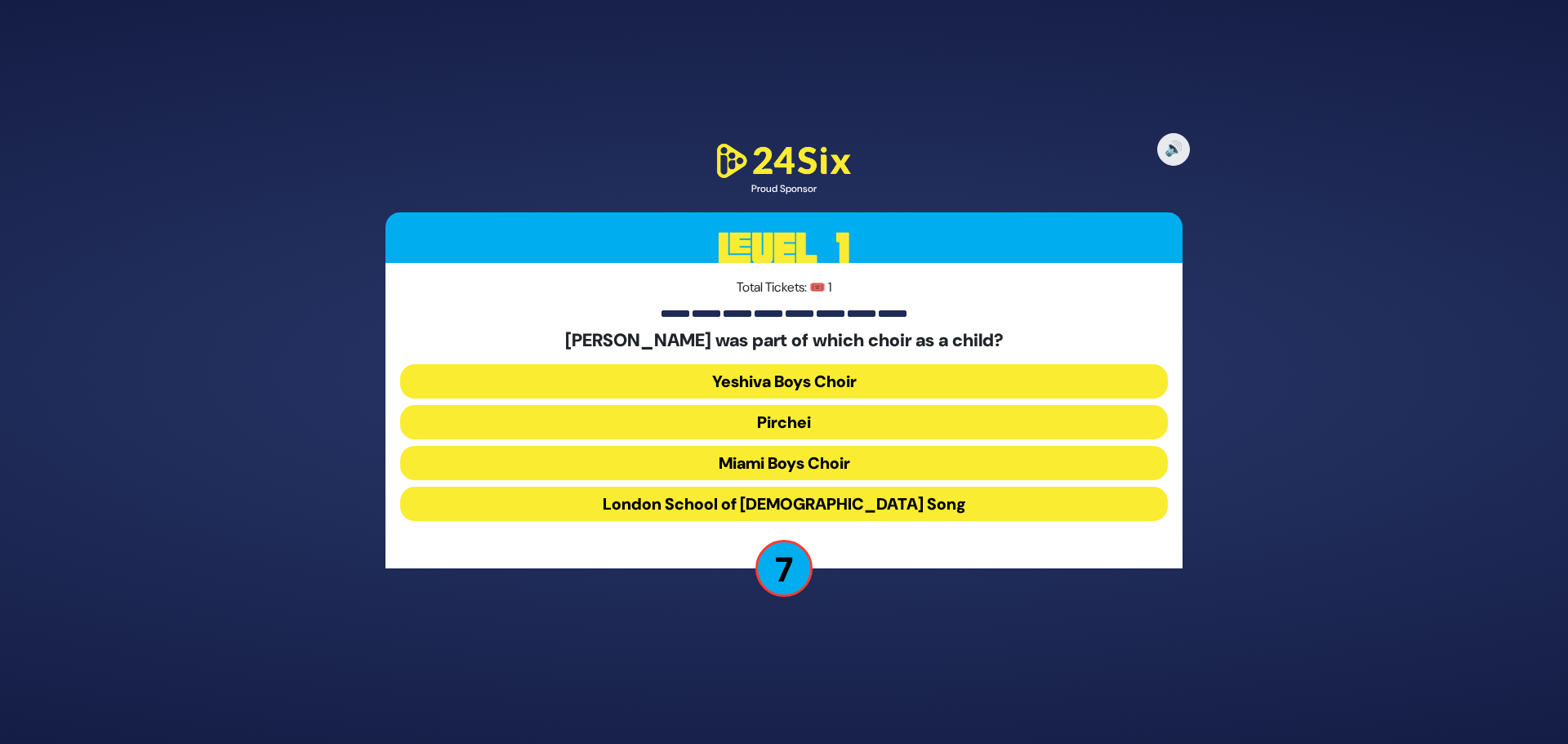
click at [881, 462] on button "Miami Boys Choir" at bounding box center [784, 463] width 767 height 35
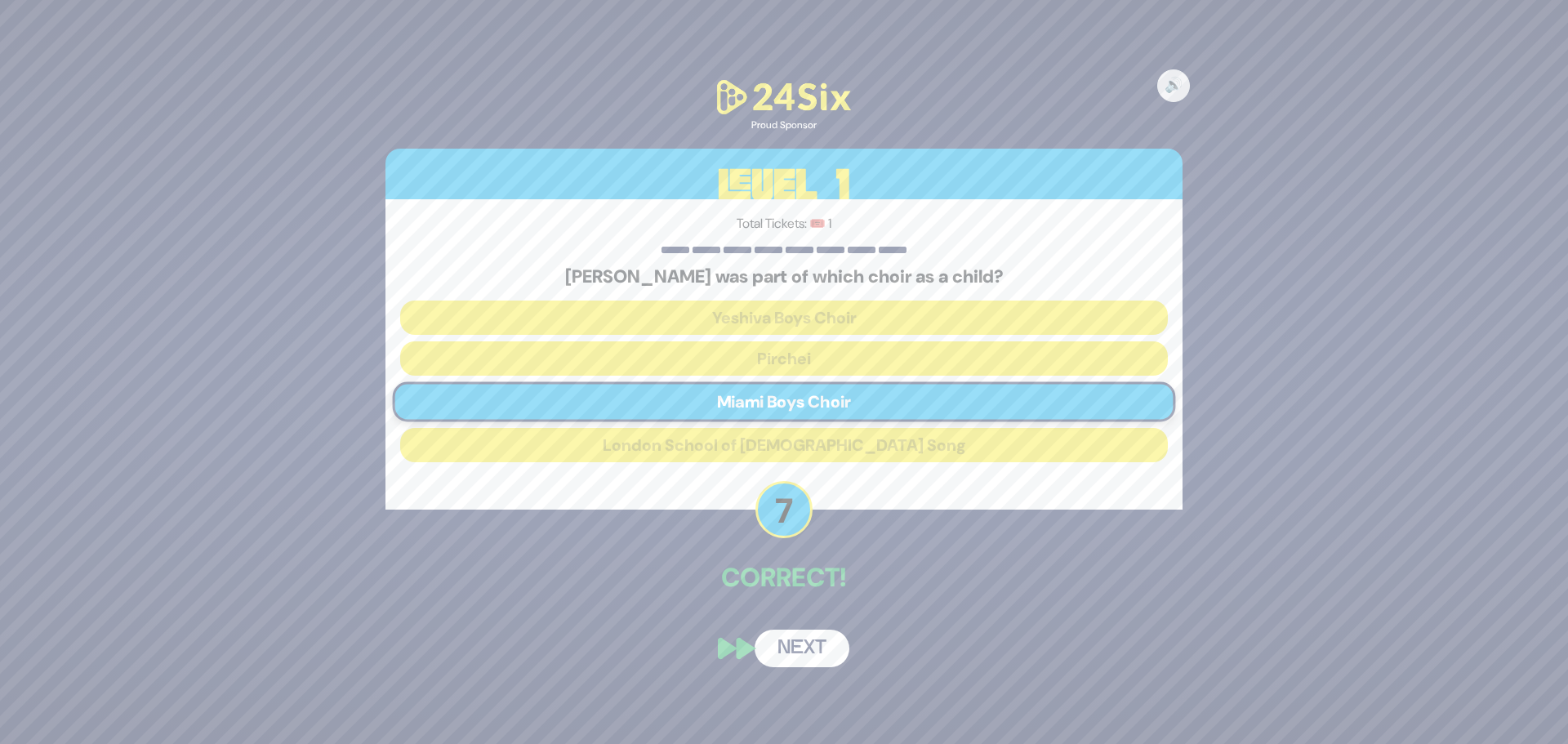
click at [811, 647] on button "Next" at bounding box center [802, 648] width 95 height 37
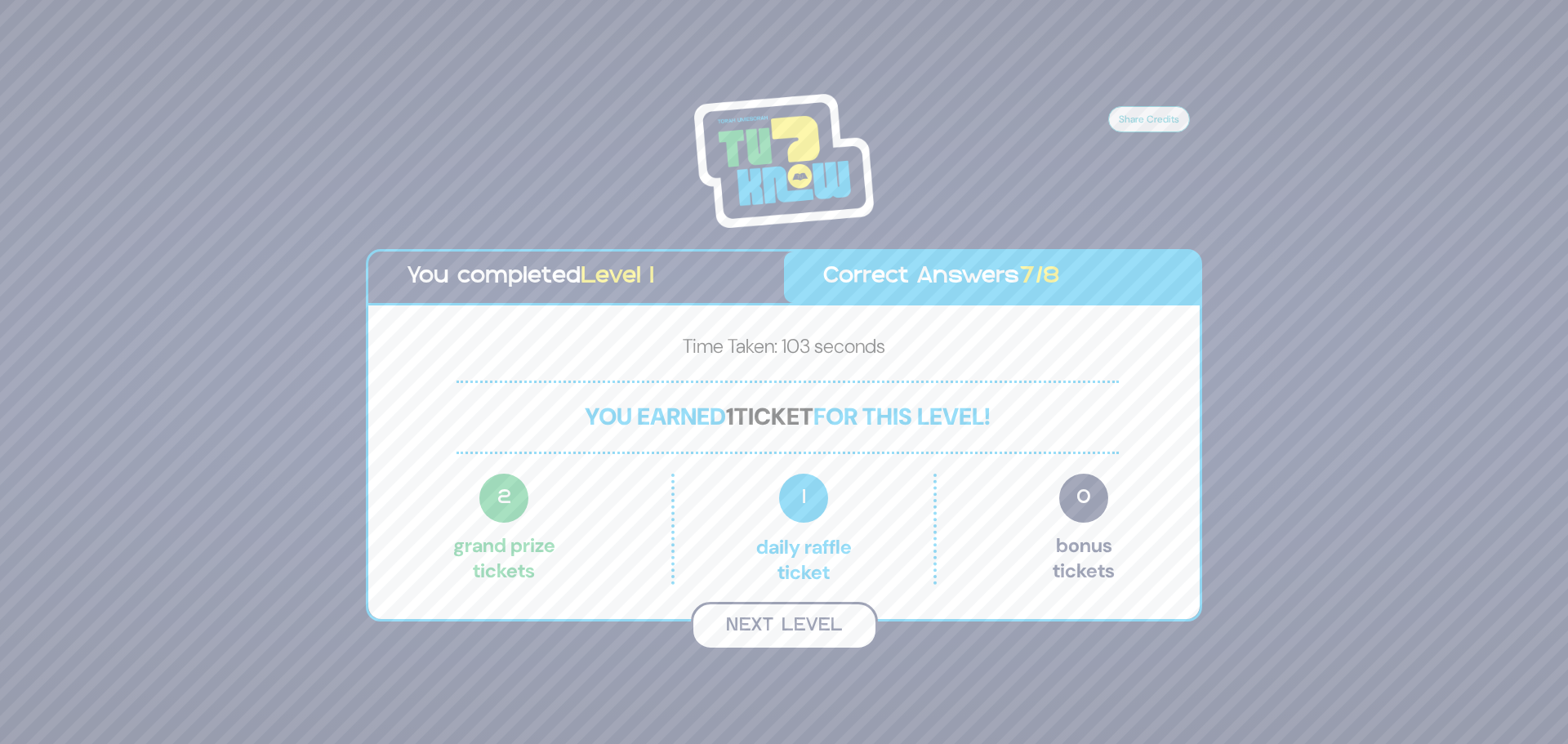
click at [806, 622] on button "Next Level" at bounding box center [785, 626] width 187 height 48
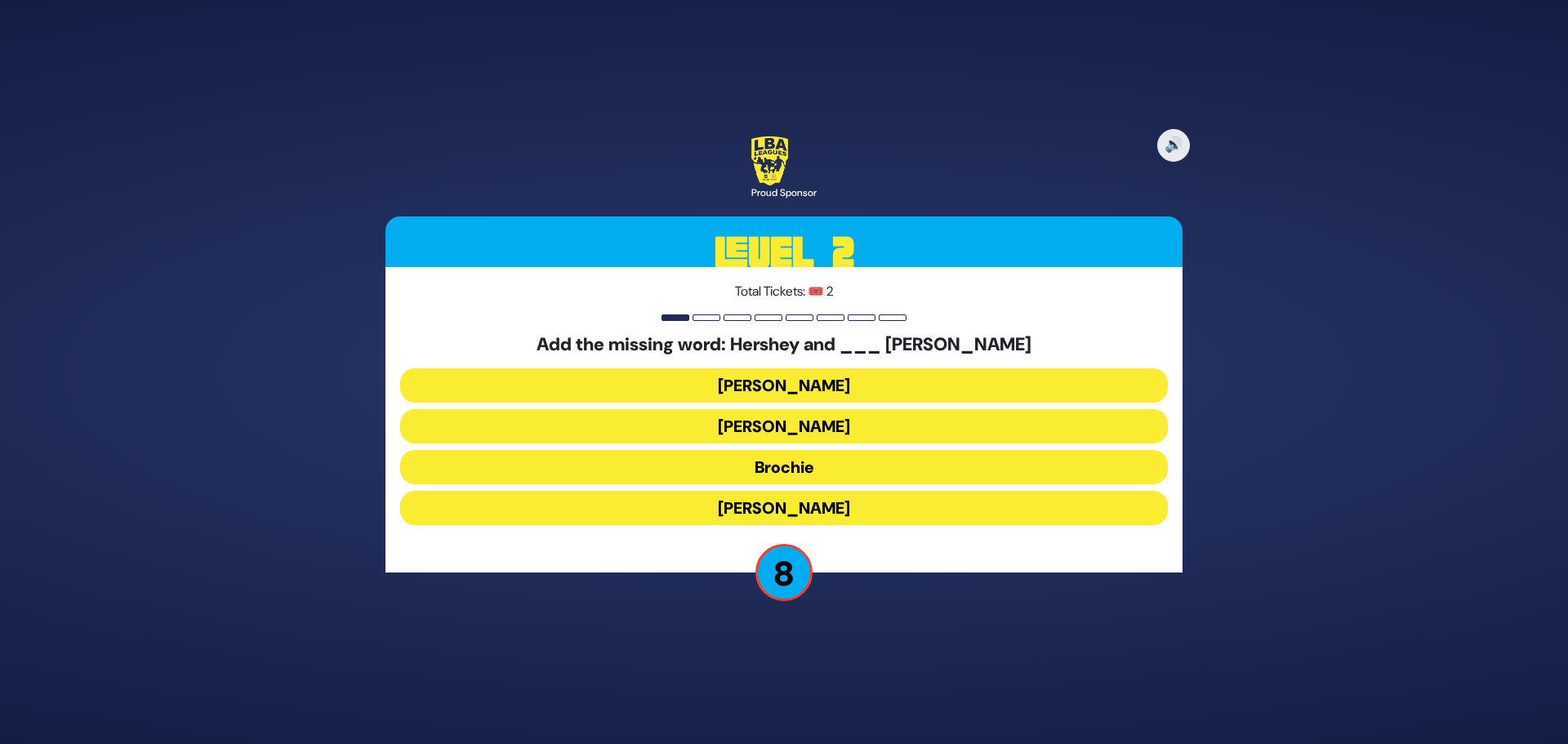
click at [824, 383] on button "Raizy" at bounding box center [784, 385] width 767 height 35
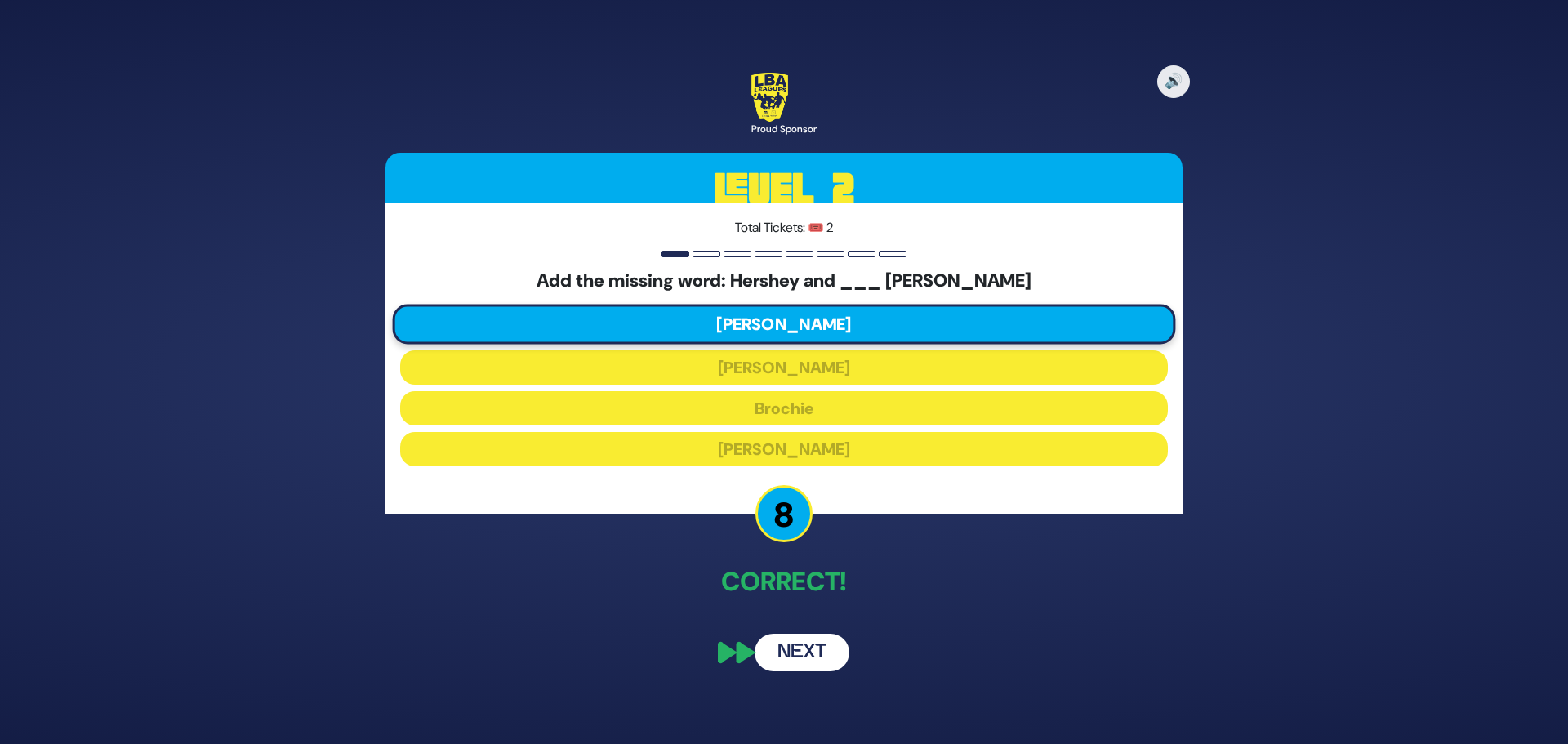
click at [788, 659] on button "Next" at bounding box center [802, 653] width 95 height 37
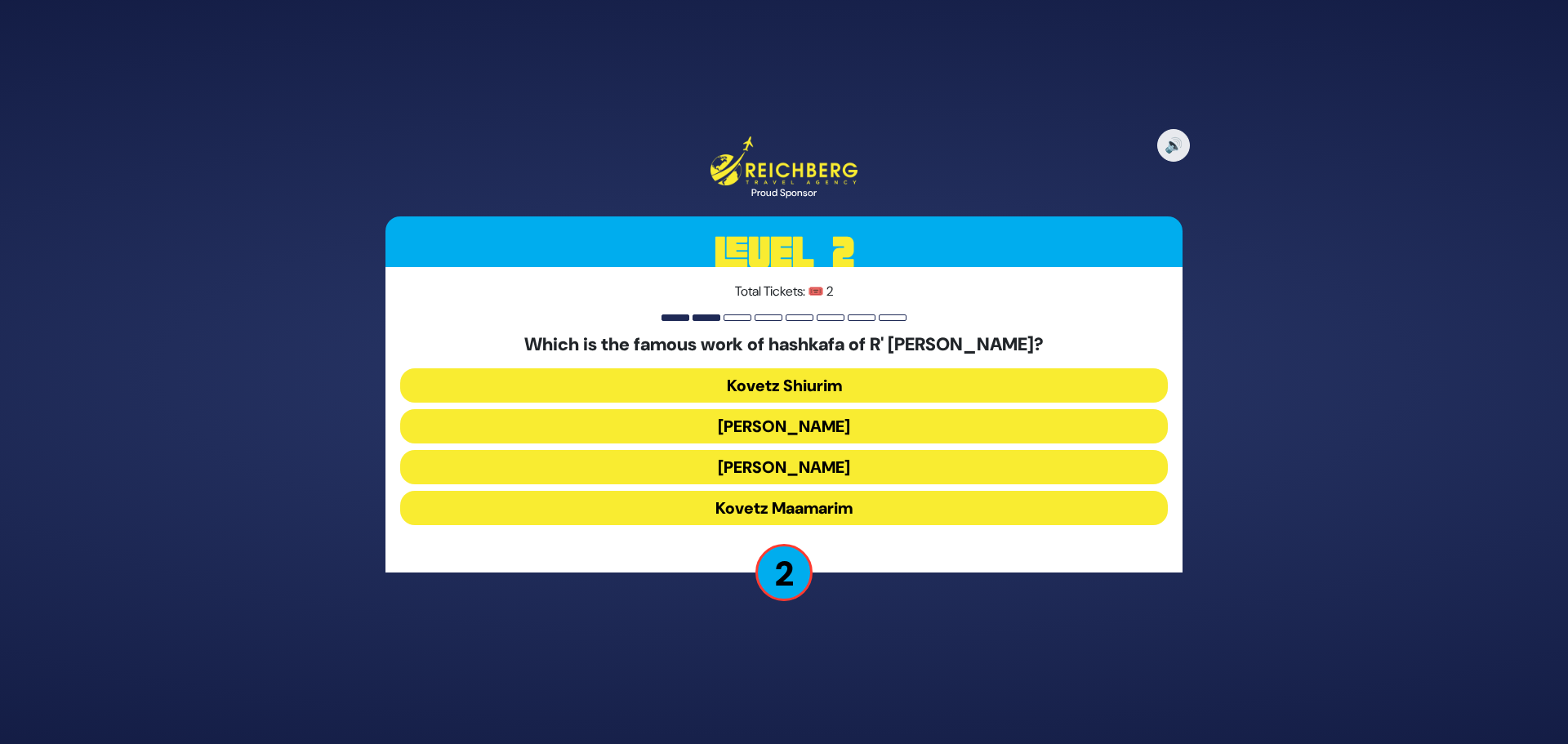
click at [663, 425] on button "Maamar Al HaGeulah" at bounding box center [784, 426] width 767 height 35
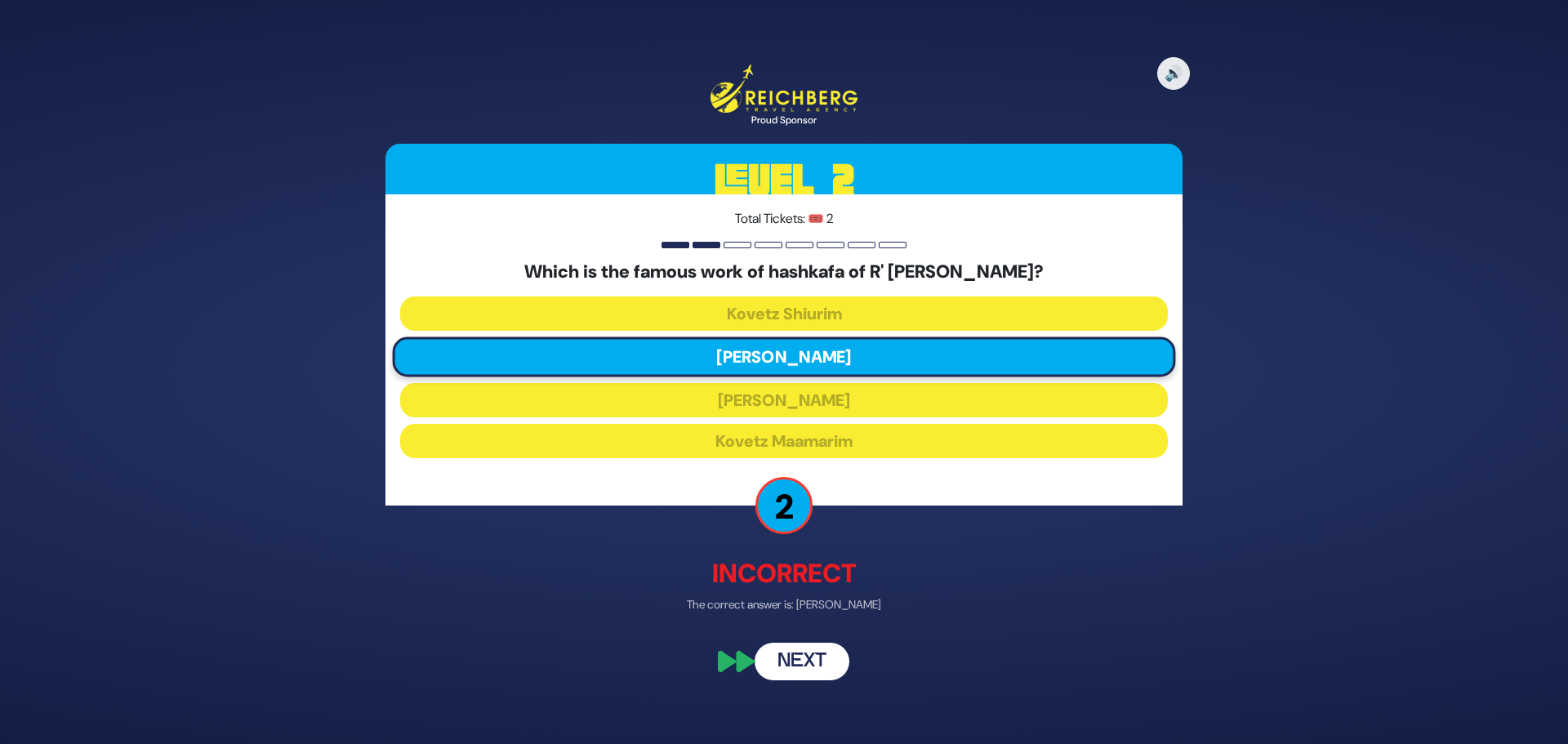
click at [819, 660] on button "Next" at bounding box center [802, 661] width 95 height 37
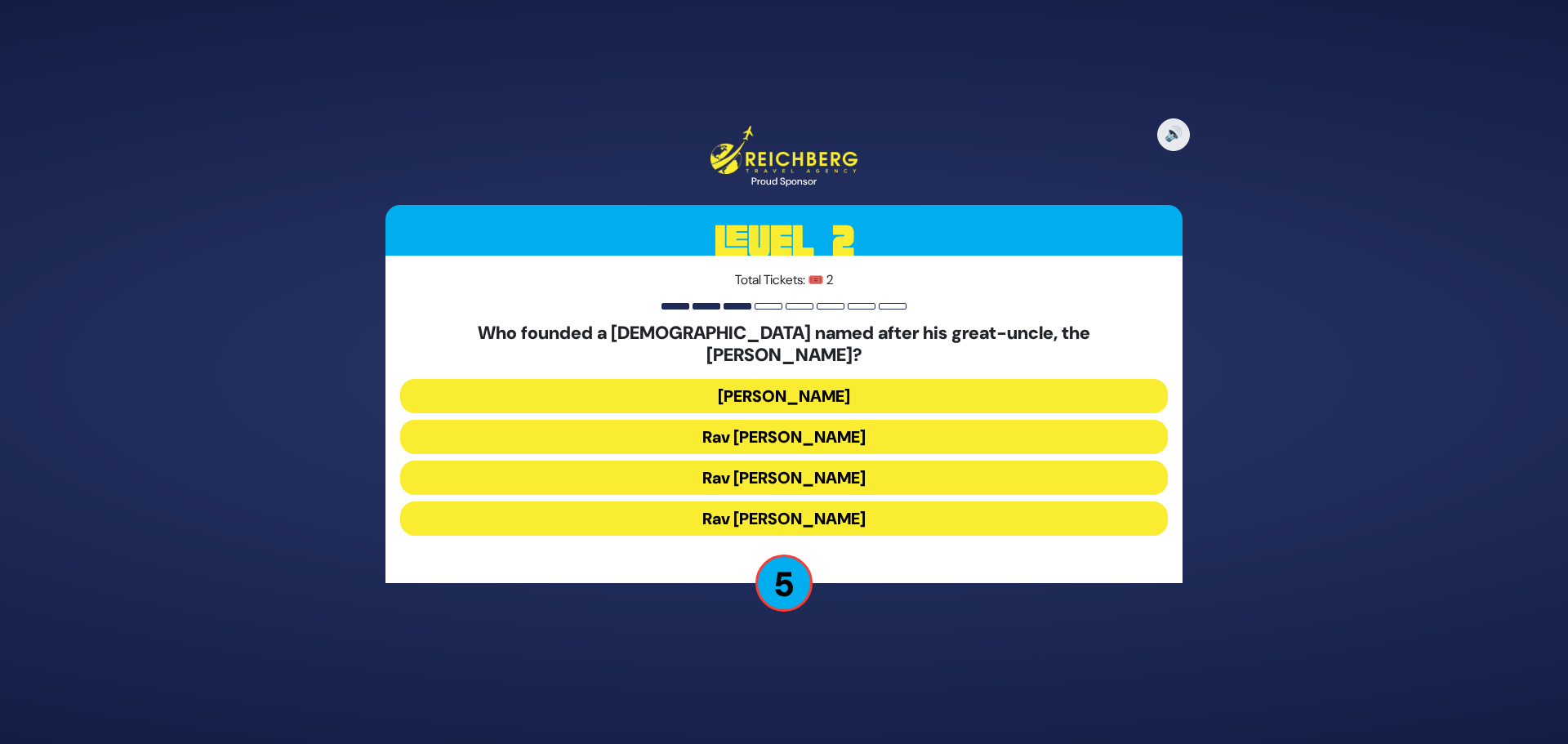
click at [882, 465] on button "Rav Reuven Grozovsky" at bounding box center [784, 478] width 767 height 35
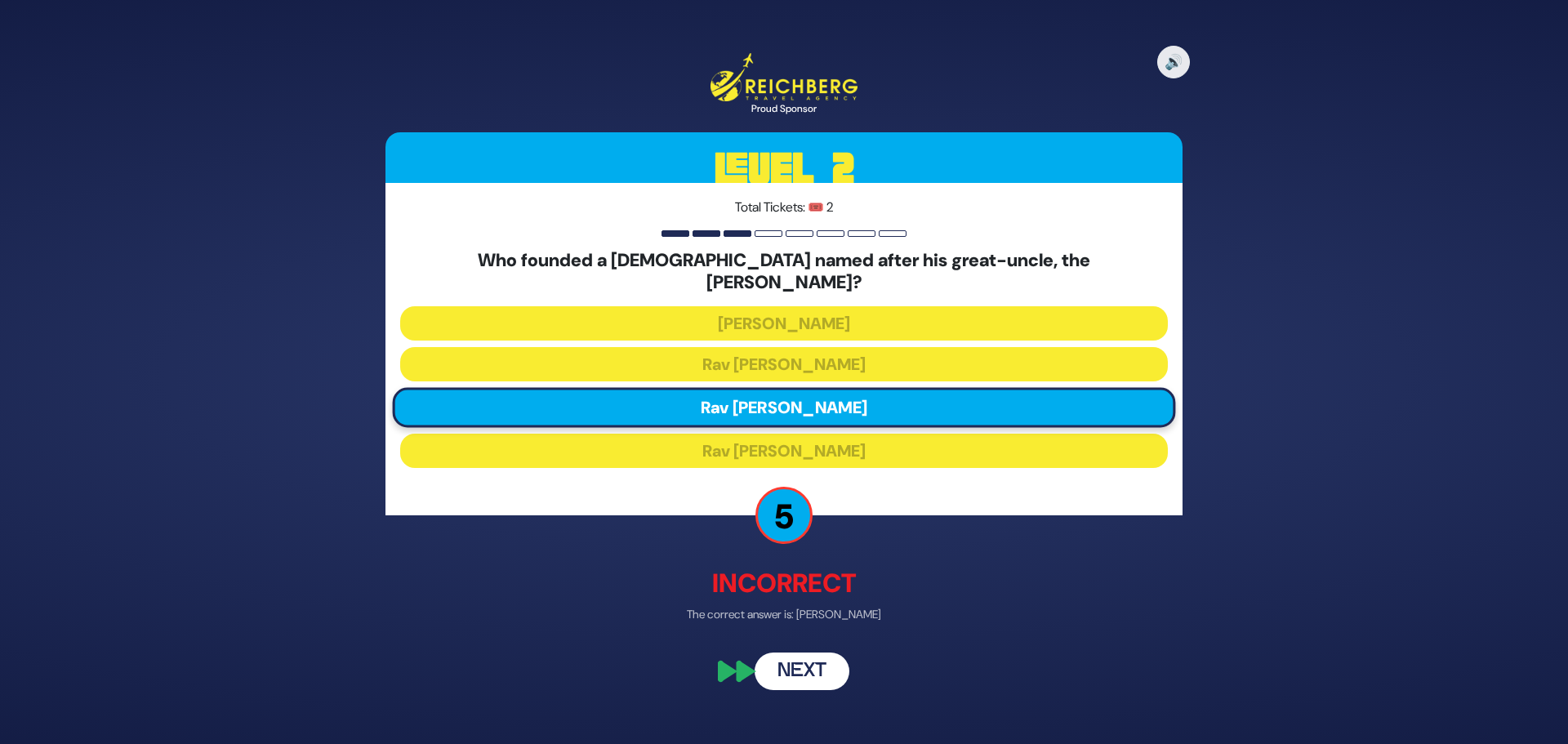
click at [817, 660] on button "Next" at bounding box center [802, 672] width 95 height 37
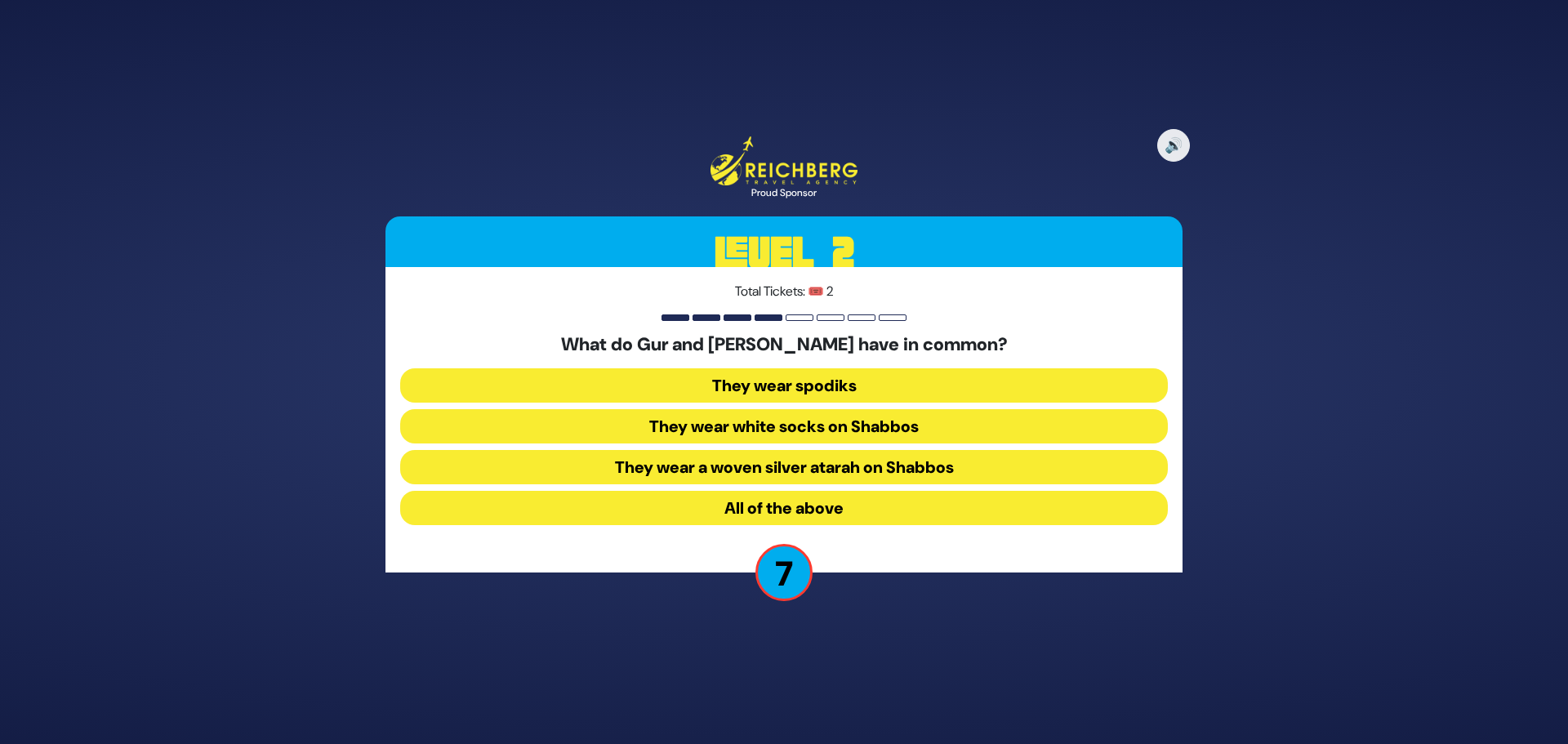
click at [861, 508] on button "All of the above" at bounding box center [784, 508] width 767 height 35
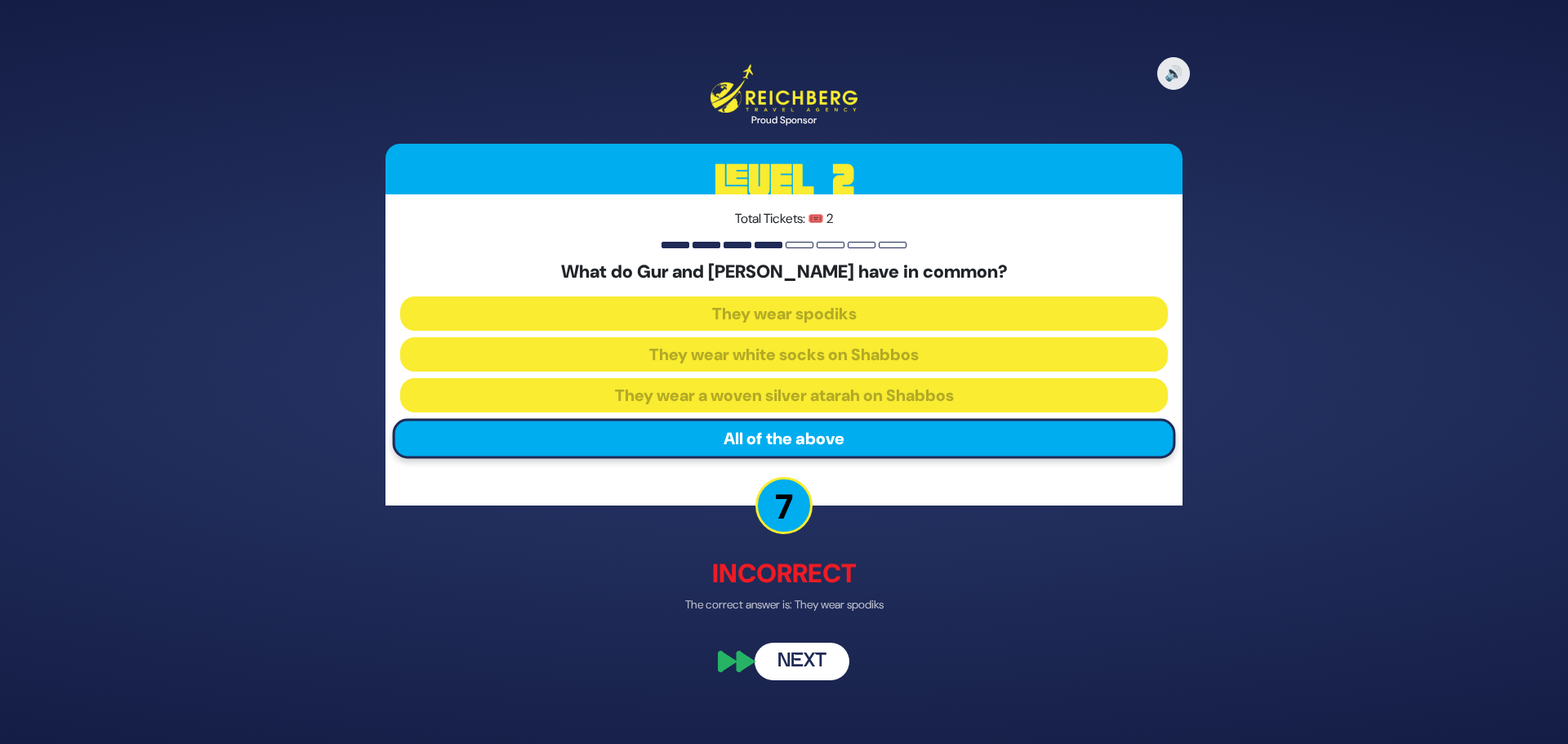
click at [802, 669] on button "Next" at bounding box center [802, 661] width 95 height 37
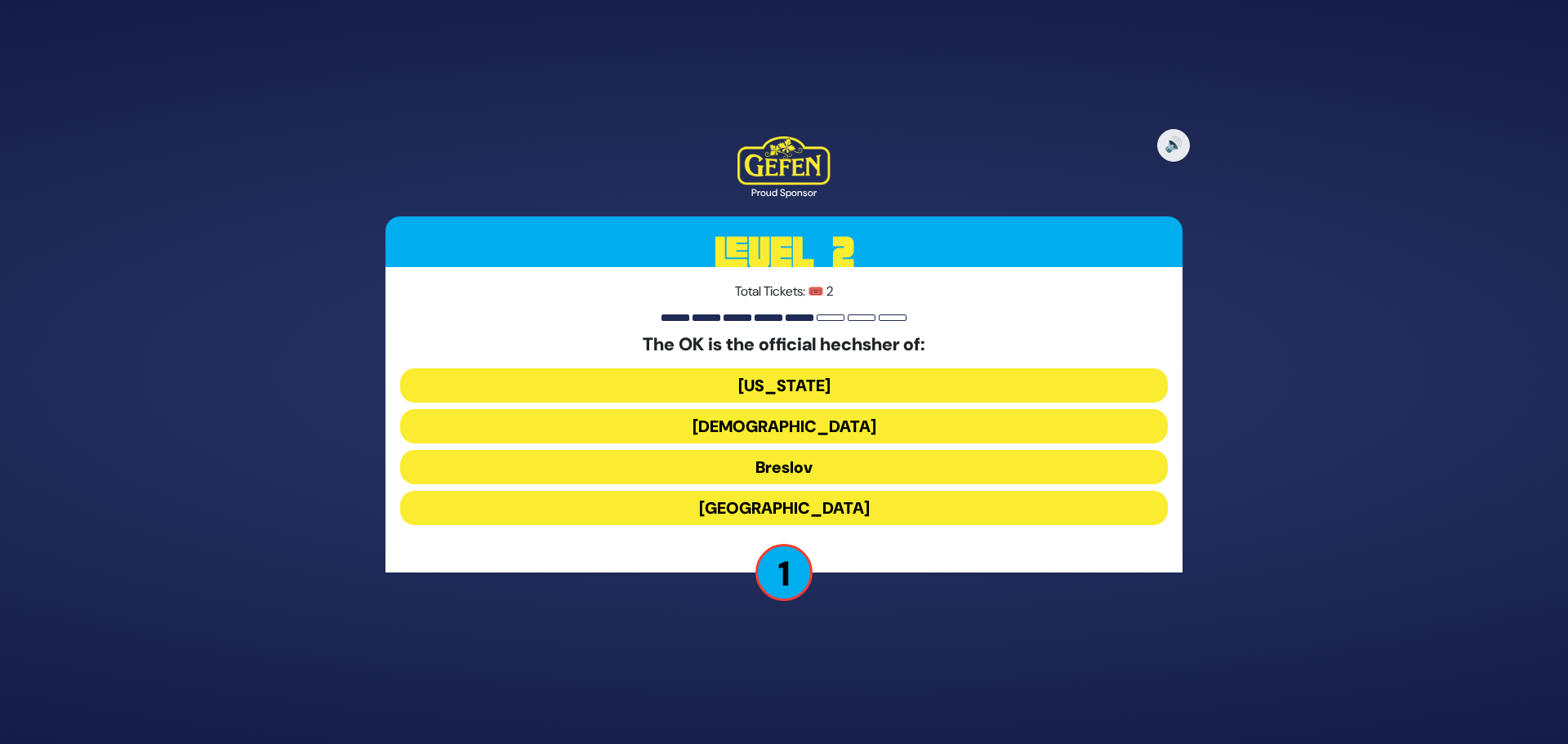
click at [809, 383] on button "New York" at bounding box center [784, 385] width 767 height 35
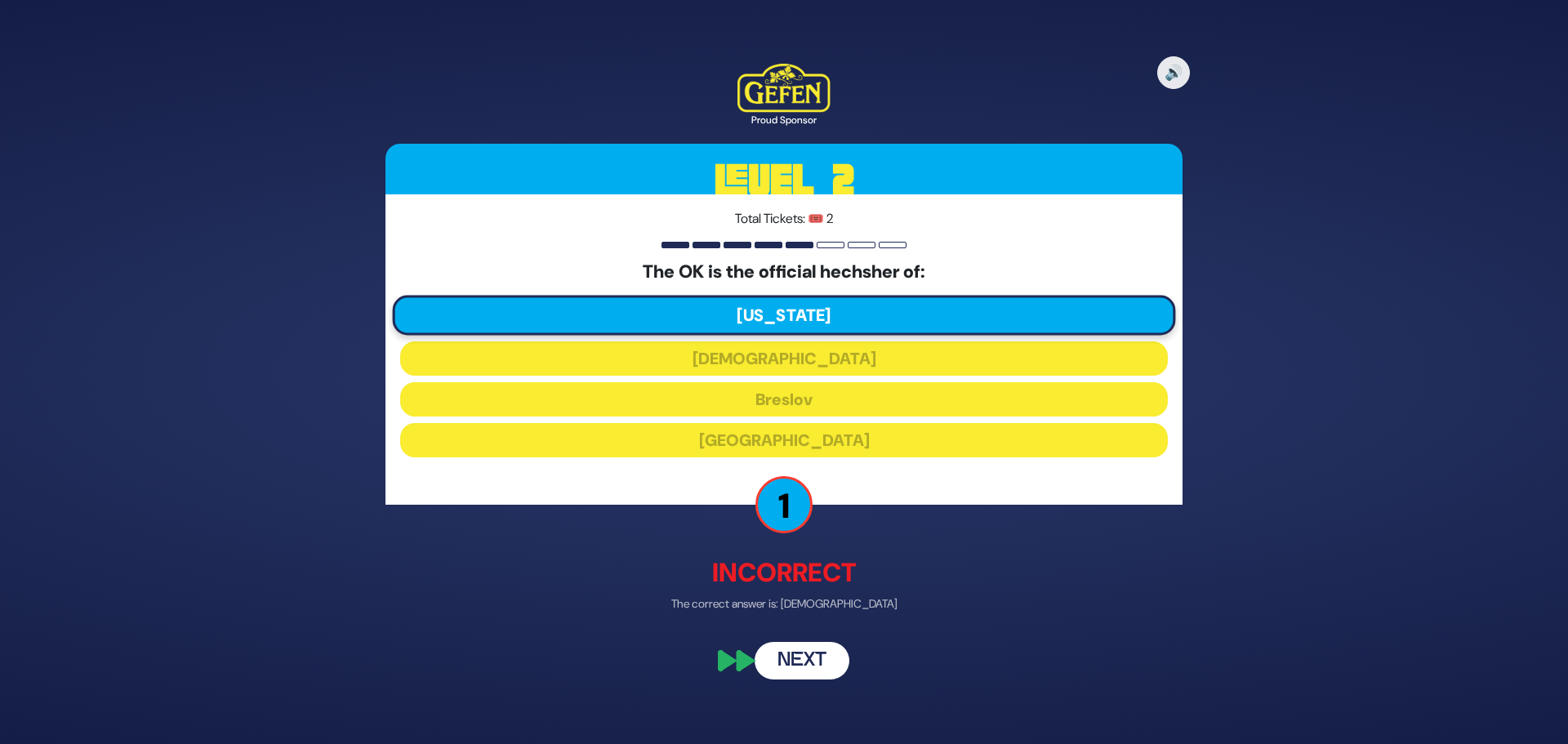
click at [821, 658] on button "Next" at bounding box center [802, 662] width 95 height 37
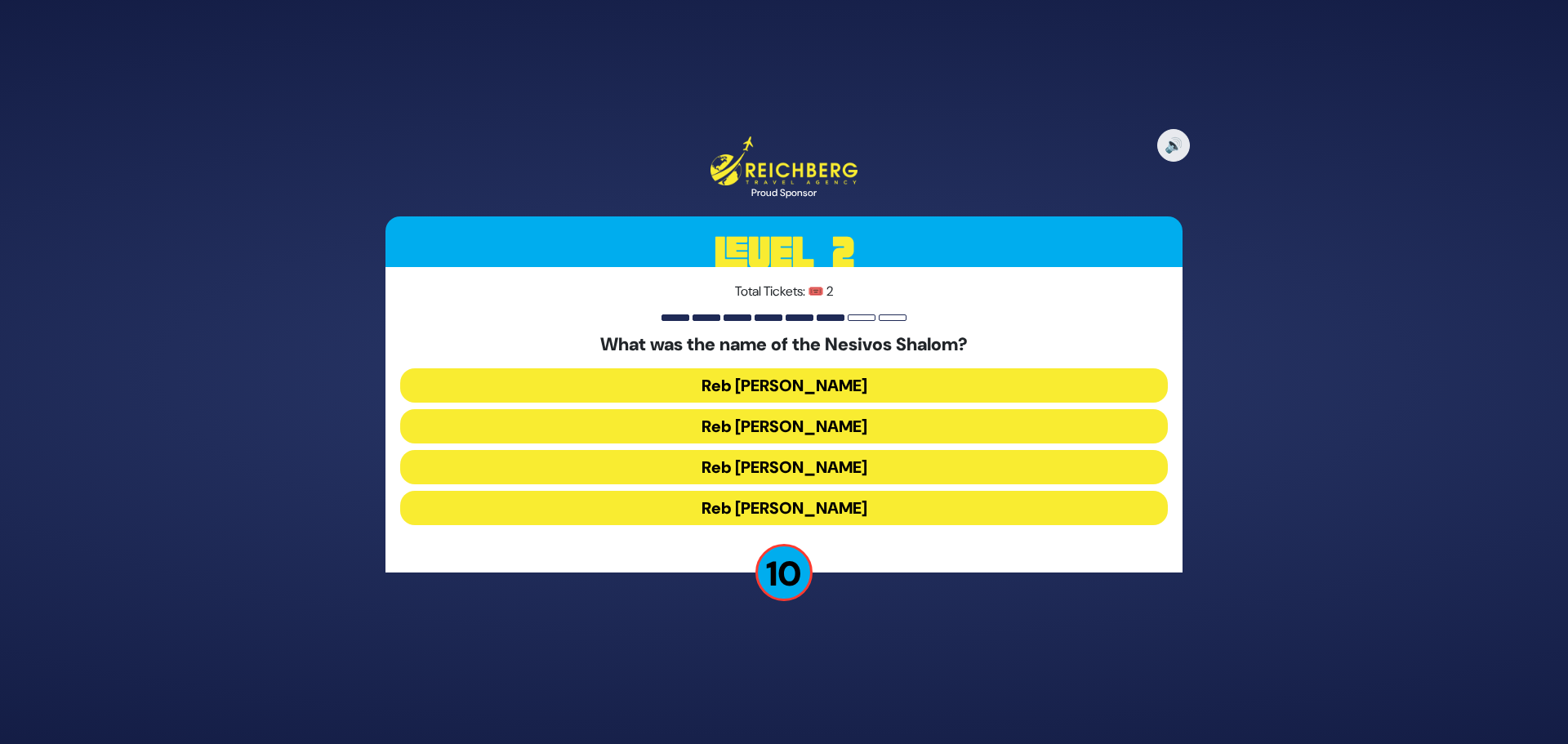
click at [822, 470] on button "Reb [PERSON_NAME]" at bounding box center [784, 467] width 767 height 35
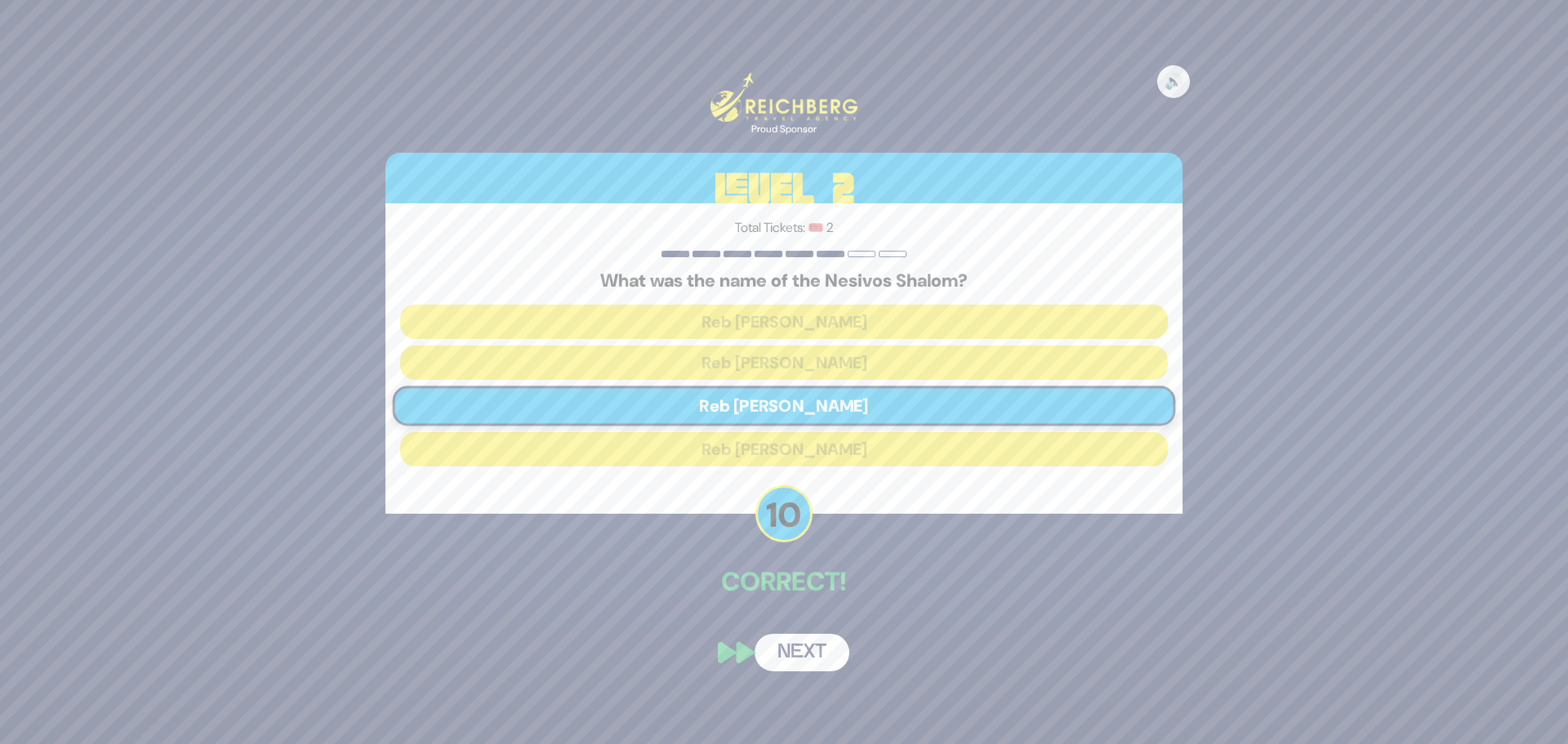
click at [805, 663] on button "Next" at bounding box center [802, 653] width 95 height 37
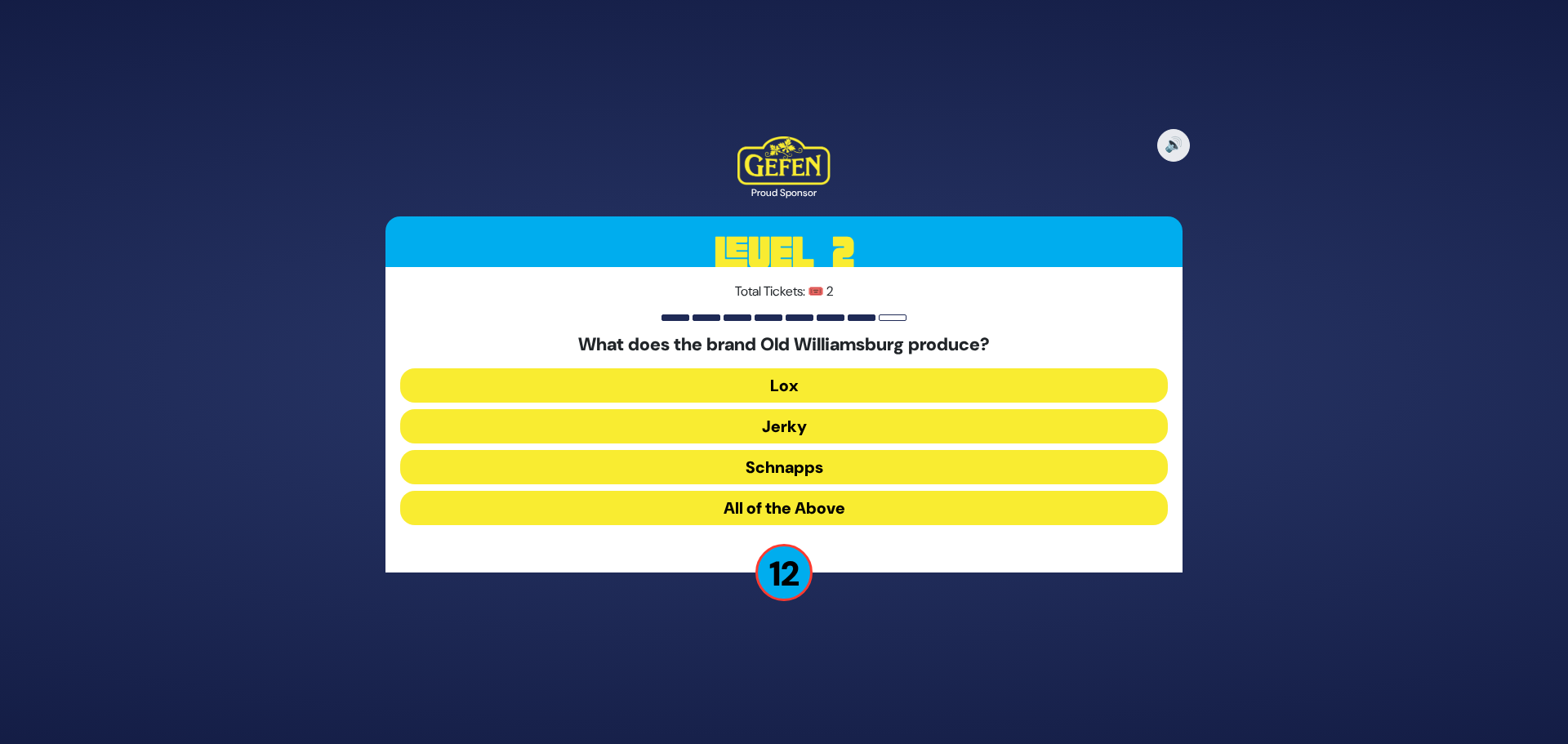
click at [898, 508] on button "All of the Above" at bounding box center [784, 508] width 767 height 35
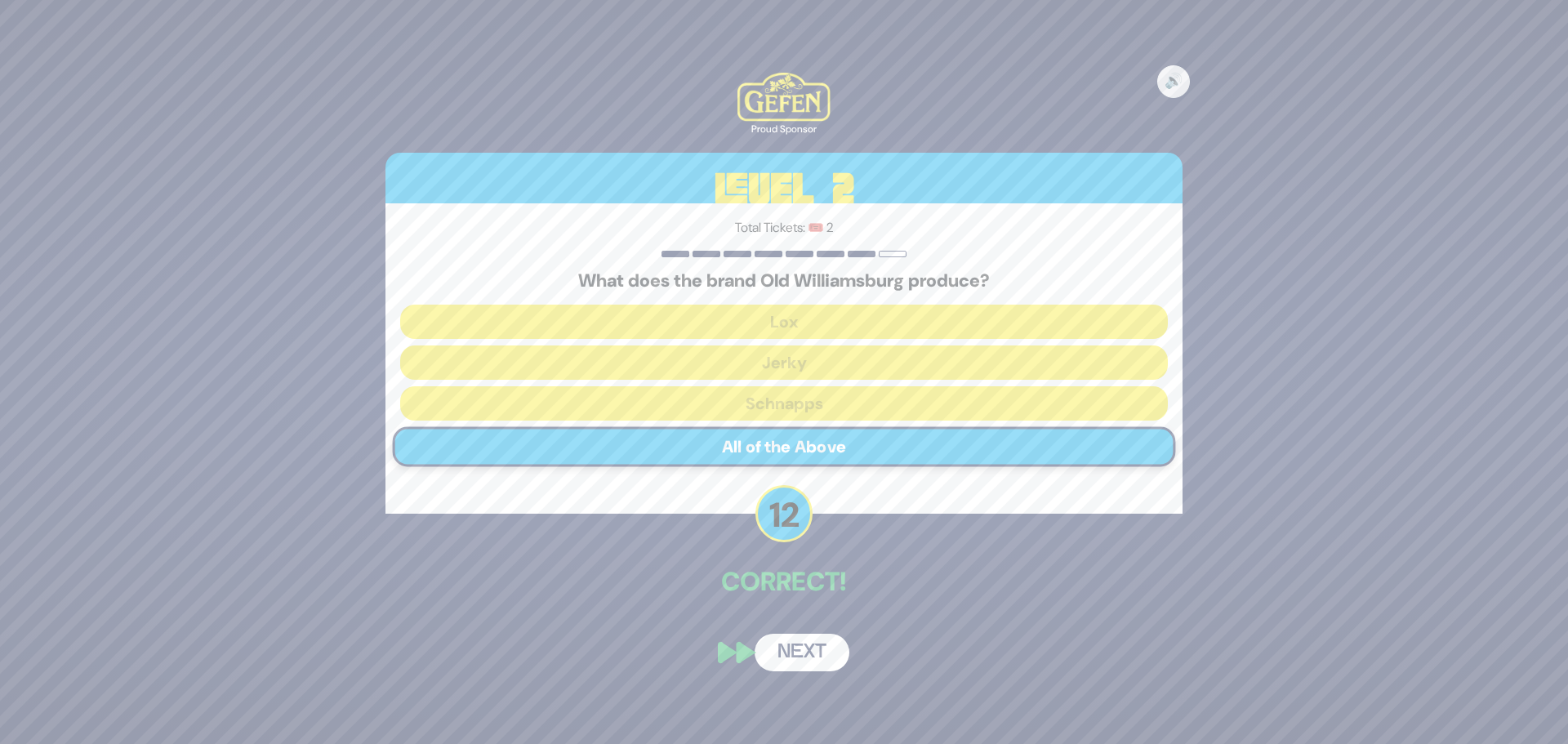
click at [808, 655] on button "Next" at bounding box center [802, 653] width 95 height 37
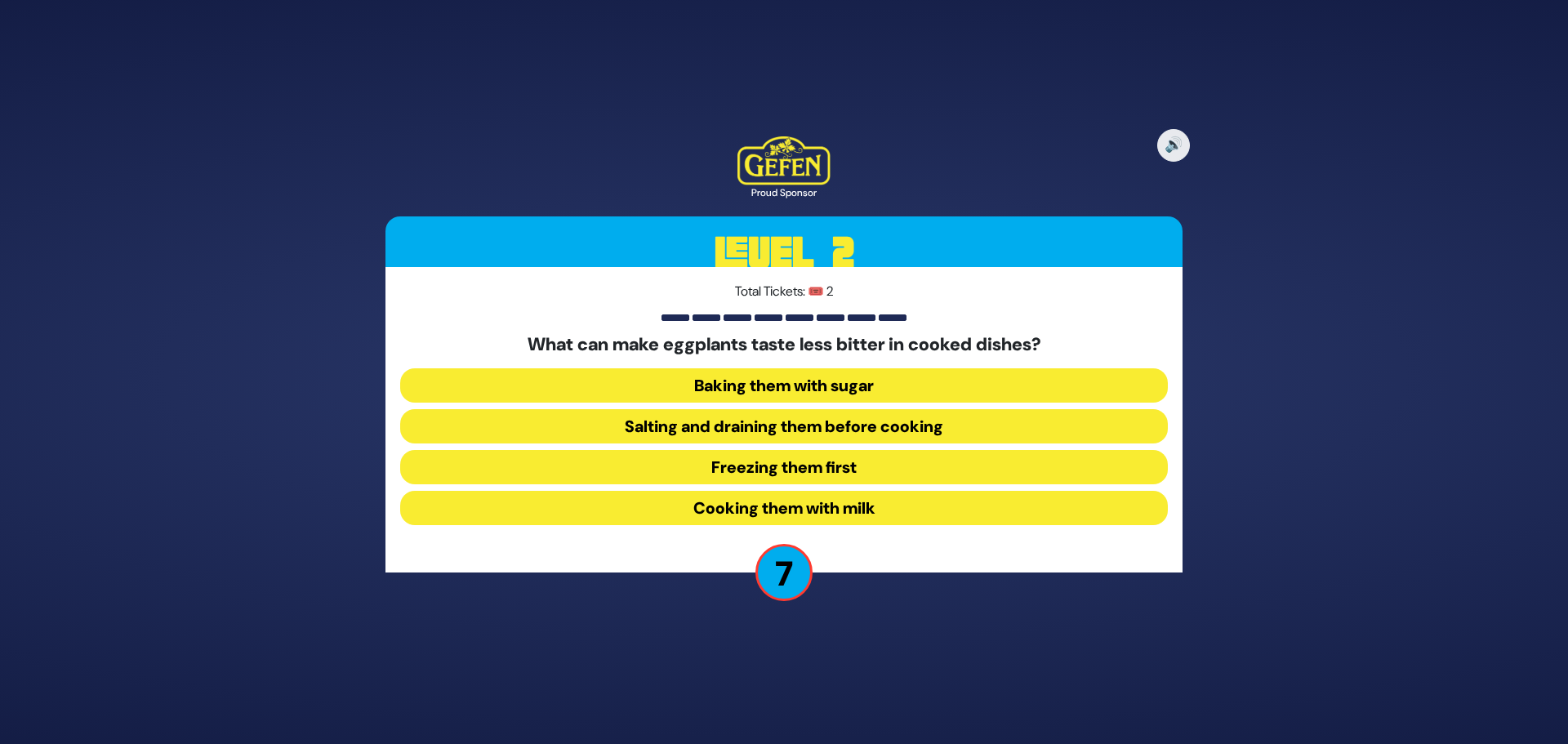
click at [811, 424] on button "Salting and draining them before cooking" at bounding box center [784, 426] width 767 height 35
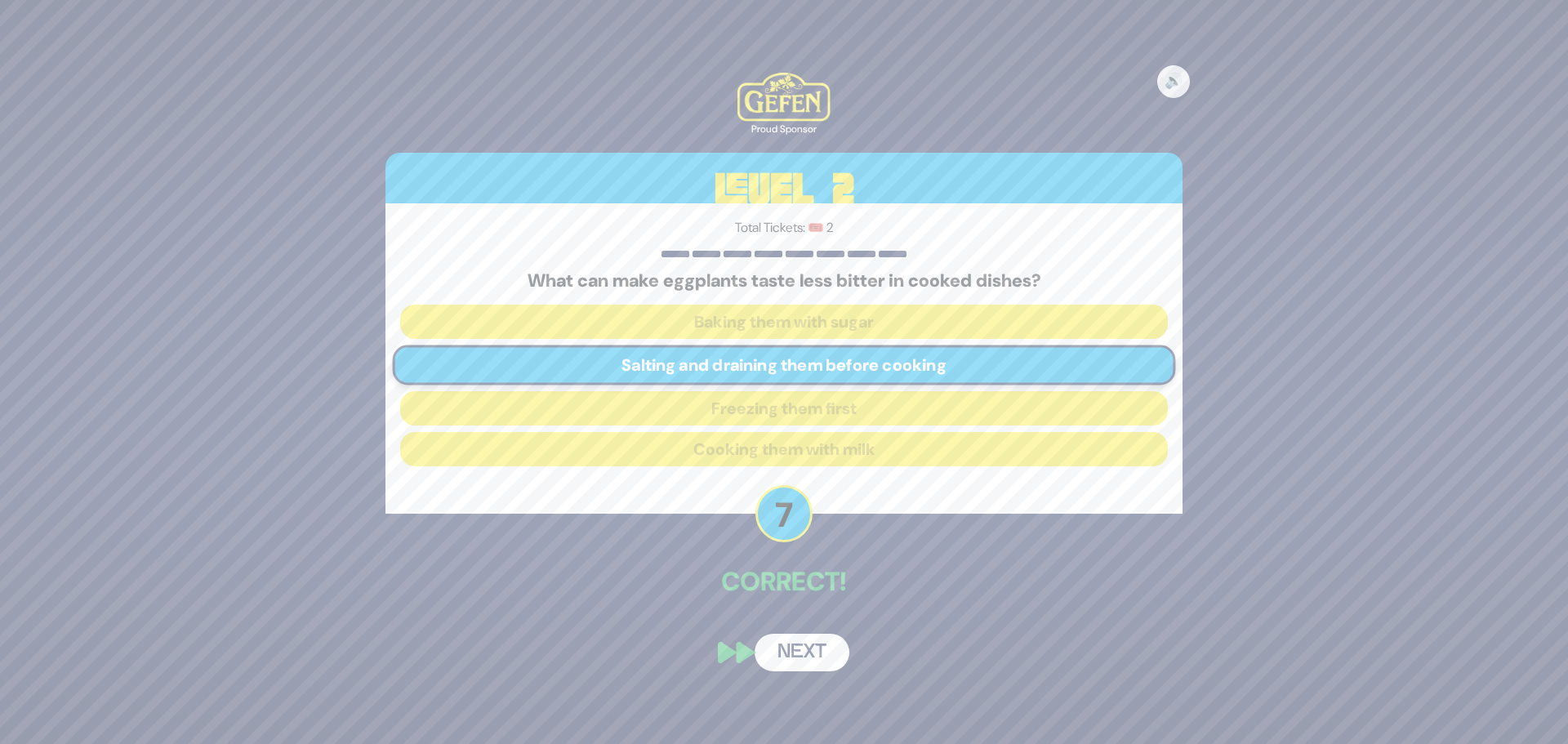
click at [823, 655] on button "Next" at bounding box center [802, 653] width 95 height 37
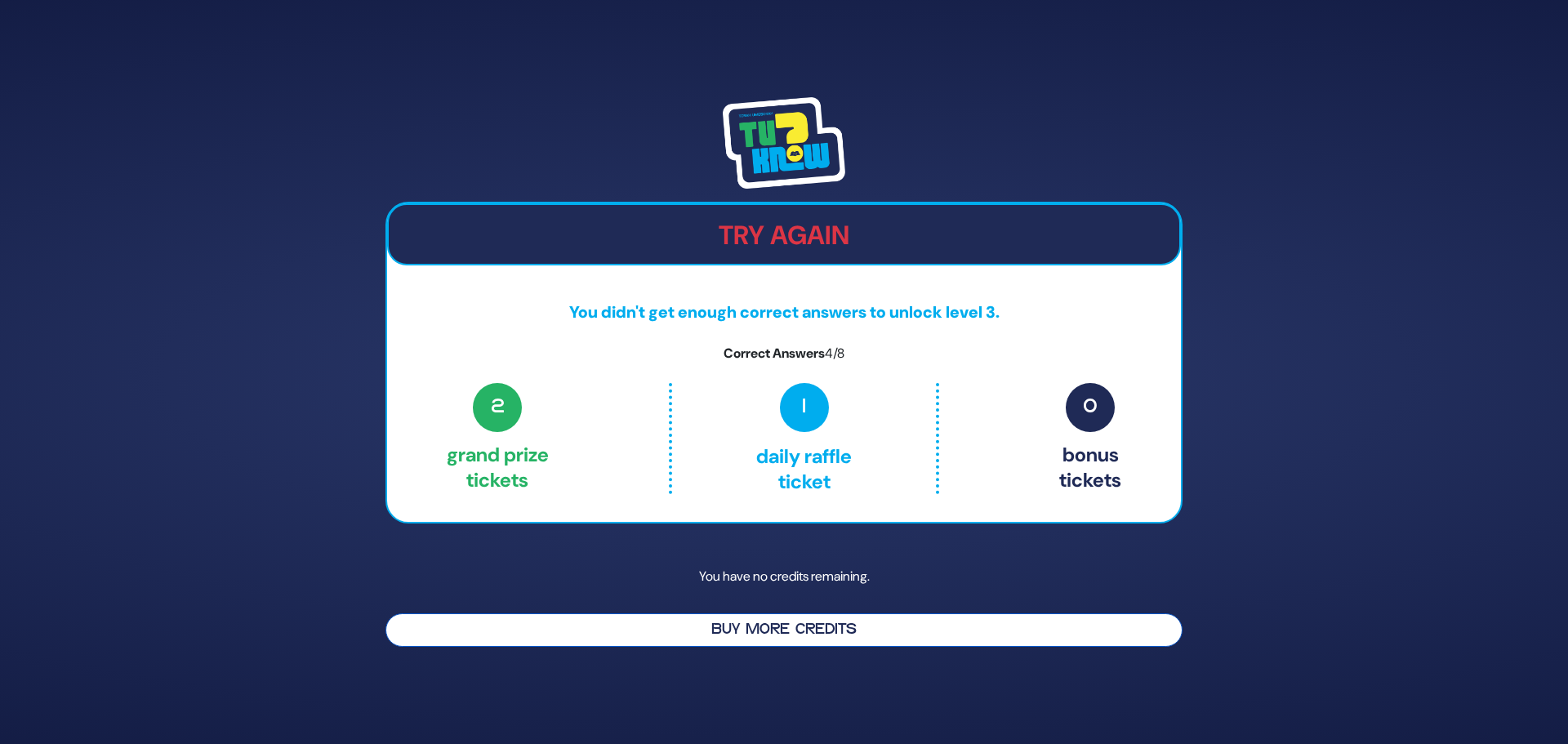
click at [805, 634] on button "Buy More Credits" at bounding box center [784, 631] width 797 height 34
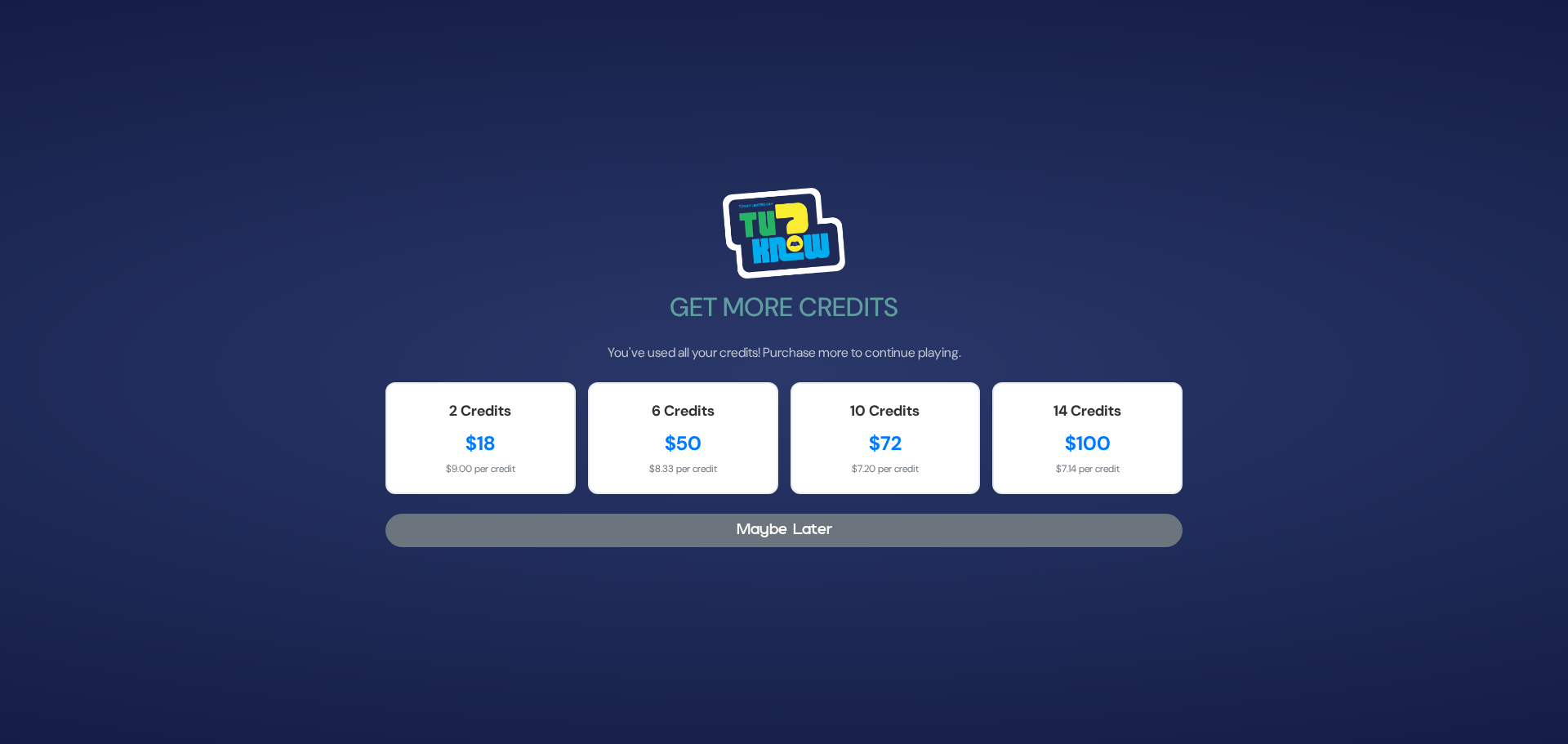
click at [766, 544] on button "Maybe Later" at bounding box center [784, 531] width 797 height 34
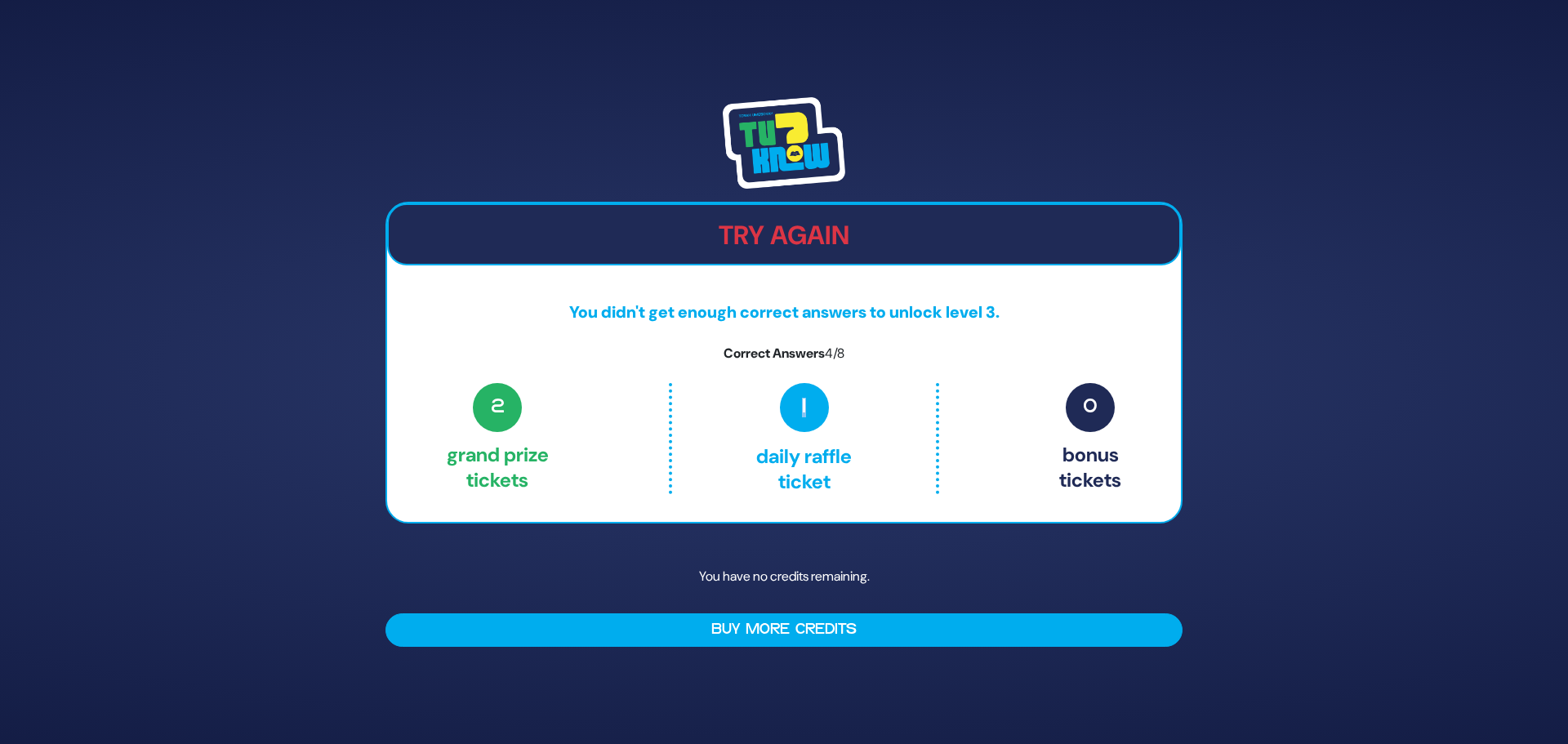
drag, startPoint x: 760, startPoint y: 402, endPoint x: 861, endPoint y: 421, distance: 102.8
click at [861, 421] on p "1 Daily Raffle ticket" at bounding box center [803, 438] width 194 height 112
drag, startPoint x: 1105, startPoint y: 390, endPoint x: 1030, endPoint y: 449, distance: 95.4
click at [1059, 449] on p "0 Bonus tickets" at bounding box center [1090, 438] width 62 height 112
drag, startPoint x: 880, startPoint y: 429, endPoint x: 768, endPoint y: 413, distance: 113.1
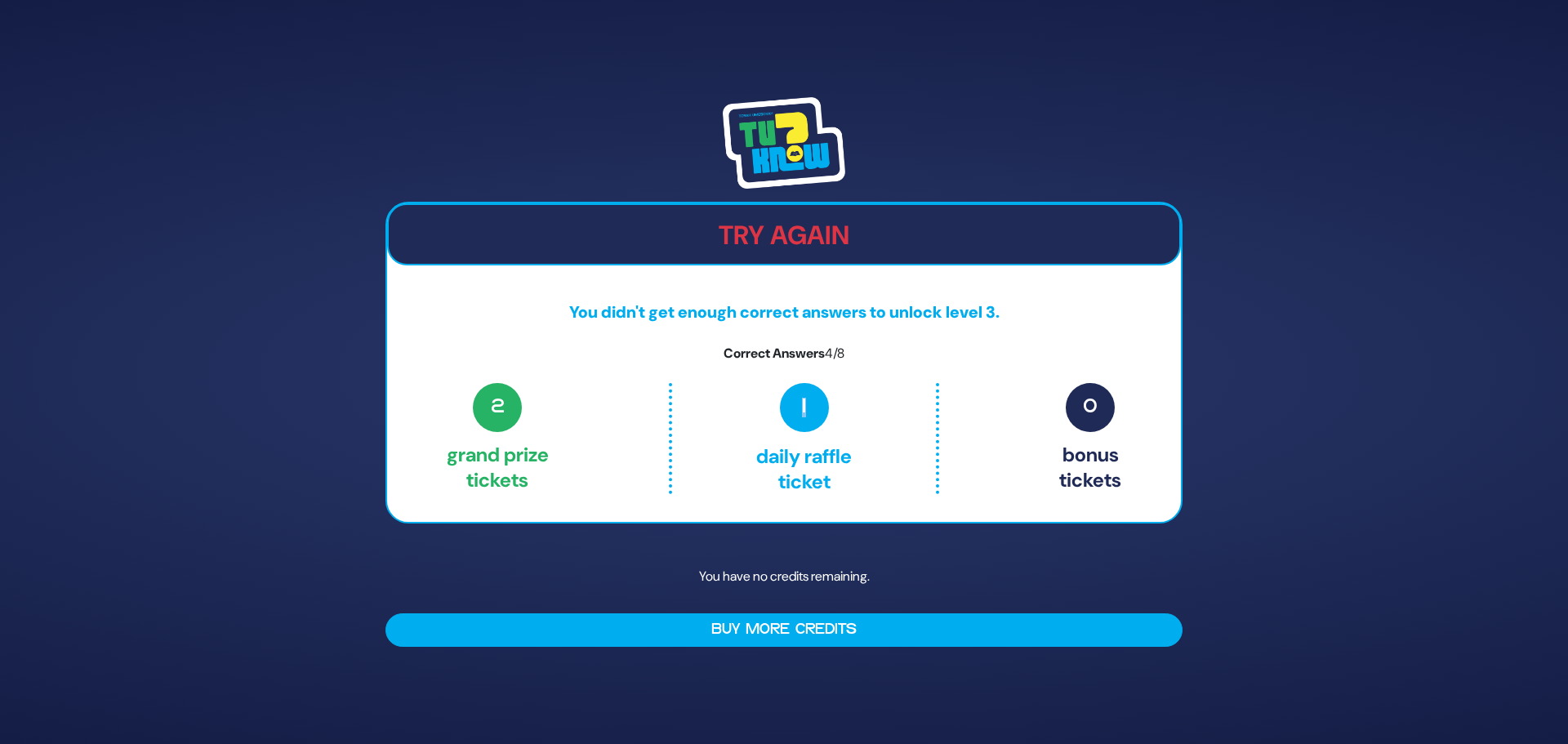
click at [769, 413] on p "1 Daily Raffle ticket" at bounding box center [803, 438] width 194 height 112
drag, startPoint x: 837, startPoint y: 397, endPoint x: 729, endPoint y: 397, distance: 108.0
click at [729, 397] on p "1 Daily Raffle ticket" at bounding box center [803, 438] width 194 height 112
drag, startPoint x: 729, startPoint y: 397, endPoint x: 803, endPoint y: 388, distance: 74.5
click at [793, 391] on p "1 Daily Raffle ticket" at bounding box center [803, 438] width 194 height 112
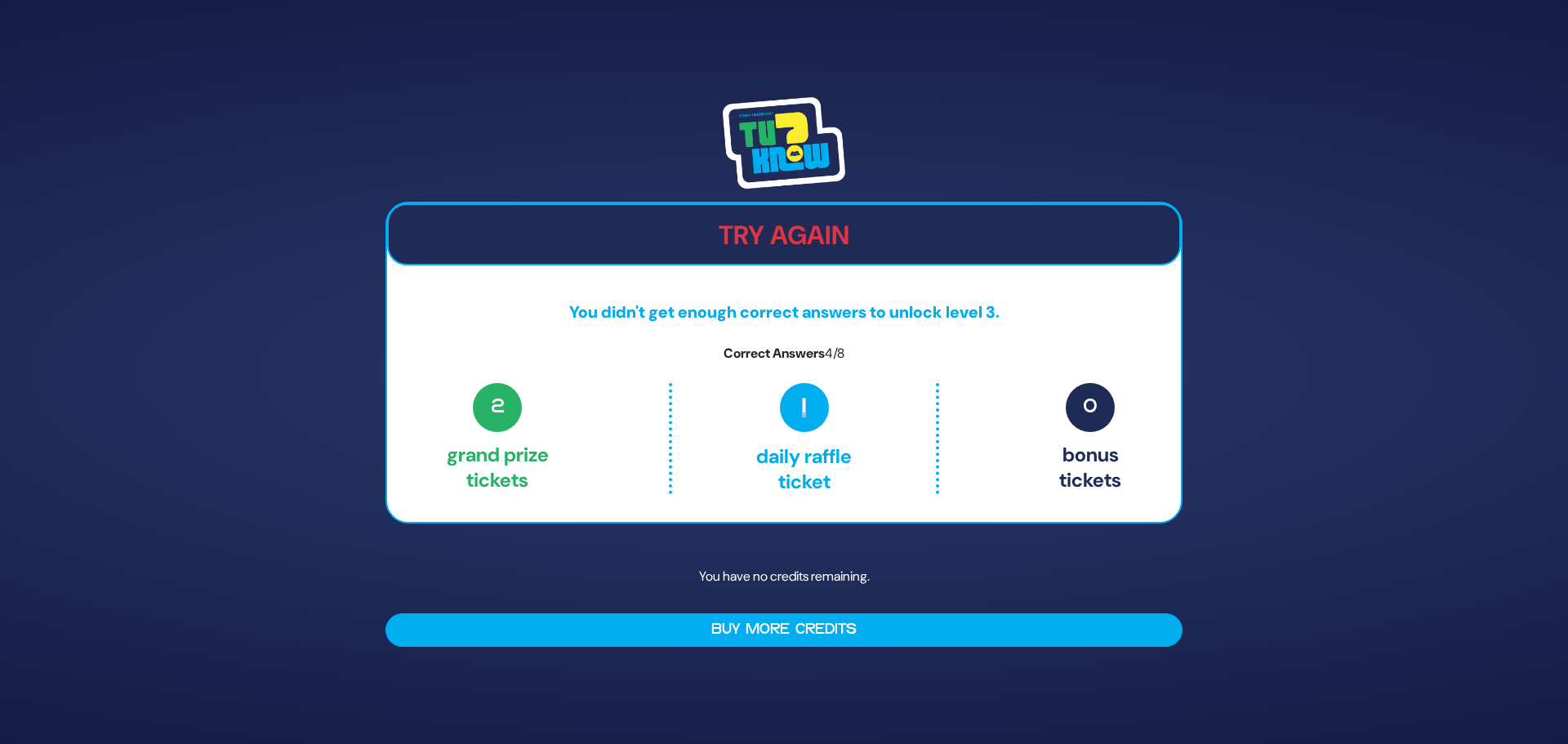
drag, startPoint x: 757, startPoint y: 383, endPoint x: 893, endPoint y: 430, distance: 143.9
click at [893, 430] on p "1 Daily Raffle ticket" at bounding box center [803, 438] width 194 height 112
click at [893, 431] on p "1 Daily Raffle ticket" at bounding box center [803, 438] width 194 height 112
drag, startPoint x: 885, startPoint y: 408, endPoint x: 723, endPoint y: 406, distance: 162.0
click at [723, 406] on p "1 Daily Raffle ticket" at bounding box center [803, 438] width 194 height 112
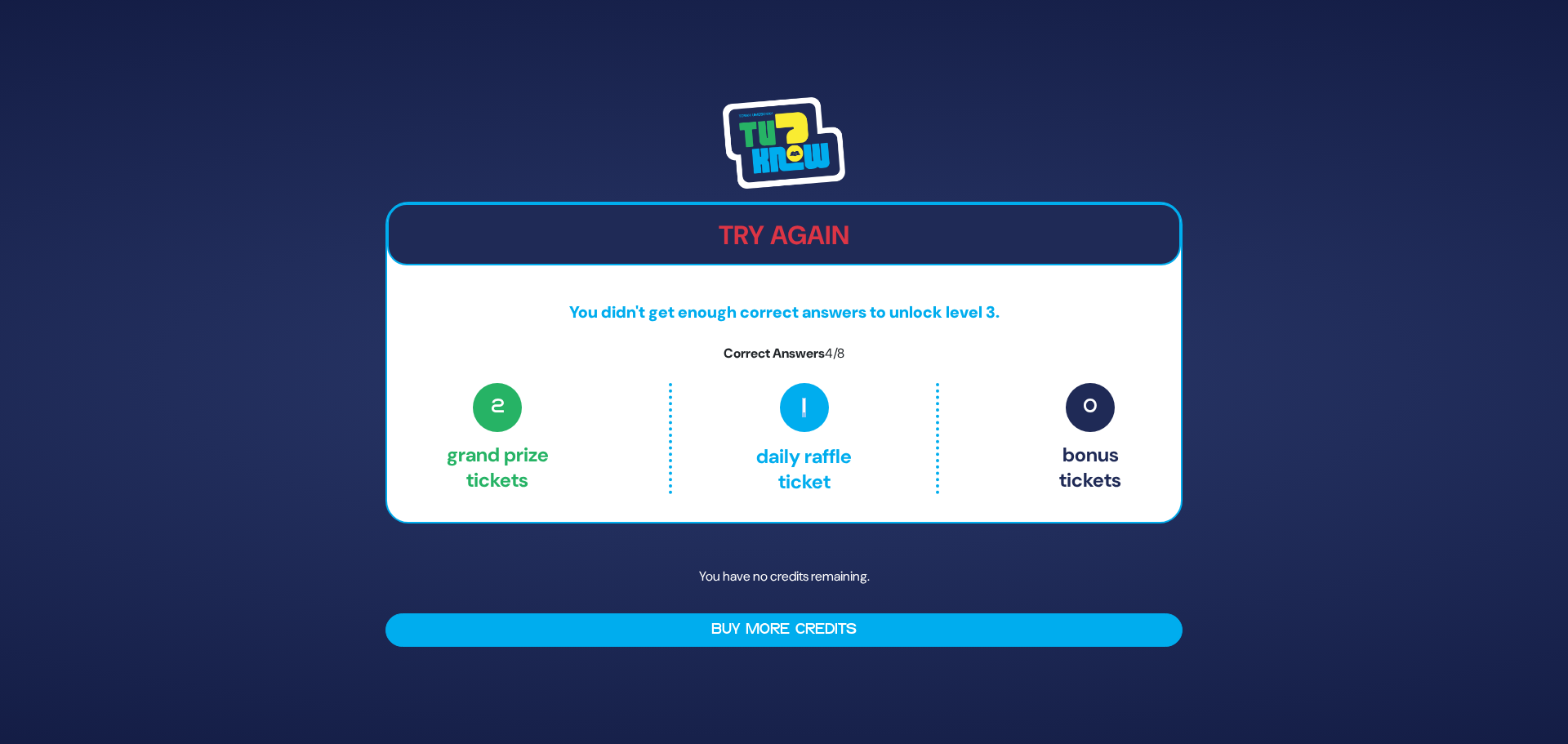
drag, startPoint x: 757, startPoint y: 394, endPoint x: 885, endPoint y: 425, distance: 131.7
click at [885, 425] on p "1 Daily Raffle ticket" at bounding box center [803, 438] width 194 height 112
drag, startPoint x: 872, startPoint y: 392, endPoint x: 704, endPoint y: 439, distance: 174.5
click at [704, 439] on div "1 Daily Raffle ticket" at bounding box center [803, 438] width 269 height 112
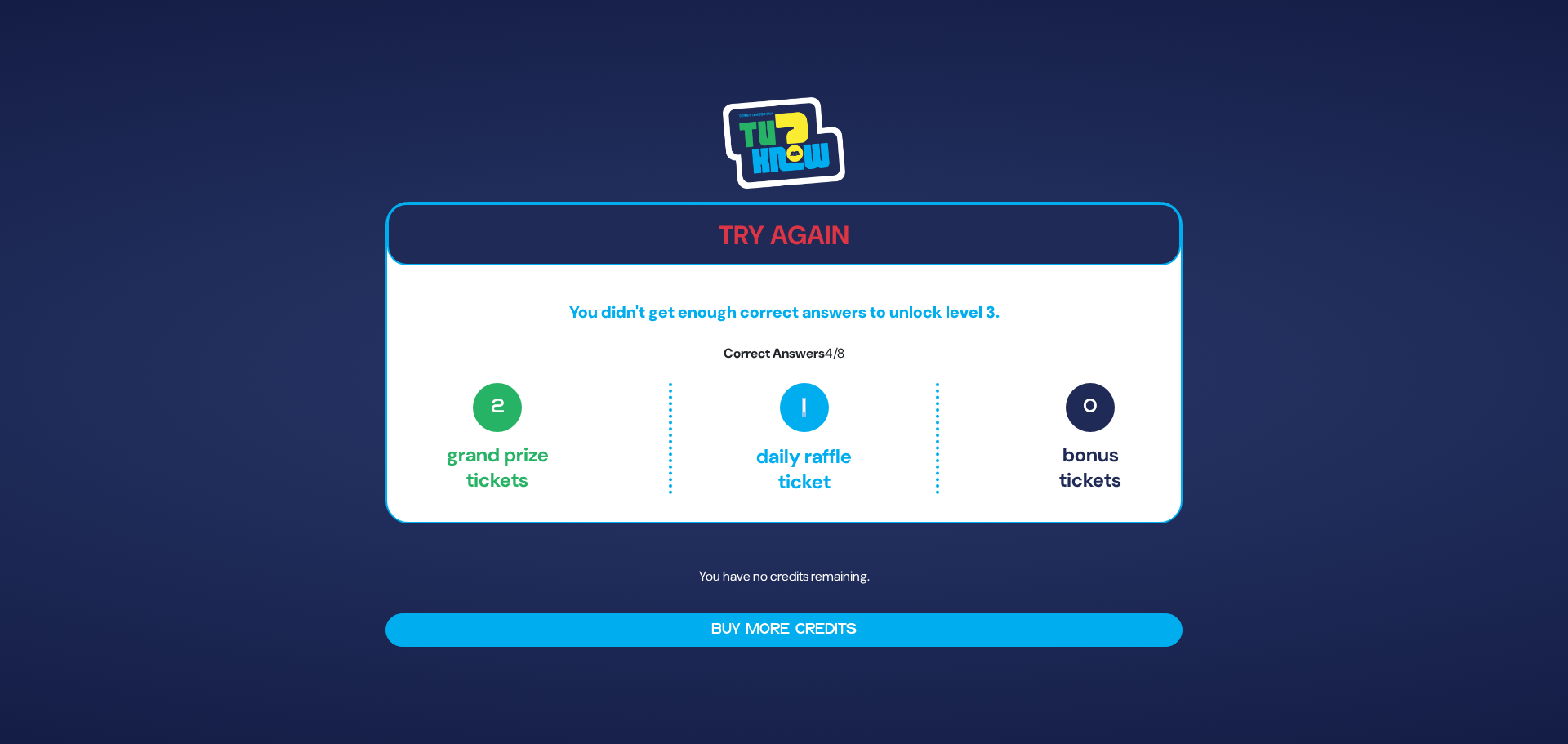
drag, startPoint x: 704, startPoint y: 439, endPoint x: 865, endPoint y: 419, distance: 162.2
click at [865, 419] on div "1 Daily Raffle ticket" at bounding box center [803, 438] width 269 height 112
drag, startPoint x: 865, startPoint y: 419, endPoint x: 610, endPoint y: 396, distance: 256.0
click at [610, 396] on div "2 Grand Prize tickets 1 Daily Raffle ticket 0 Bonus tickets" at bounding box center [784, 438] width 675 height 112
click at [794, 404] on span "1" at bounding box center [805, 408] width 49 height 49
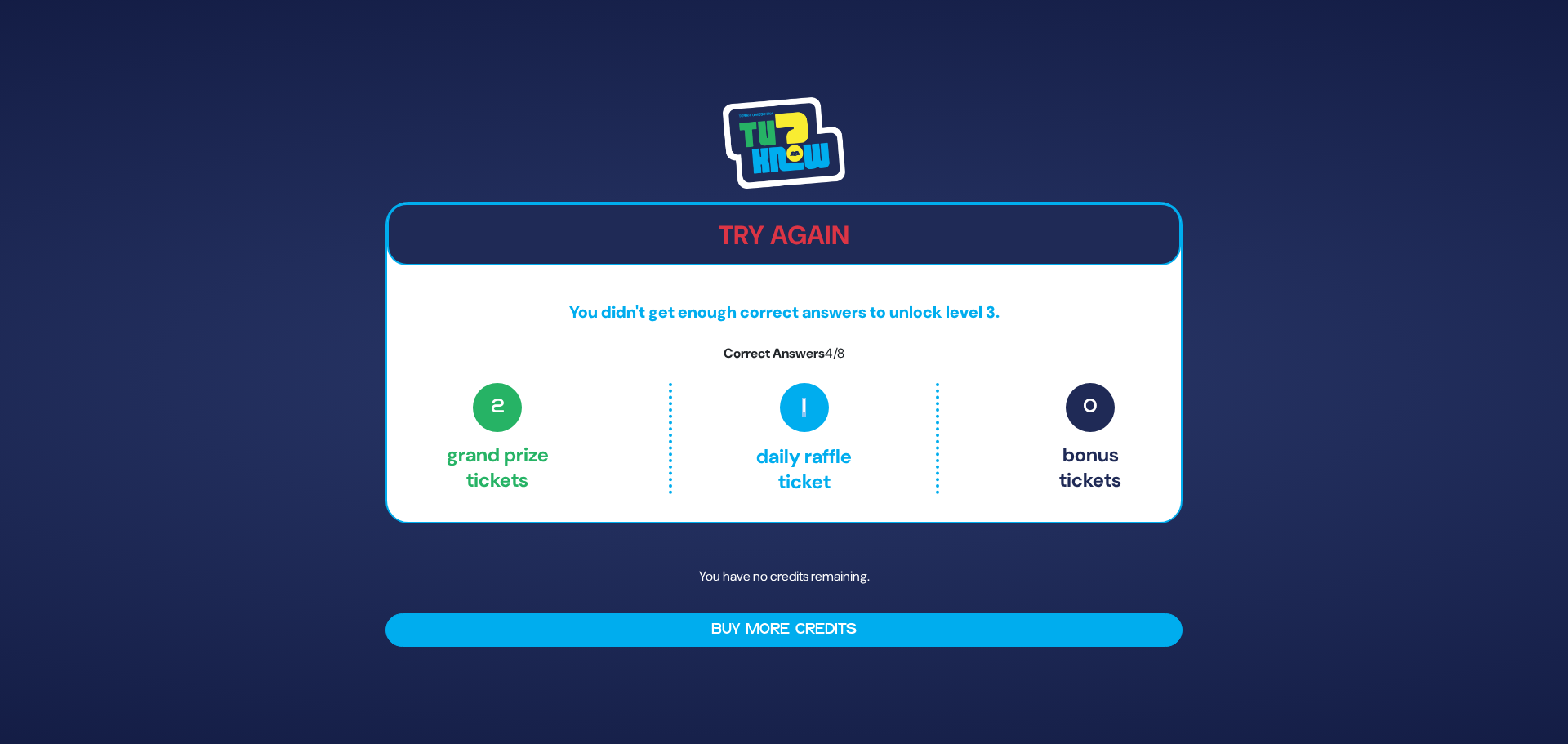
drag, startPoint x: 810, startPoint y: 411, endPoint x: 721, endPoint y: 413, distance: 89.0
click at [721, 413] on p "1 Daily Raffle ticket" at bounding box center [803, 438] width 194 height 112
